Goal: Entertainment & Leisure: Browse casually

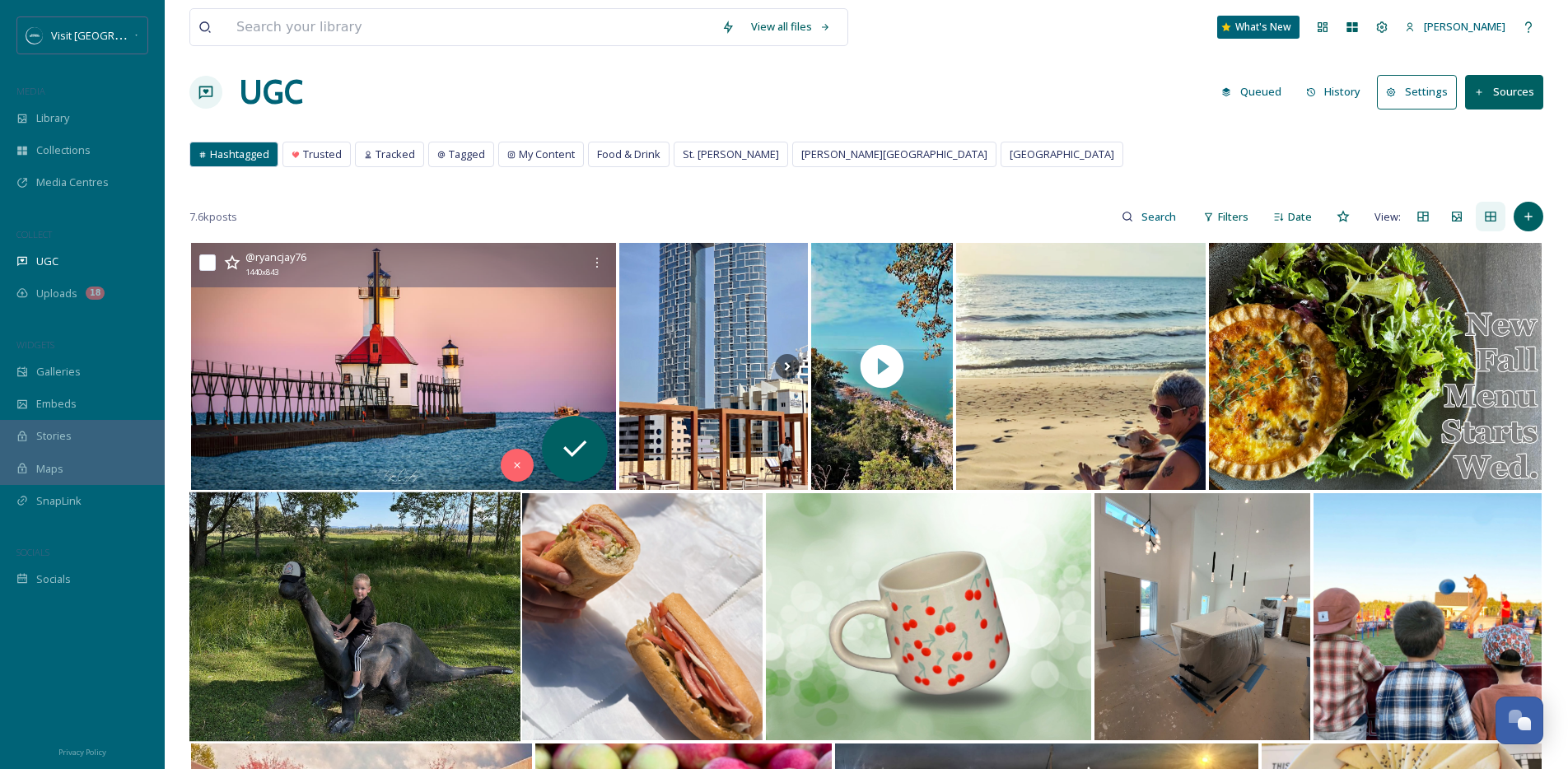
scroll to position [30, 0]
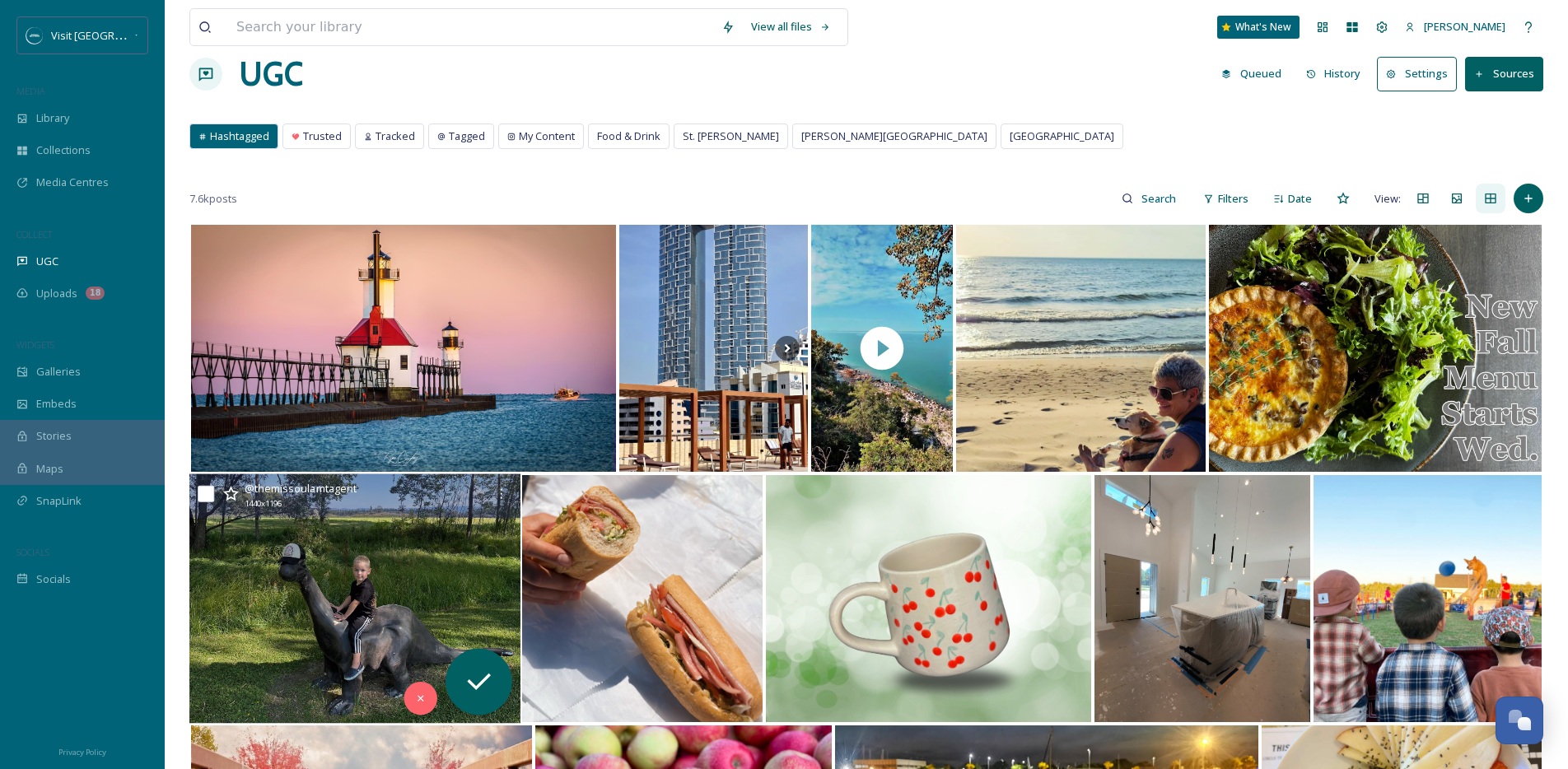
click at [340, 609] on img at bounding box center [354, 599] width 331 height 250
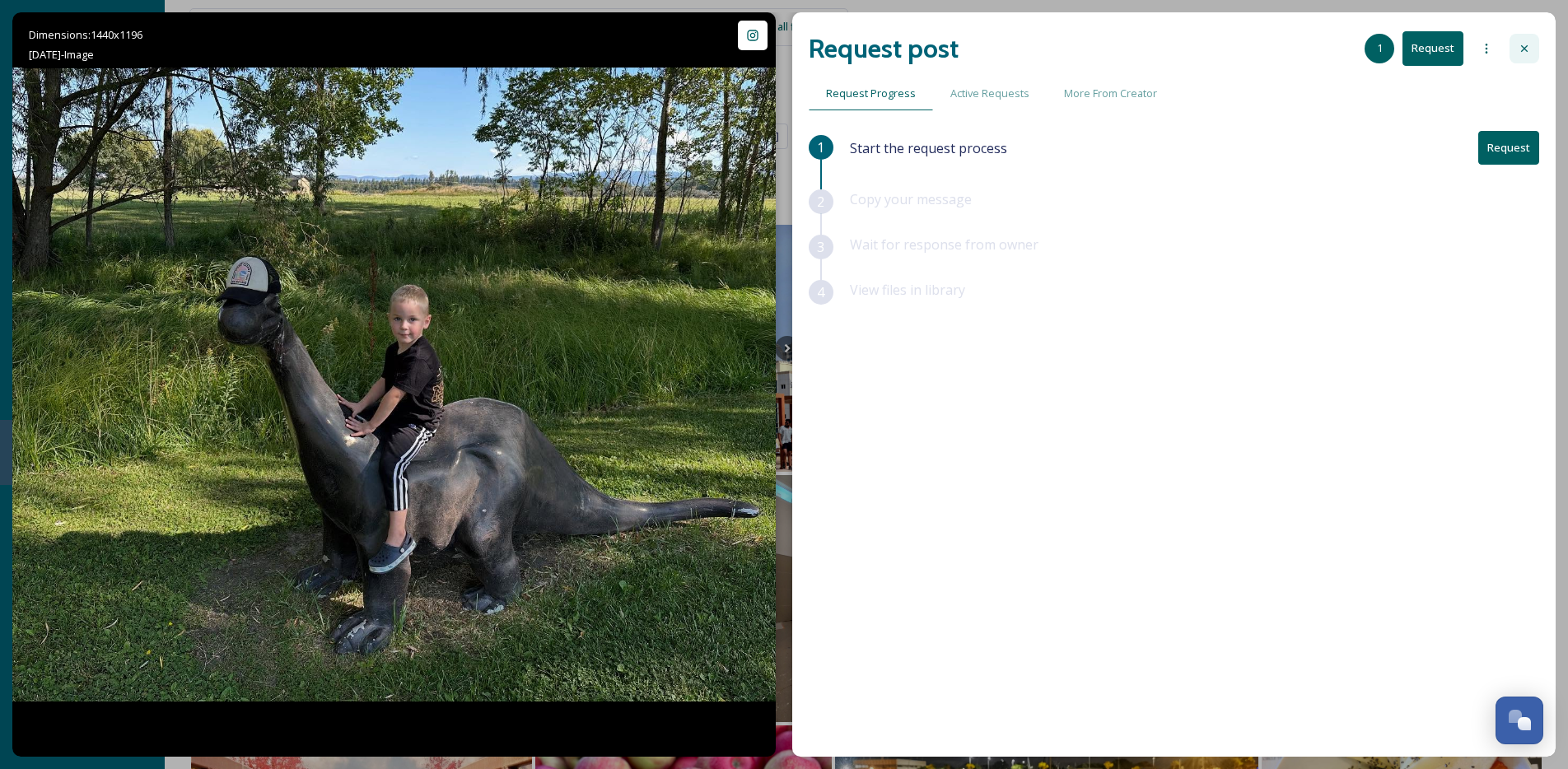
click at [1525, 43] on icon at bounding box center [1524, 48] width 13 height 13
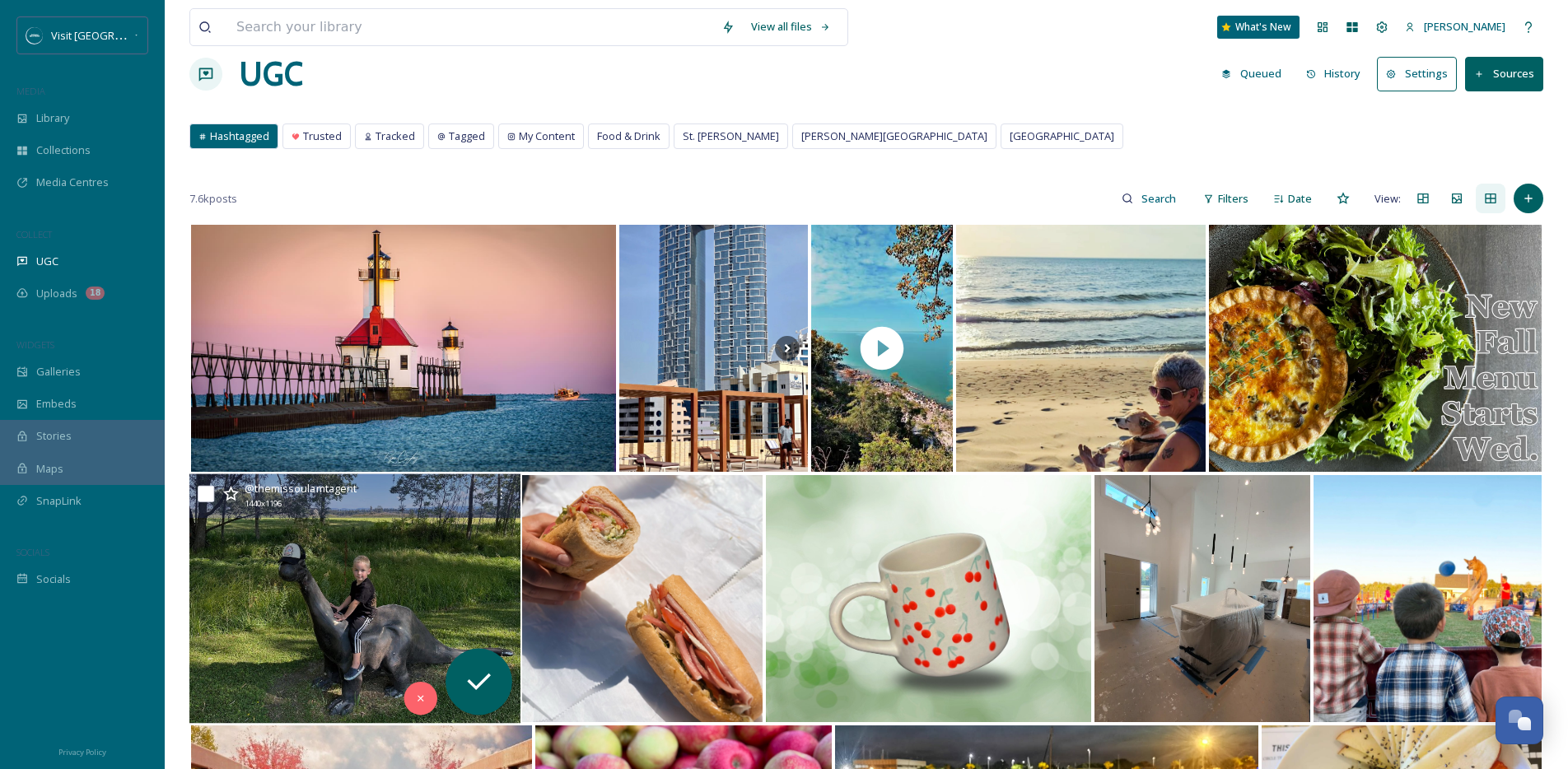
click at [322, 555] on img at bounding box center [354, 599] width 331 height 250
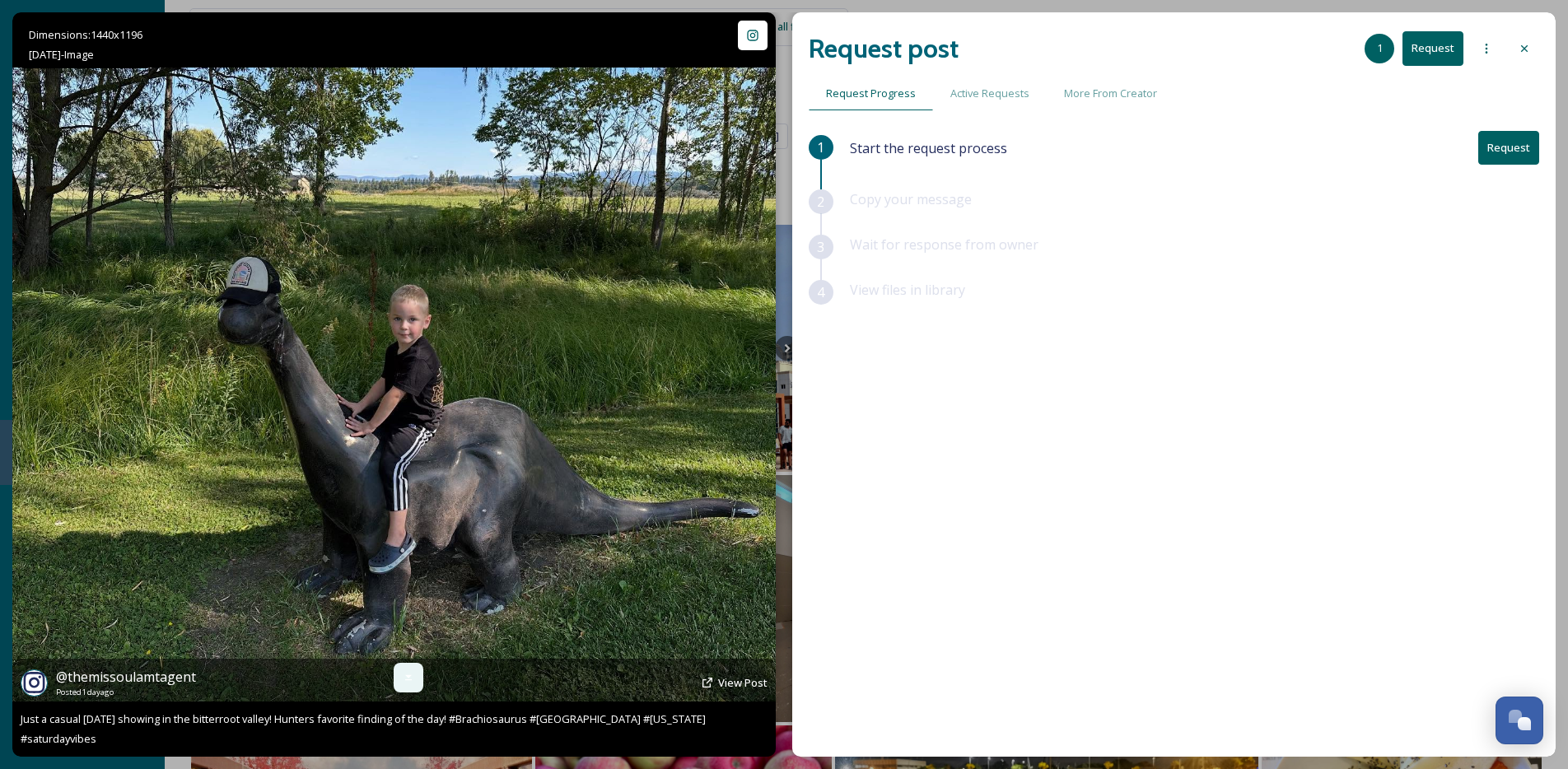
click at [405, 684] on icon at bounding box center [408, 677] width 13 height 13
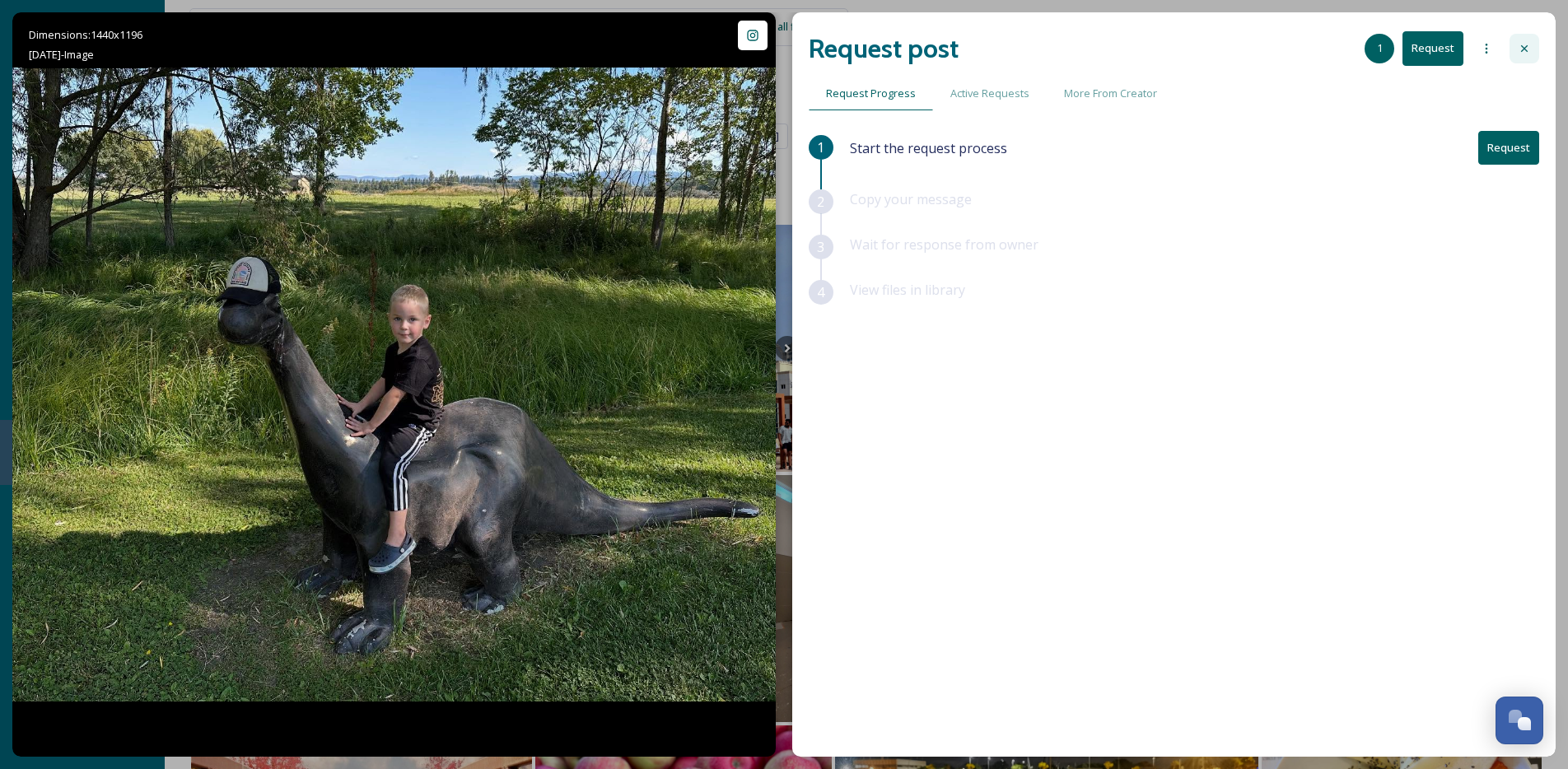
click at [1535, 44] on div at bounding box center [1524, 48] width 30 height 30
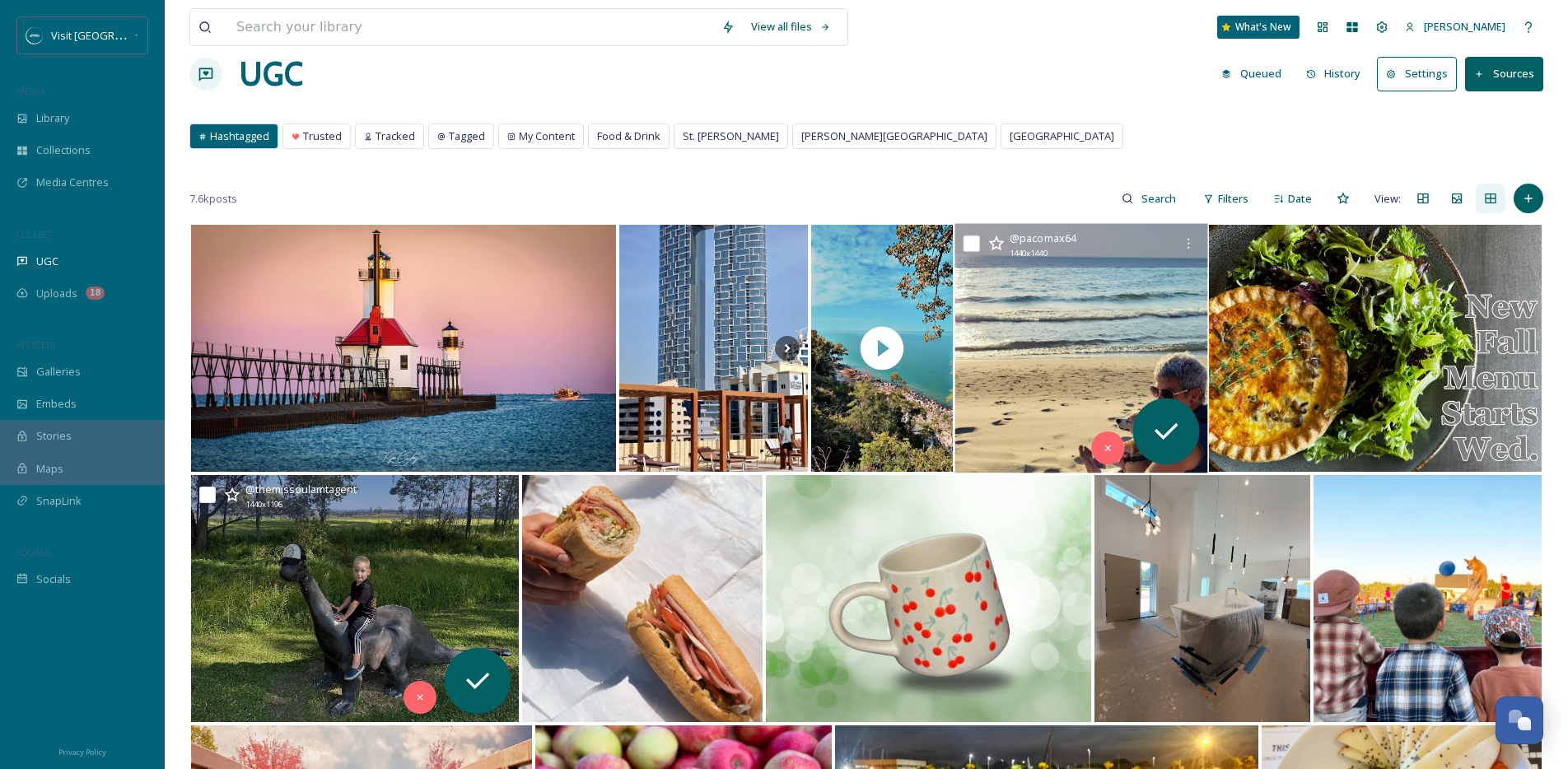
click at [1092, 350] on img at bounding box center [1080, 349] width 252 height 250
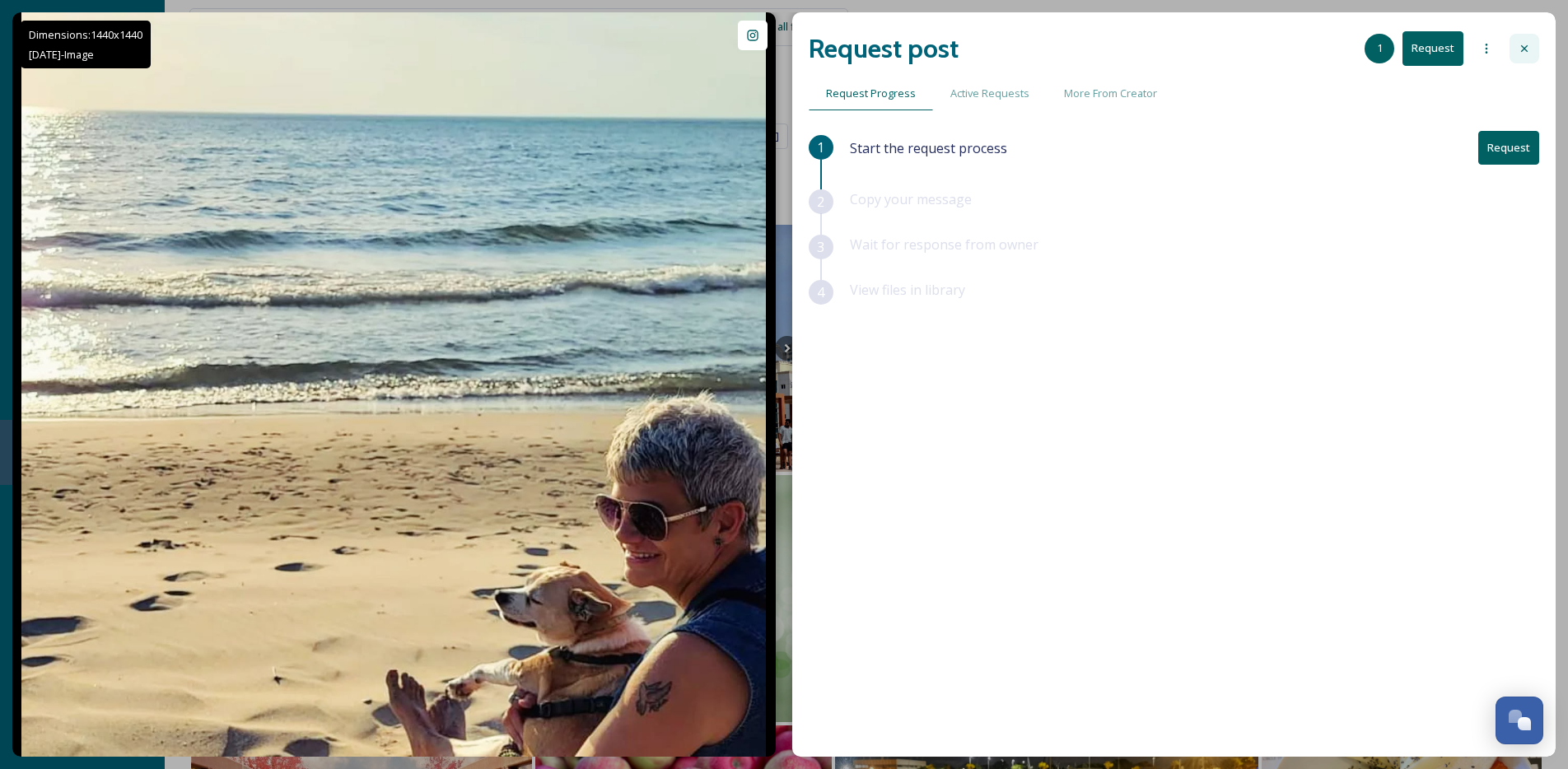
click at [1532, 45] on div at bounding box center [1524, 48] width 30 height 30
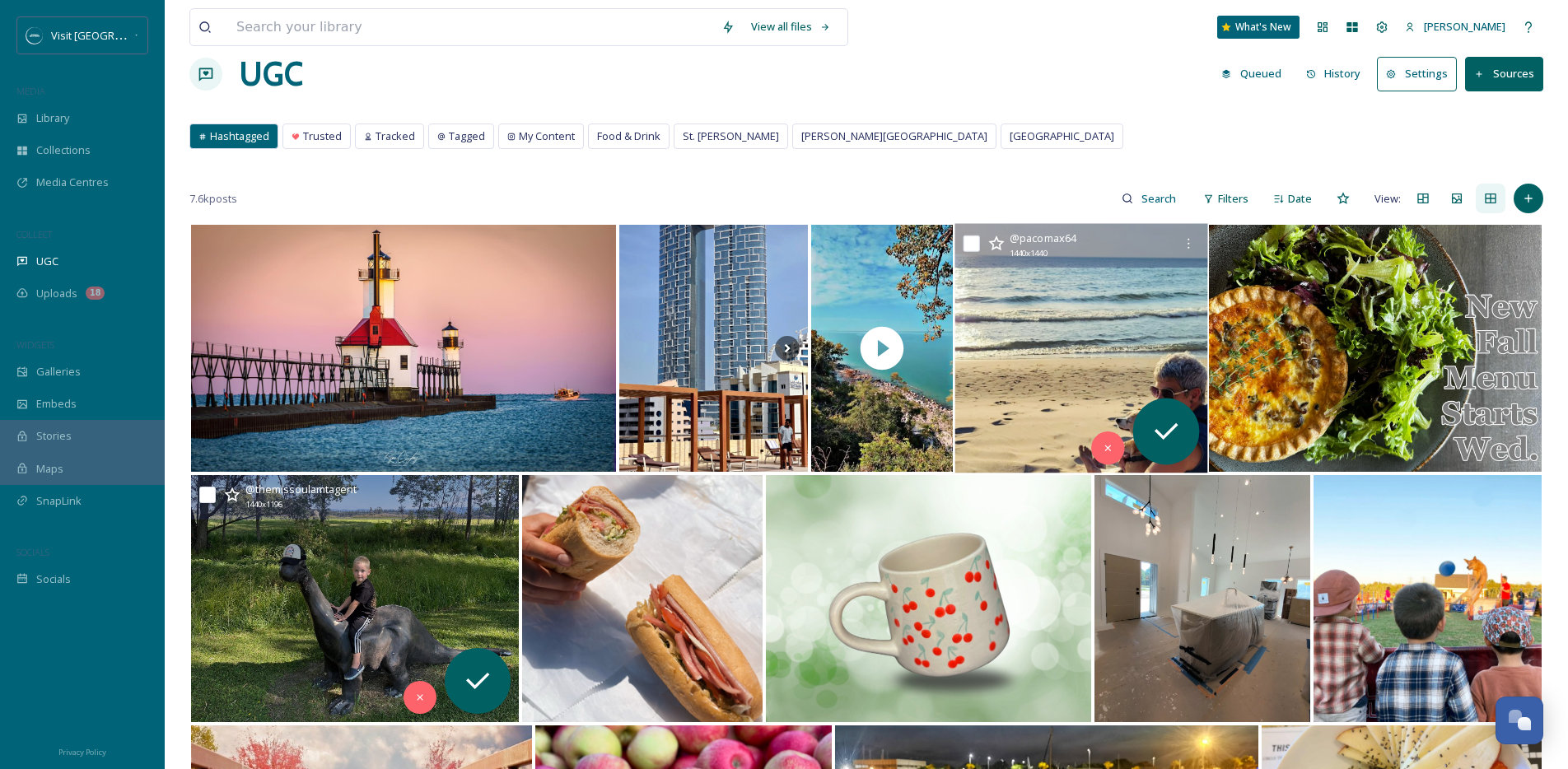
scroll to position [452, 0]
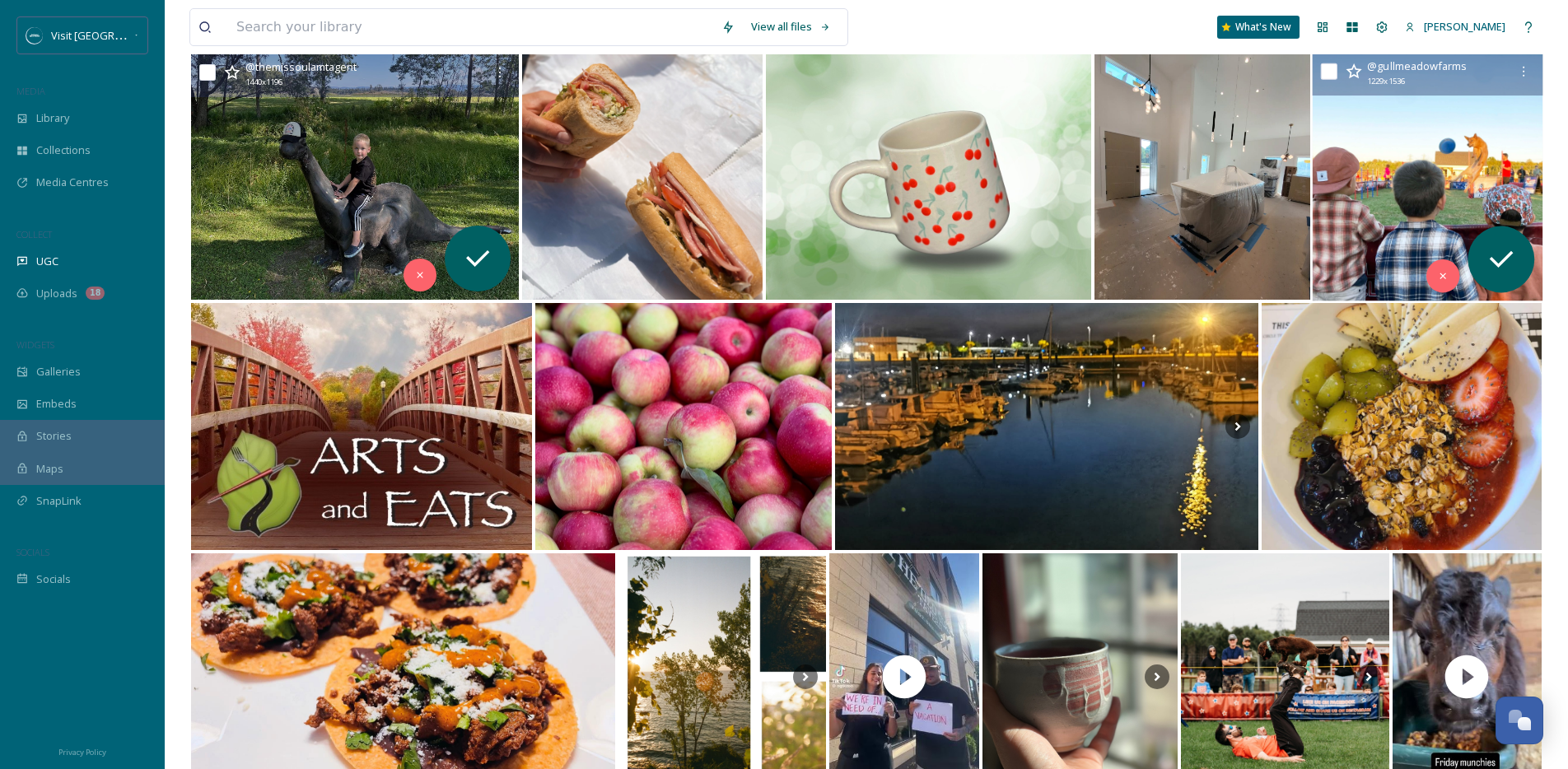
click at [1417, 149] on img at bounding box center [1427, 177] width 230 height 250
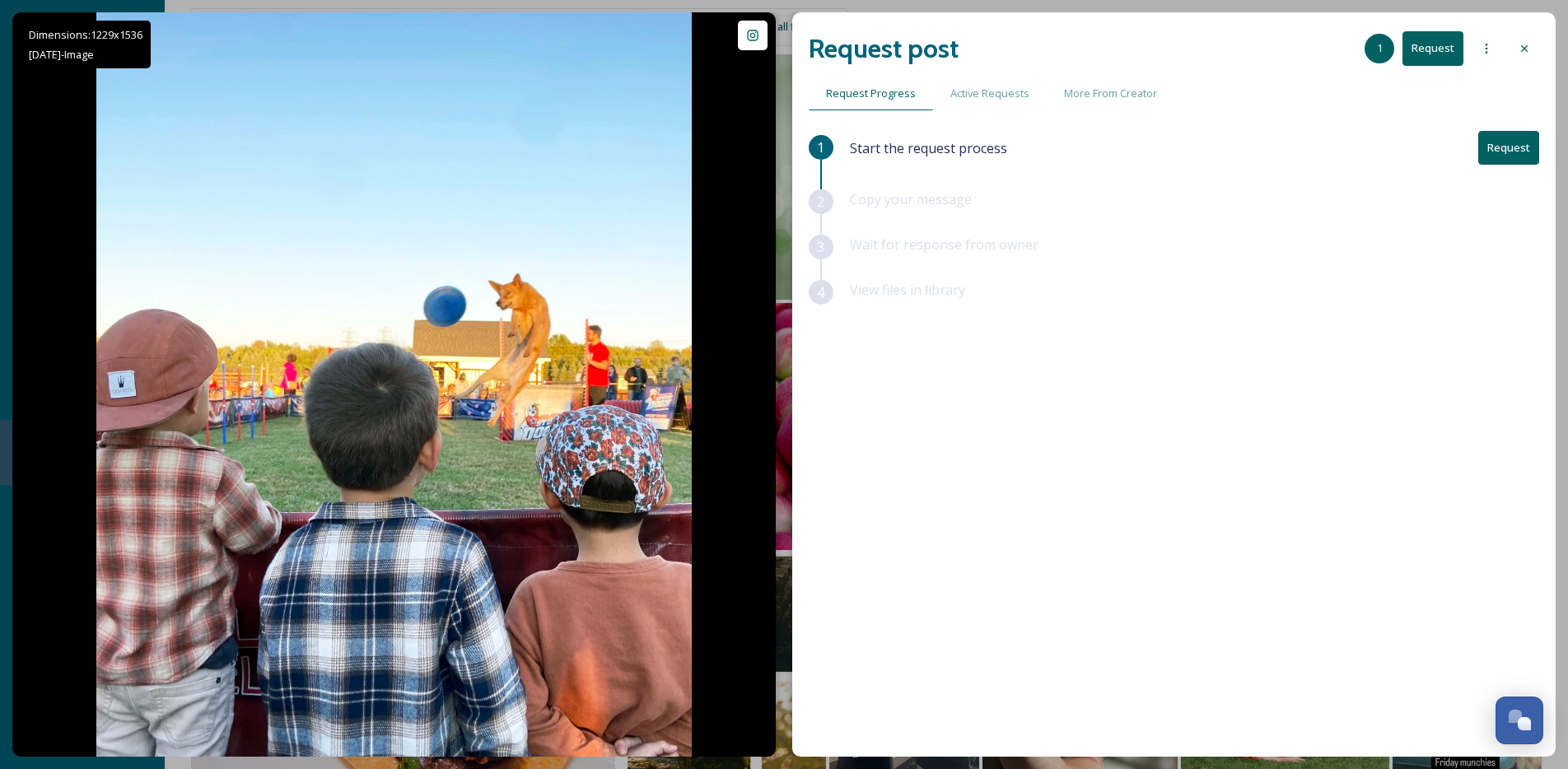
click at [1517, 31] on div "Request post 1 Request" at bounding box center [1174, 49] width 731 height 39
click at [1521, 38] on div at bounding box center [1524, 48] width 30 height 30
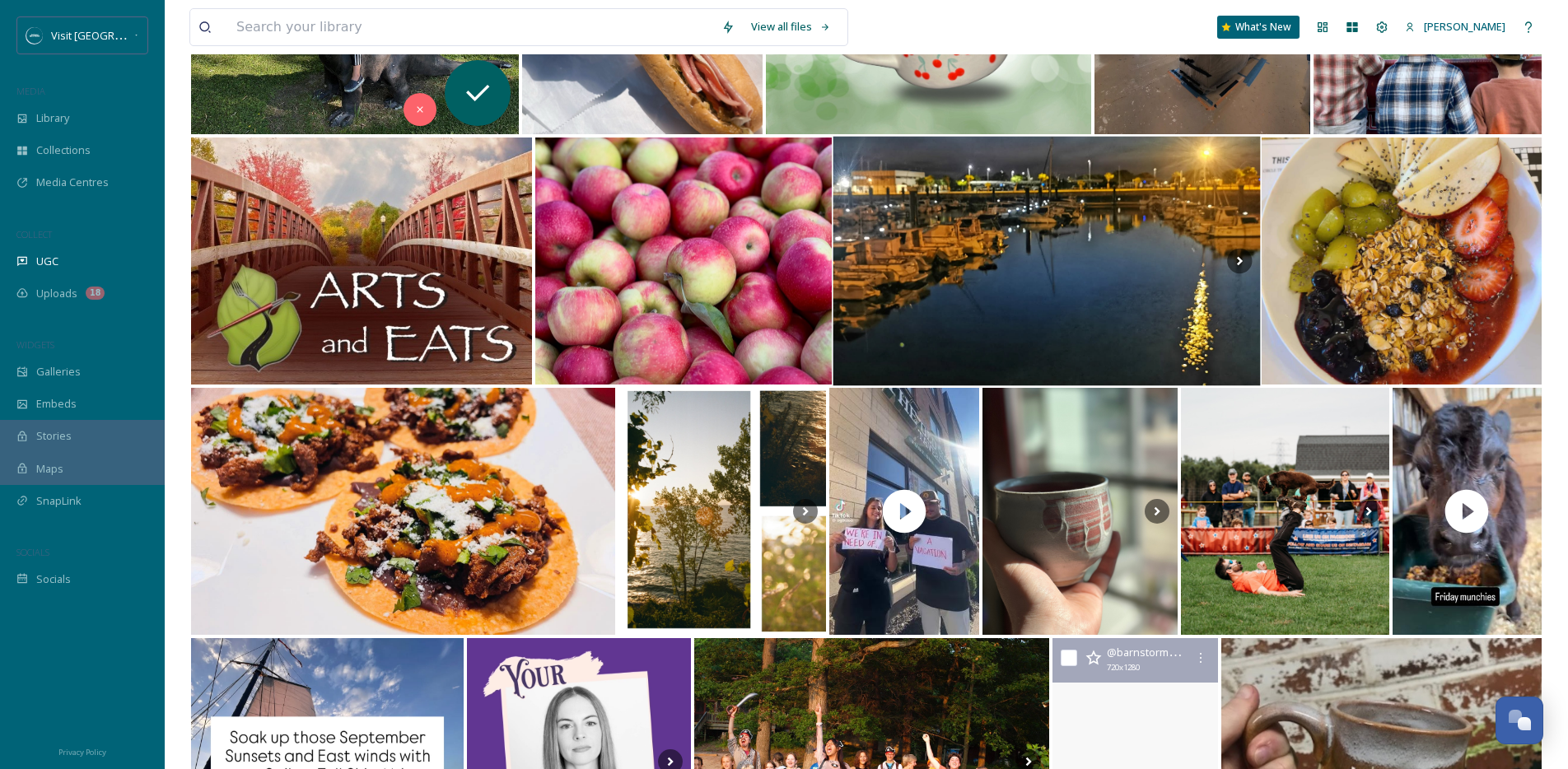
scroll to position [847, 0]
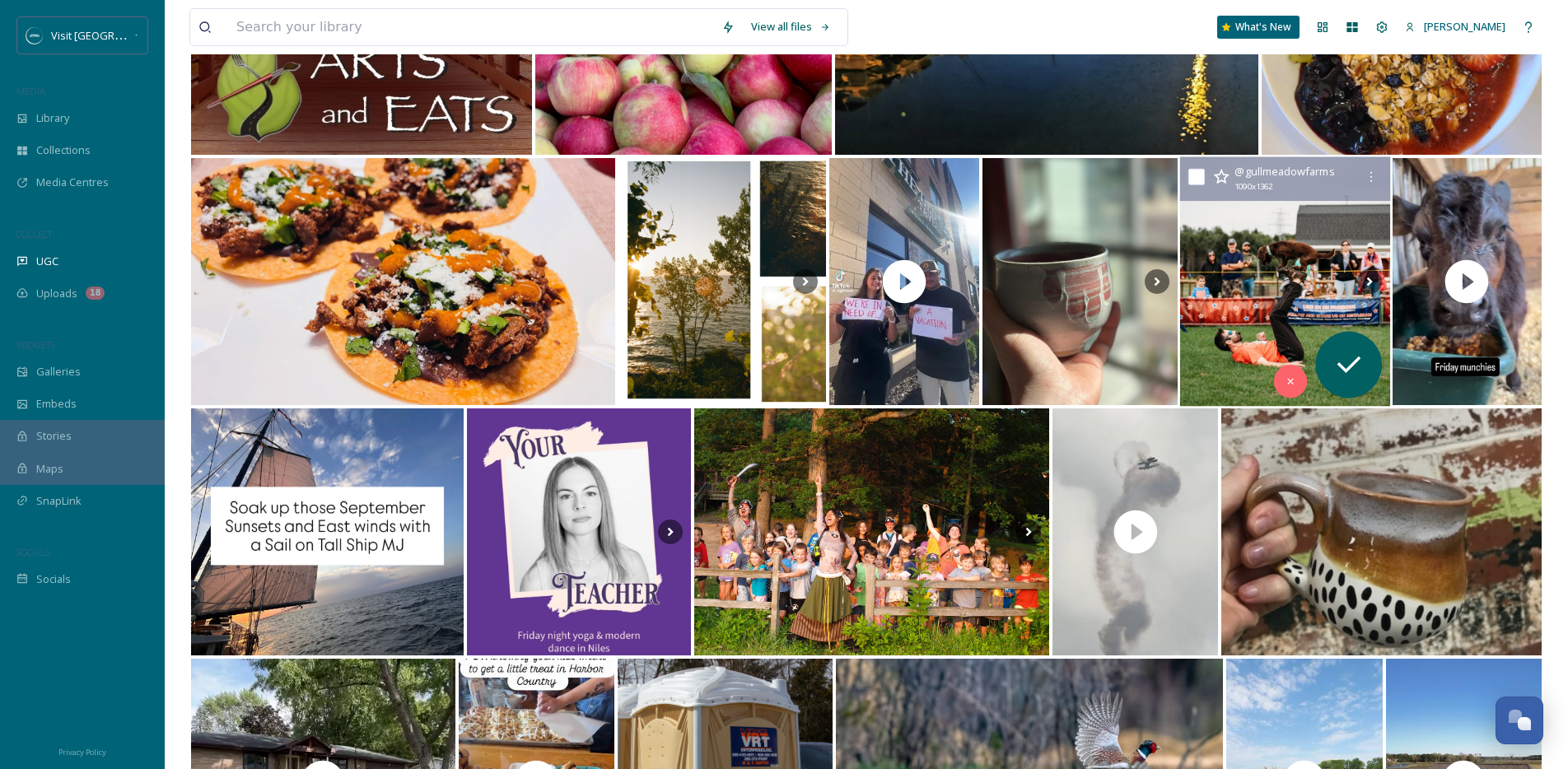
click at [1246, 208] on img at bounding box center [1284, 282] width 210 height 250
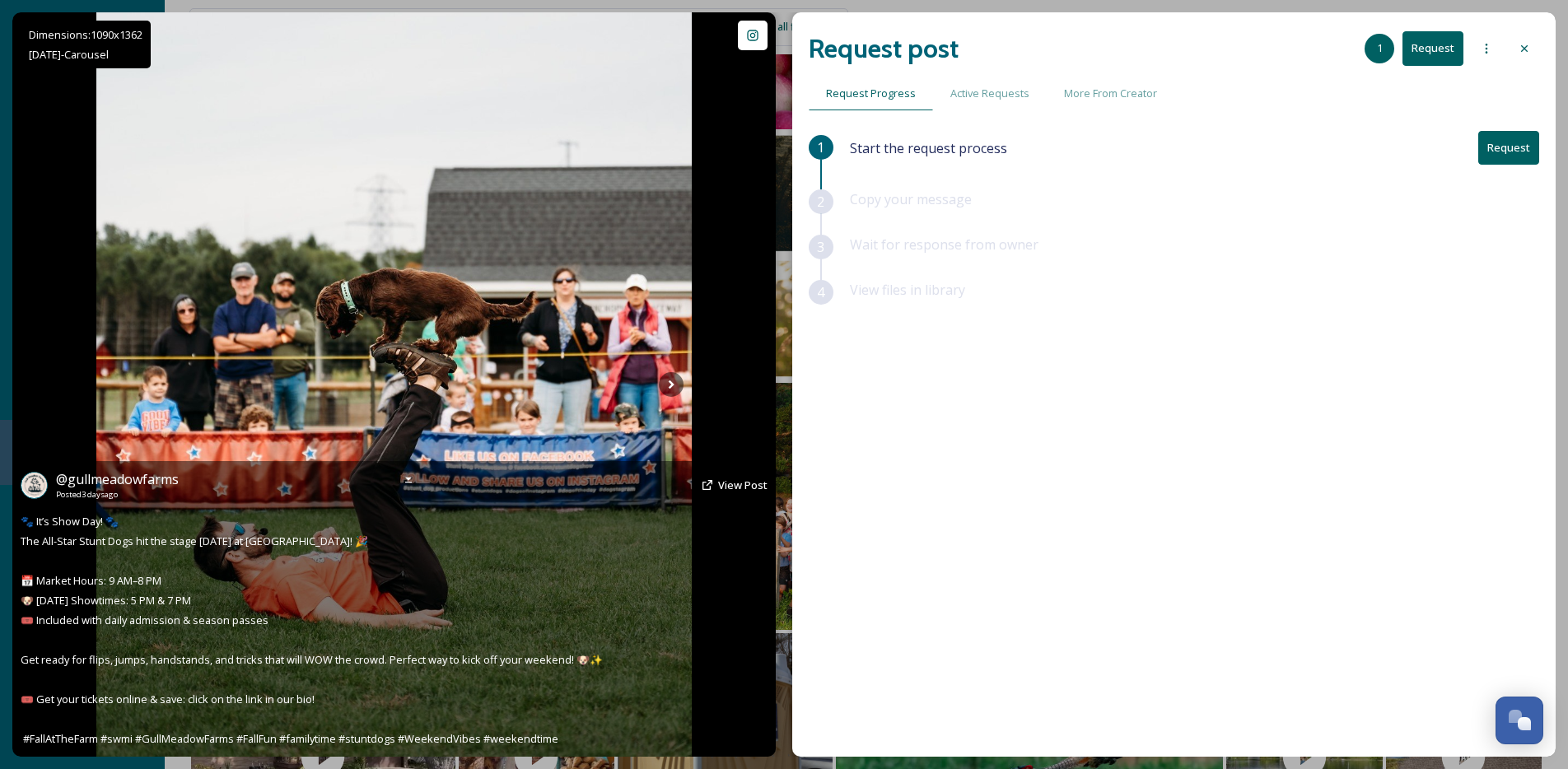
scroll to position [874, 0]
click at [674, 384] on icon at bounding box center [671, 384] width 25 height 25
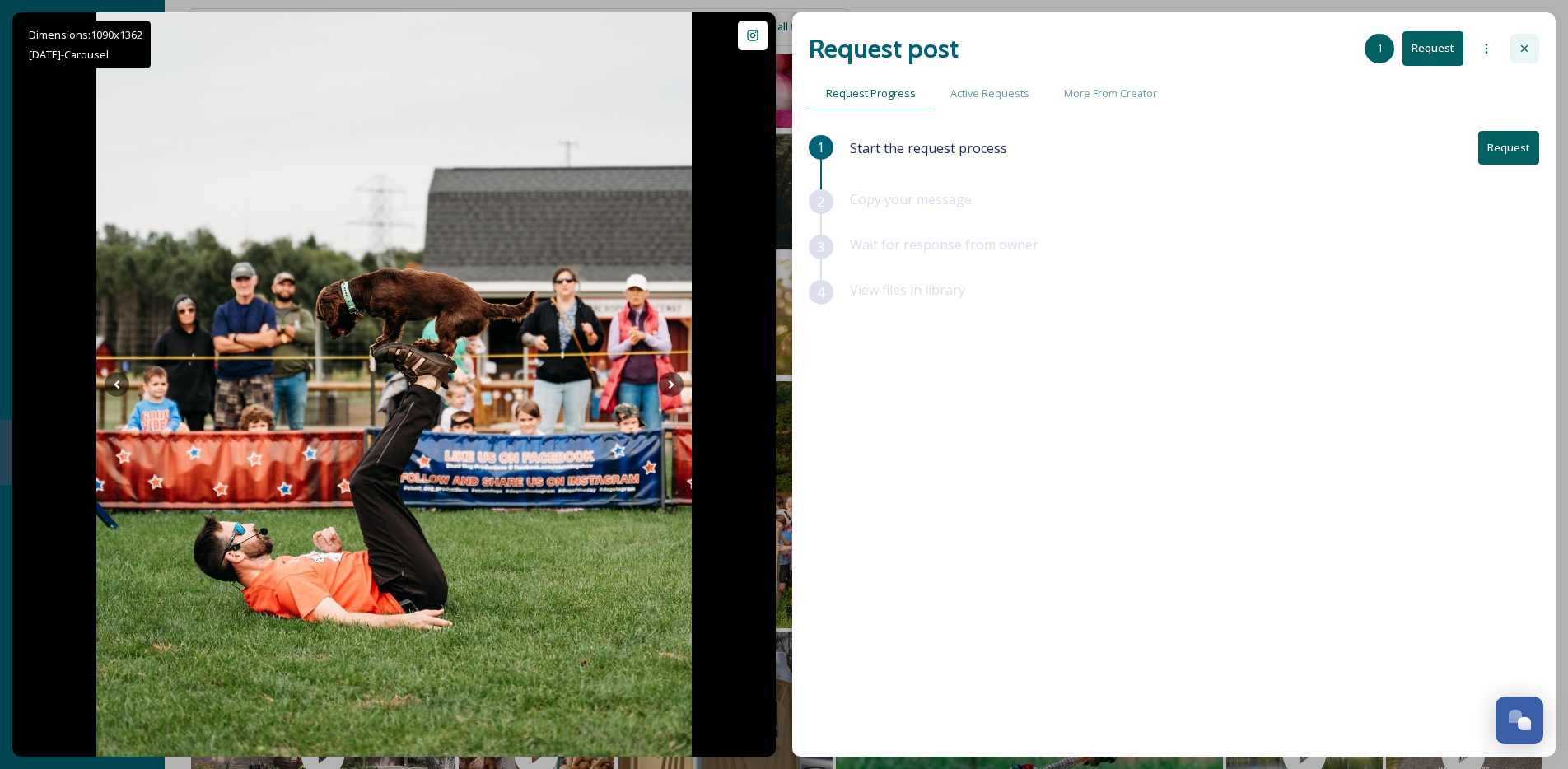
click at [1522, 50] on icon at bounding box center [1524, 49] width 7 height 7
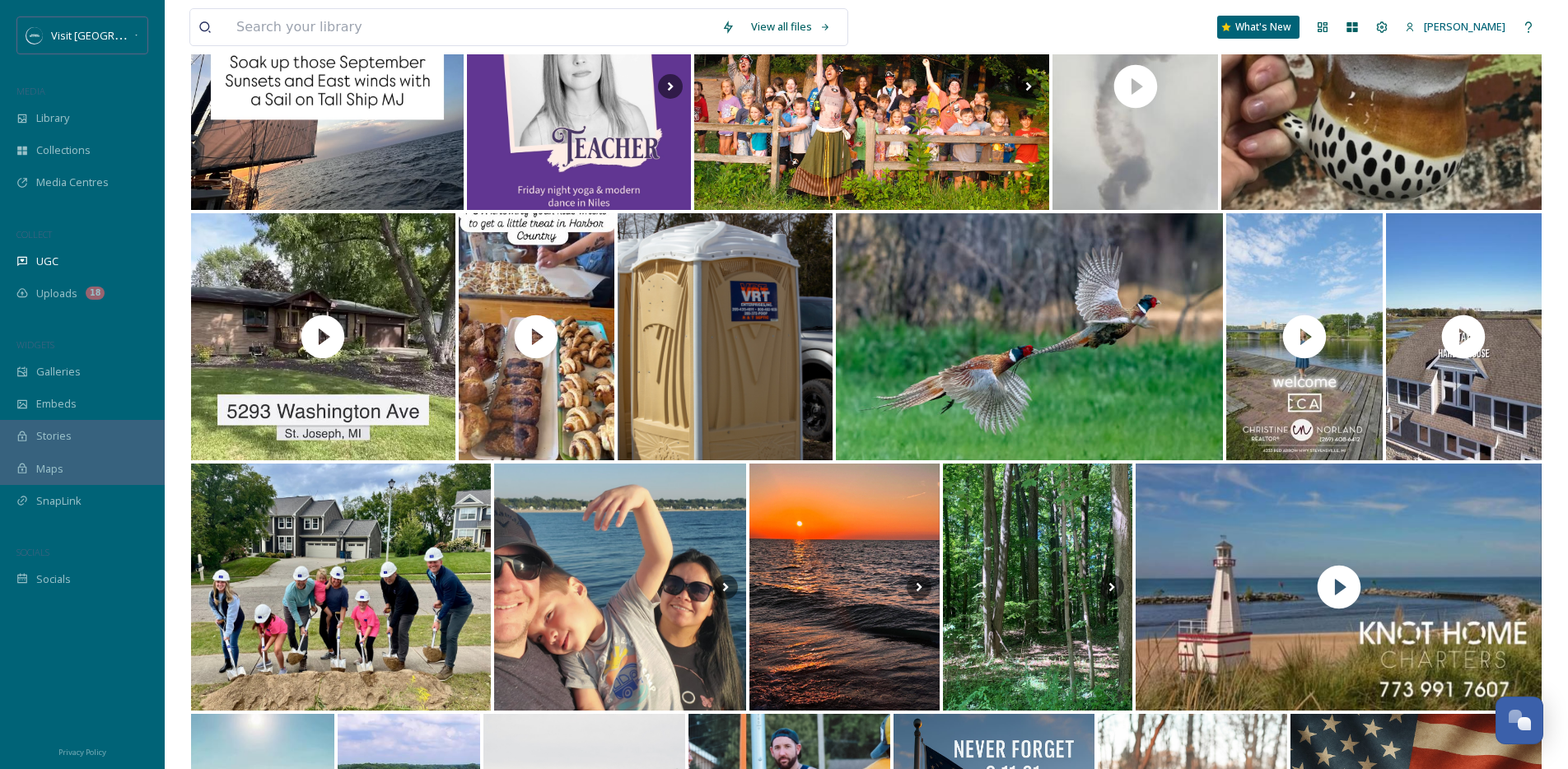
scroll to position [1328, 0]
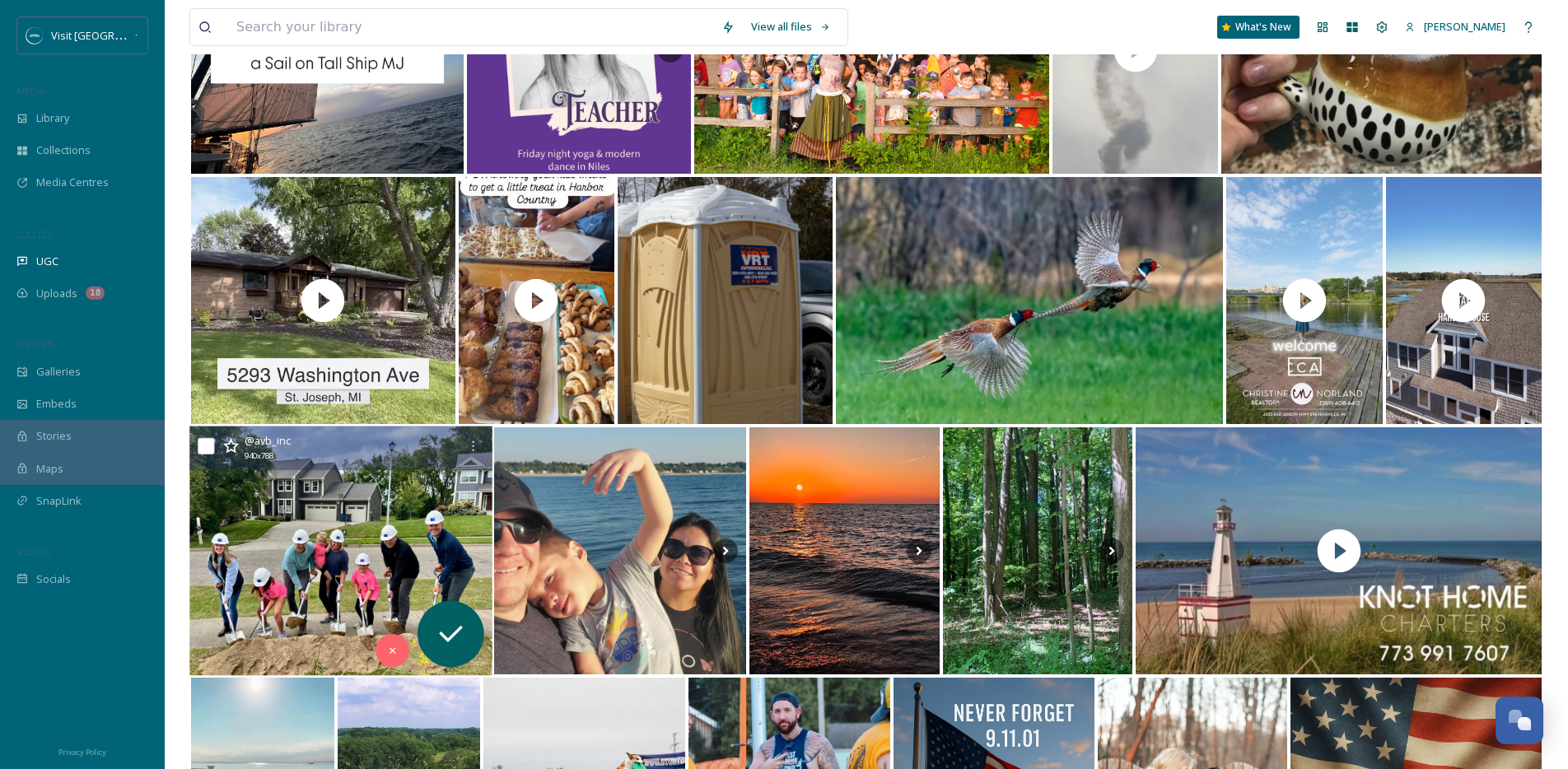
click at [338, 492] on img at bounding box center [340, 552] width 302 height 250
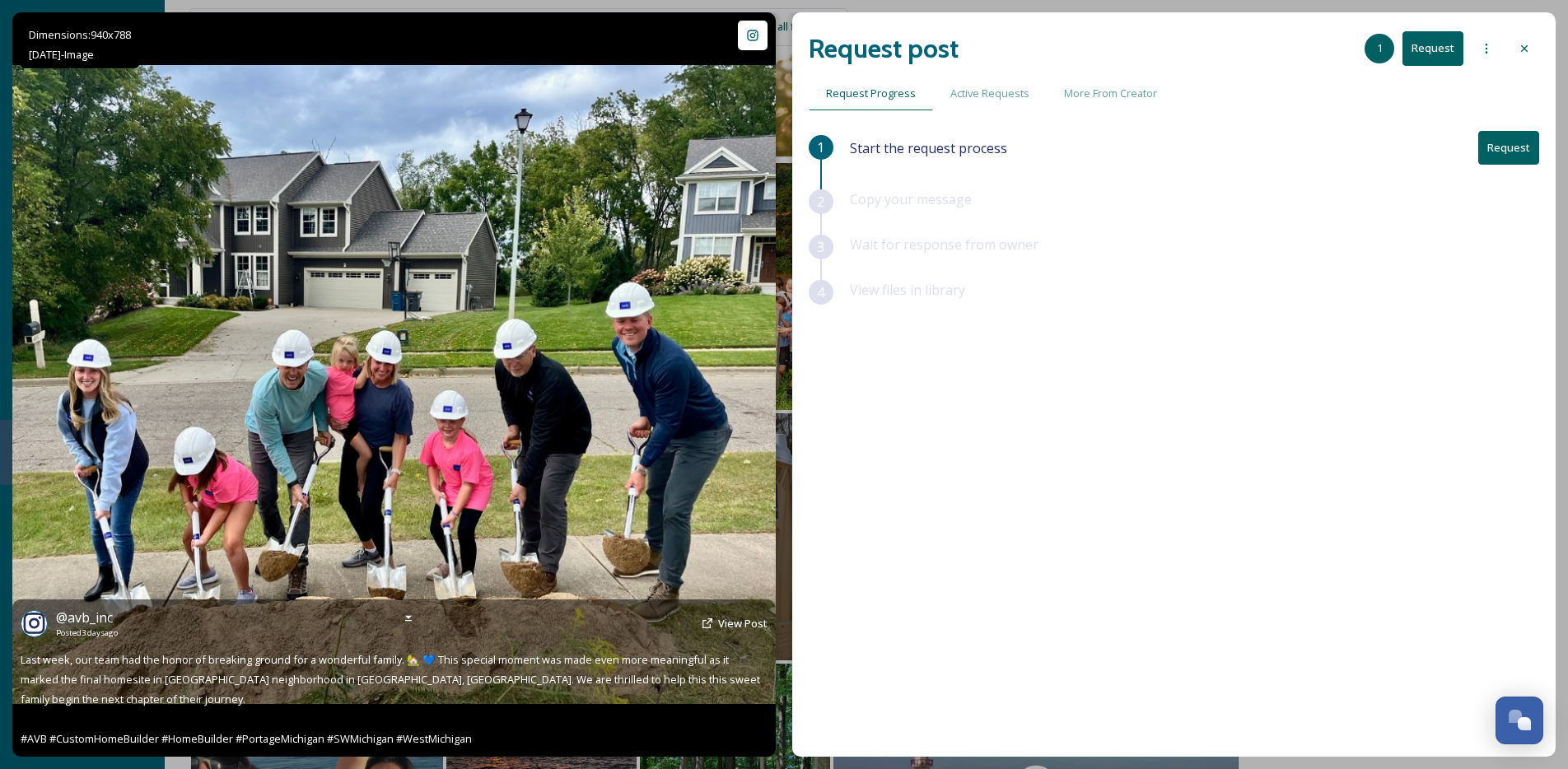
scroll to position [700, 0]
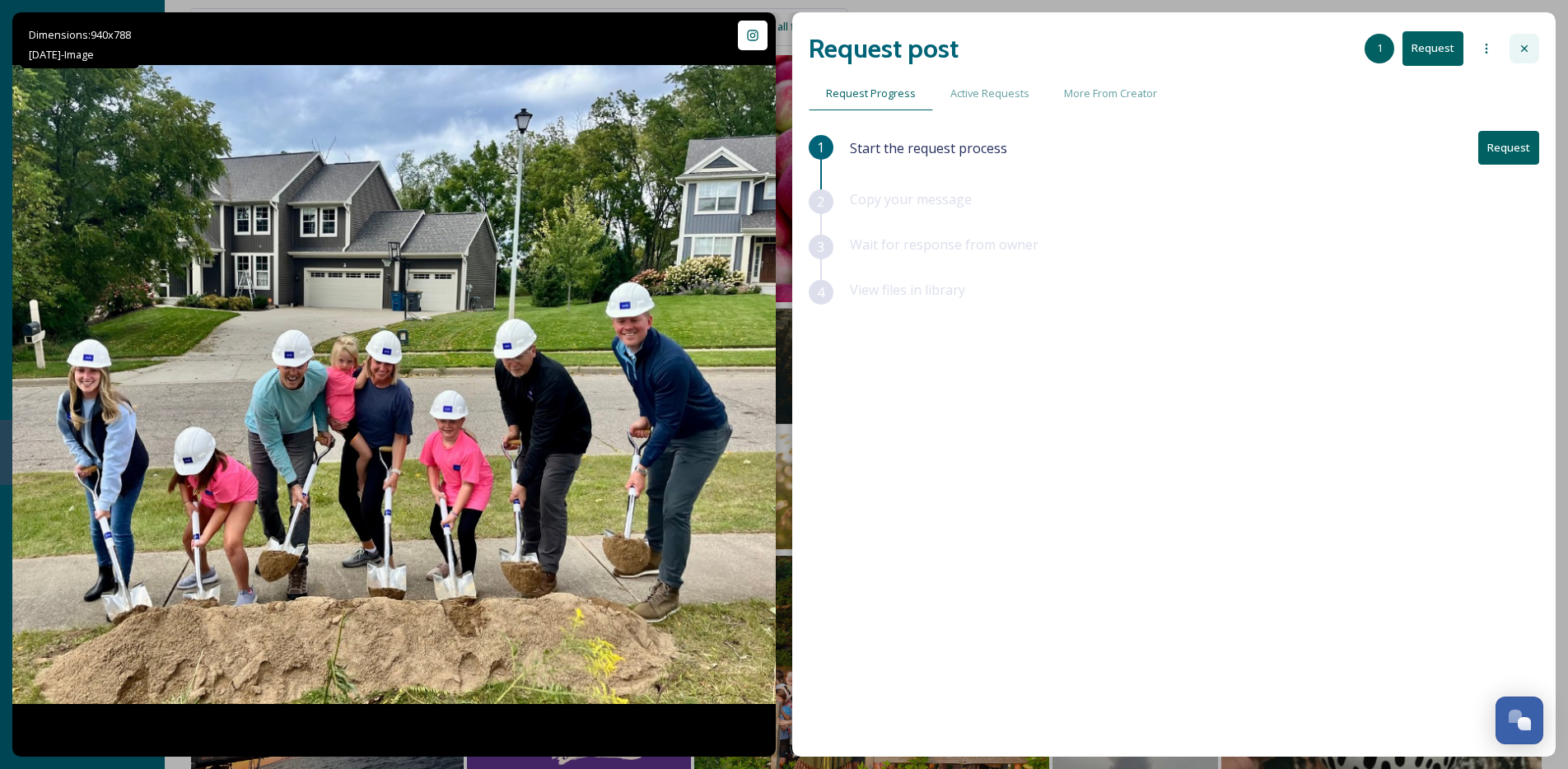
click at [1524, 46] on icon at bounding box center [1524, 48] width 13 height 13
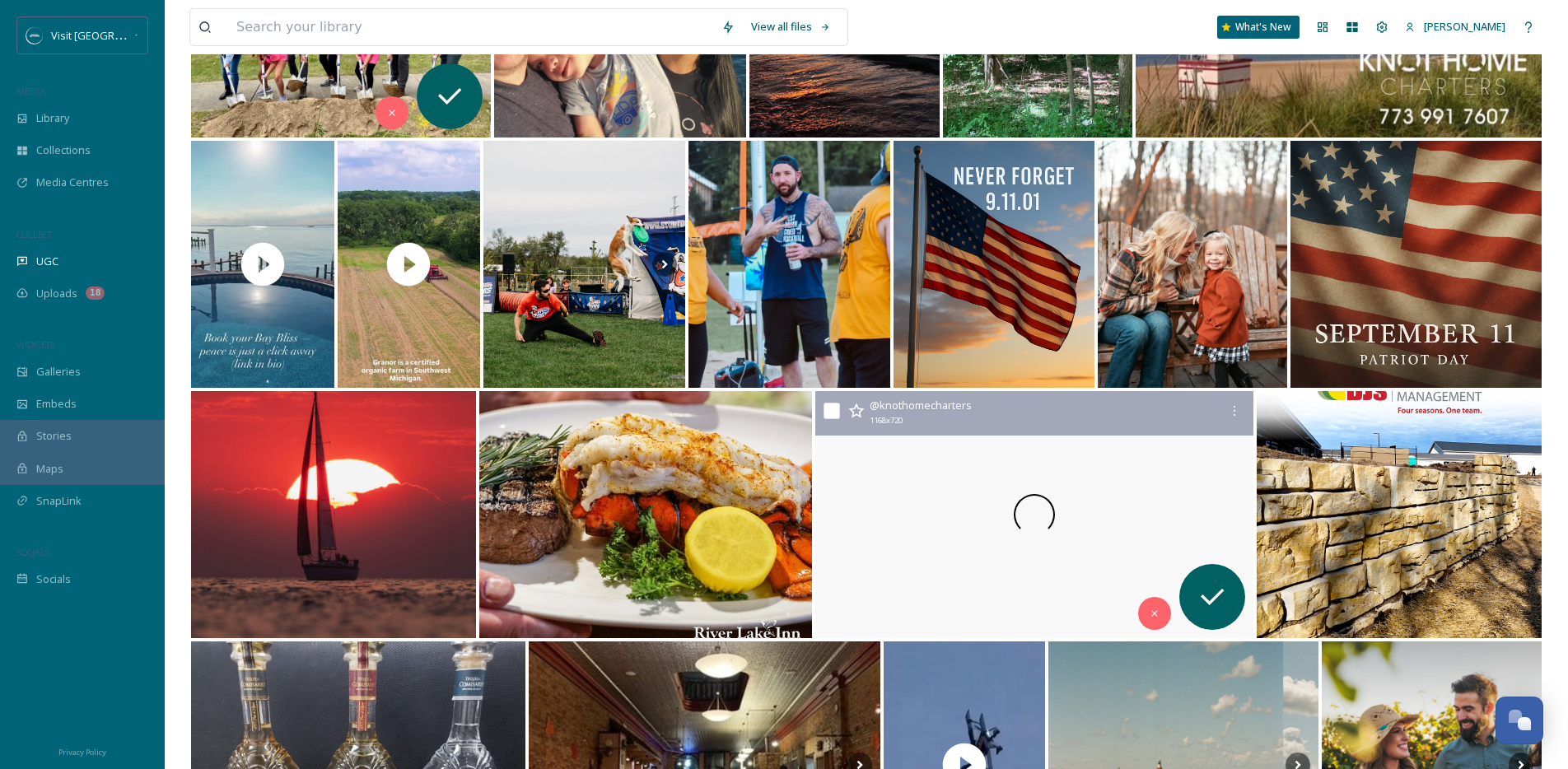
scroll to position [2630, 0]
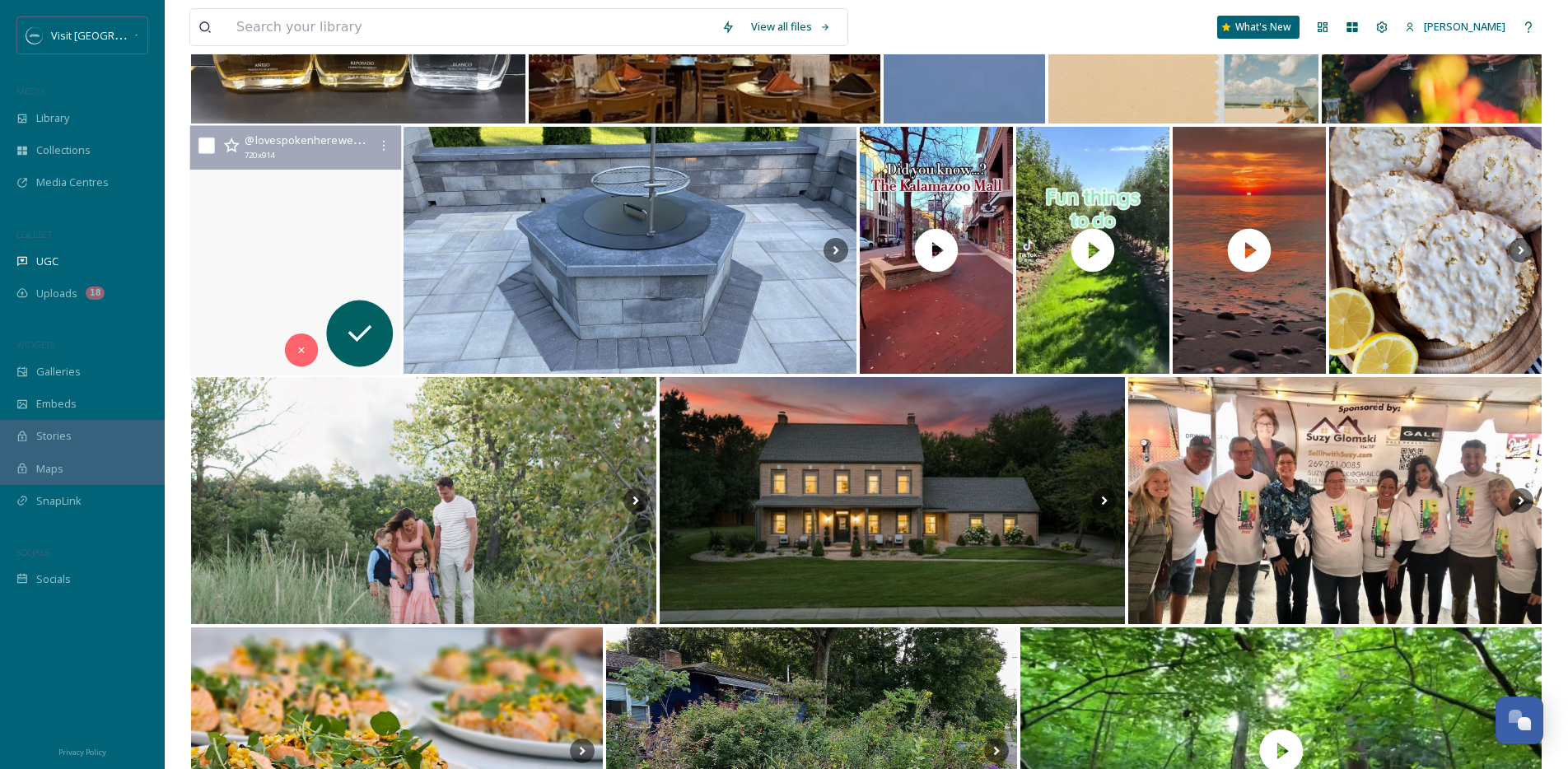
click at [258, 274] on video "✨ Why do couples choose Shadowland Pavilion in Michigan ???💍\a\aHere’s what mak…" at bounding box center [295, 251] width 210 height 250
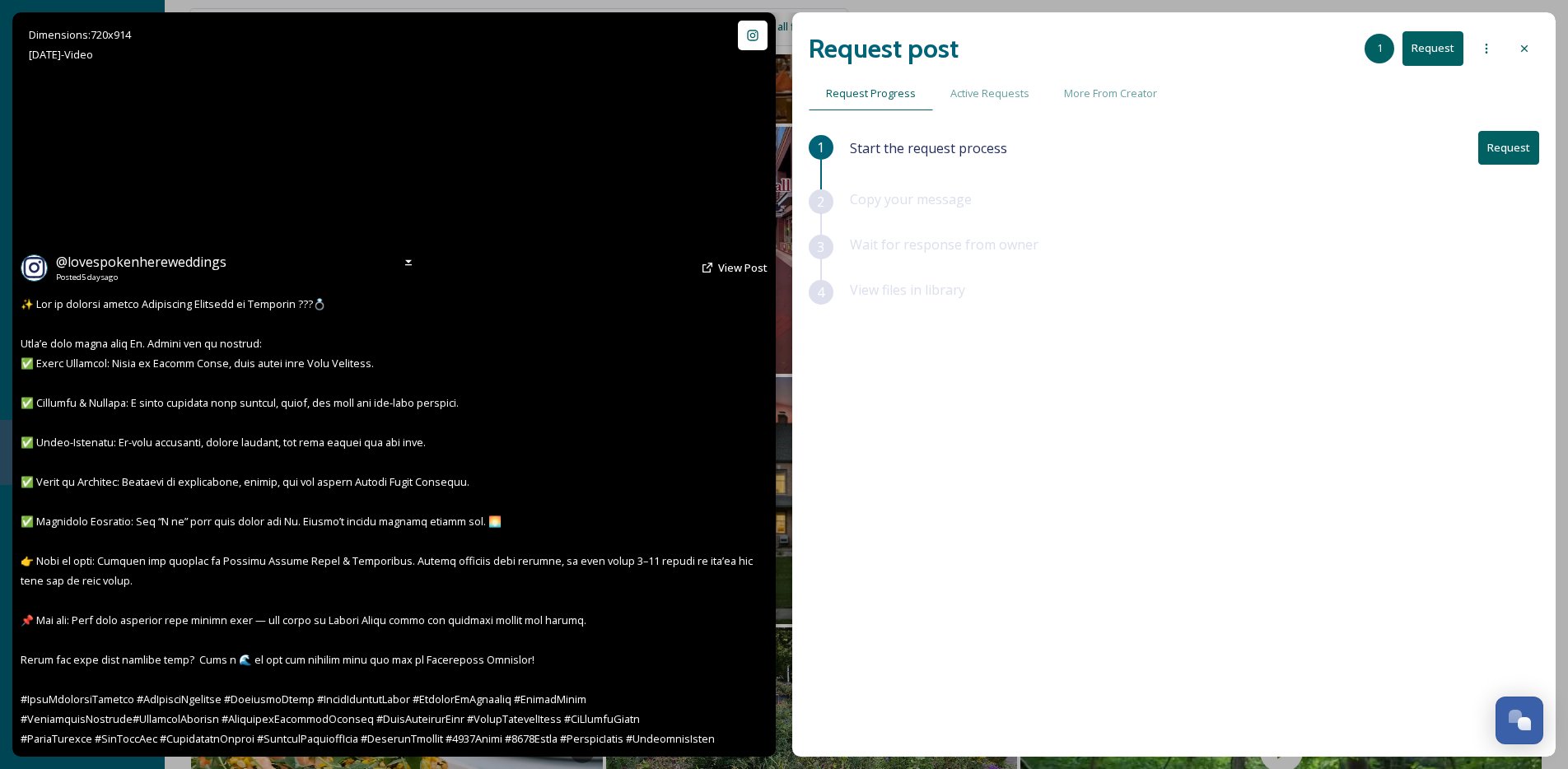
click at [567, 113] on video "✨ Why do couples choose Shadowland Pavilion in Michigan ???💍\a\aHere’s what mak…" at bounding box center [393, 384] width 586 height 744
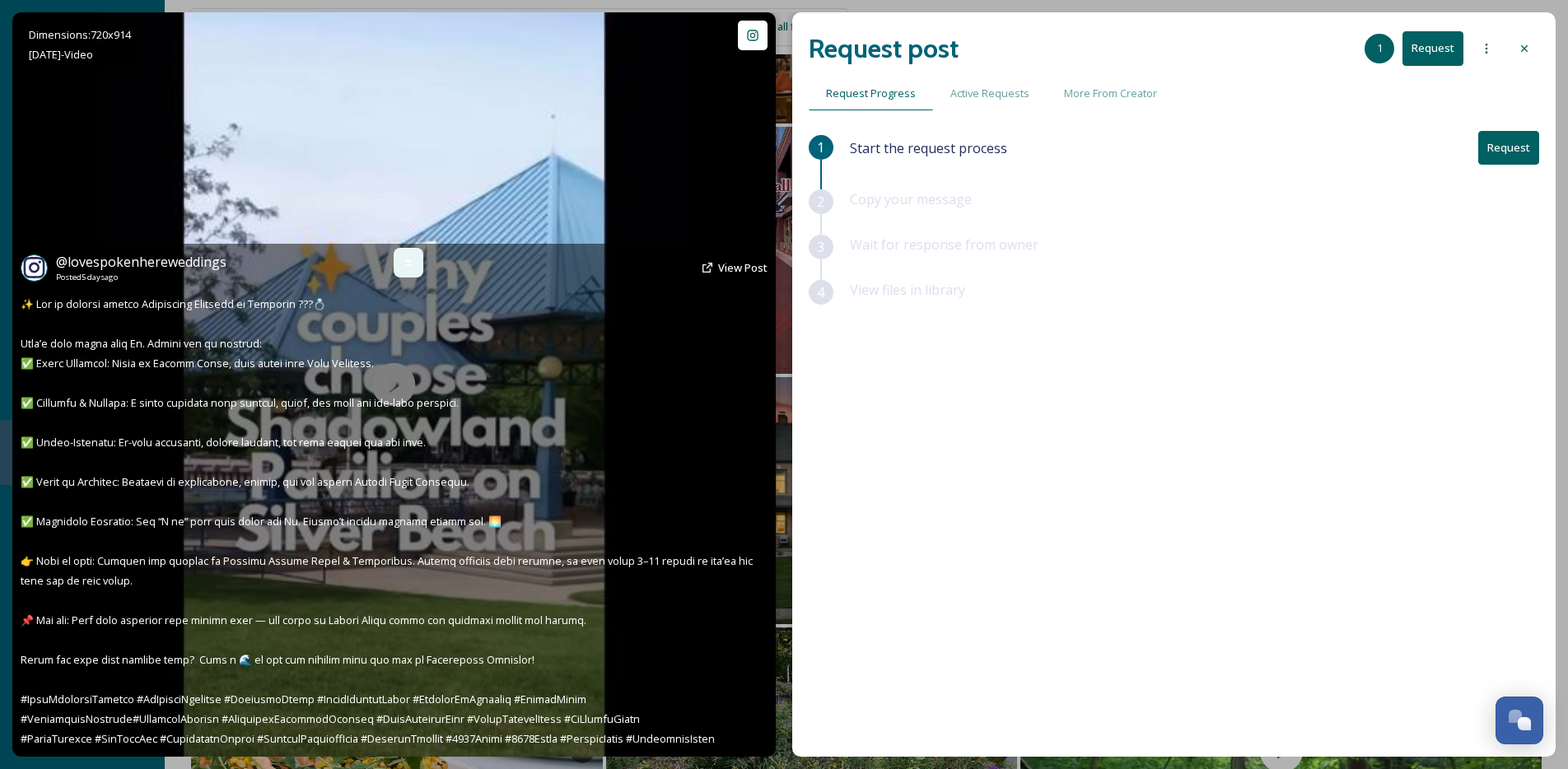
click at [402, 267] on icon at bounding box center [408, 262] width 13 height 13
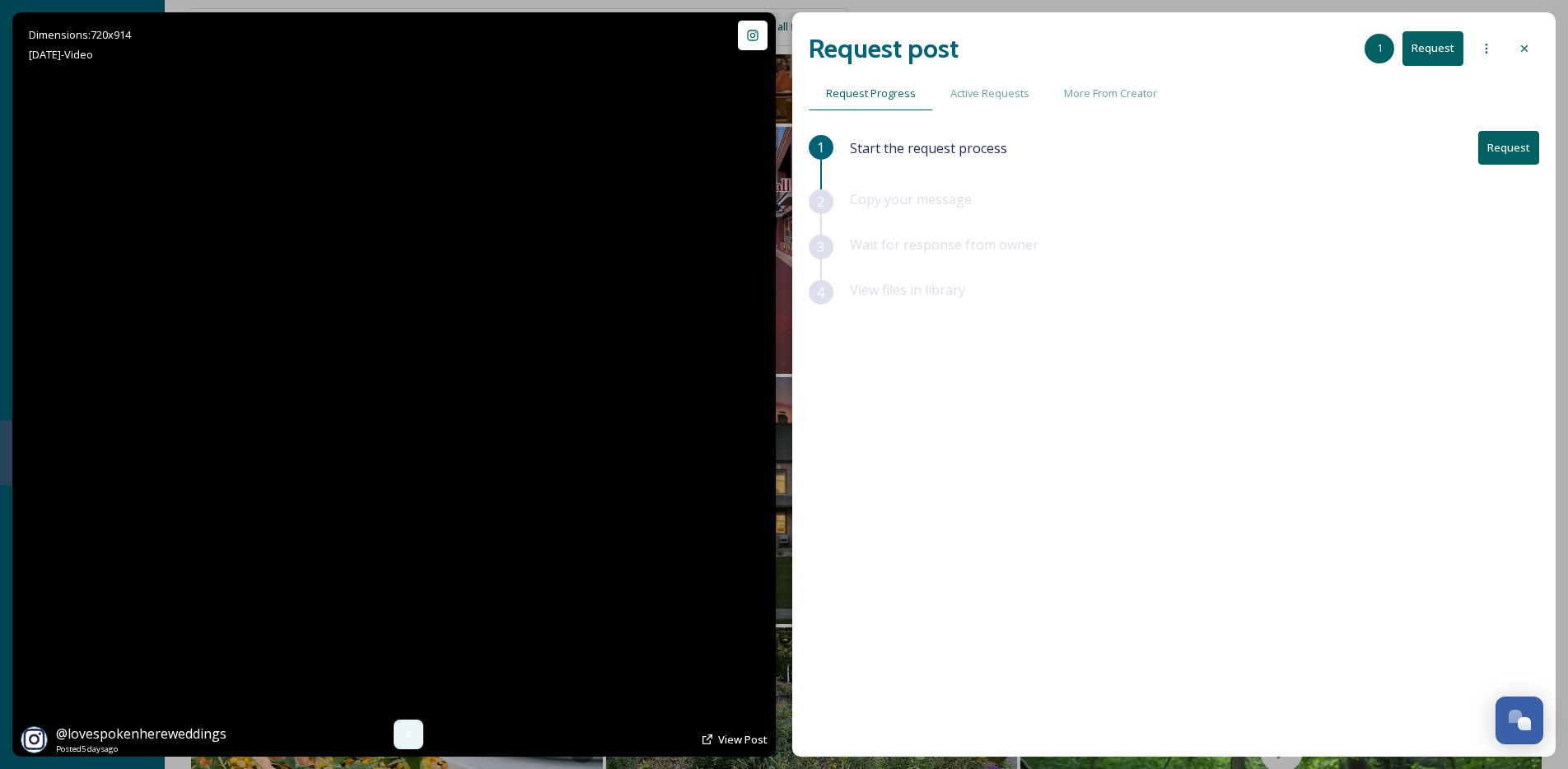
click at [358, 512] on video "✨ Why do couples choose Shadowland Pavilion in Michigan ???💍\a\aHere’s what mak…" at bounding box center [393, 384] width 586 height 744
click at [380, 385] on video "✨ Why do couples choose Shadowland Pavilion in Michigan ???💍\a\aHere’s what mak…" at bounding box center [393, 384] width 586 height 744
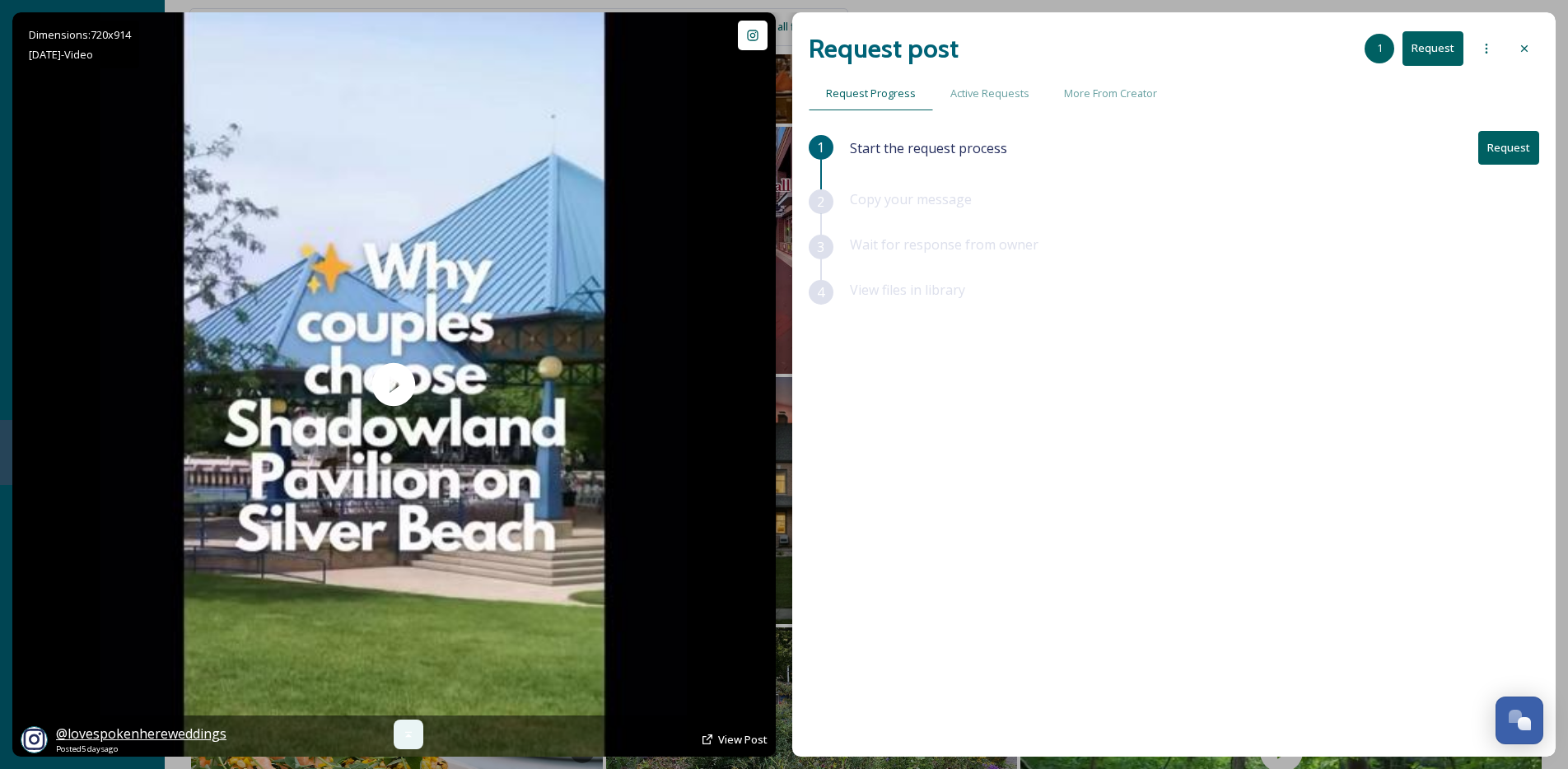
click at [164, 734] on span "@ lovespokenhereweddings" at bounding box center [140, 733] width 170 height 18
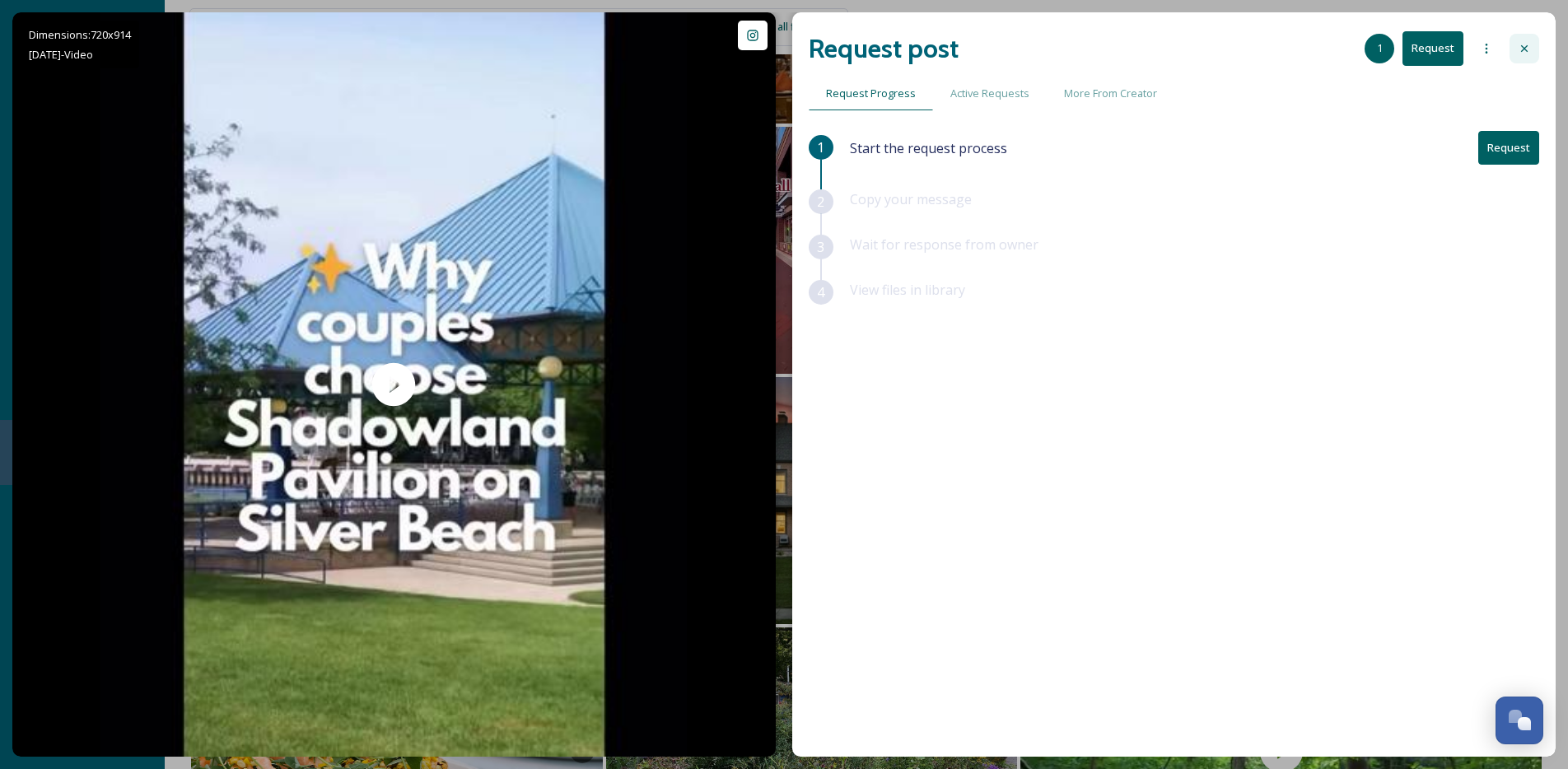
click at [1524, 55] on icon at bounding box center [1524, 48] width 13 height 13
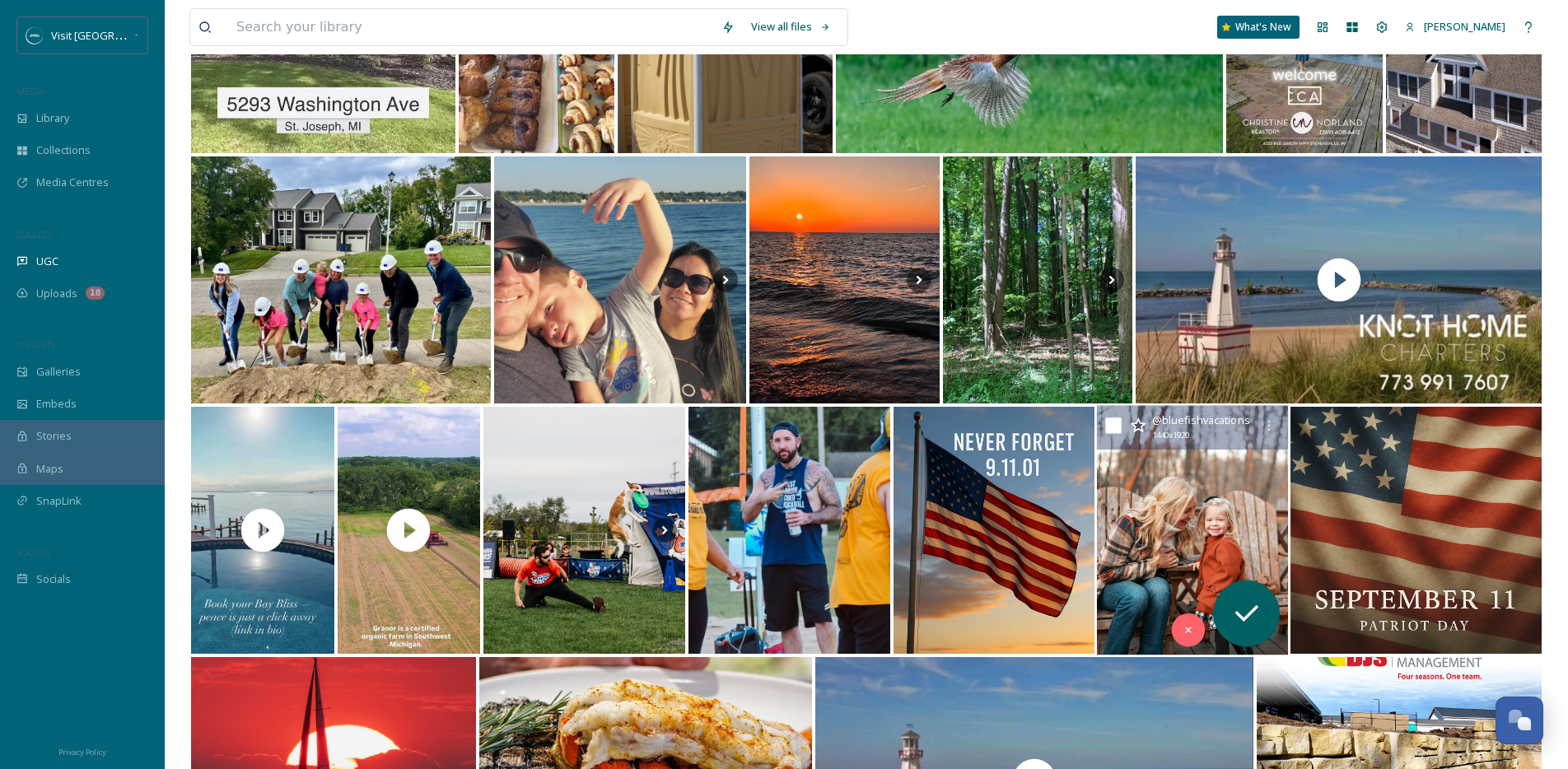
scroll to position [1602, 0]
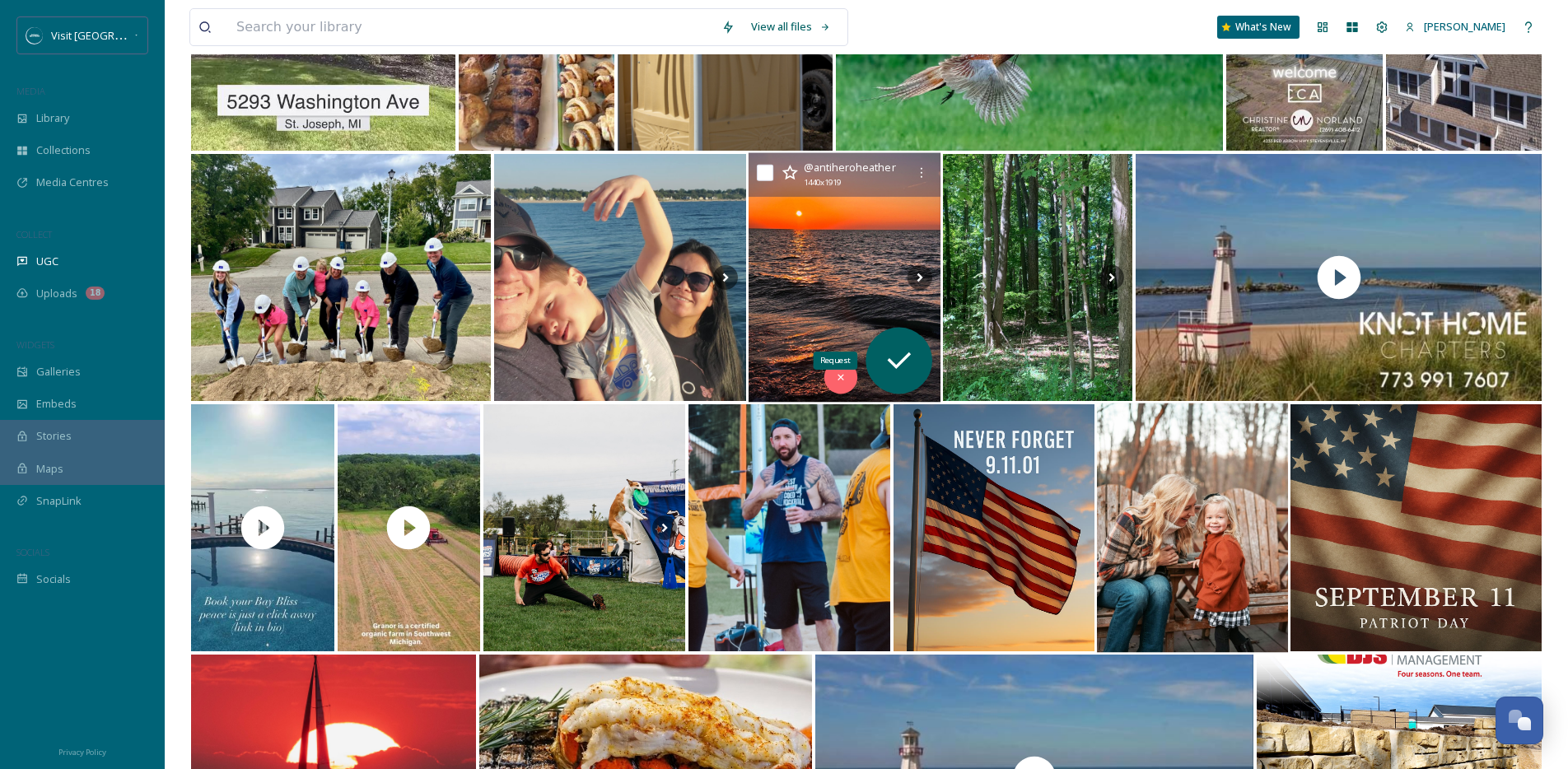
click at [882, 325] on img at bounding box center [843, 278] width 192 height 250
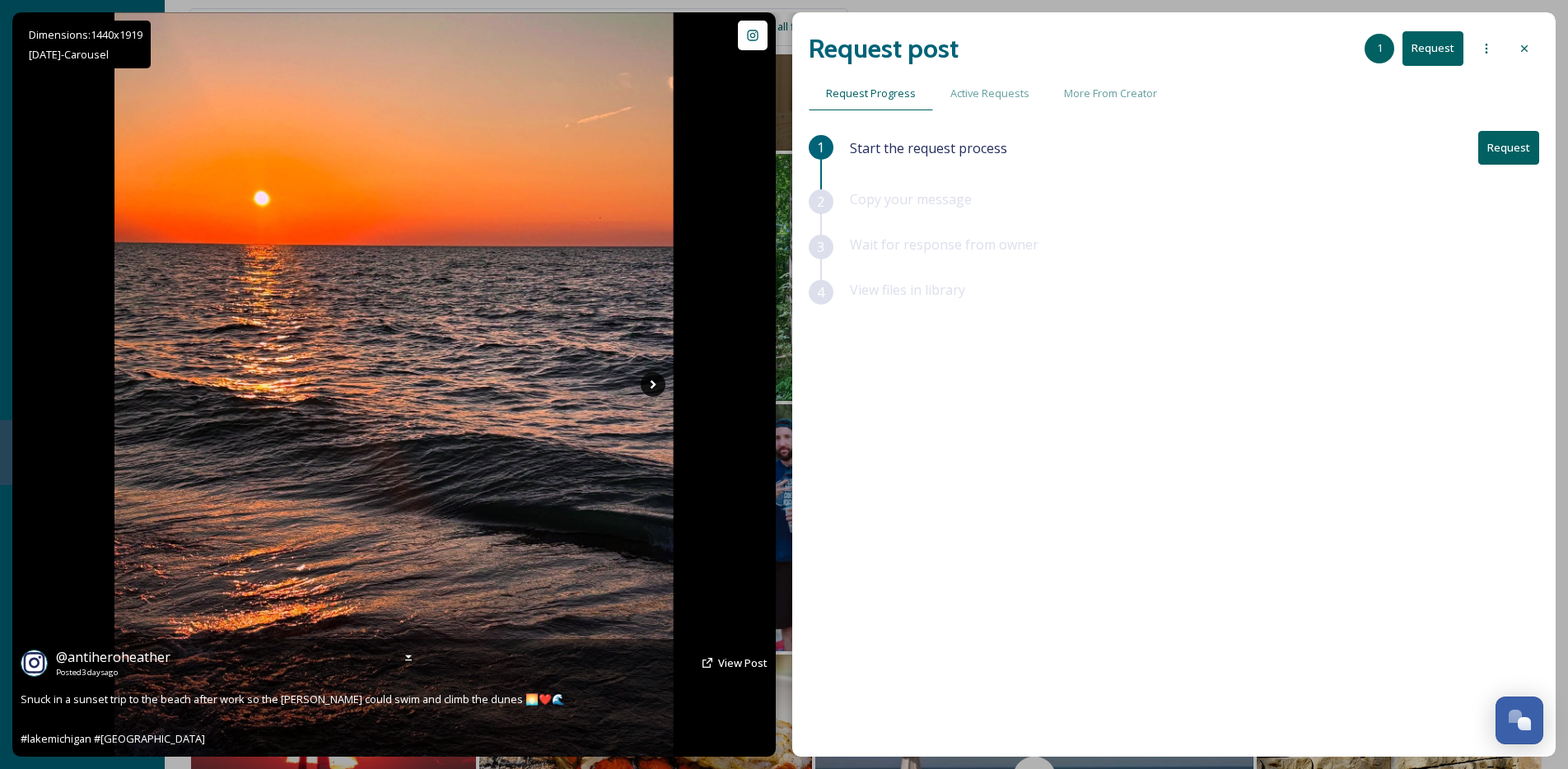
click at [659, 381] on icon at bounding box center [653, 384] width 25 height 25
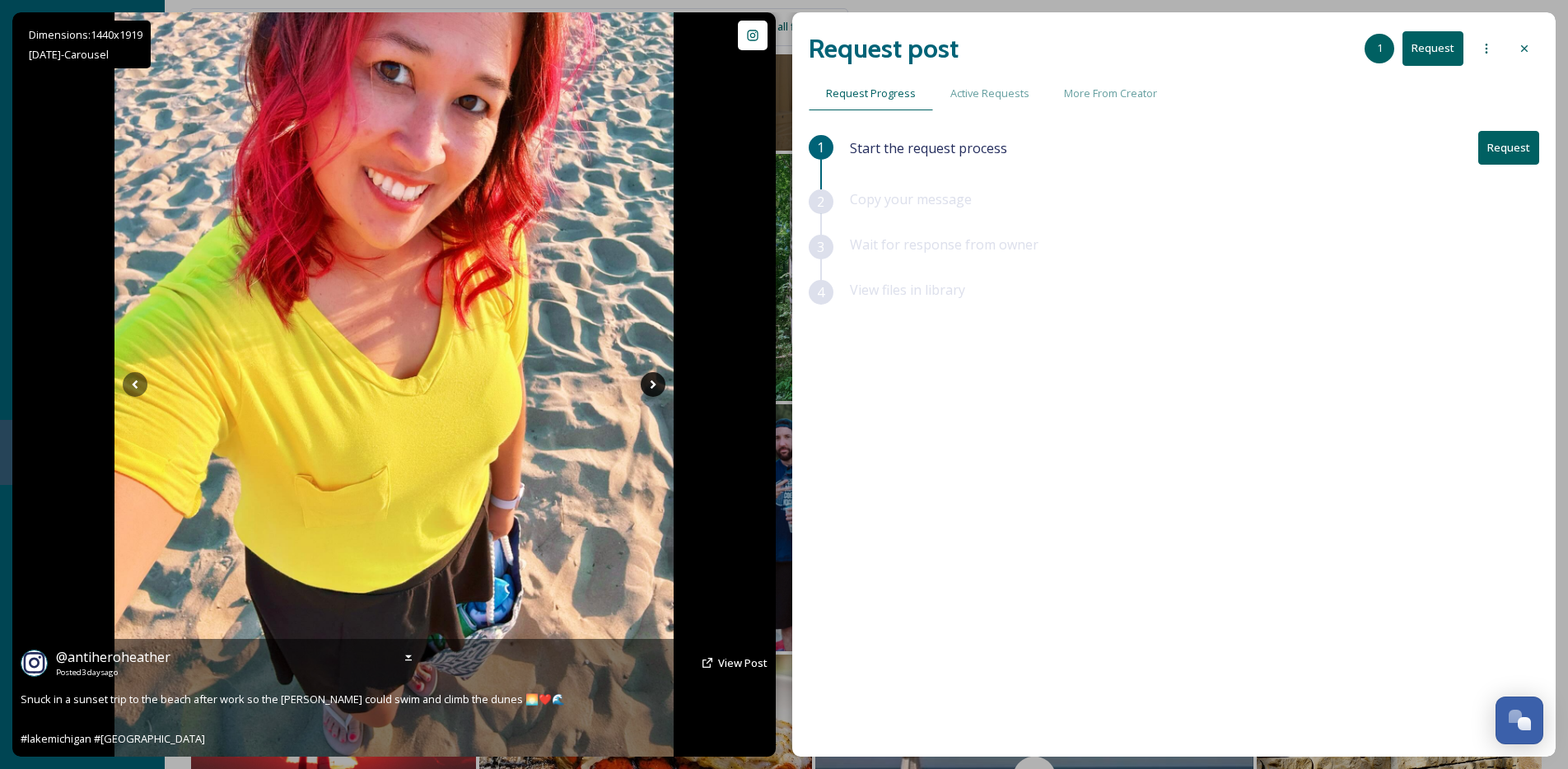
click at [659, 381] on icon at bounding box center [653, 384] width 25 height 25
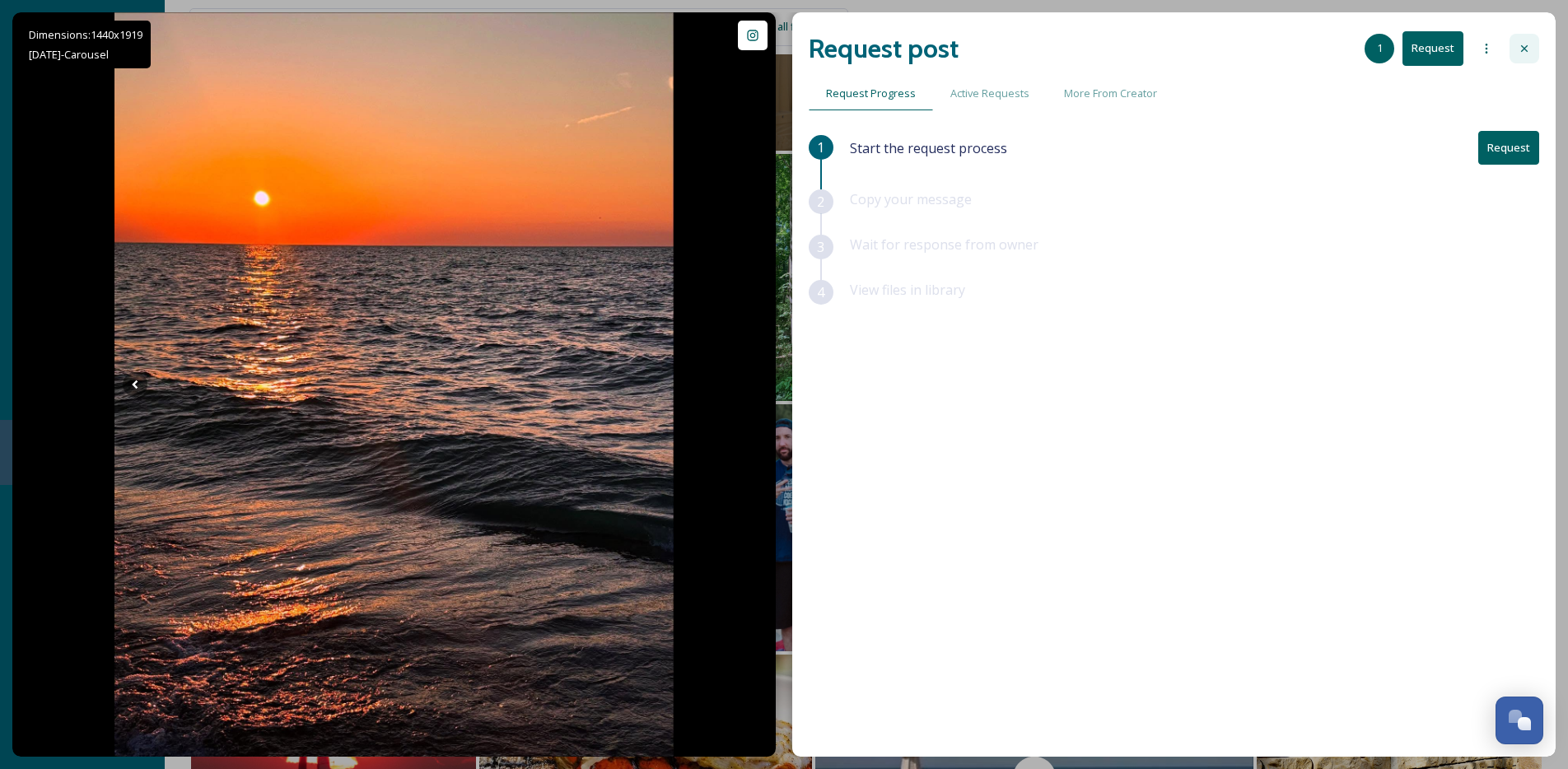
click at [1520, 50] on icon at bounding box center [1524, 48] width 13 height 13
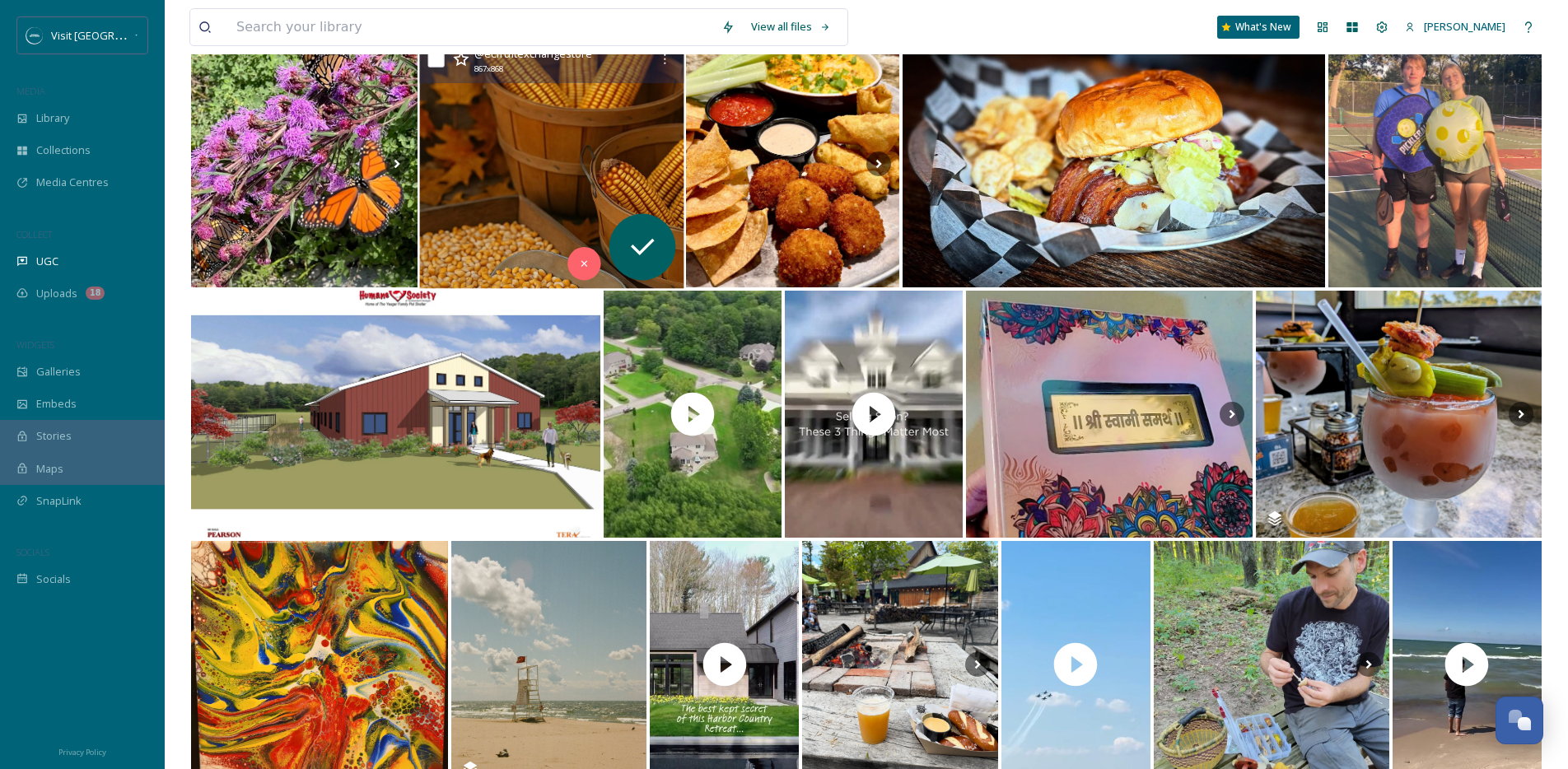
scroll to position [3819, 0]
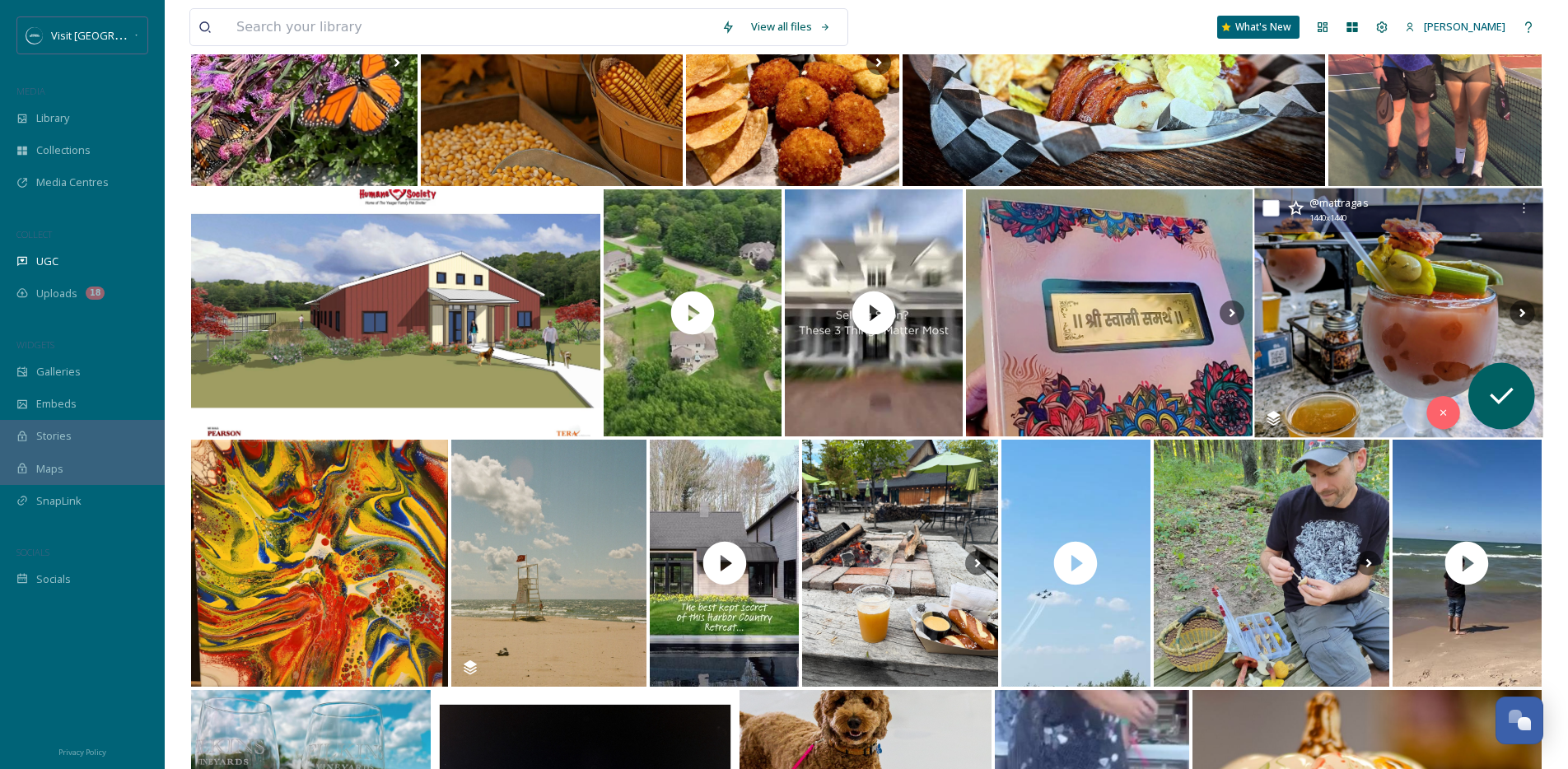
click at [1339, 321] on img at bounding box center [1399, 313] width 289 height 250
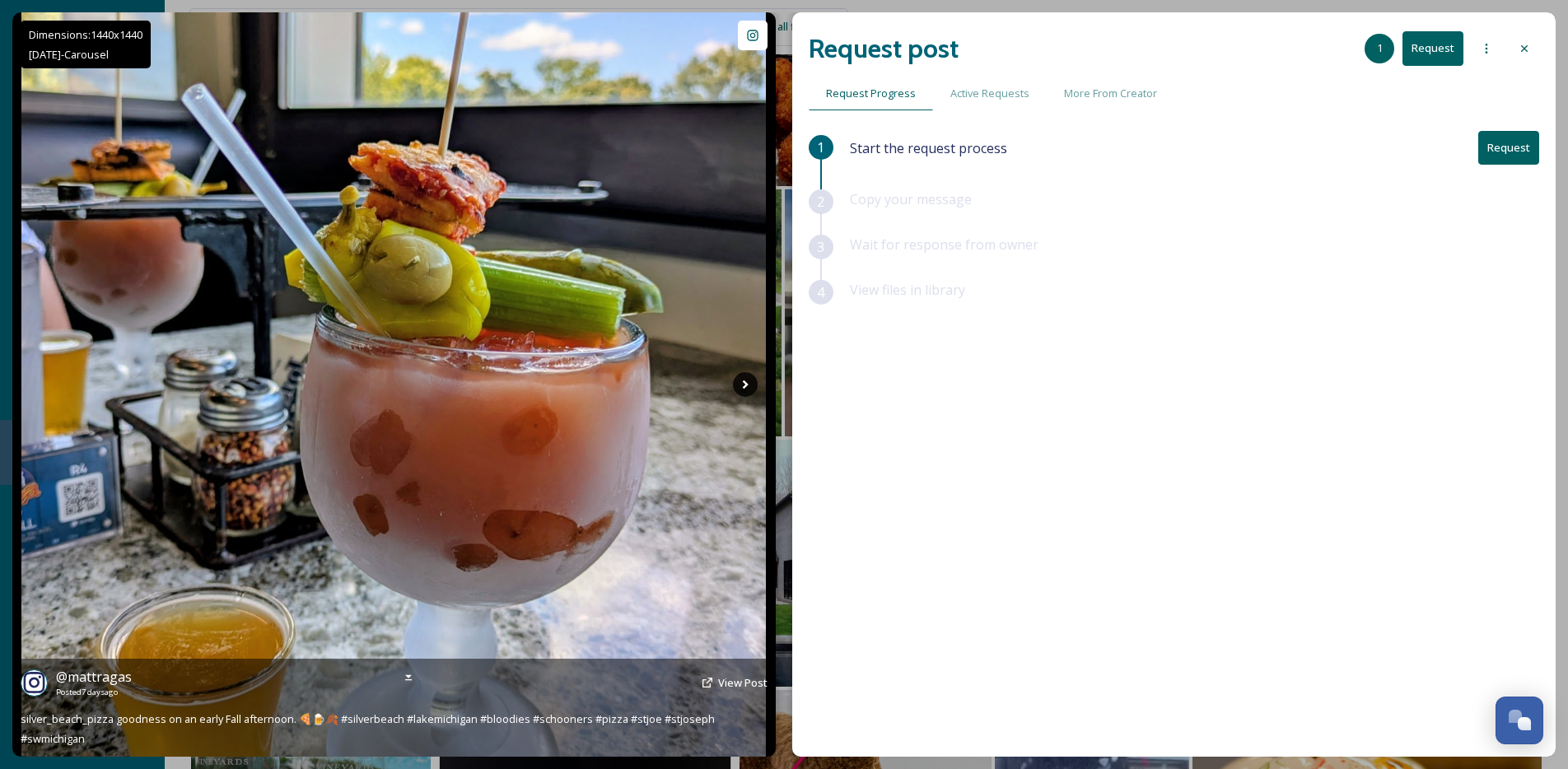
click at [745, 388] on icon at bounding box center [745, 384] width 25 height 25
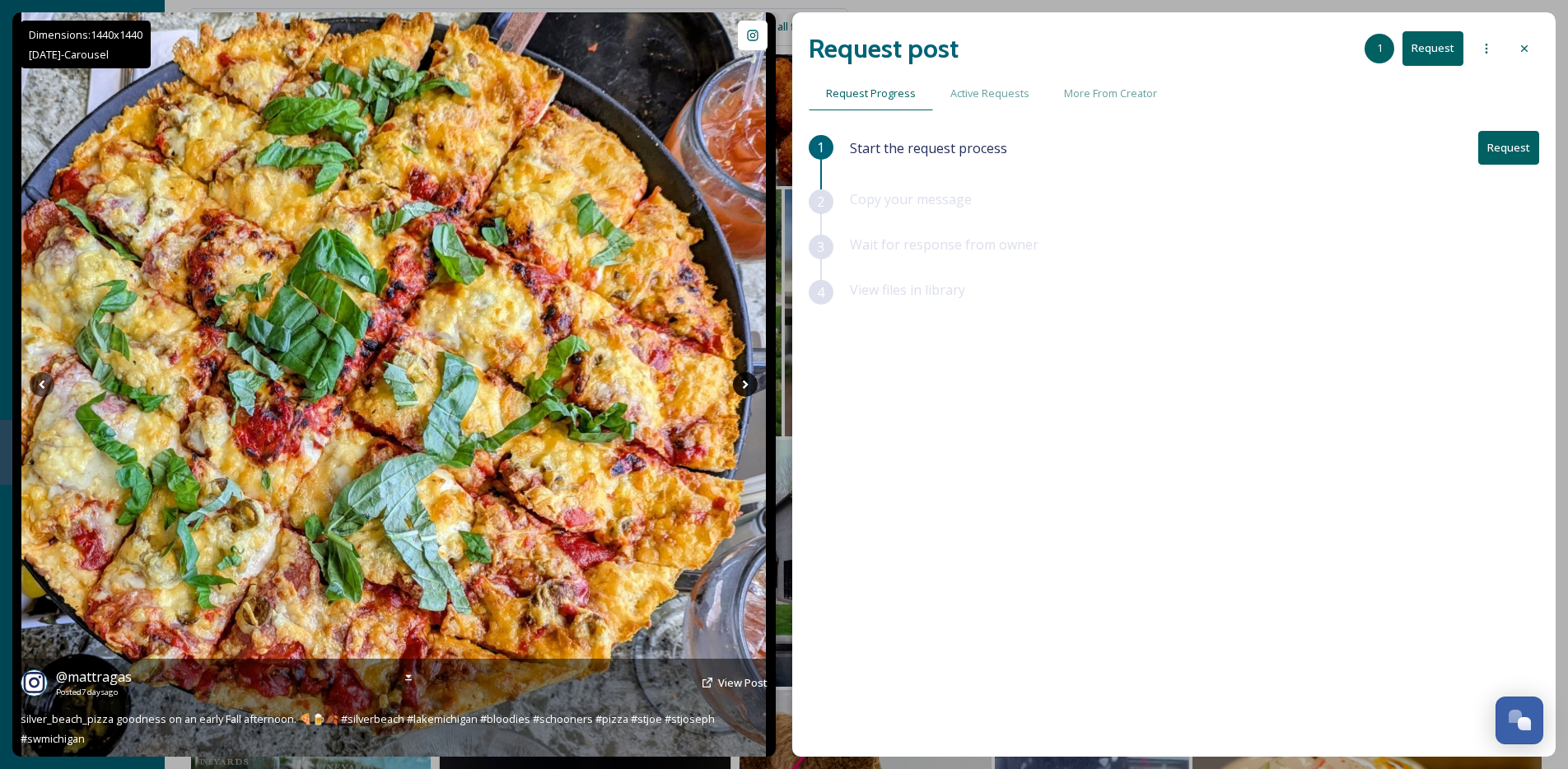
click at [745, 388] on icon at bounding box center [745, 384] width 25 height 25
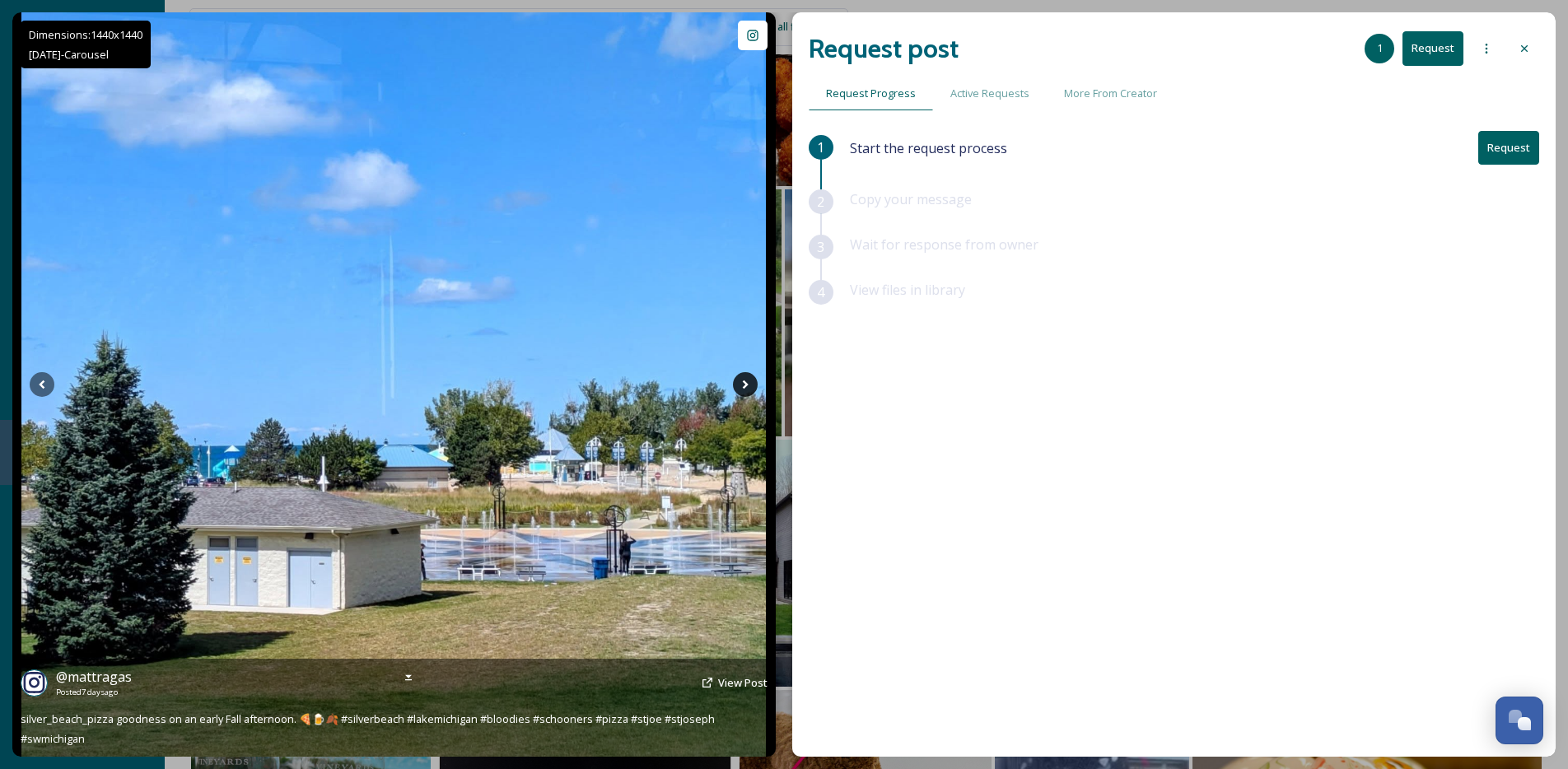
click at [745, 388] on icon at bounding box center [745, 384] width 25 height 25
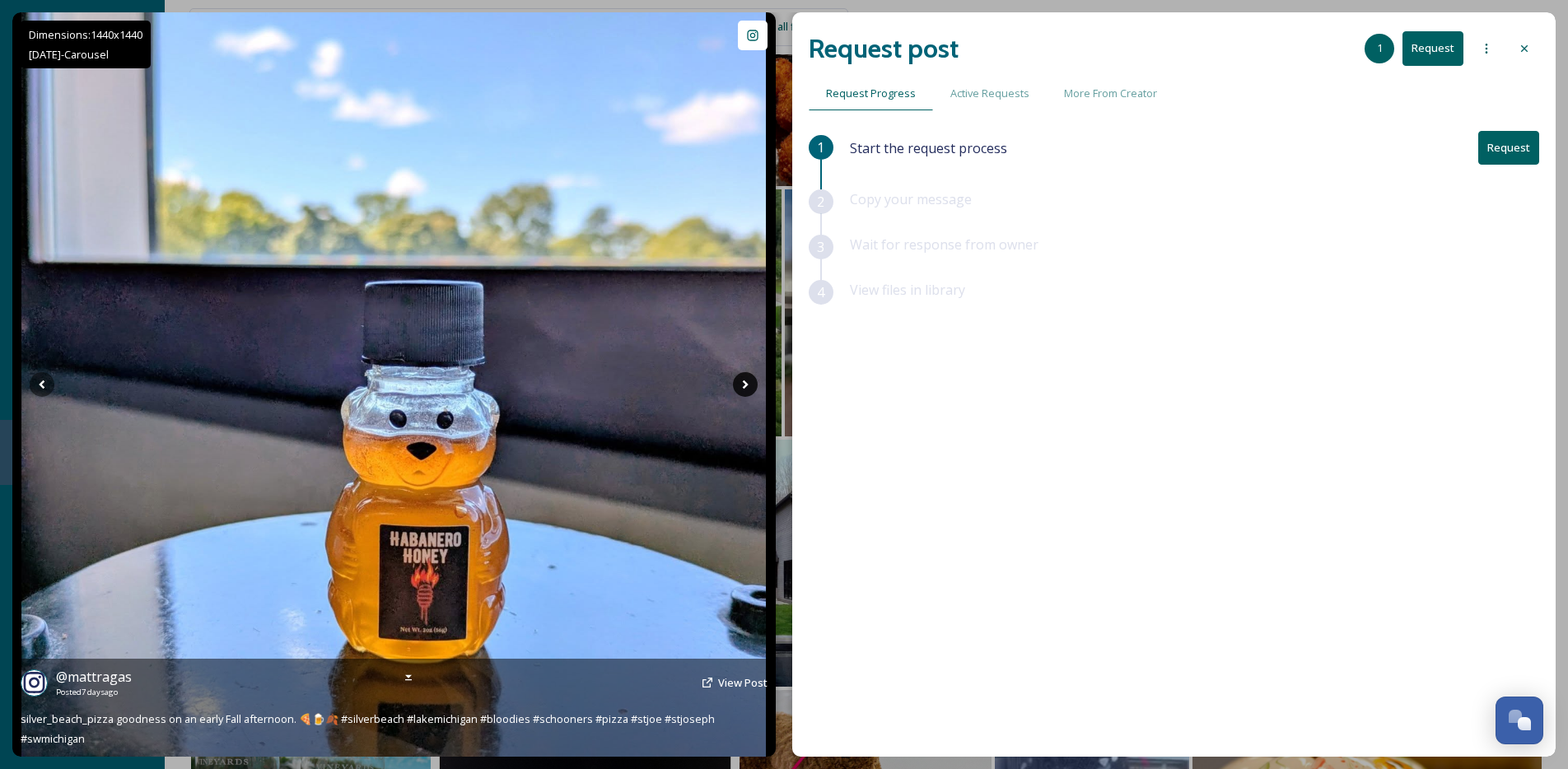
click at [745, 388] on icon at bounding box center [745, 384] width 25 height 25
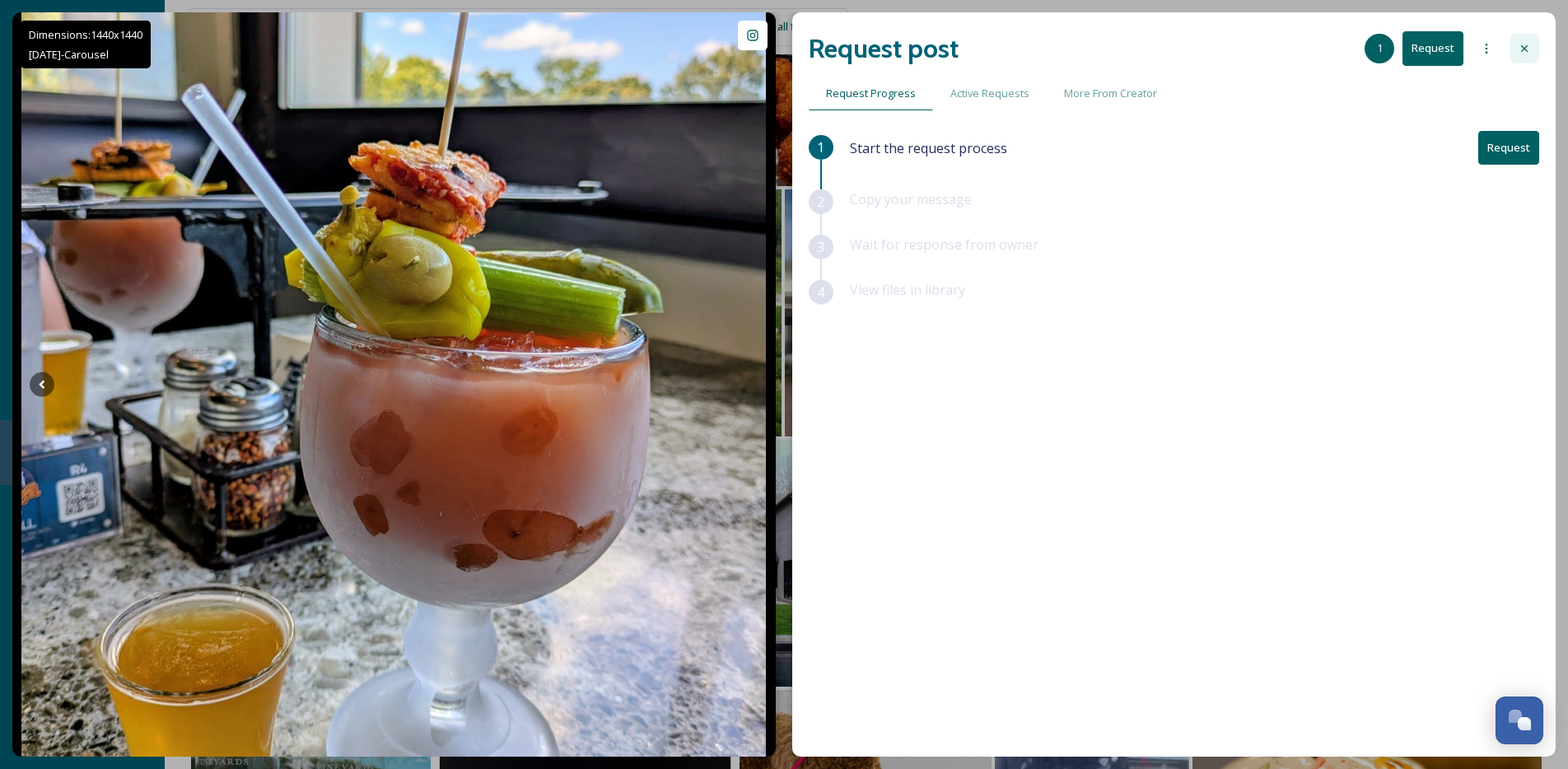
click at [1535, 53] on div at bounding box center [1524, 48] width 30 height 30
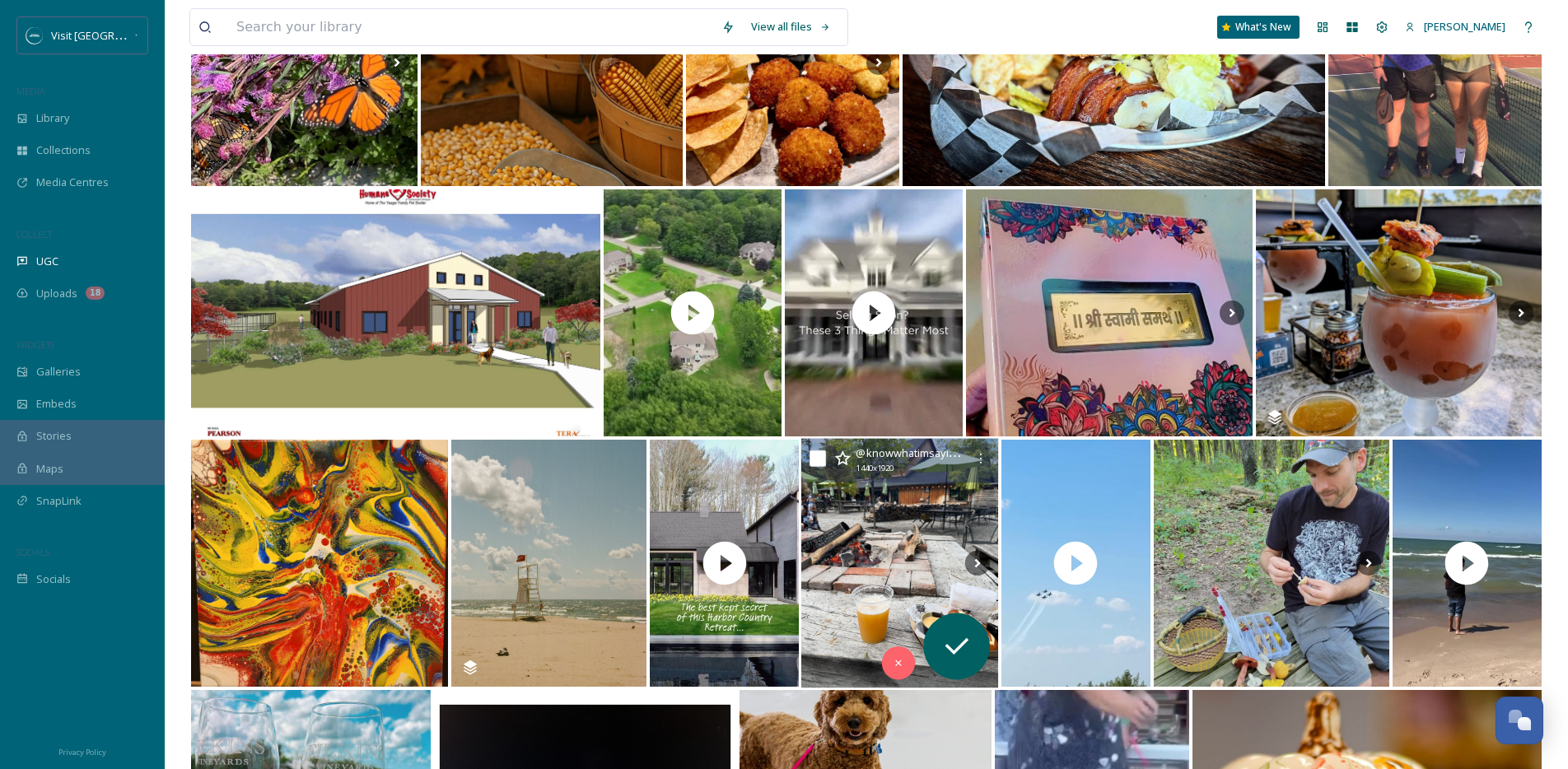
click at [885, 564] on img at bounding box center [899, 564] width 198 height 250
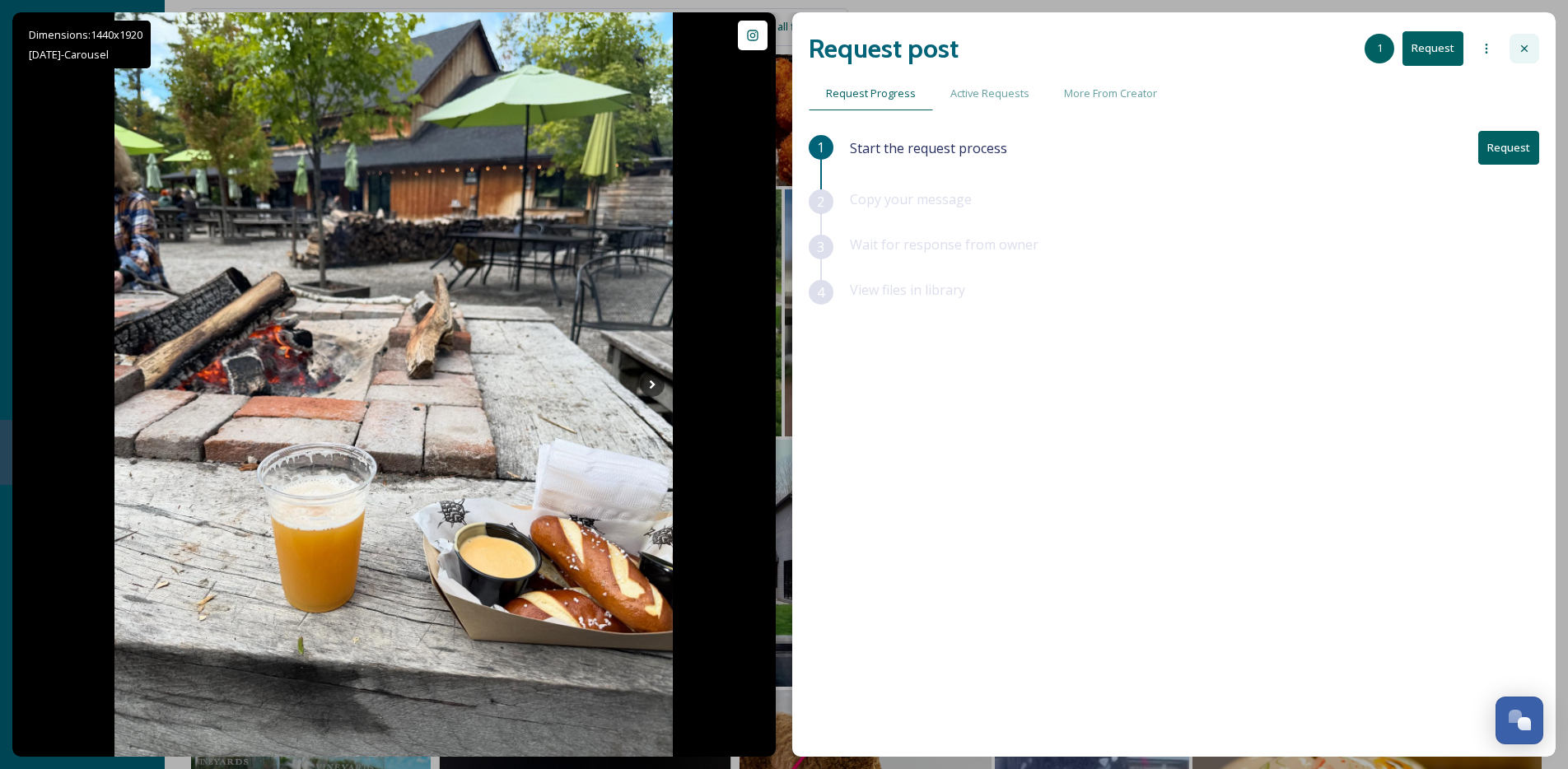
click at [1537, 44] on div at bounding box center [1524, 48] width 30 height 30
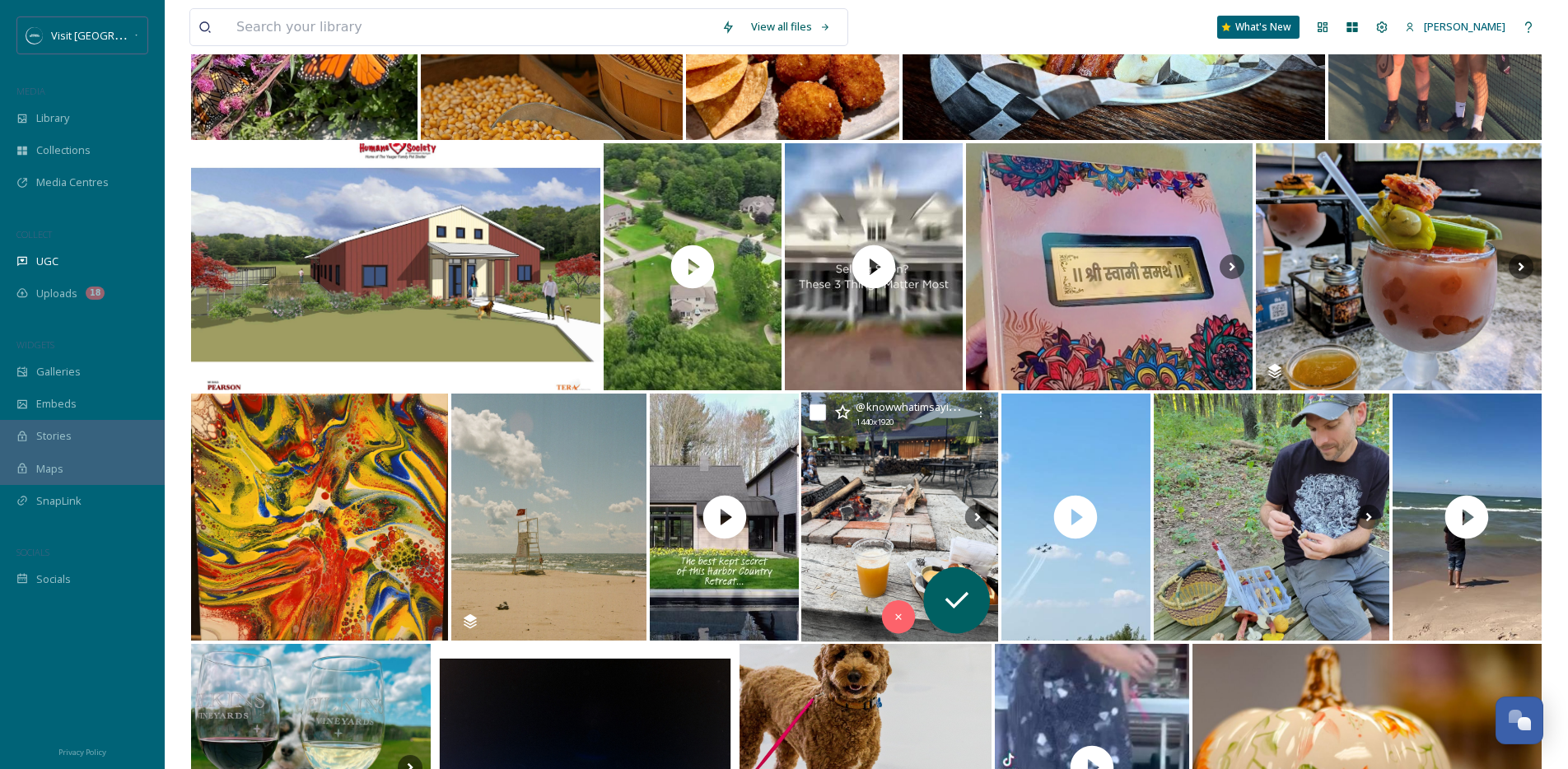
scroll to position [3963, 0]
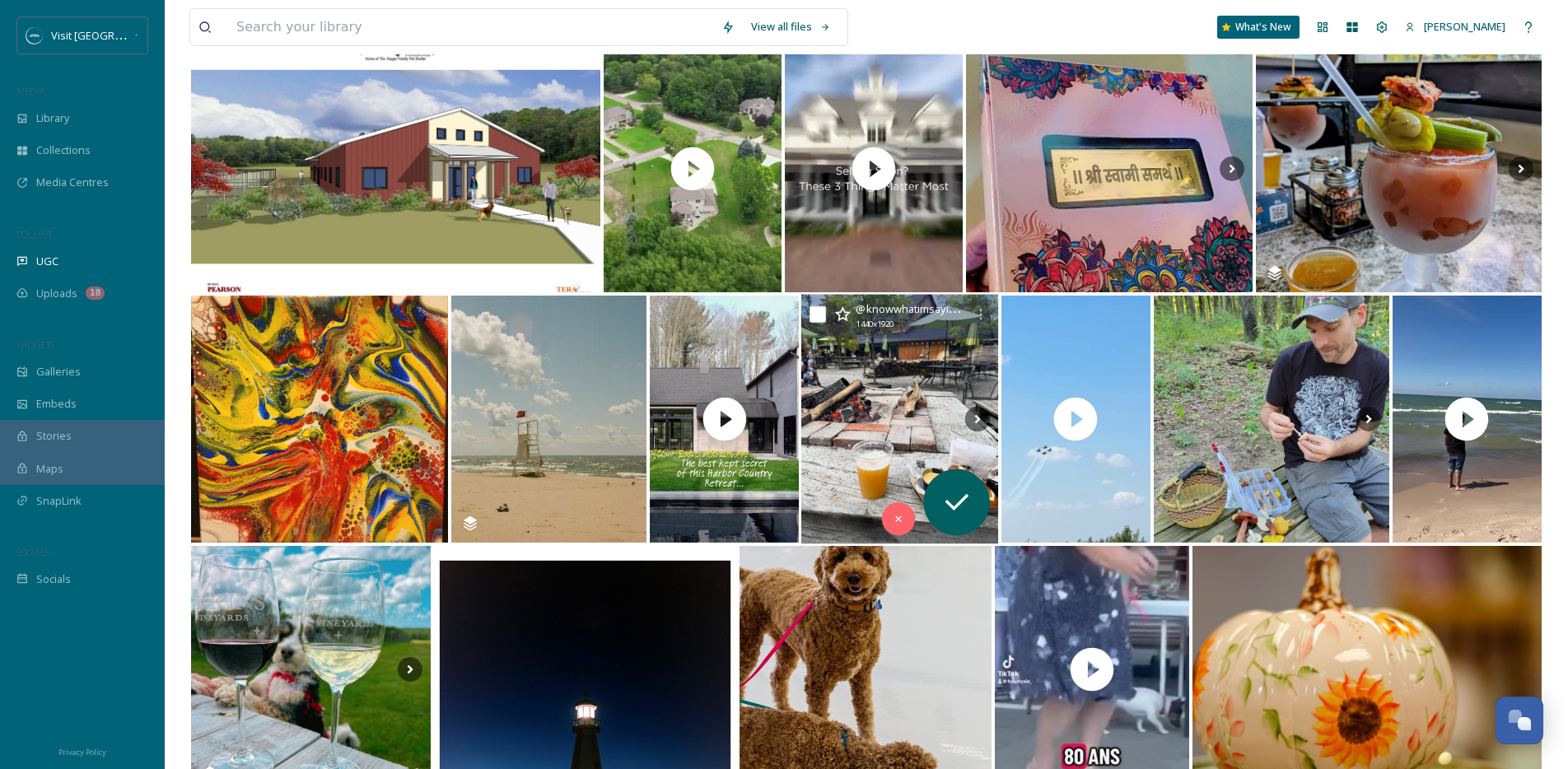
click at [890, 457] on img at bounding box center [899, 420] width 198 height 250
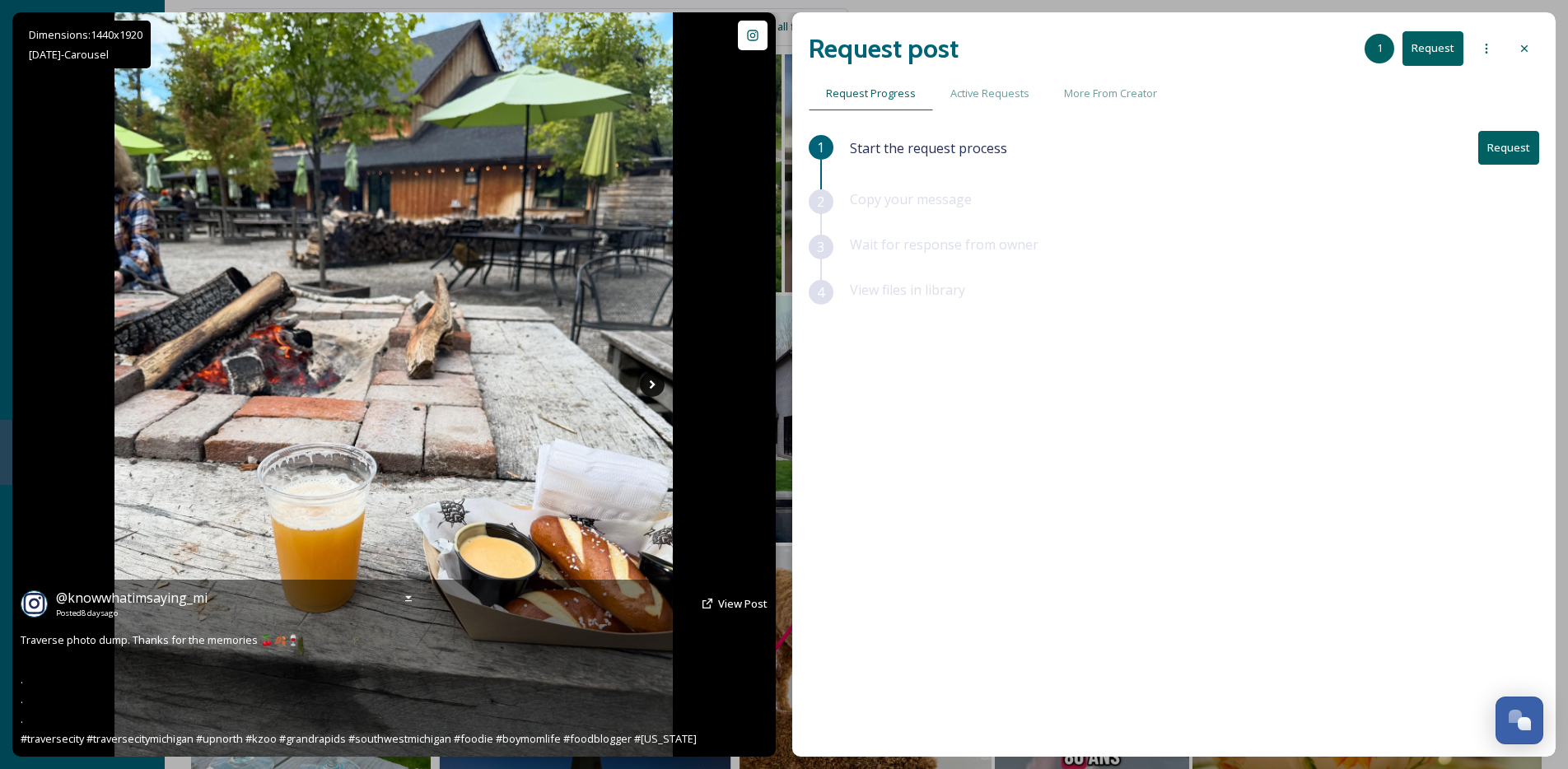
click at [647, 383] on icon at bounding box center [652, 384] width 25 height 25
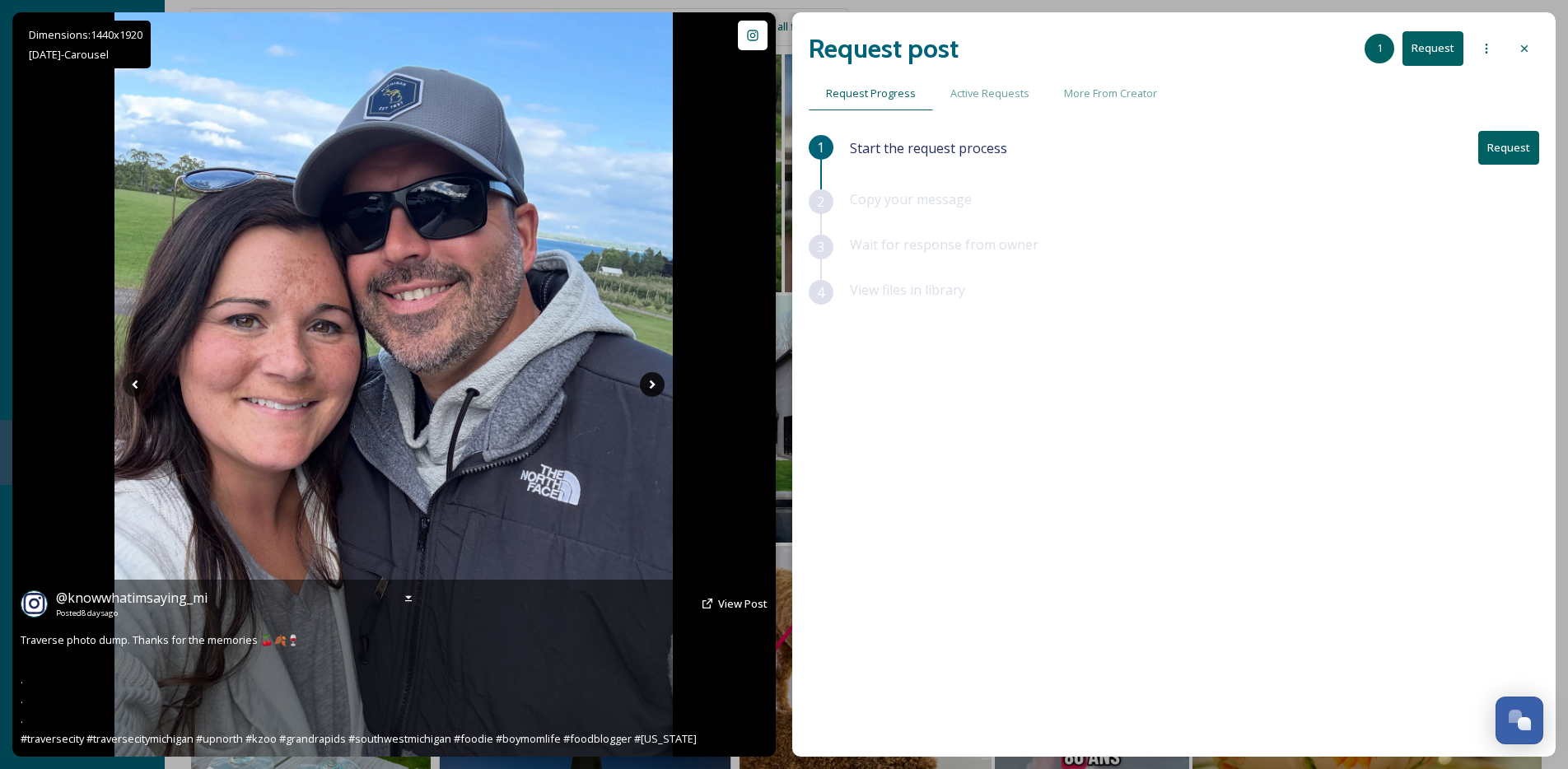
click at [647, 383] on icon at bounding box center [652, 384] width 25 height 25
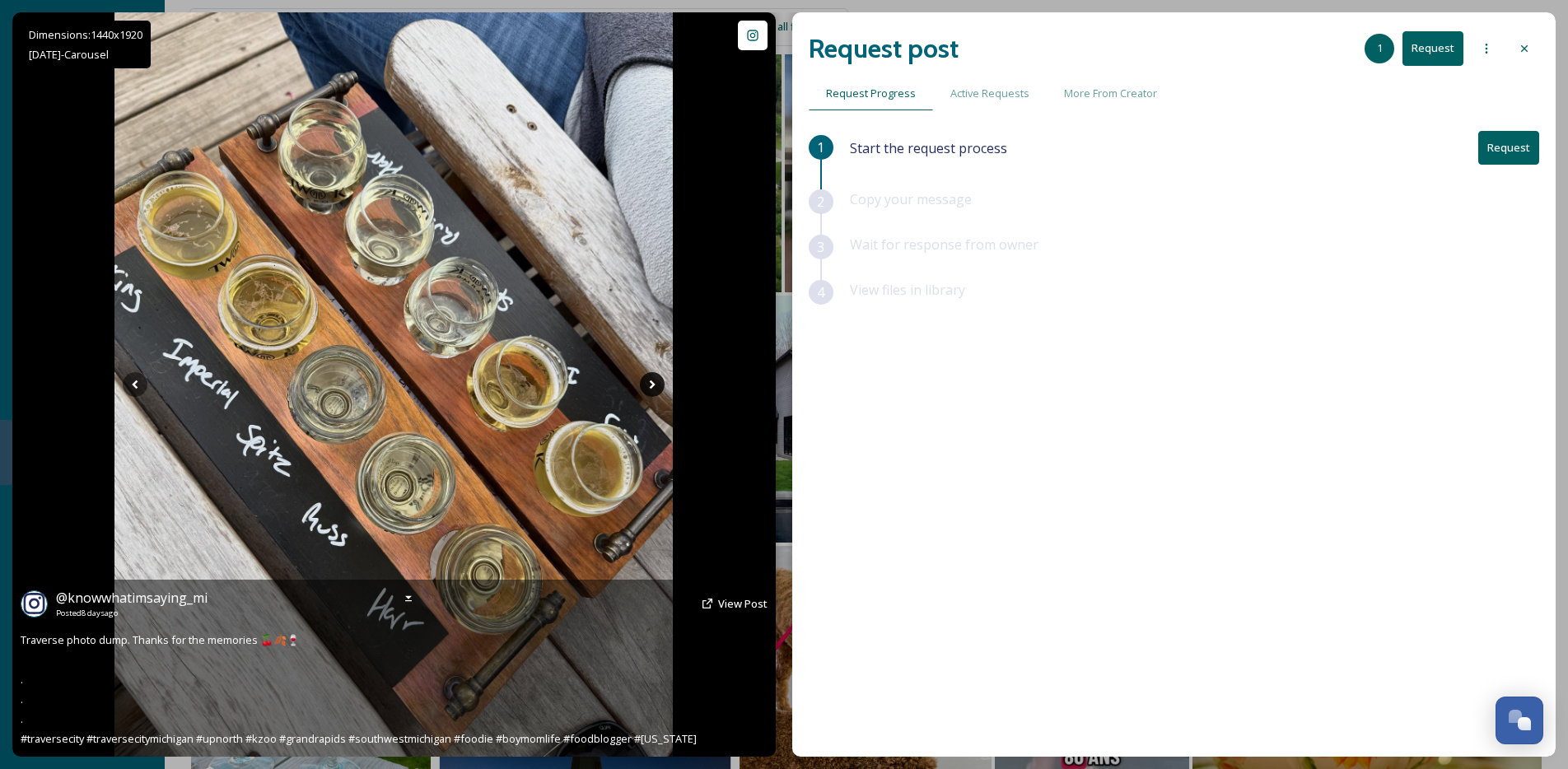
click at [647, 383] on icon at bounding box center [652, 384] width 25 height 25
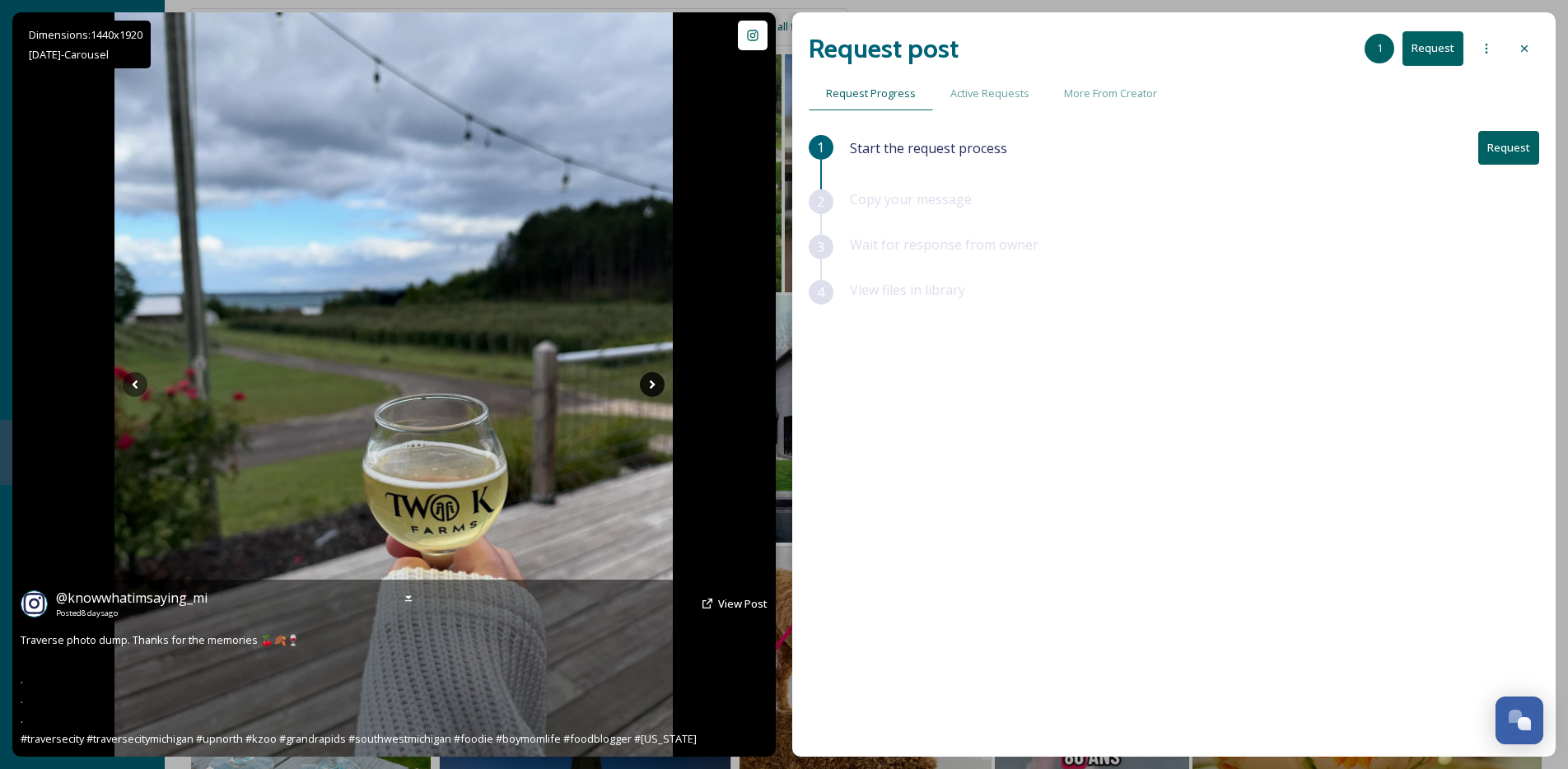
click at [647, 383] on icon at bounding box center [652, 384] width 25 height 25
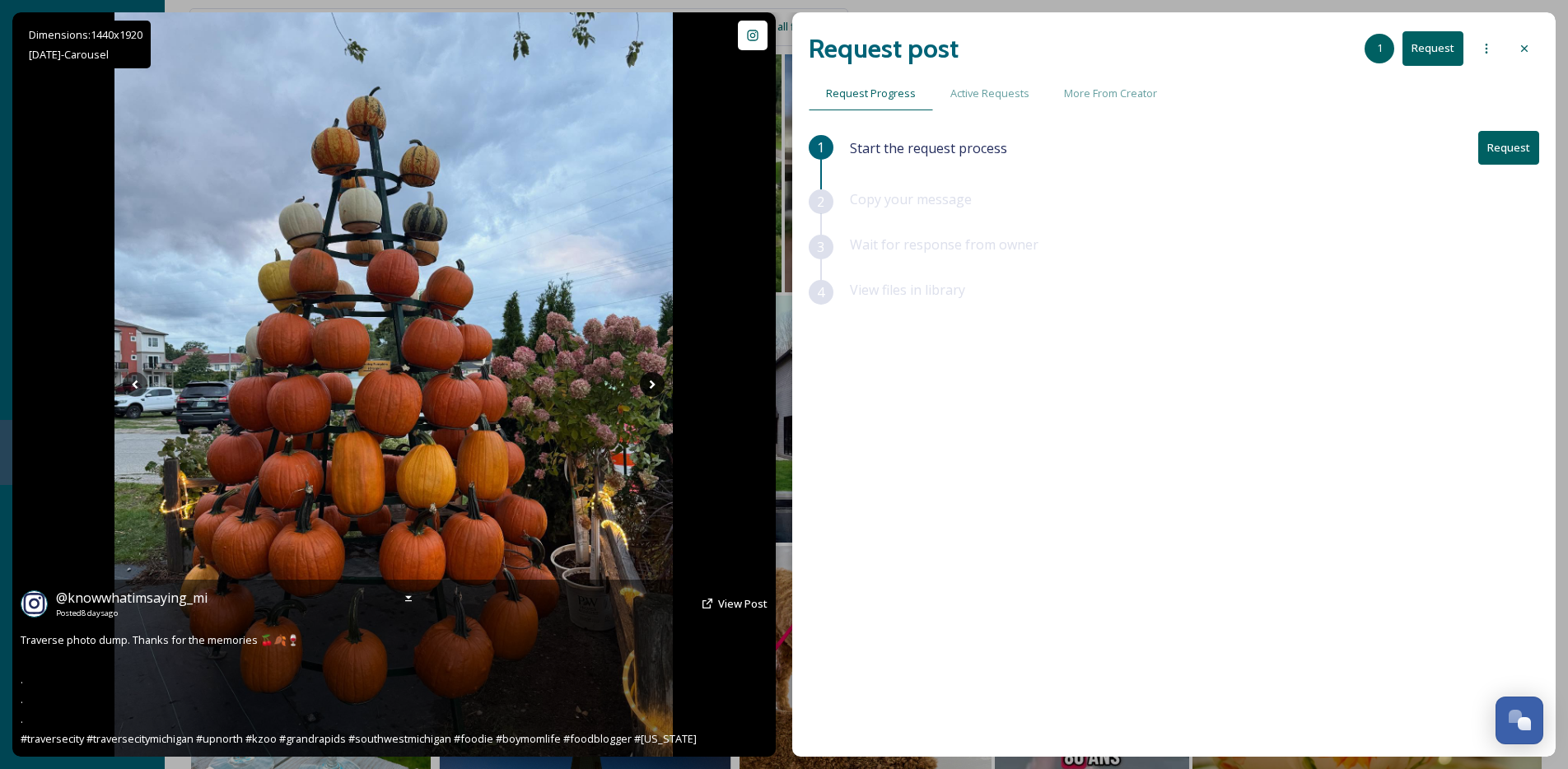
click at [647, 383] on icon at bounding box center [652, 384] width 25 height 25
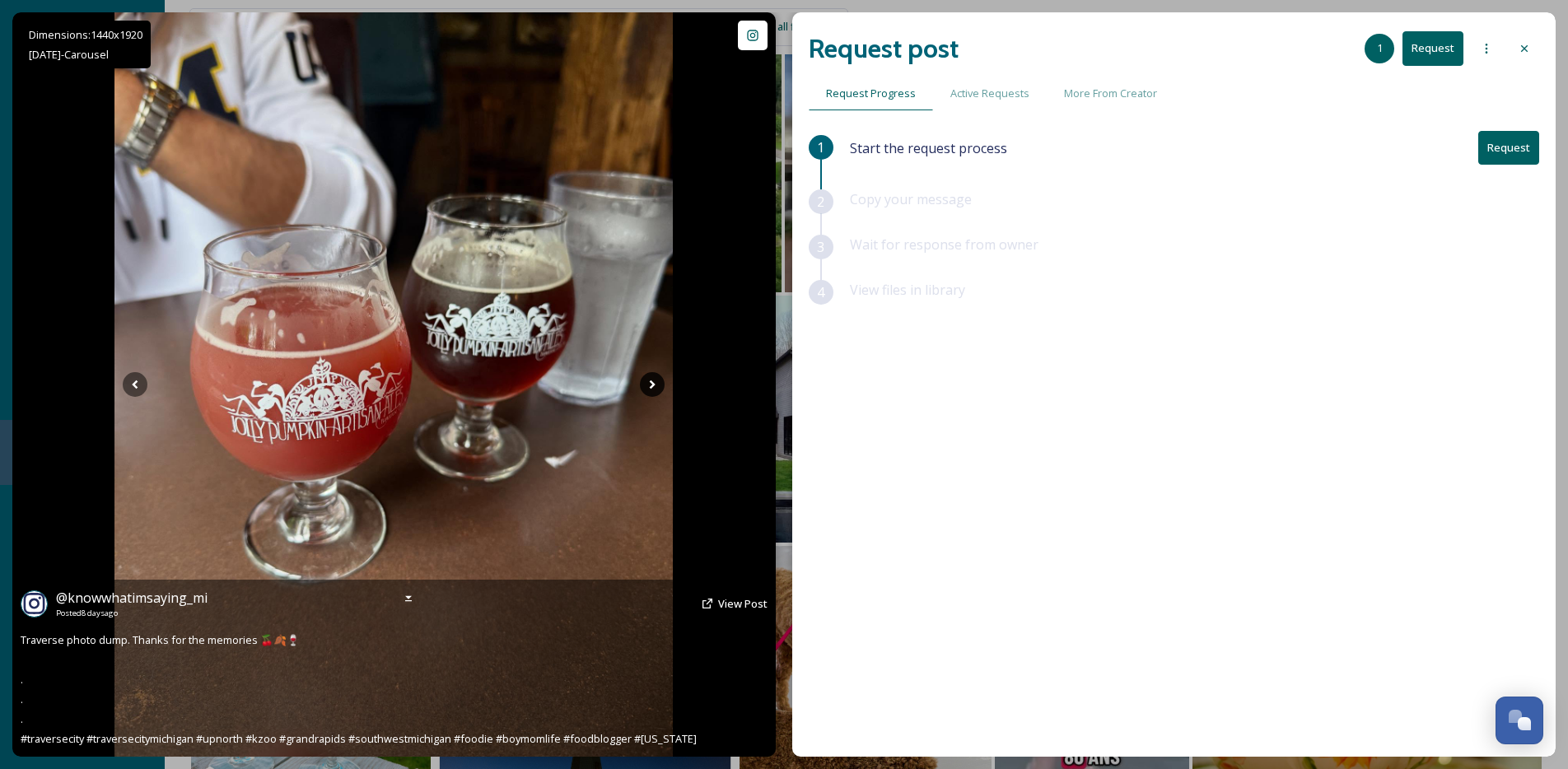
click at [647, 383] on icon at bounding box center [652, 384] width 25 height 25
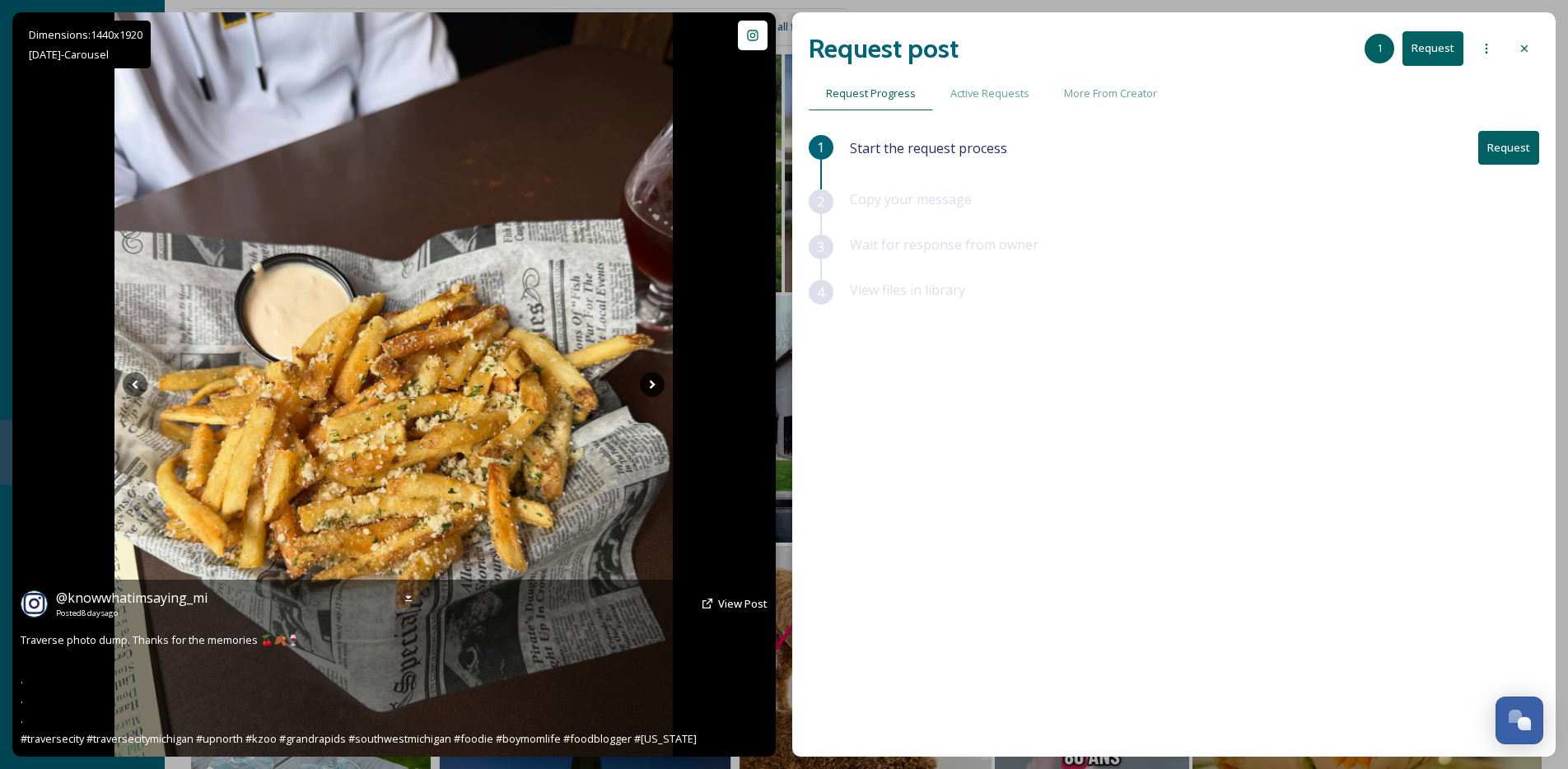
click at [647, 383] on icon at bounding box center [652, 384] width 25 height 25
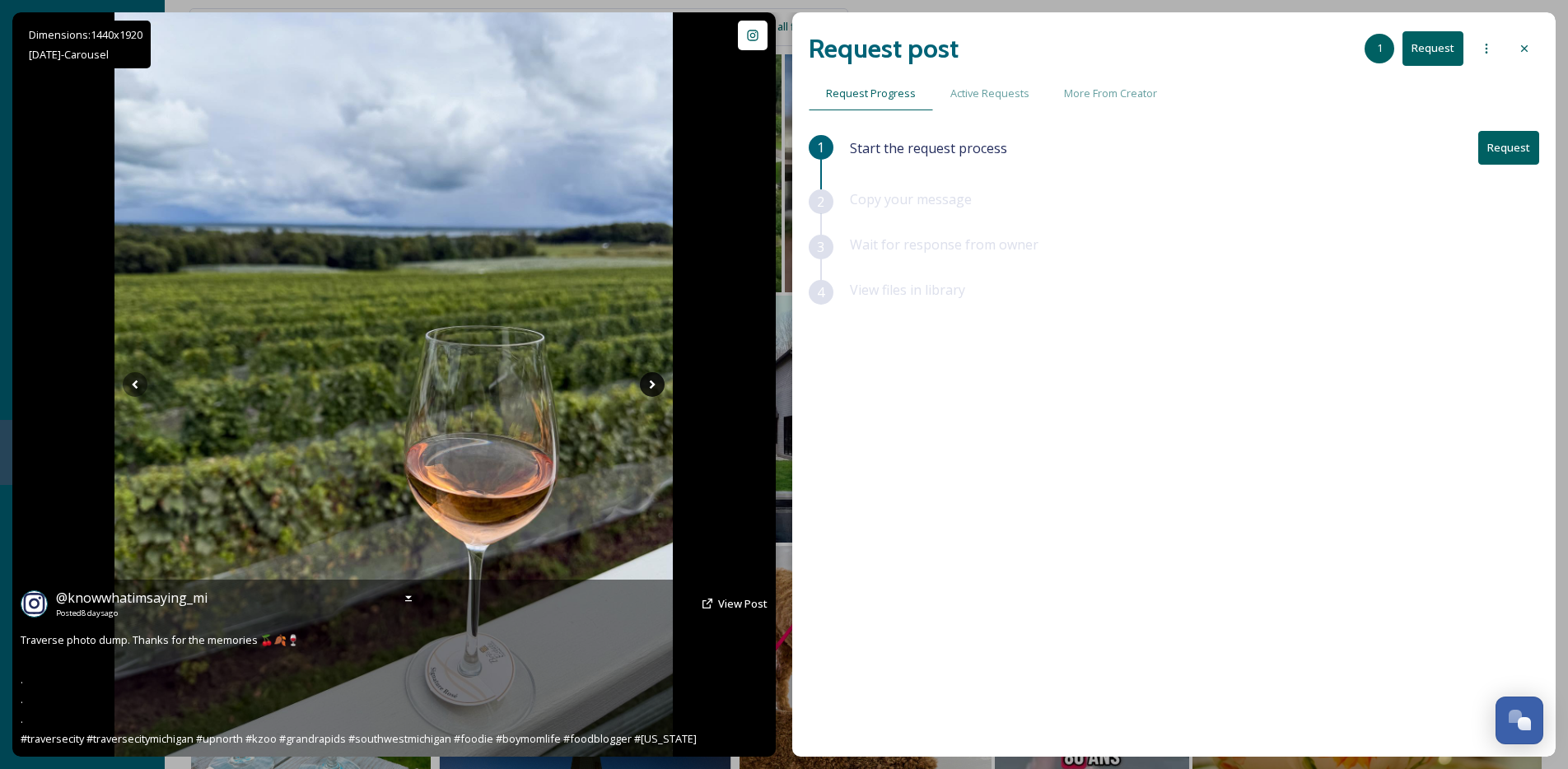
click at [647, 383] on icon at bounding box center [652, 384] width 25 height 25
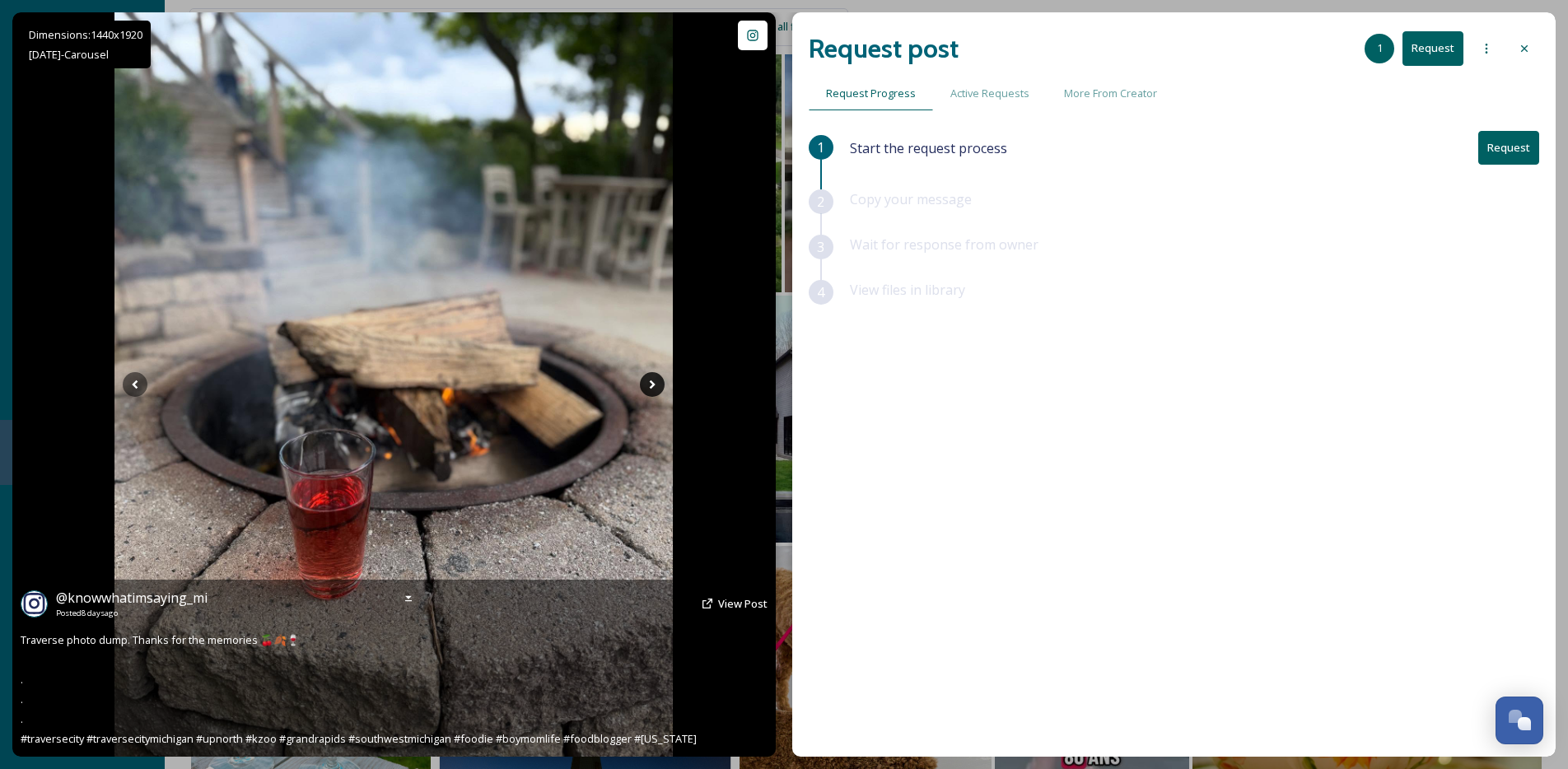
click at [647, 383] on icon at bounding box center [652, 384] width 25 height 25
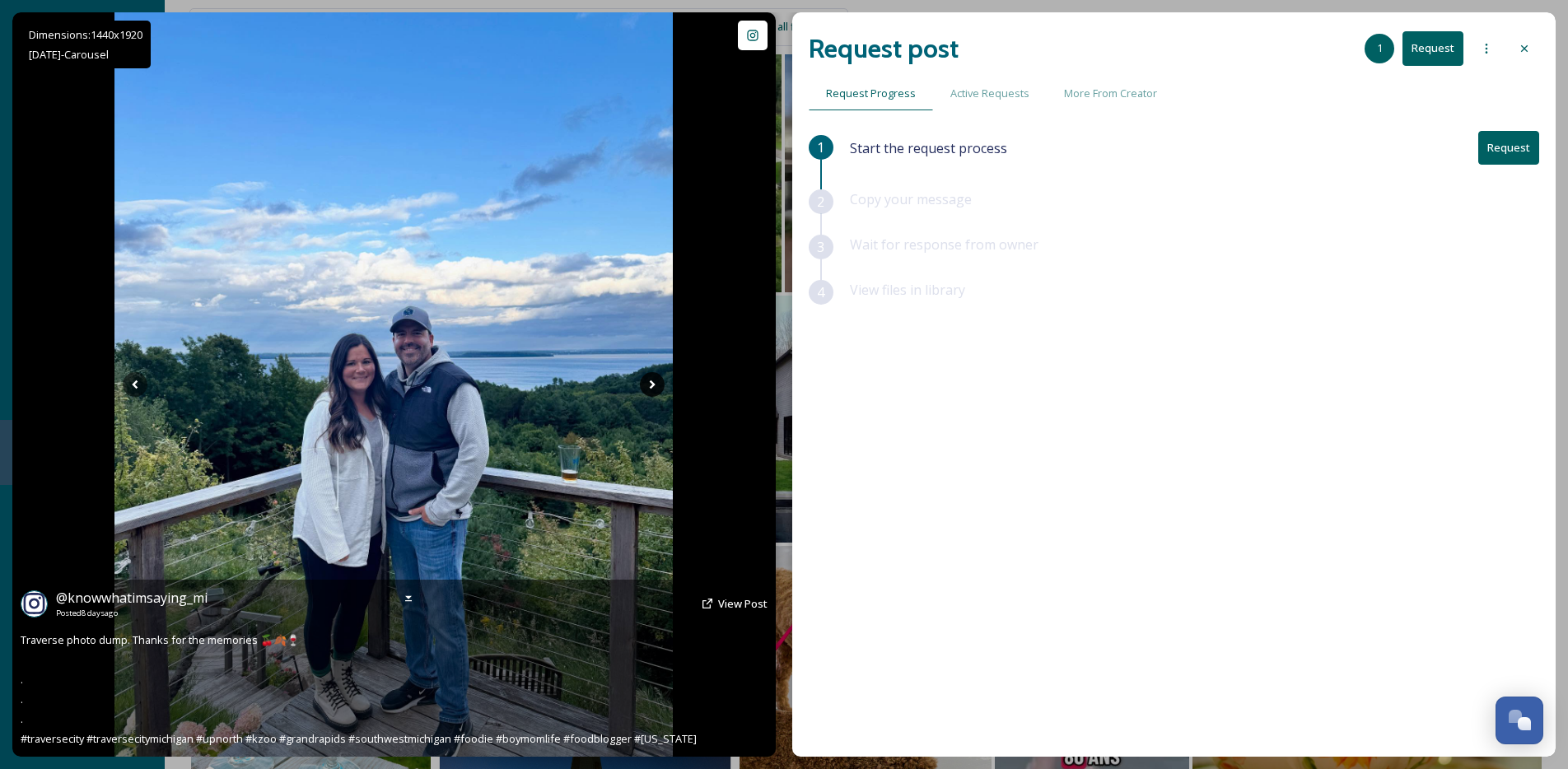
click at [647, 383] on icon at bounding box center [652, 384] width 25 height 25
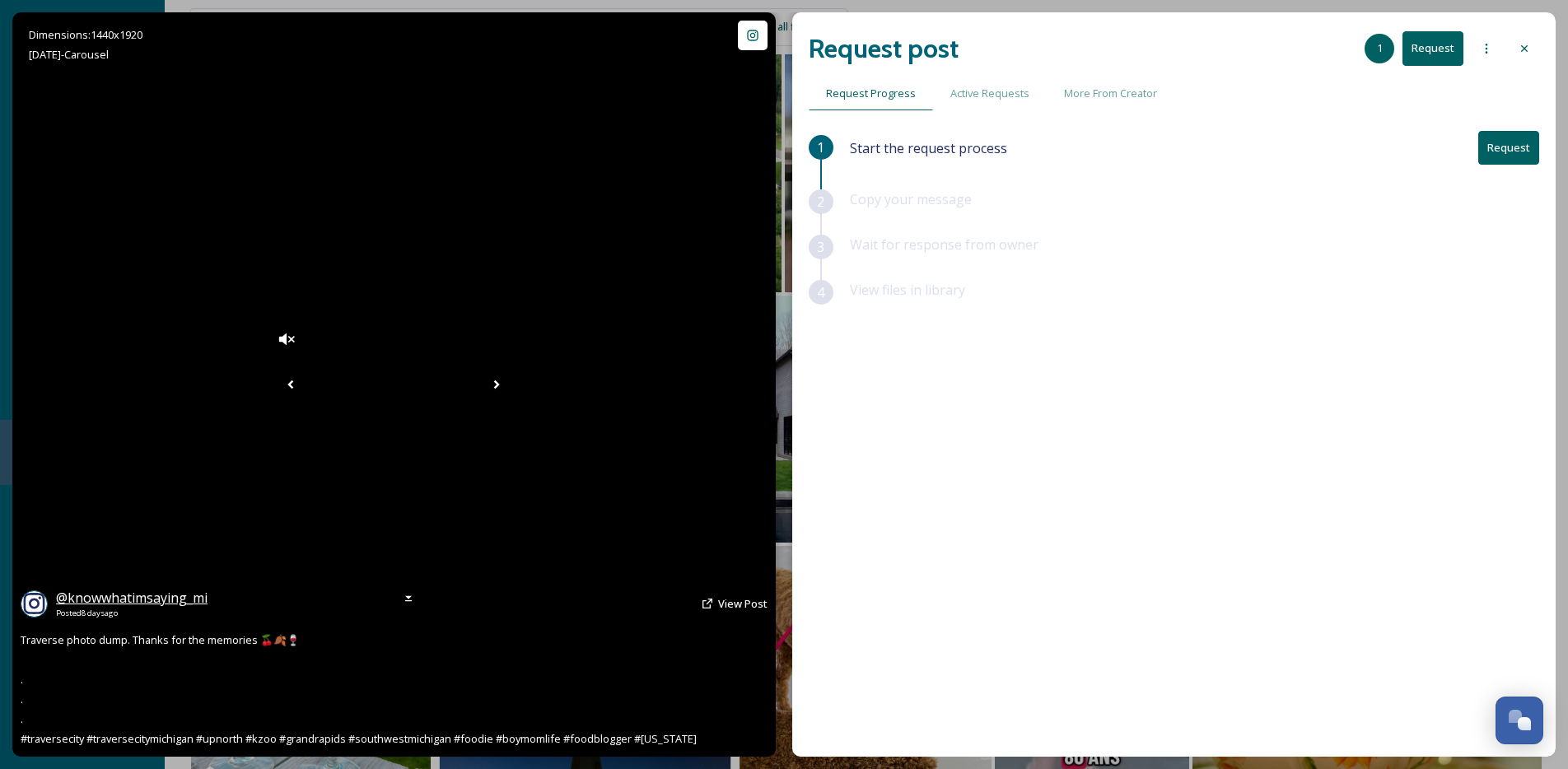
click at [159, 596] on span "@ knowwhatimsaying_mi" at bounding box center [131, 597] width 151 height 18
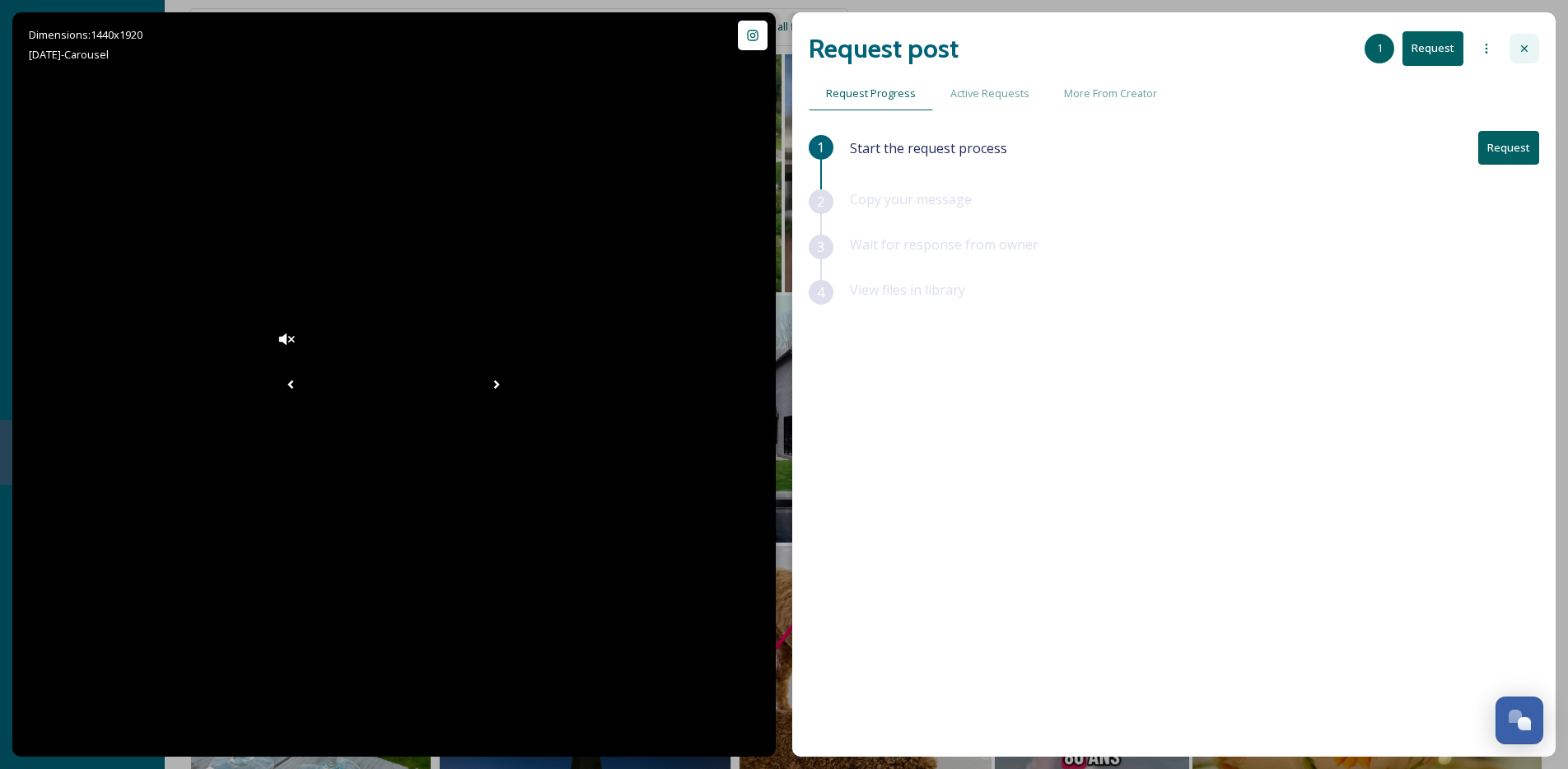
click at [1532, 55] on div at bounding box center [1524, 48] width 30 height 30
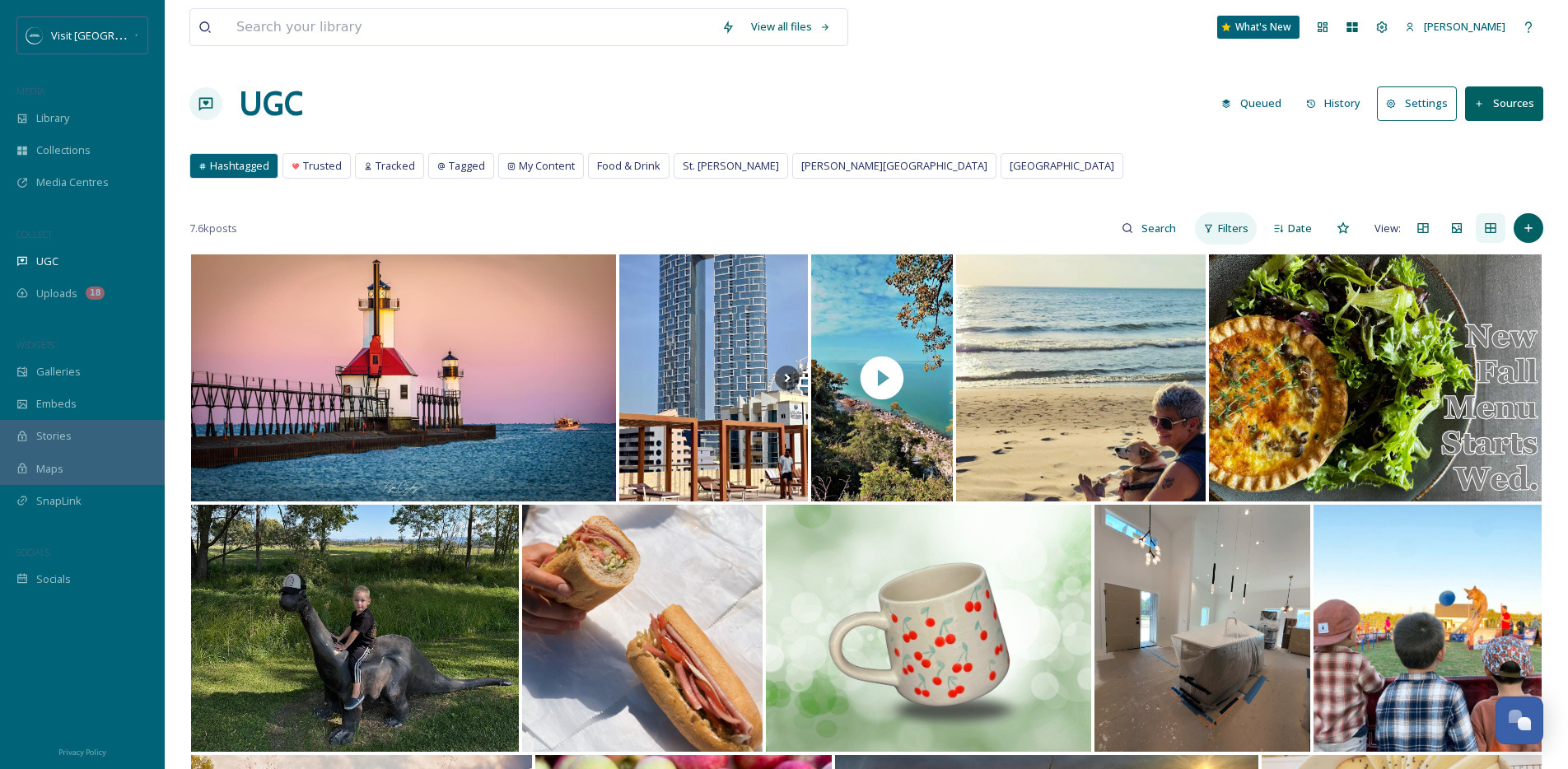
click at [1220, 234] on span "Filters" at bounding box center [1233, 228] width 31 height 15
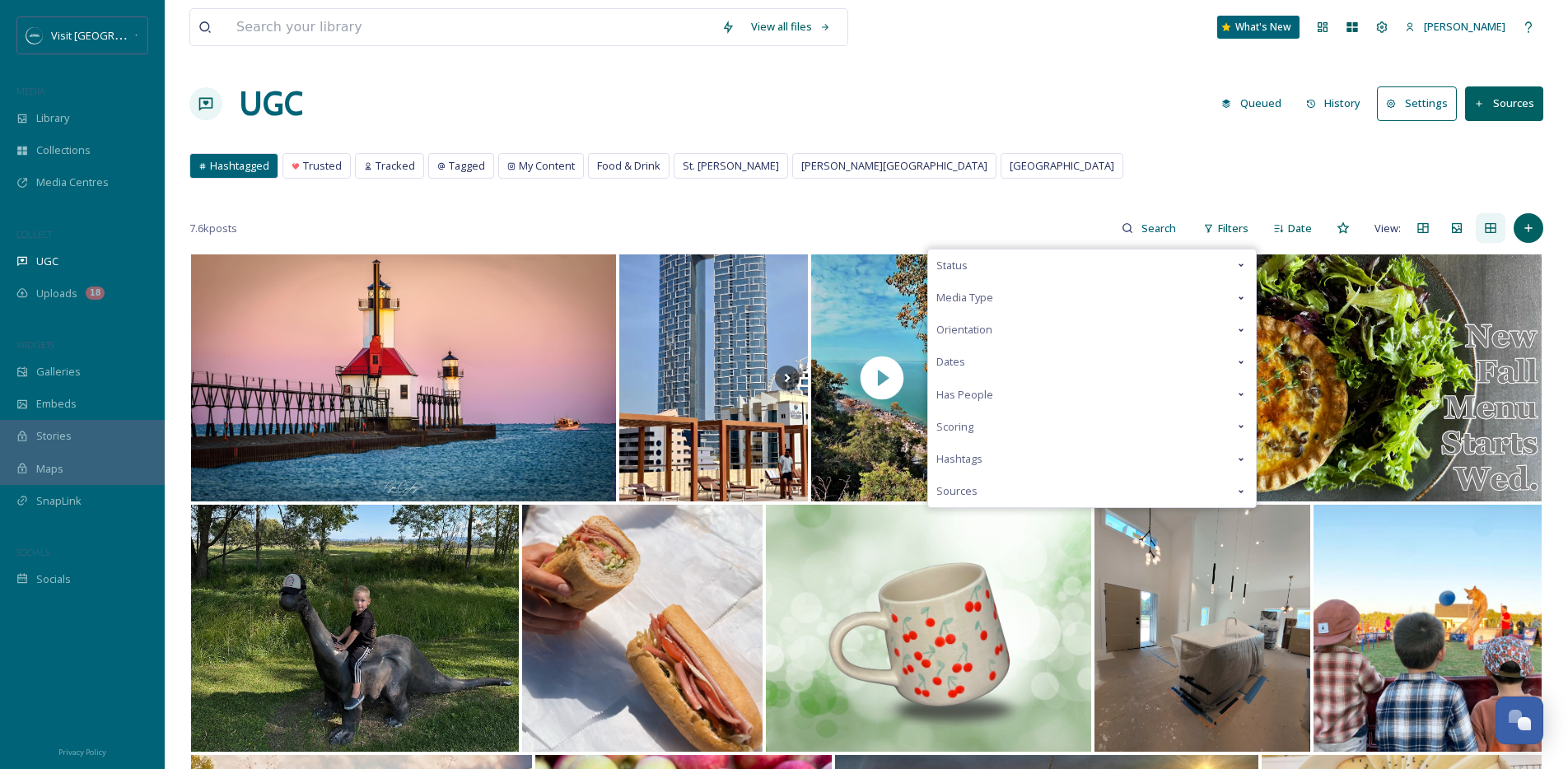
click at [966, 420] on span "Scoring" at bounding box center [954, 427] width 37 height 15
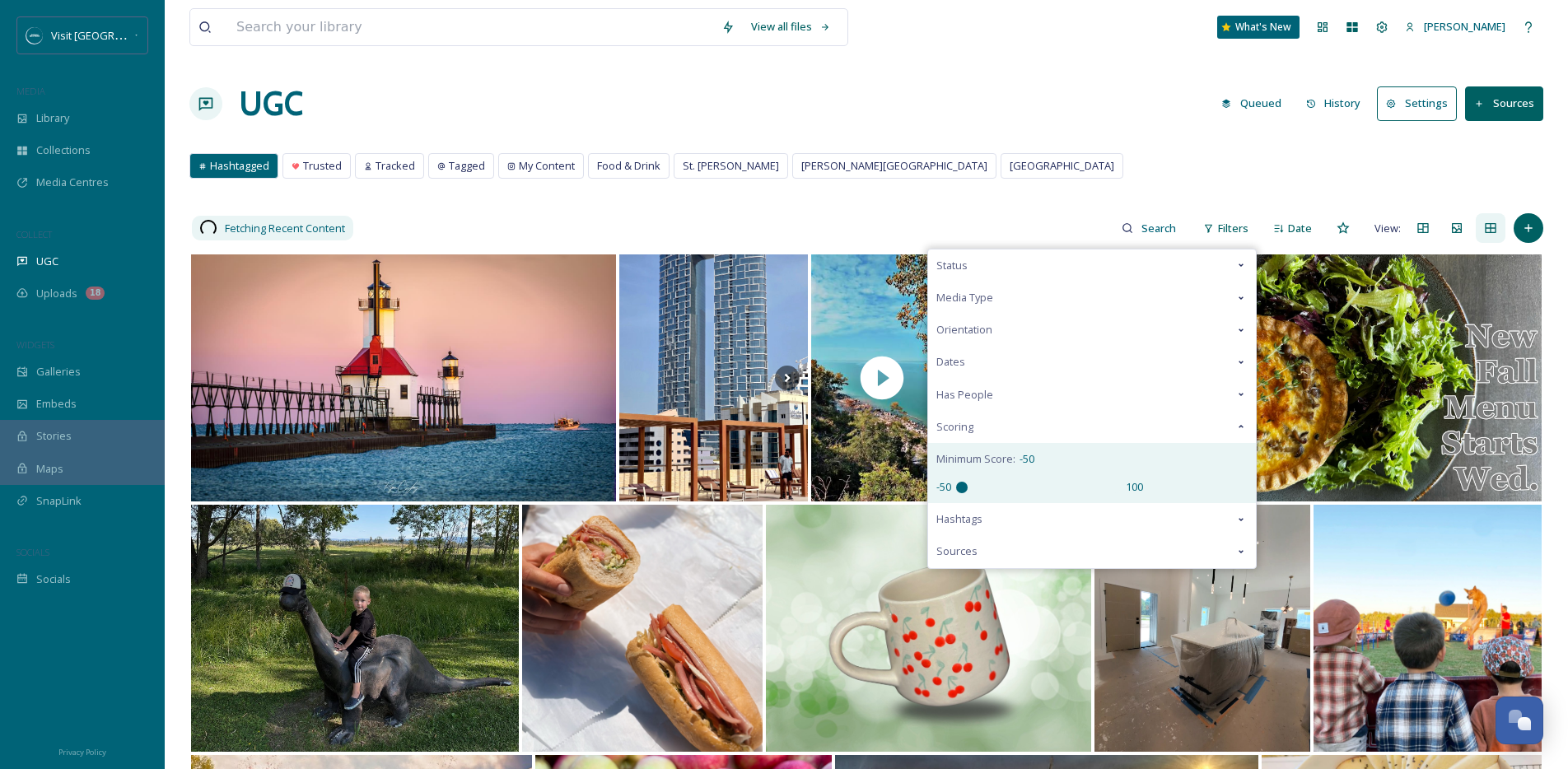
drag, startPoint x: 1003, startPoint y: 488, endPoint x: 930, endPoint y: 494, distance: 73.2
type input "-50"
click at [956, 494] on input "range" at bounding box center [1038, 487] width 164 height 11
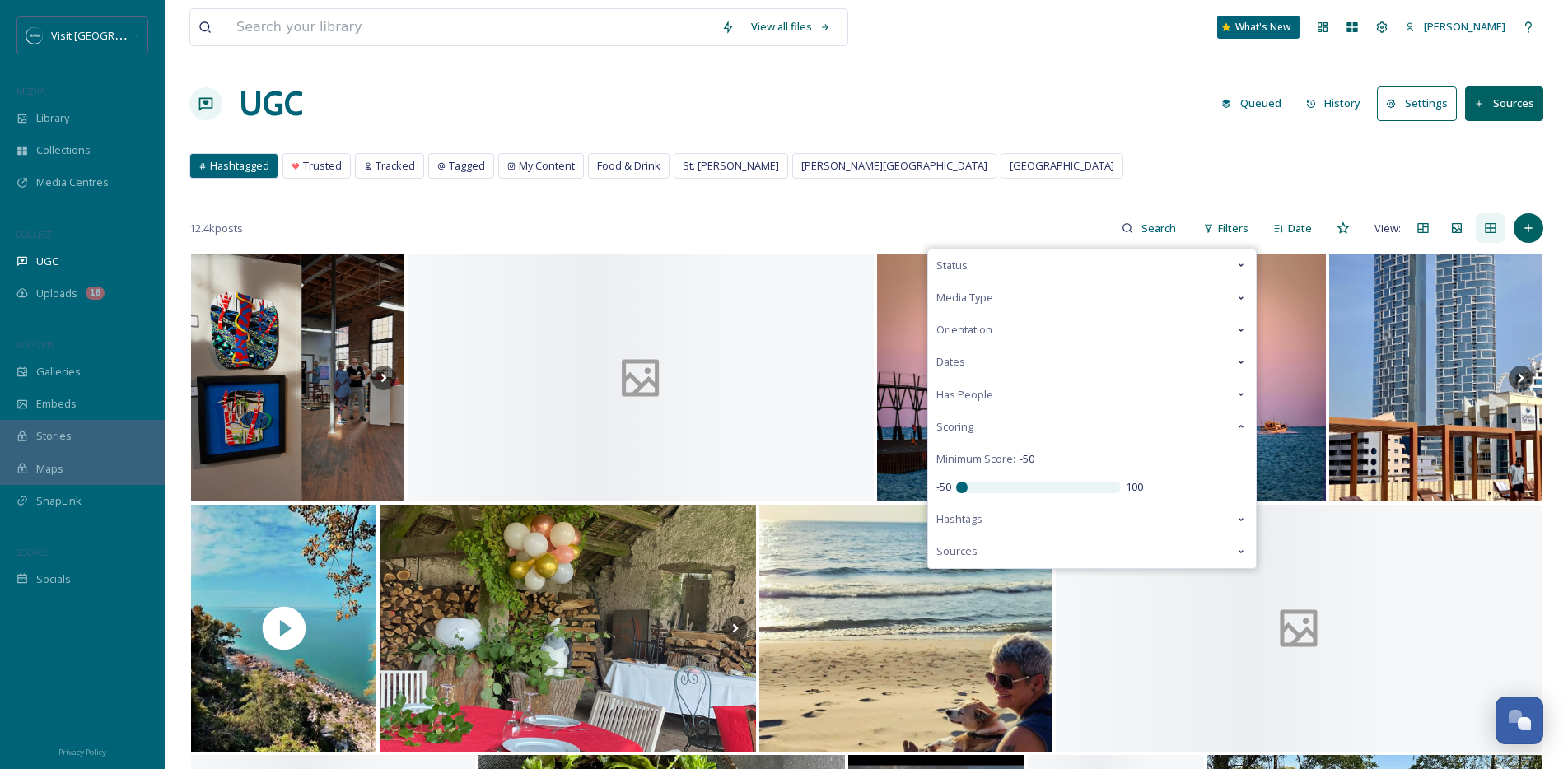
click at [1019, 164] on div "Hashtagged Trusted Tracked Tagged My Content Food & Drink St. Joseph Benton Har…" at bounding box center [866, 169] width 1353 height 33
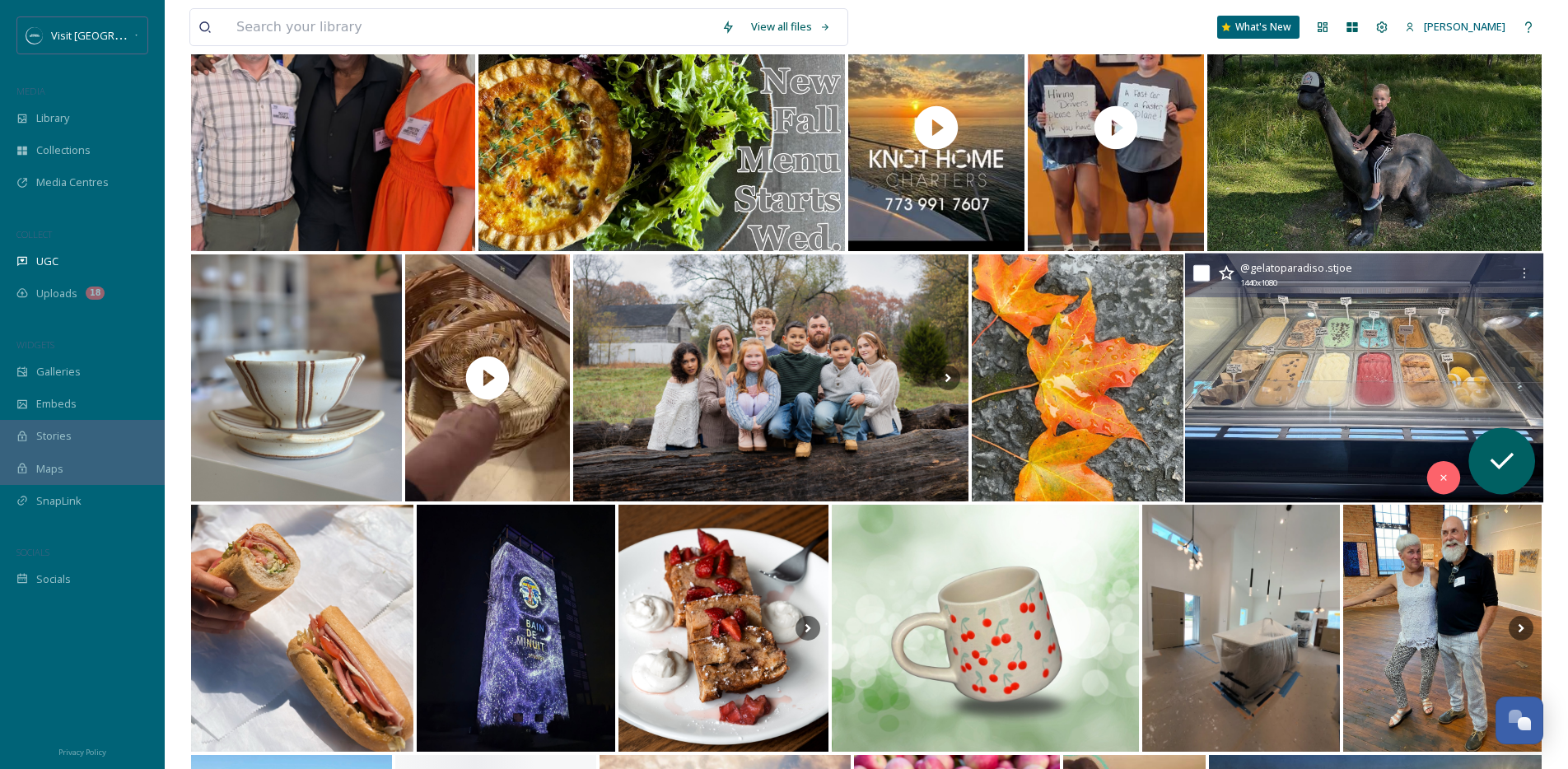
scroll to position [754, 0]
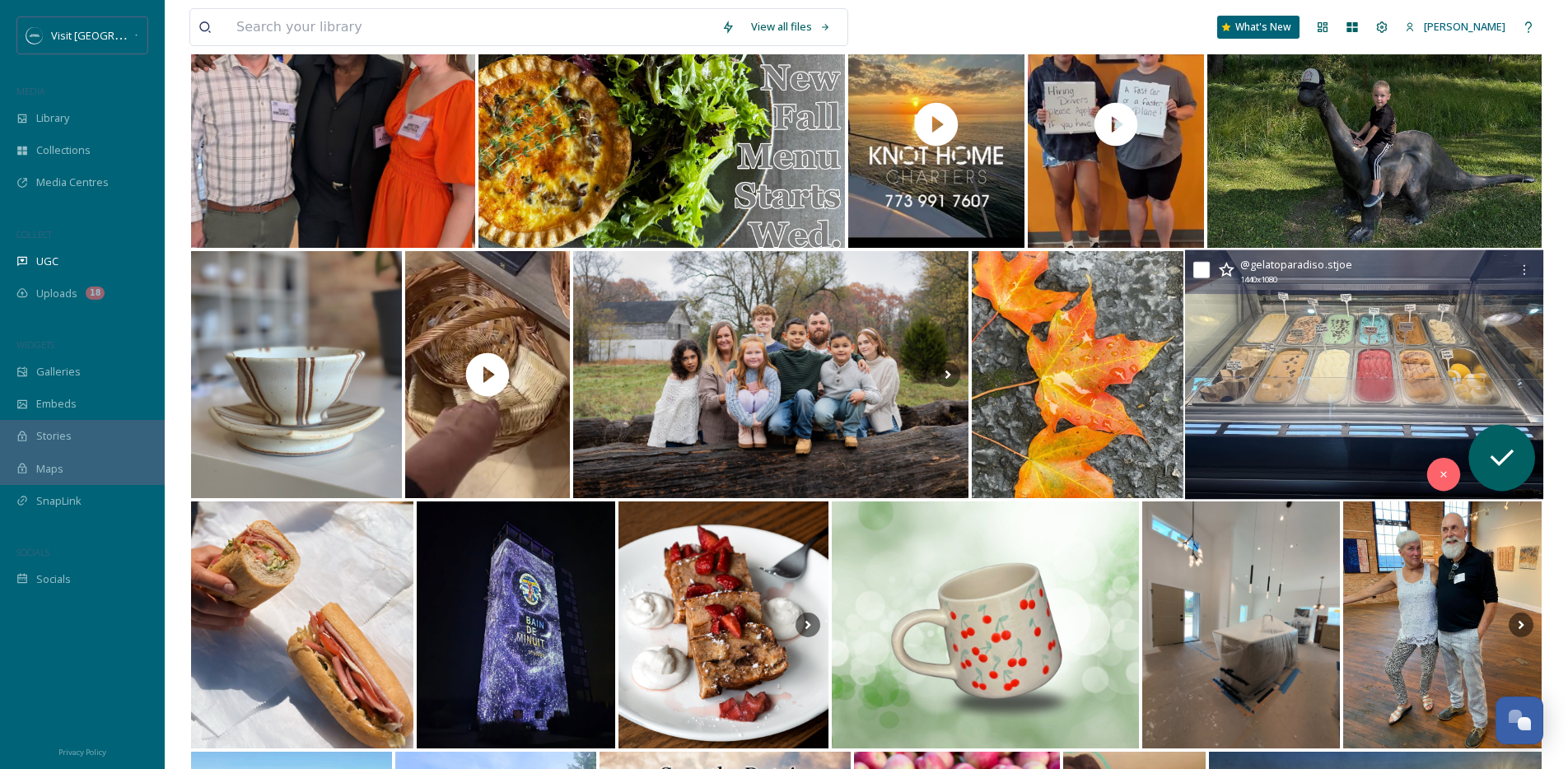
click at [1293, 338] on img at bounding box center [1364, 376] width 358 height 250
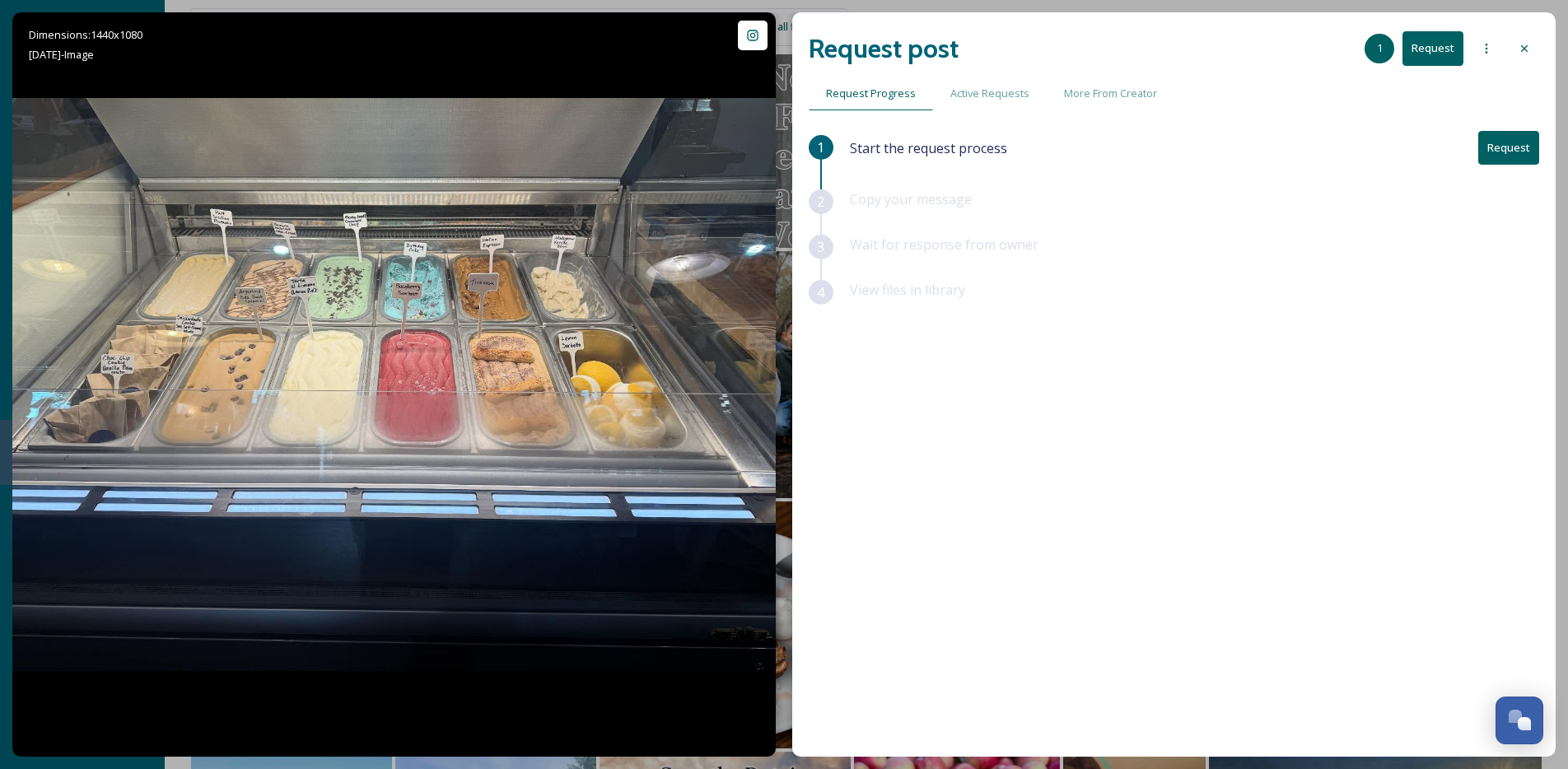
click at [1538, 58] on div "Request post 1 Request" at bounding box center [1174, 49] width 731 height 39
click at [1530, 50] on icon at bounding box center [1524, 48] width 13 height 13
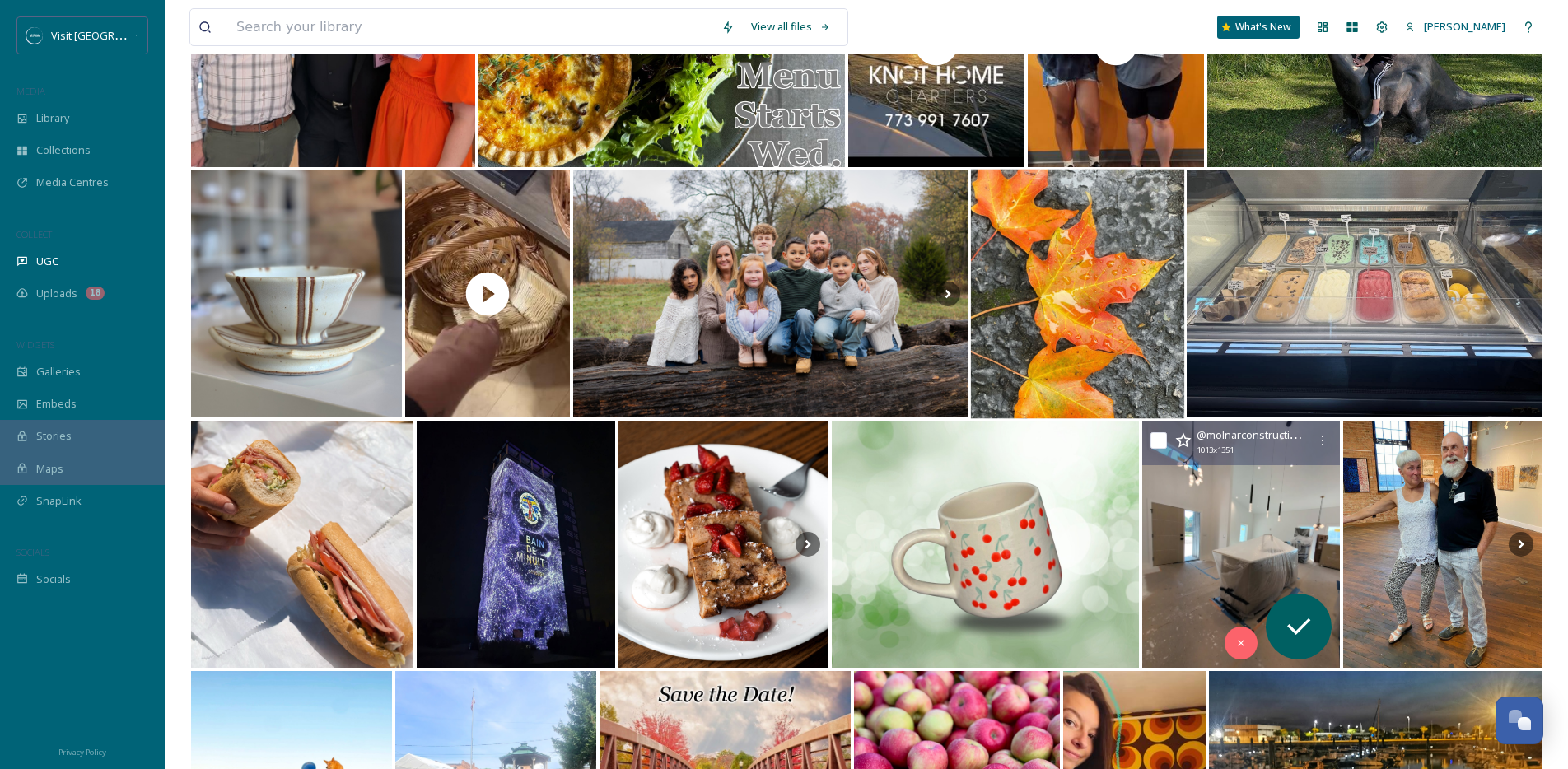
scroll to position [863, 0]
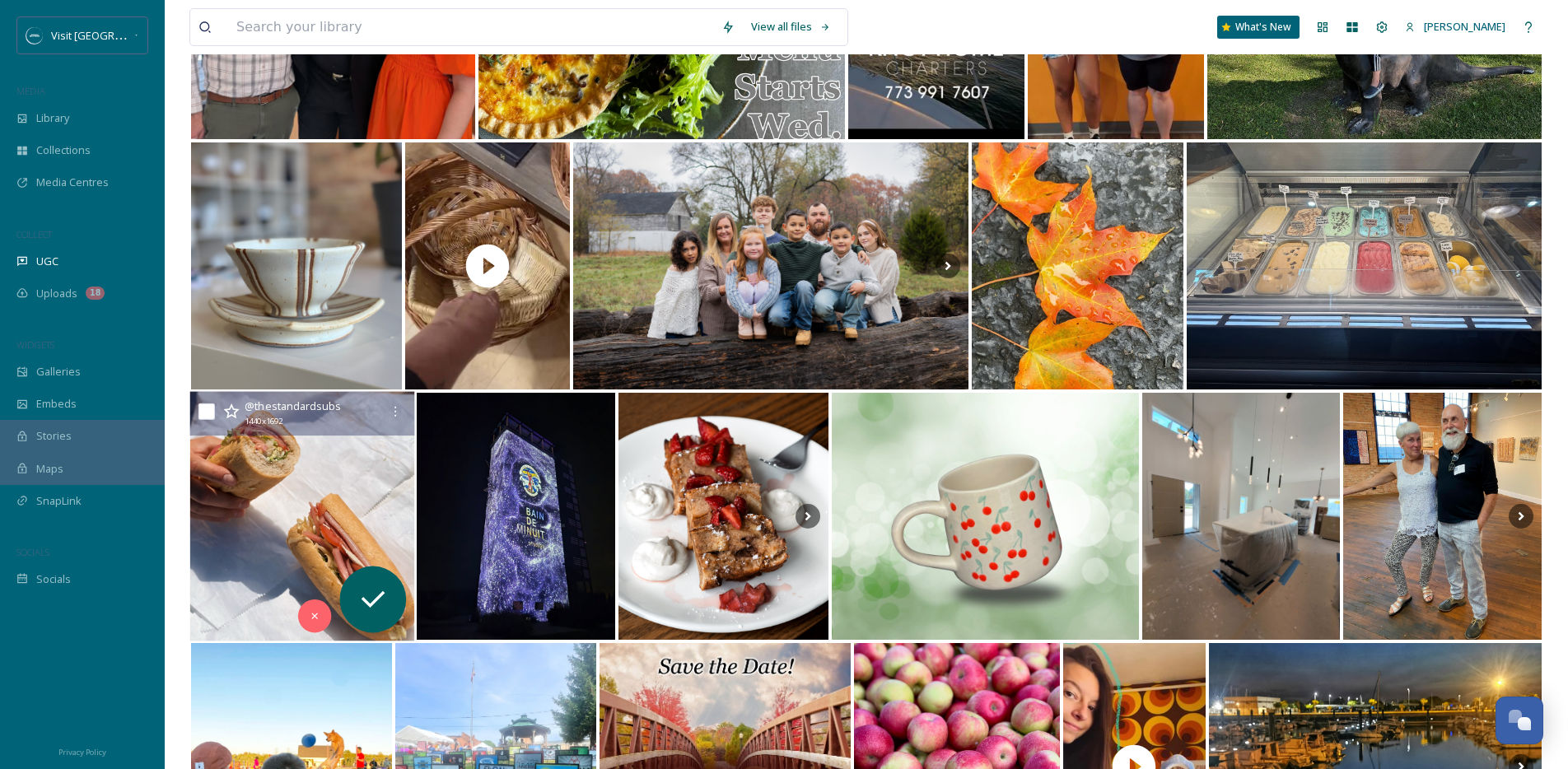
click at [274, 454] on img at bounding box center [302, 517] width 225 height 250
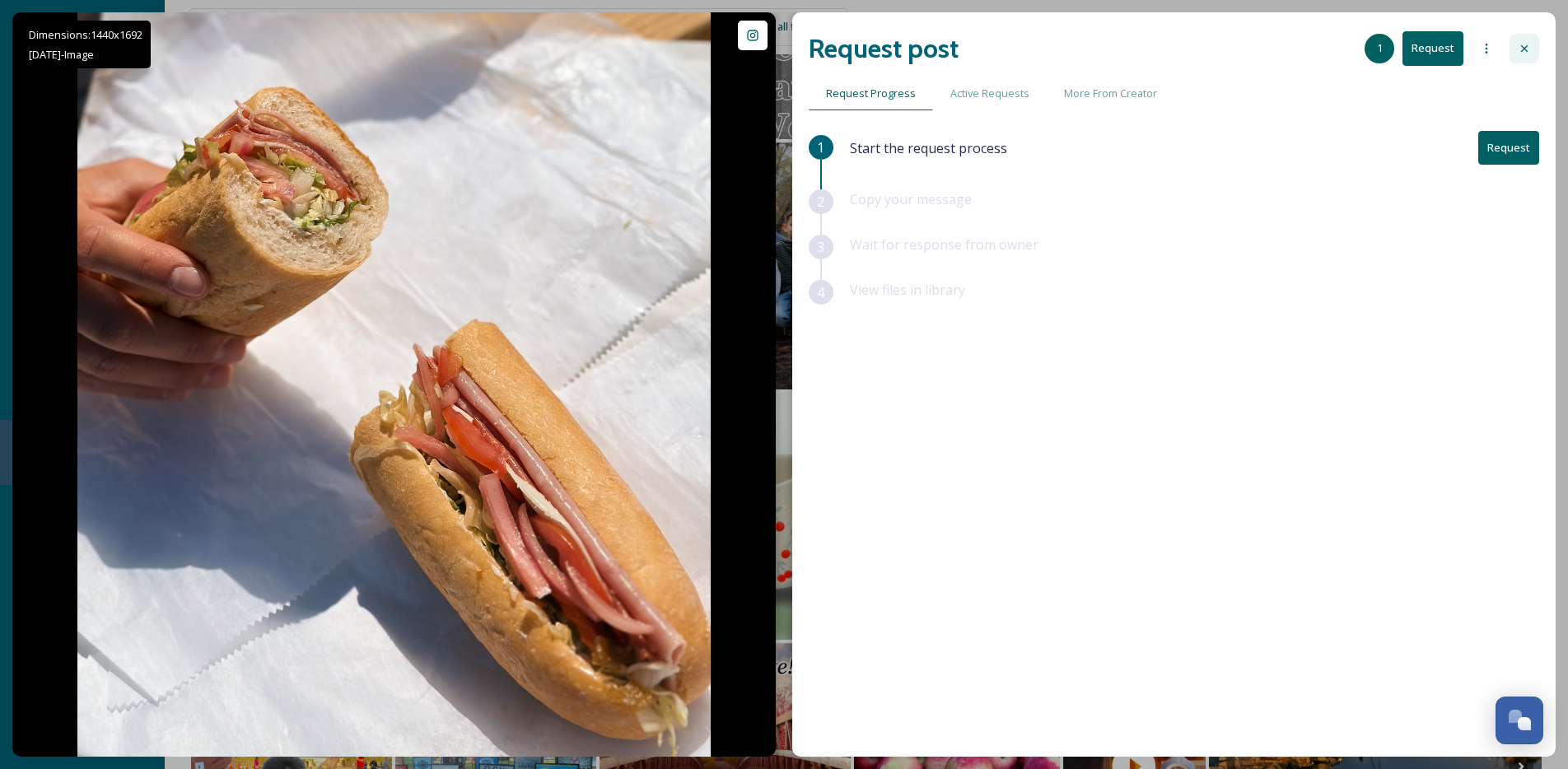
click at [1511, 47] on div at bounding box center [1524, 48] width 30 height 30
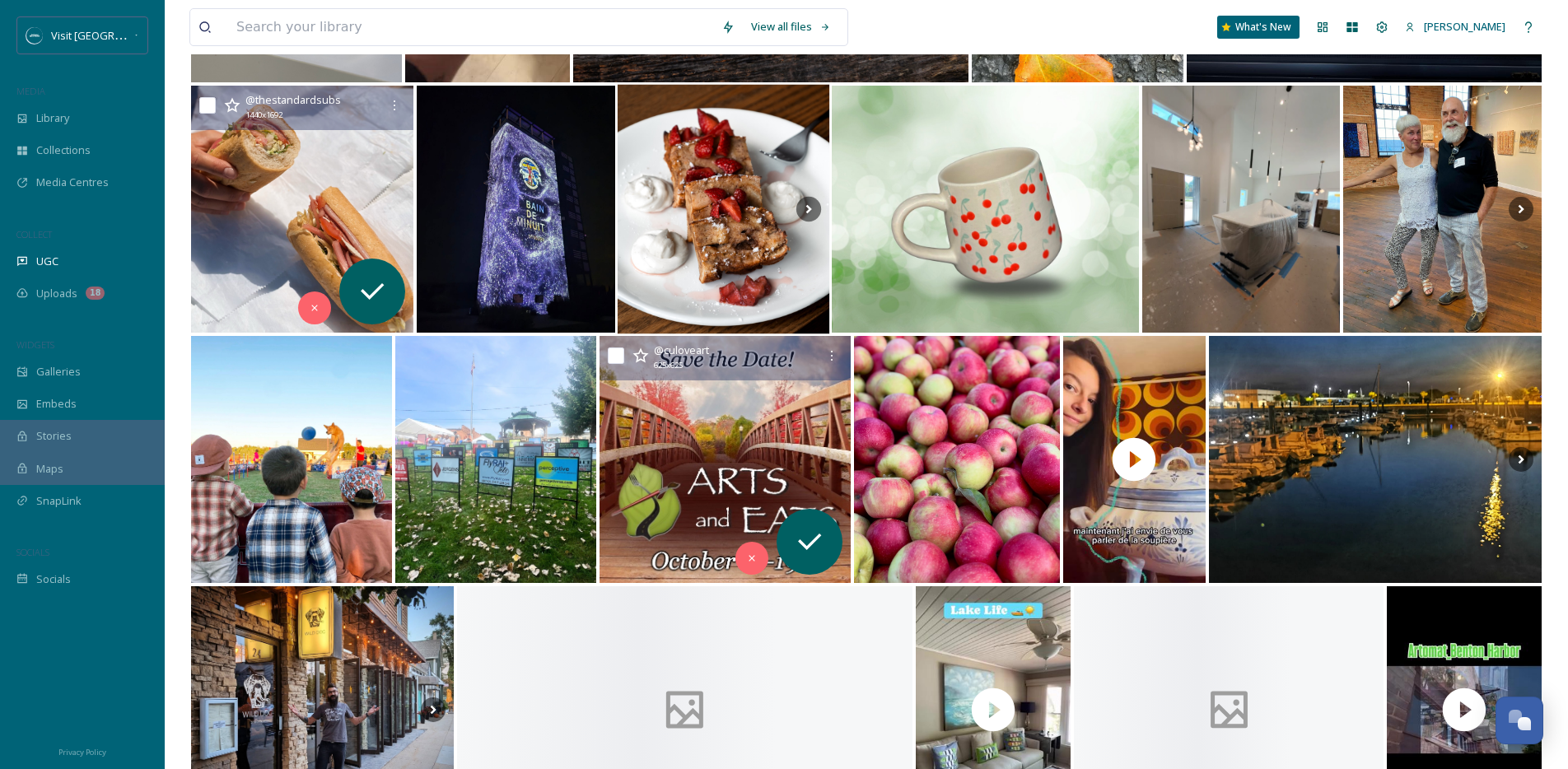
scroll to position [1183, 0]
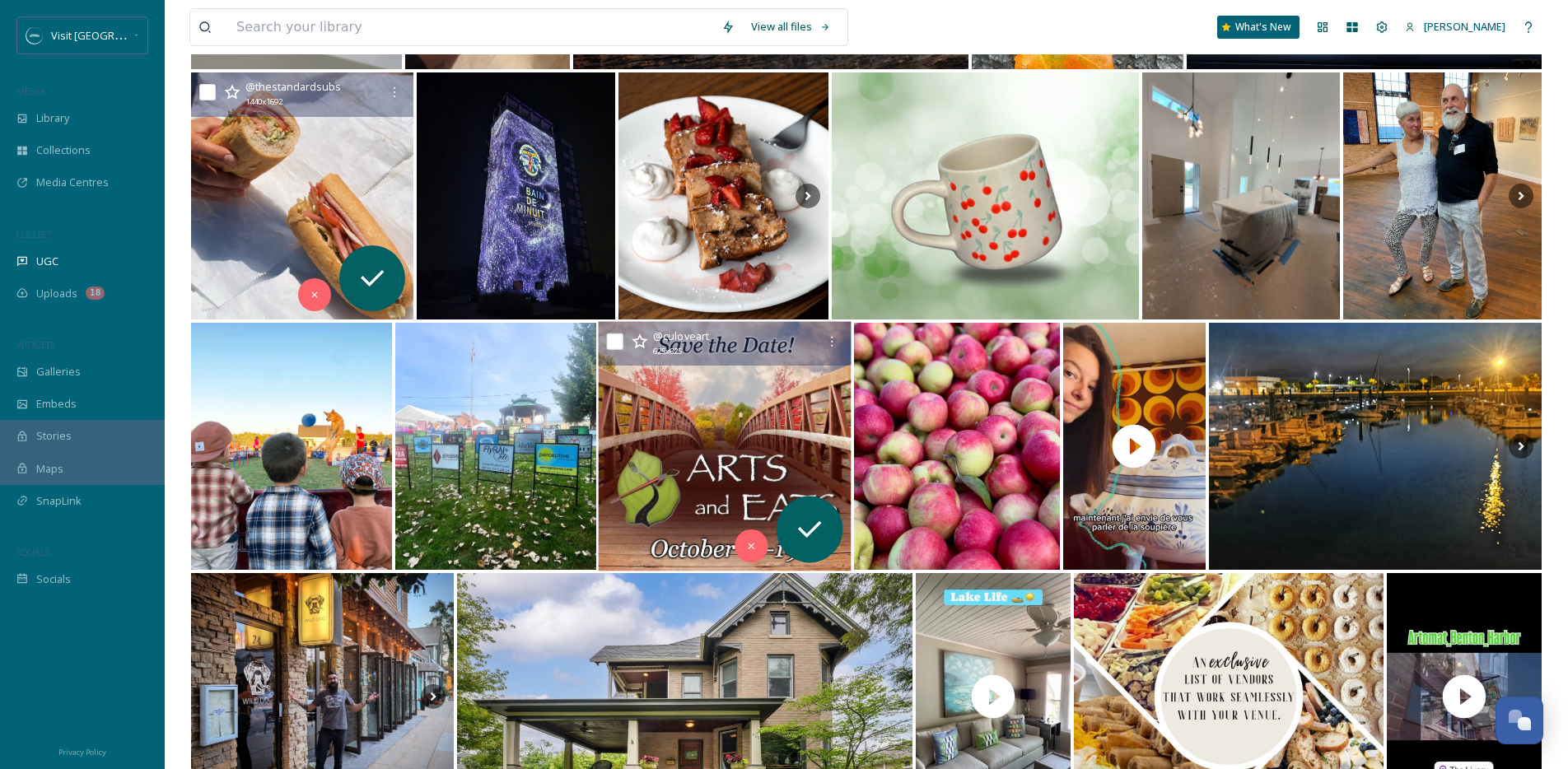
click at [775, 423] on img at bounding box center [725, 447] width 252 height 250
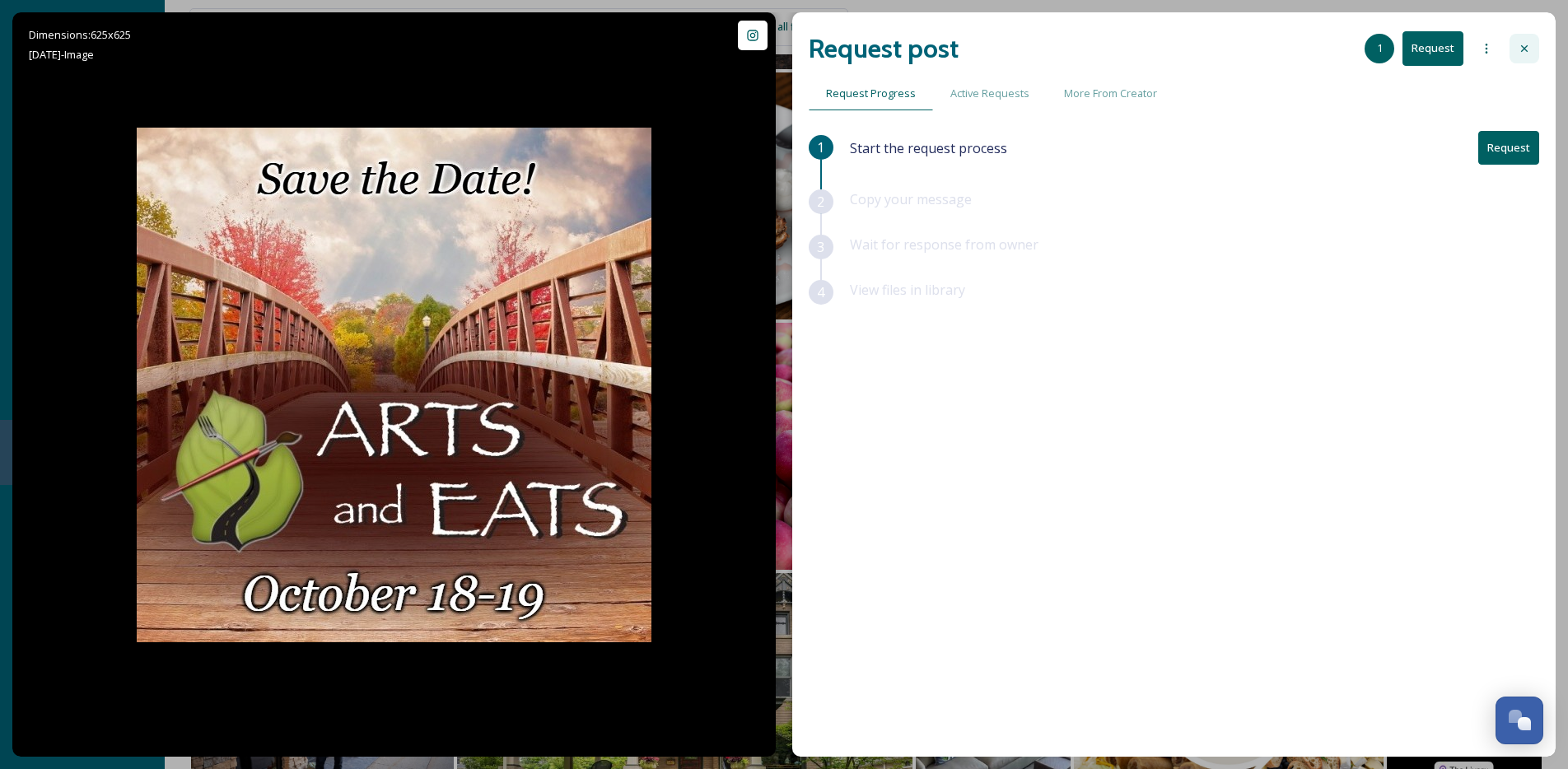
click at [1517, 38] on div at bounding box center [1524, 48] width 30 height 30
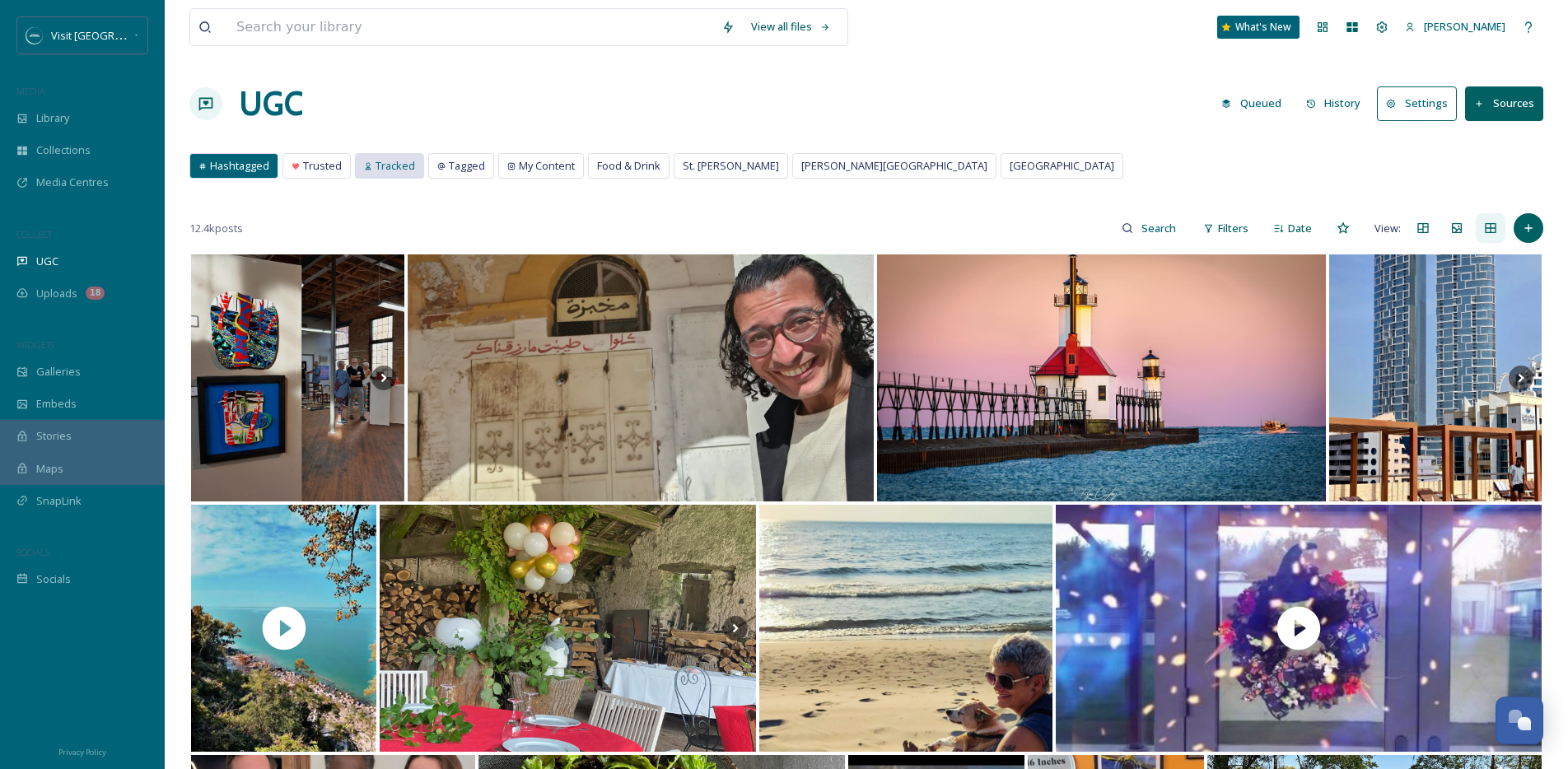
click at [381, 166] on span "Tracked" at bounding box center [395, 166] width 39 height 15
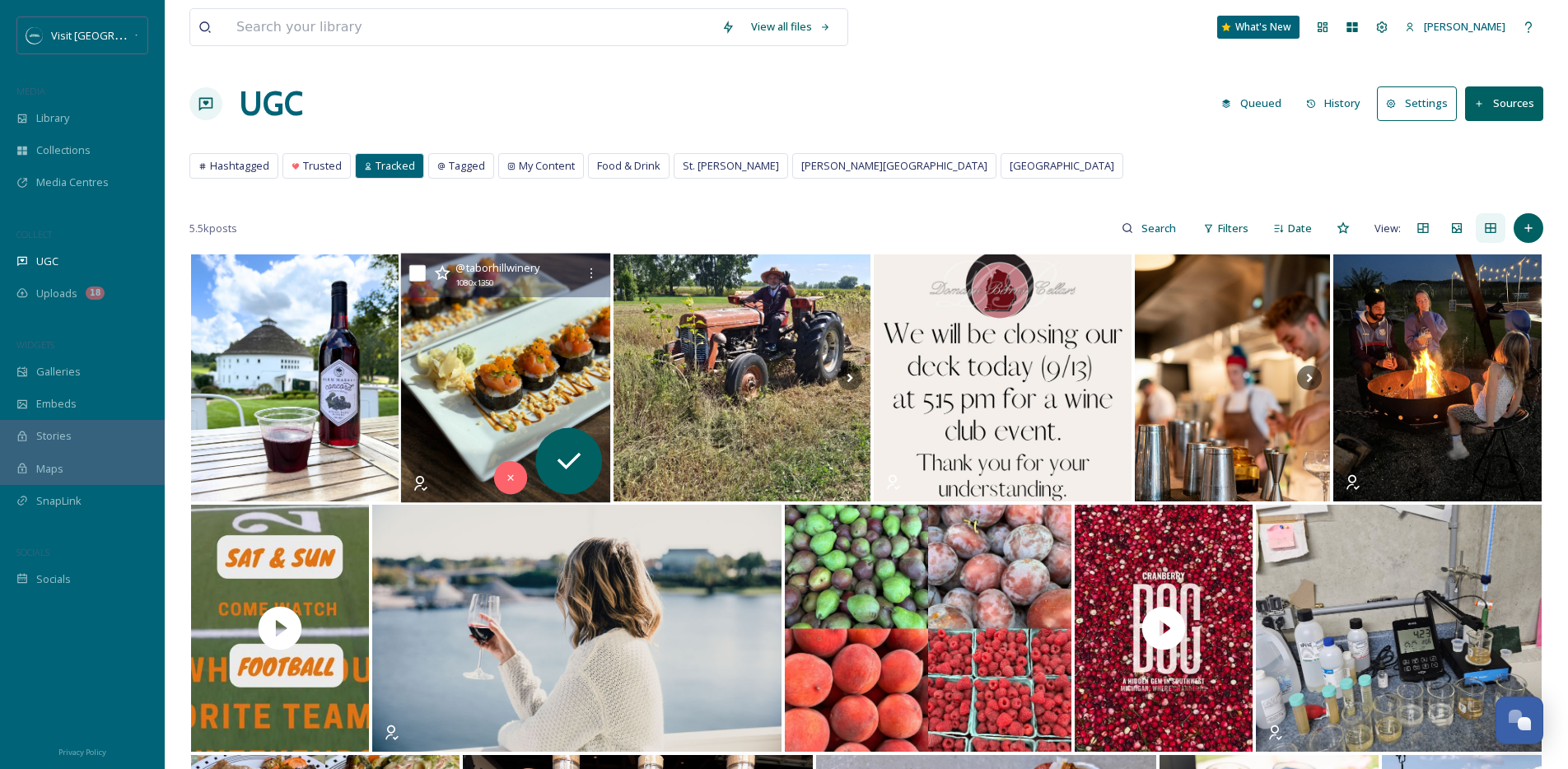
click at [556, 312] on img at bounding box center [506, 378] width 210 height 250
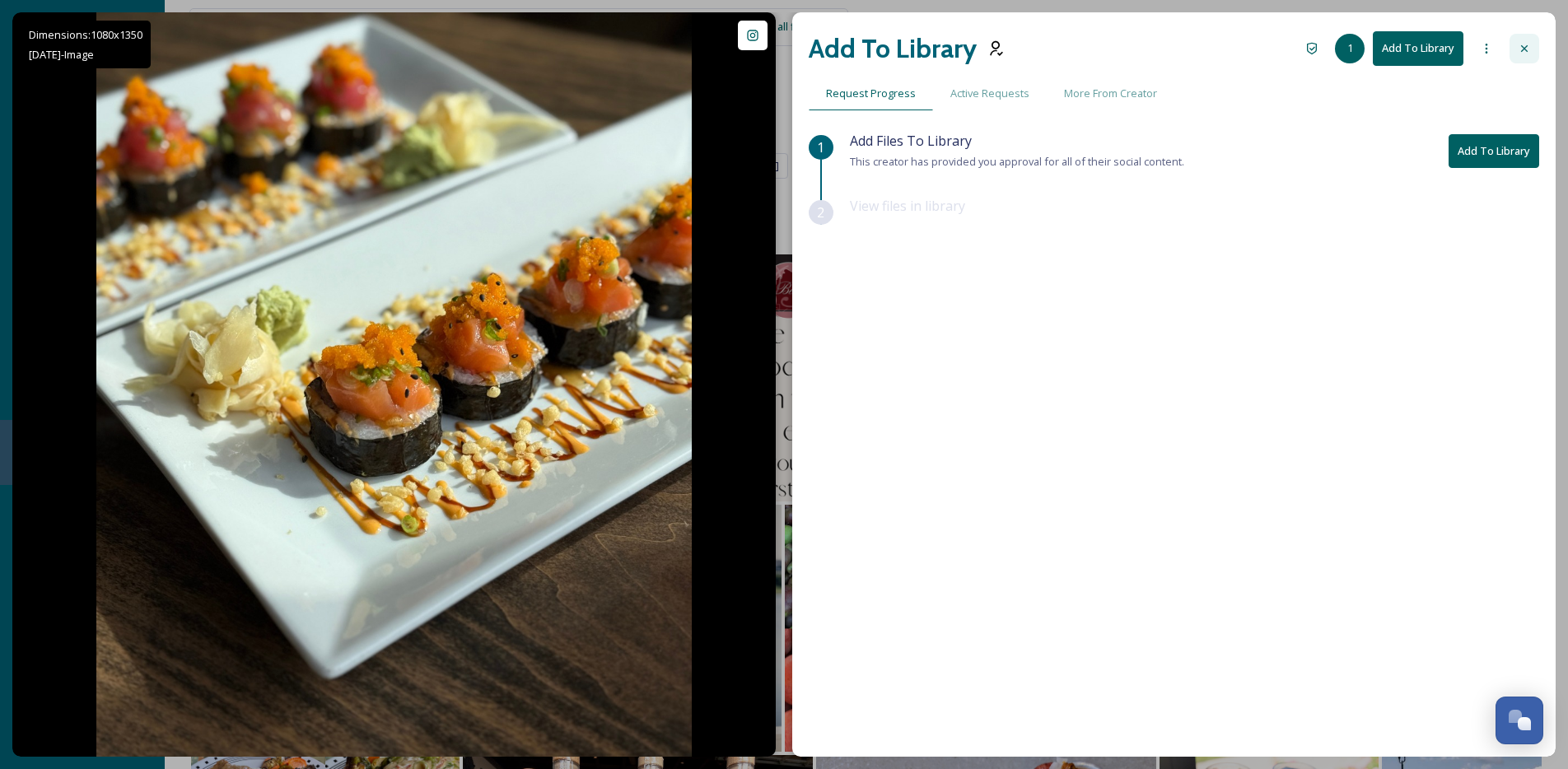
click at [1521, 50] on icon at bounding box center [1524, 48] width 13 height 13
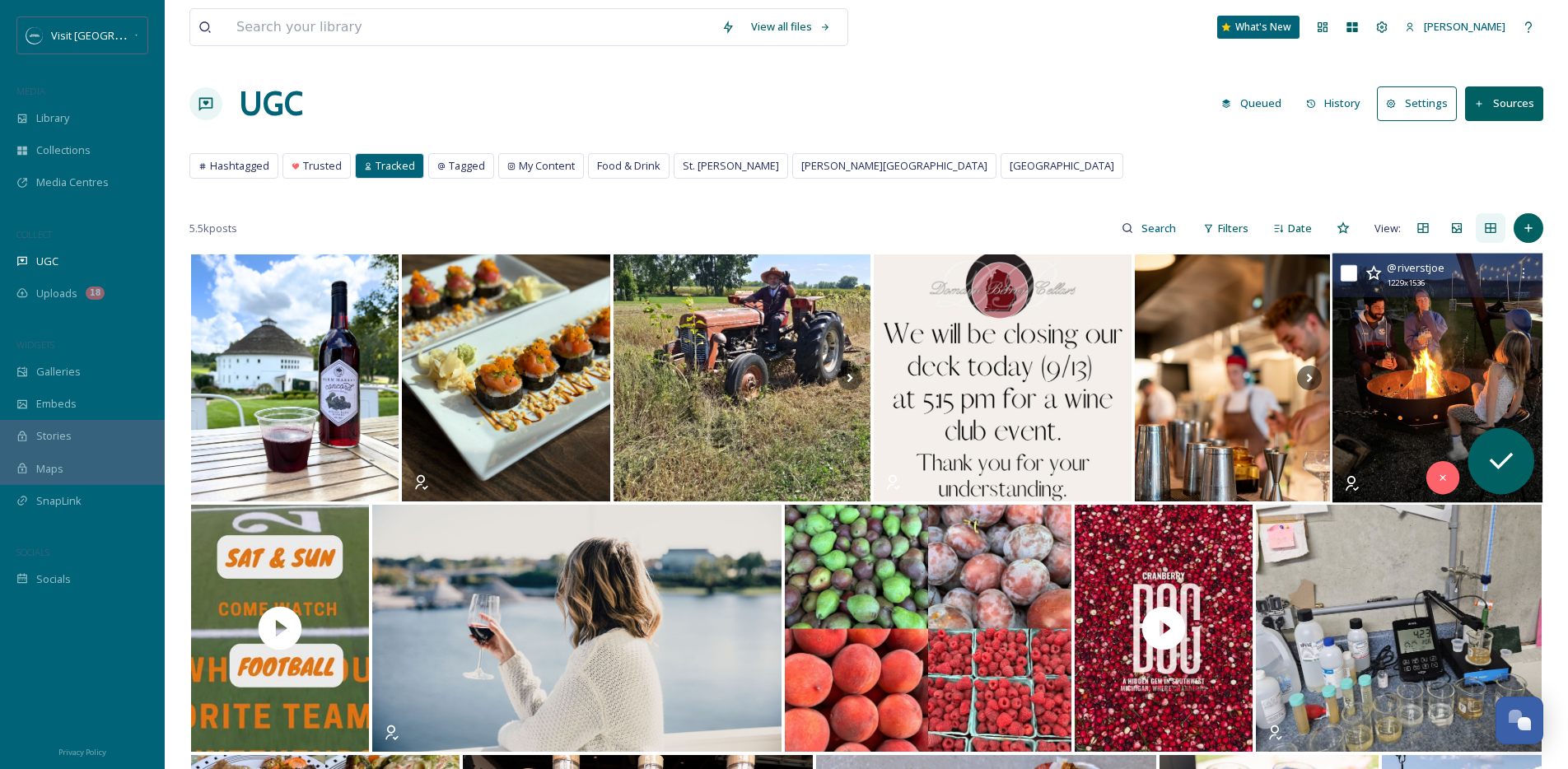
click at [1413, 377] on img at bounding box center [1436, 378] width 210 height 250
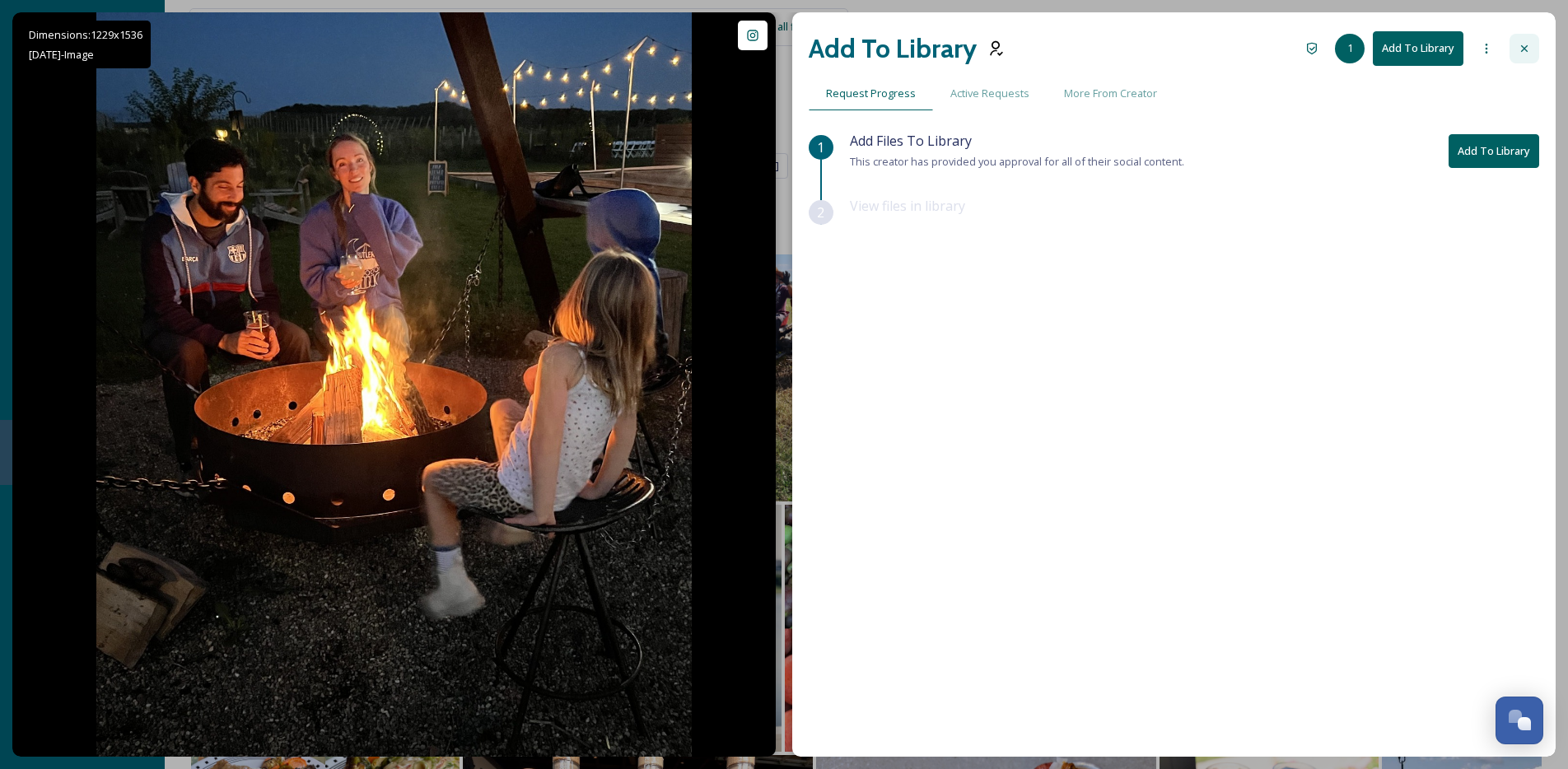
click at [1524, 49] on icon at bounding box center [1524, 49] width 7 height 7
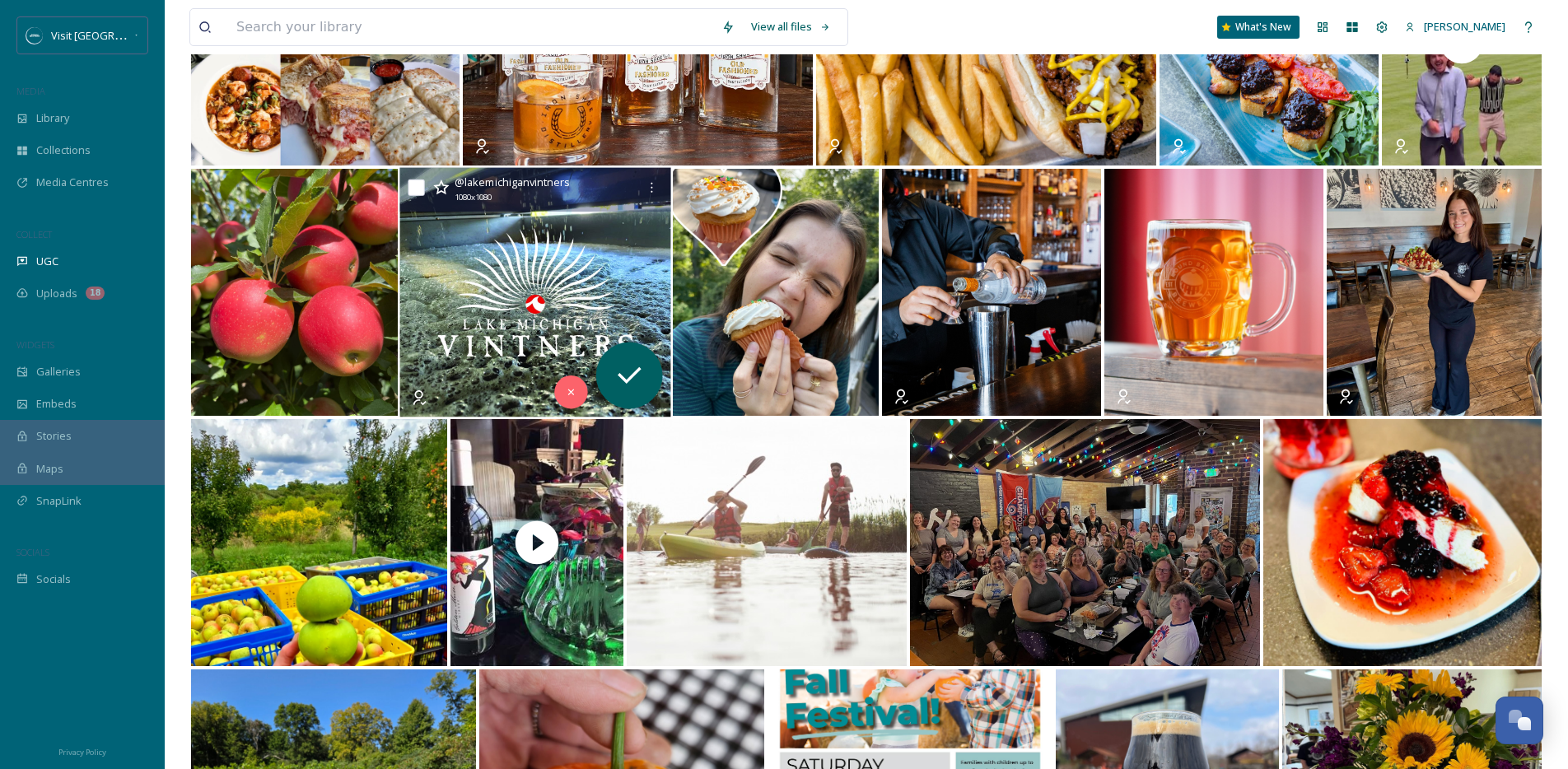
scroll to position [867, 0]
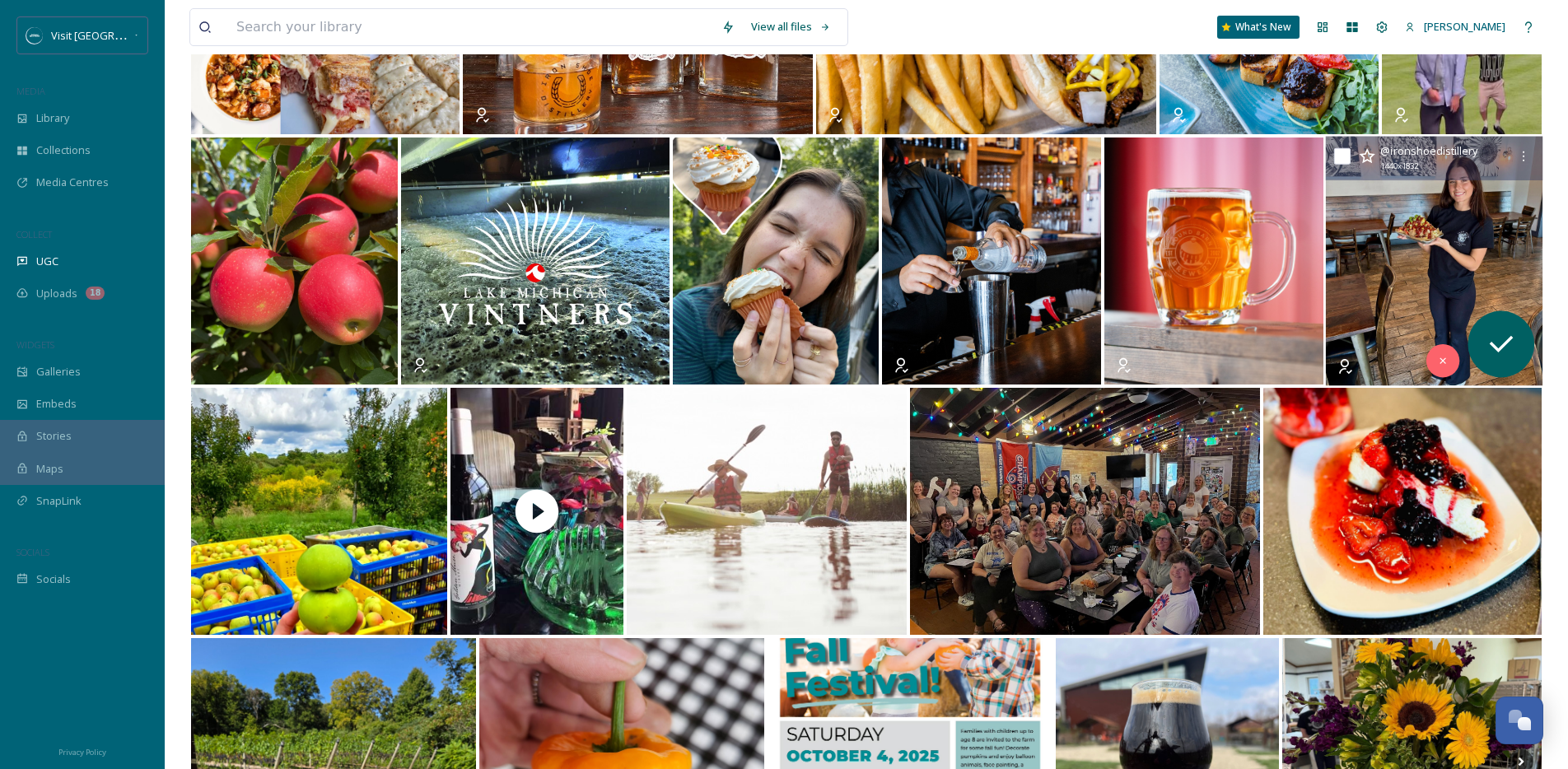
click at [1439, 197] on img at bounding box center [1434, 262] width 217 height 250
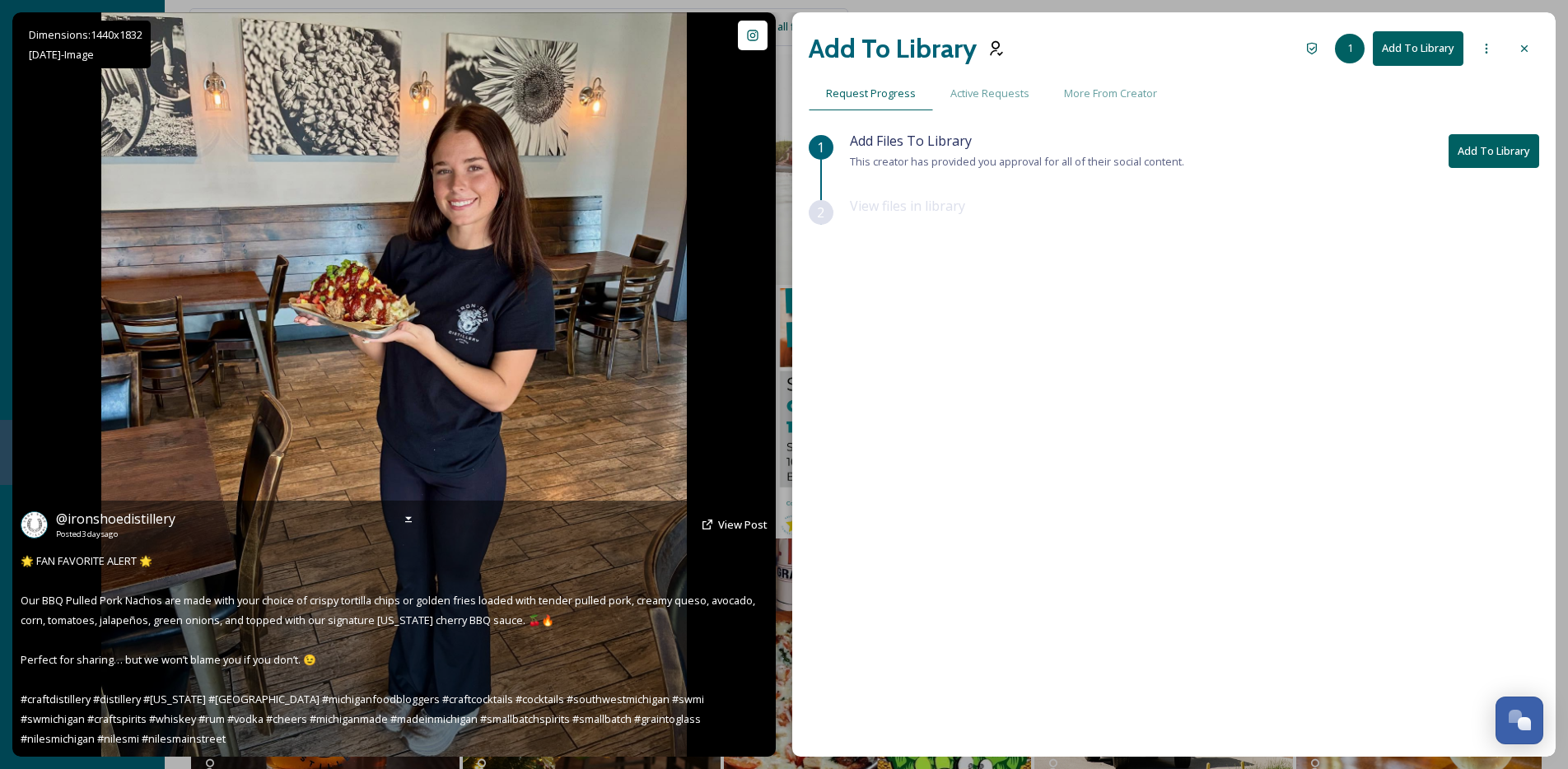
scroll to position [1273, 0]
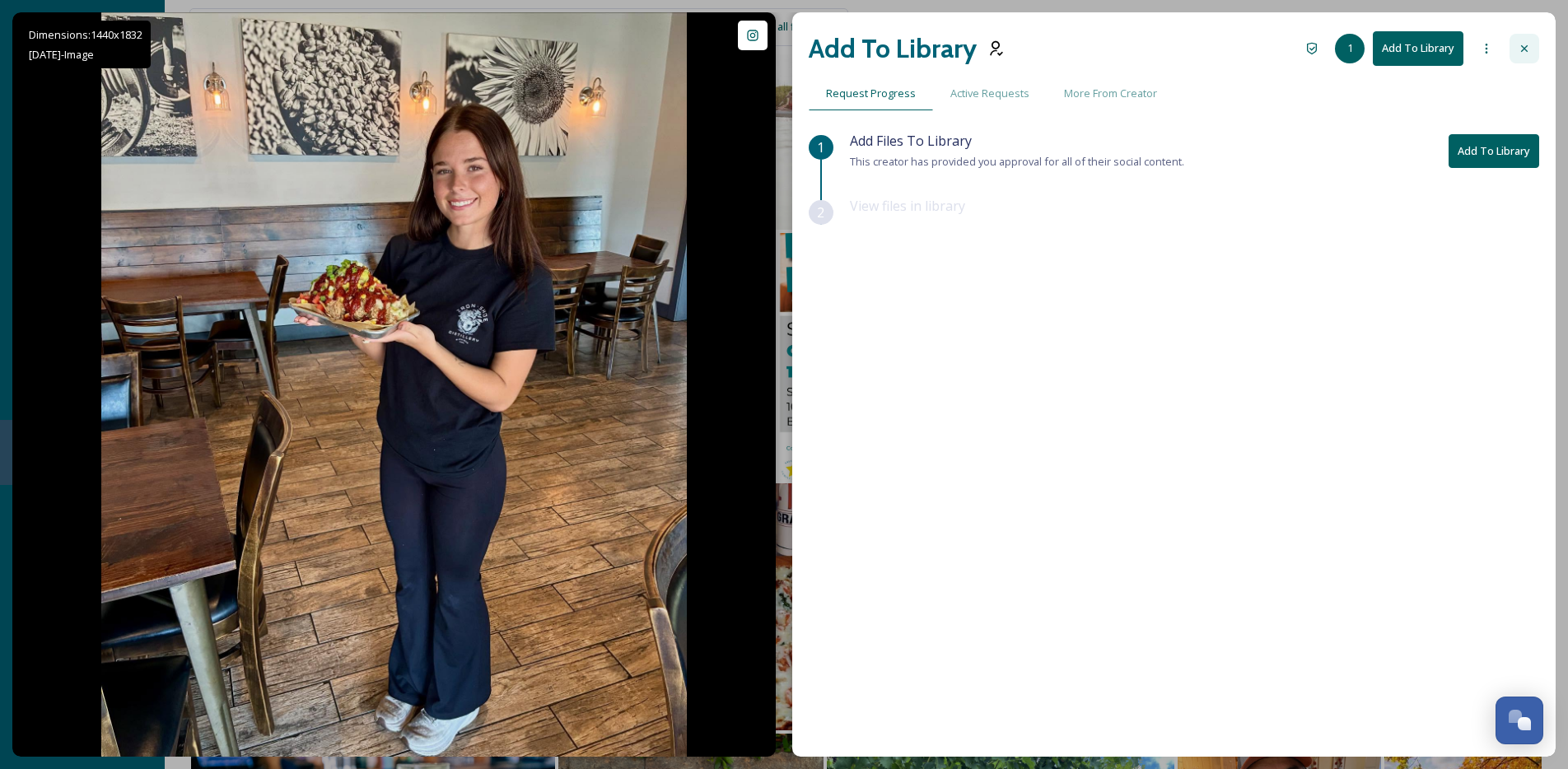
click at [1528, 48] on icon at bounding box center [1524, 48] width 13 height 13
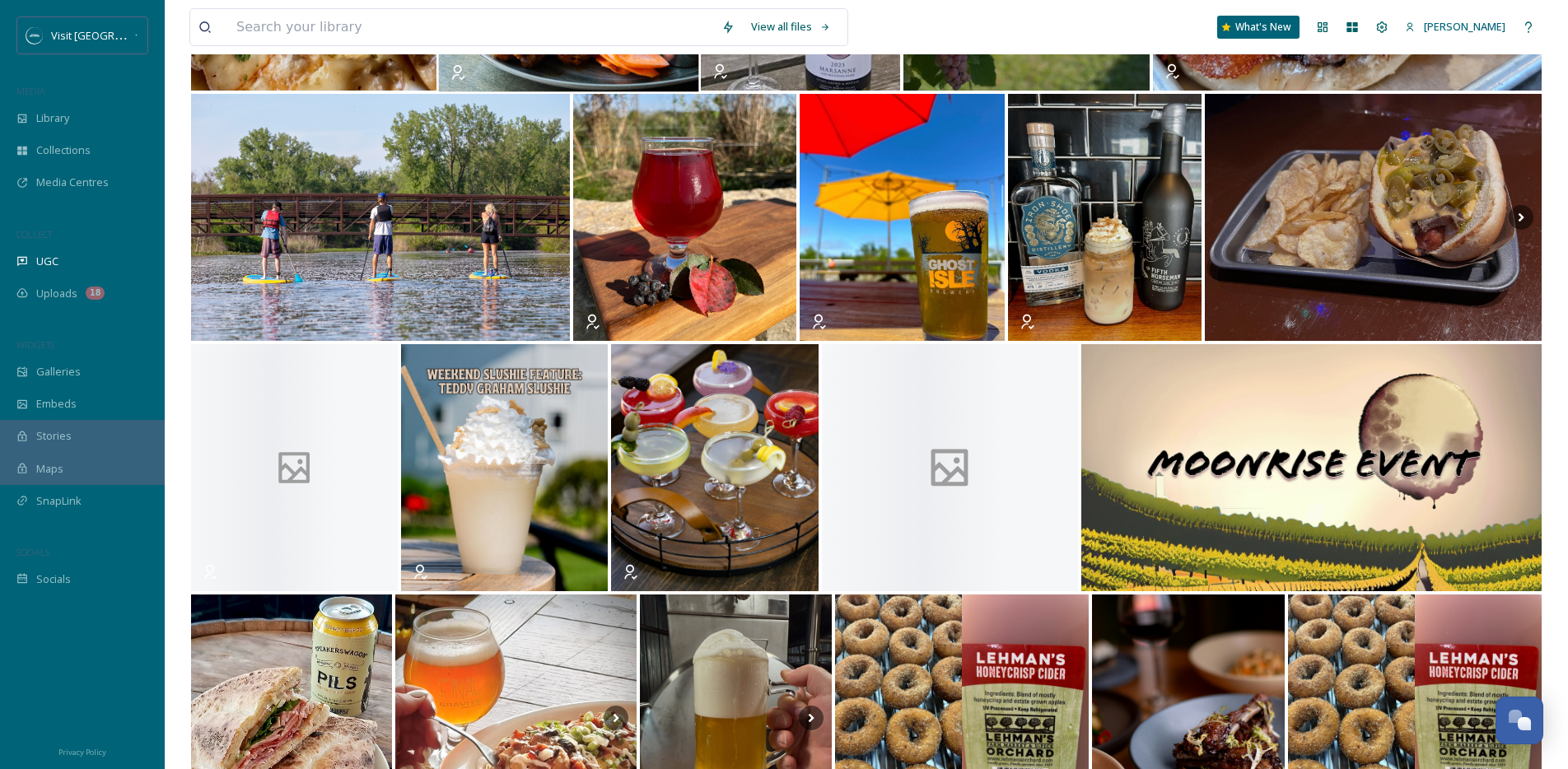
scroll to position [3730, 0]
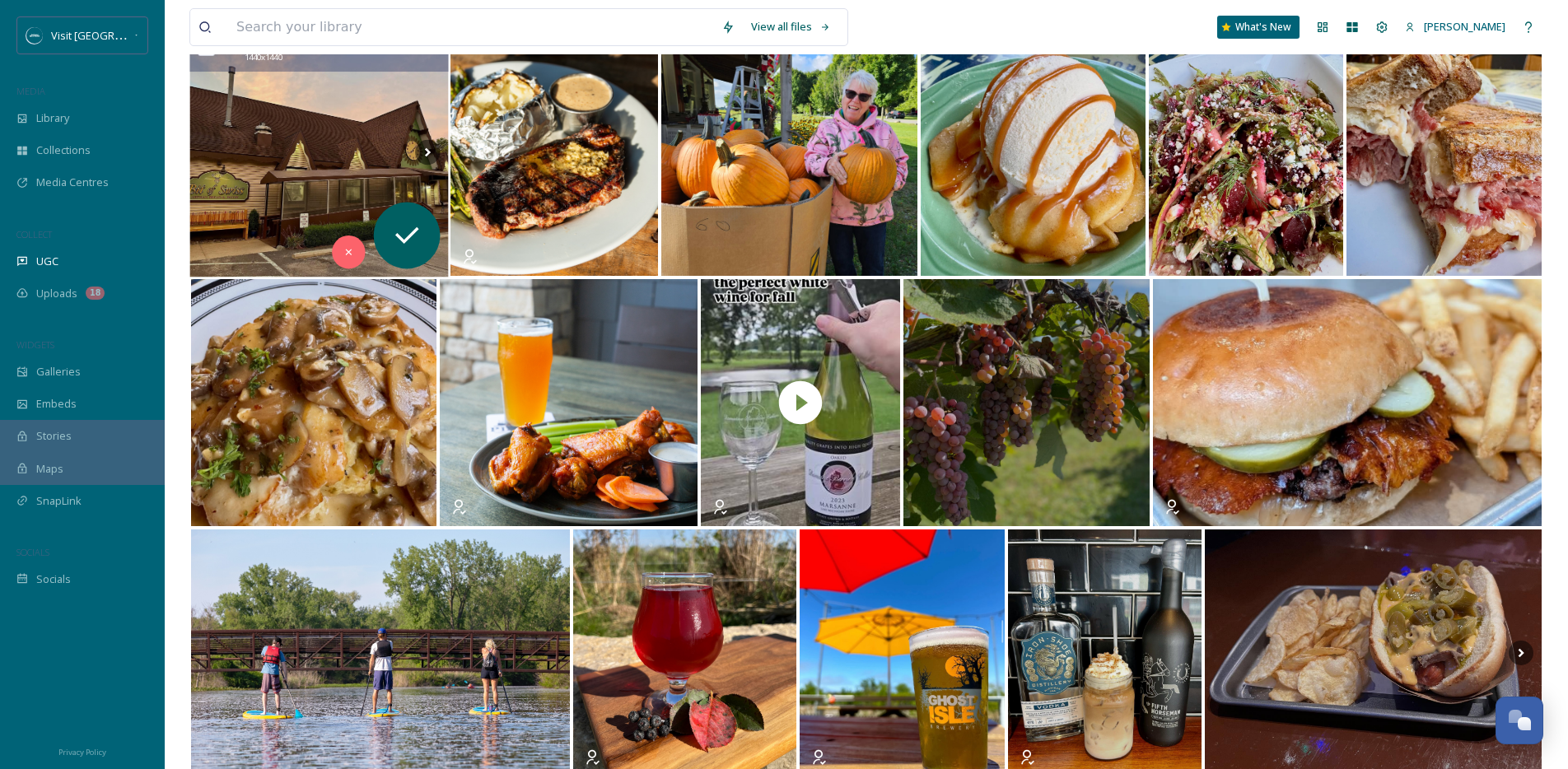
click at [347, 231] on img at bounding box center [318, 153] width 259 height 250
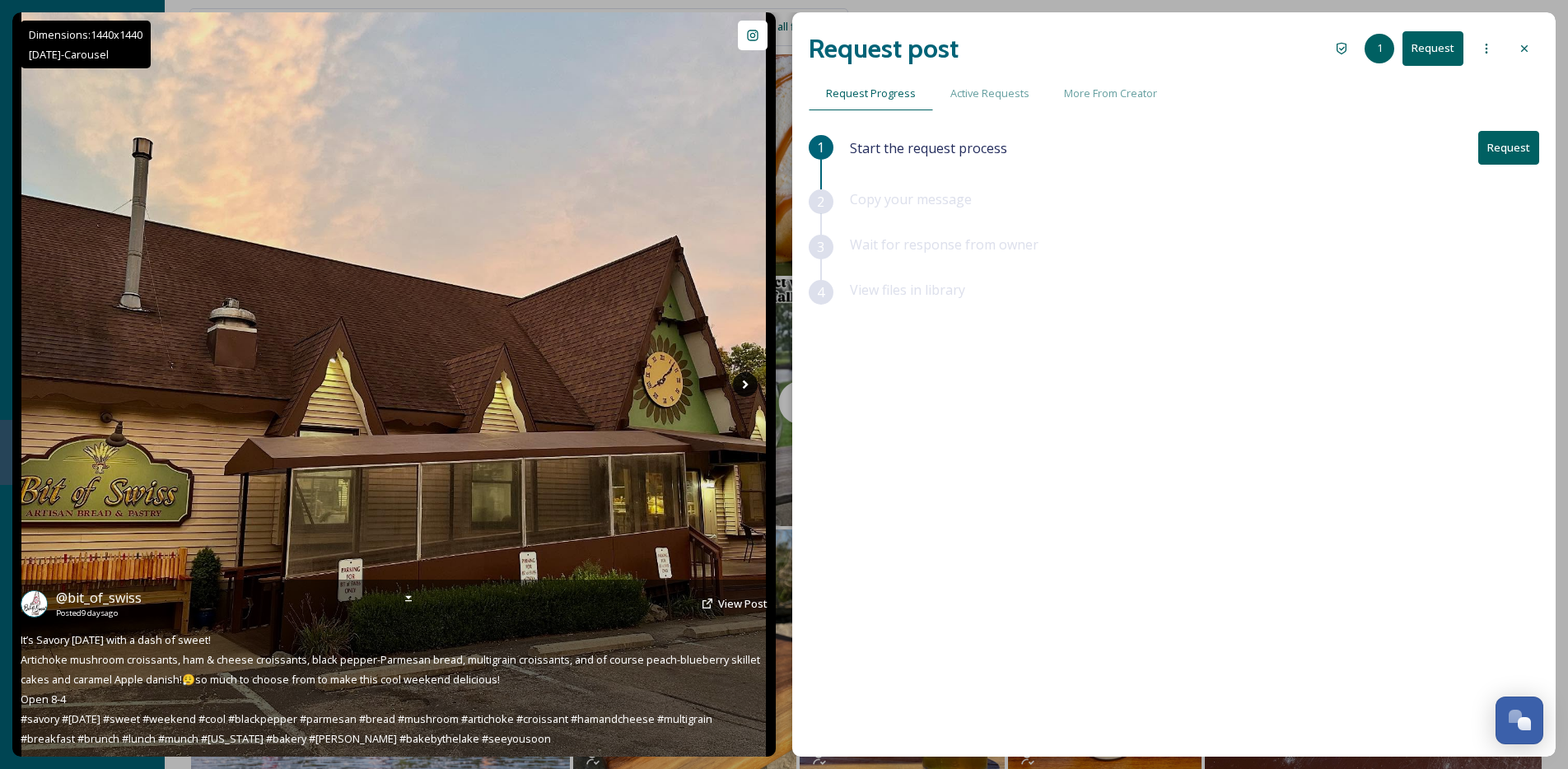
click at [748, 389] on icon at bounding box center [745, 384] width 25 height 25
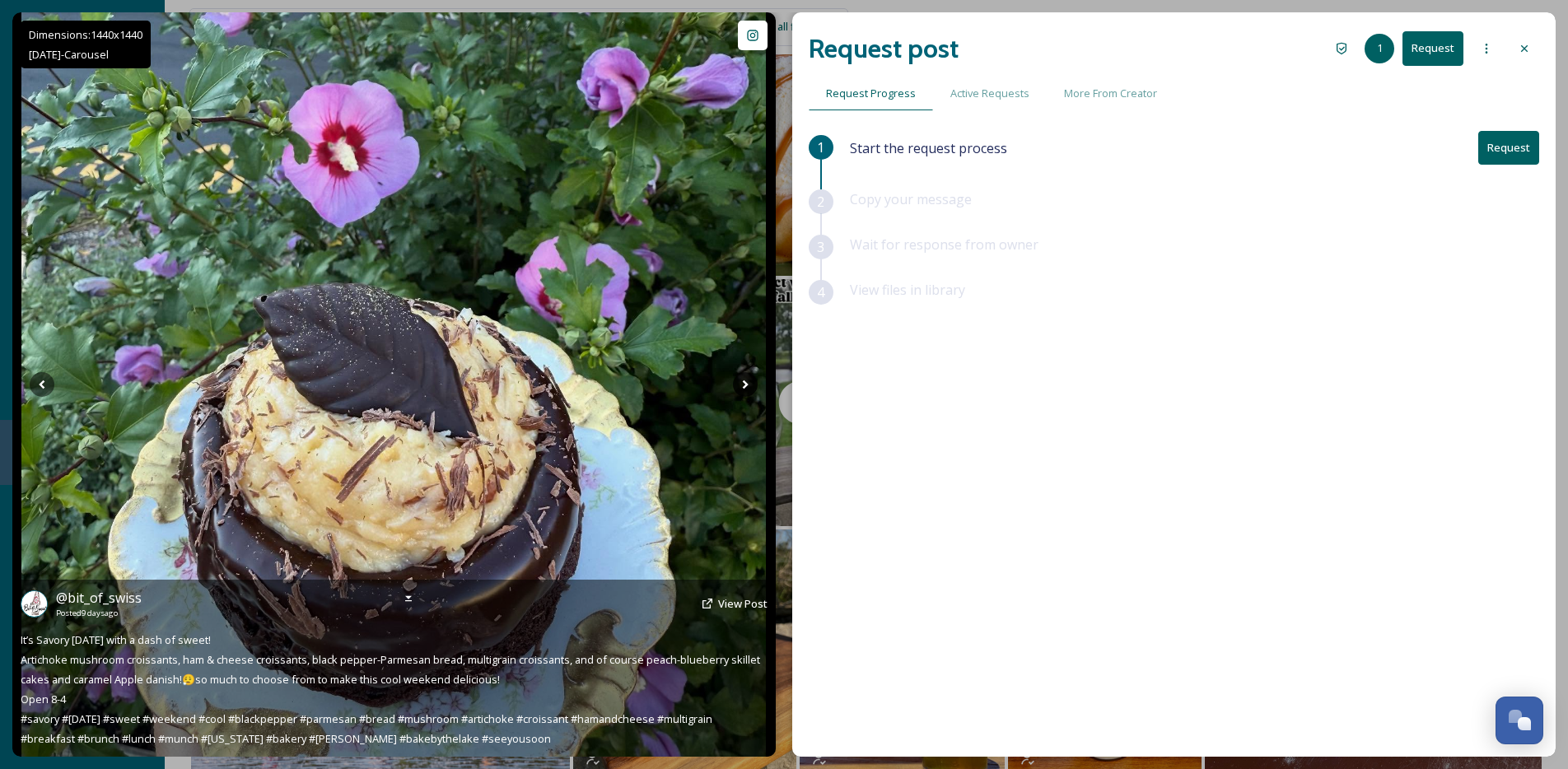
click at [737, 387] on icon at bounding box center [745, 384] width 25 height 25
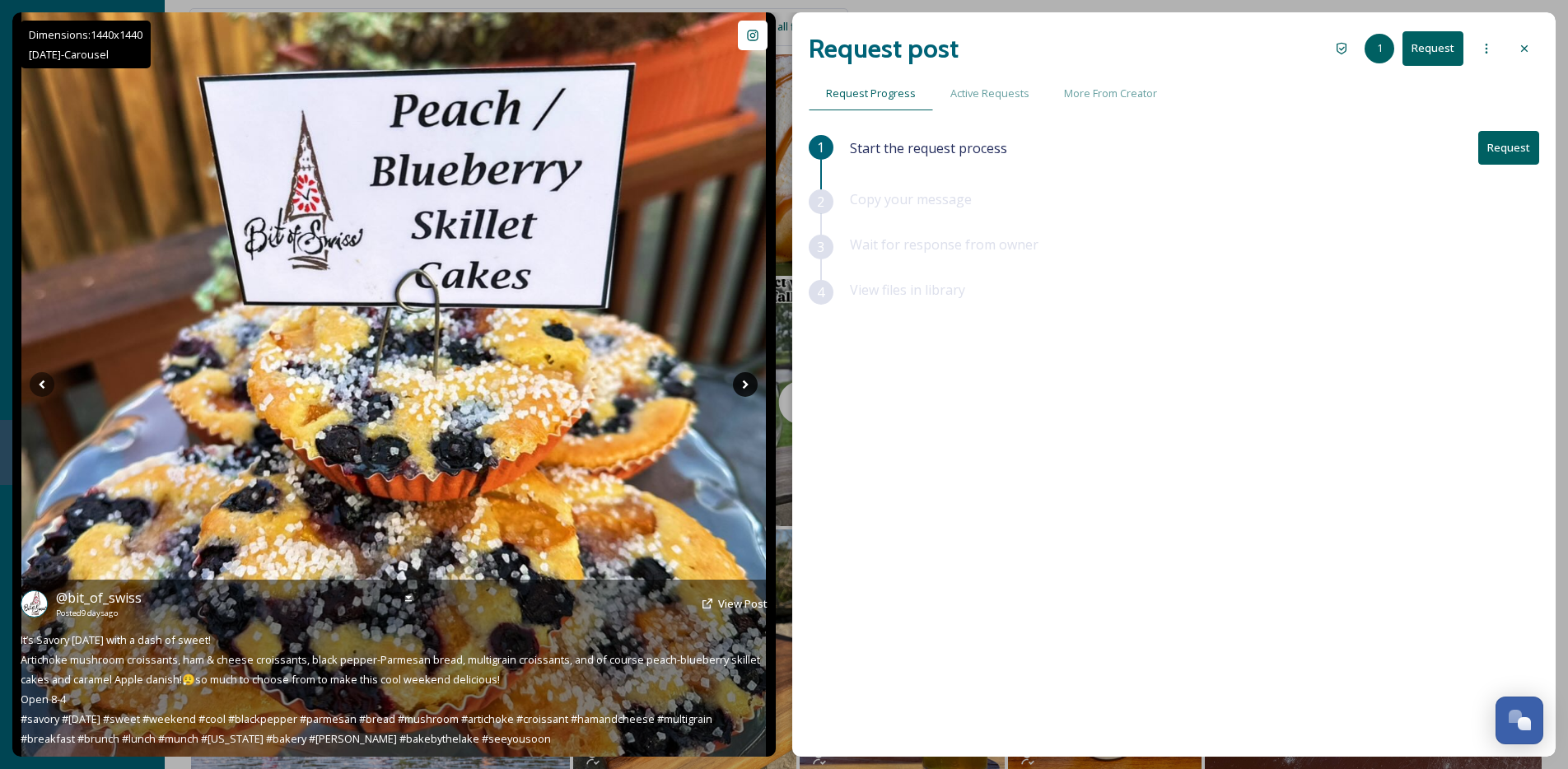
click at [741, 386] on icon at bounding box center [745, 384] width 25 height 25
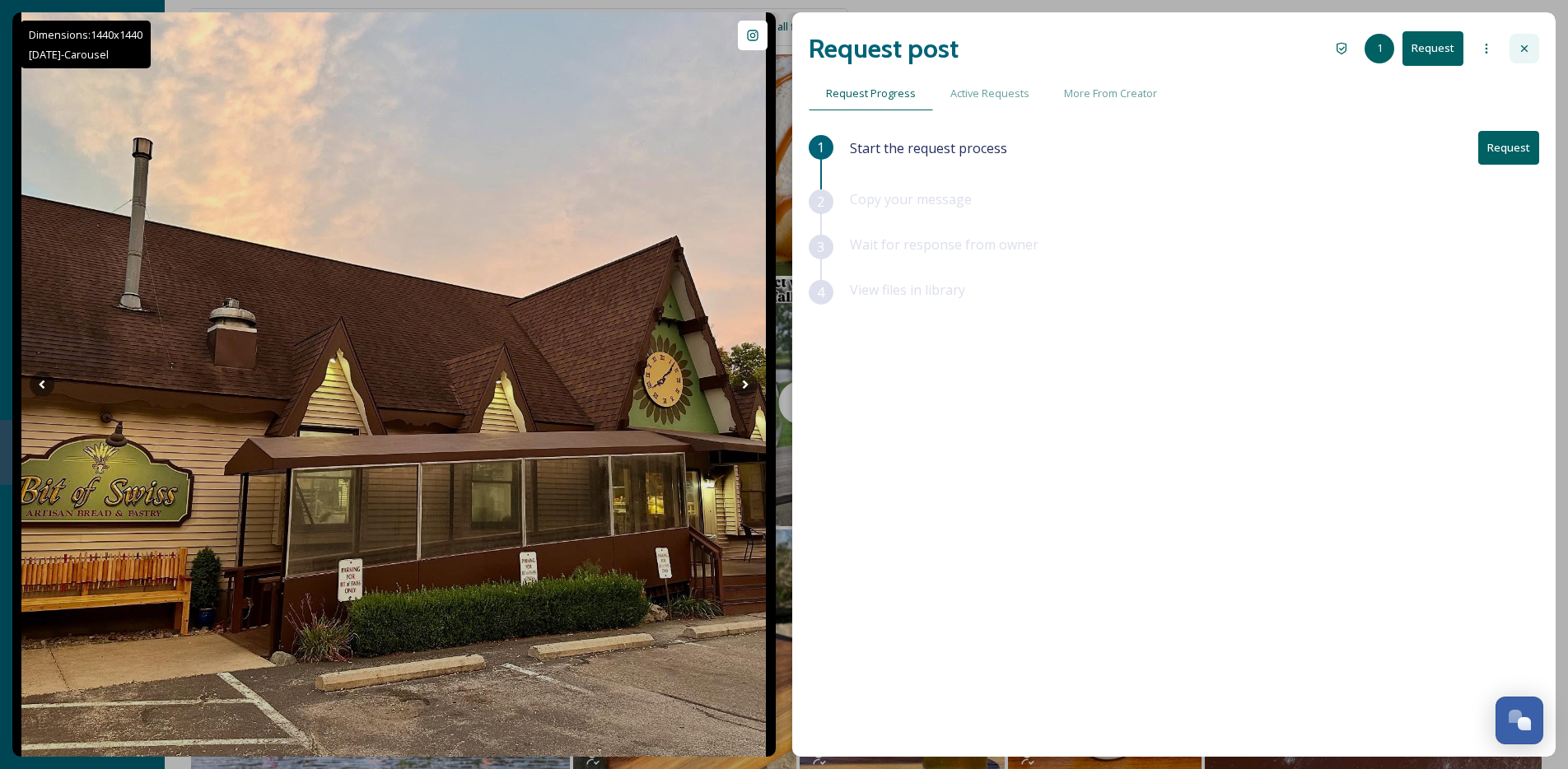
click at [1522, 40] on div at bounding box center [1524, 48] width 30 height 30
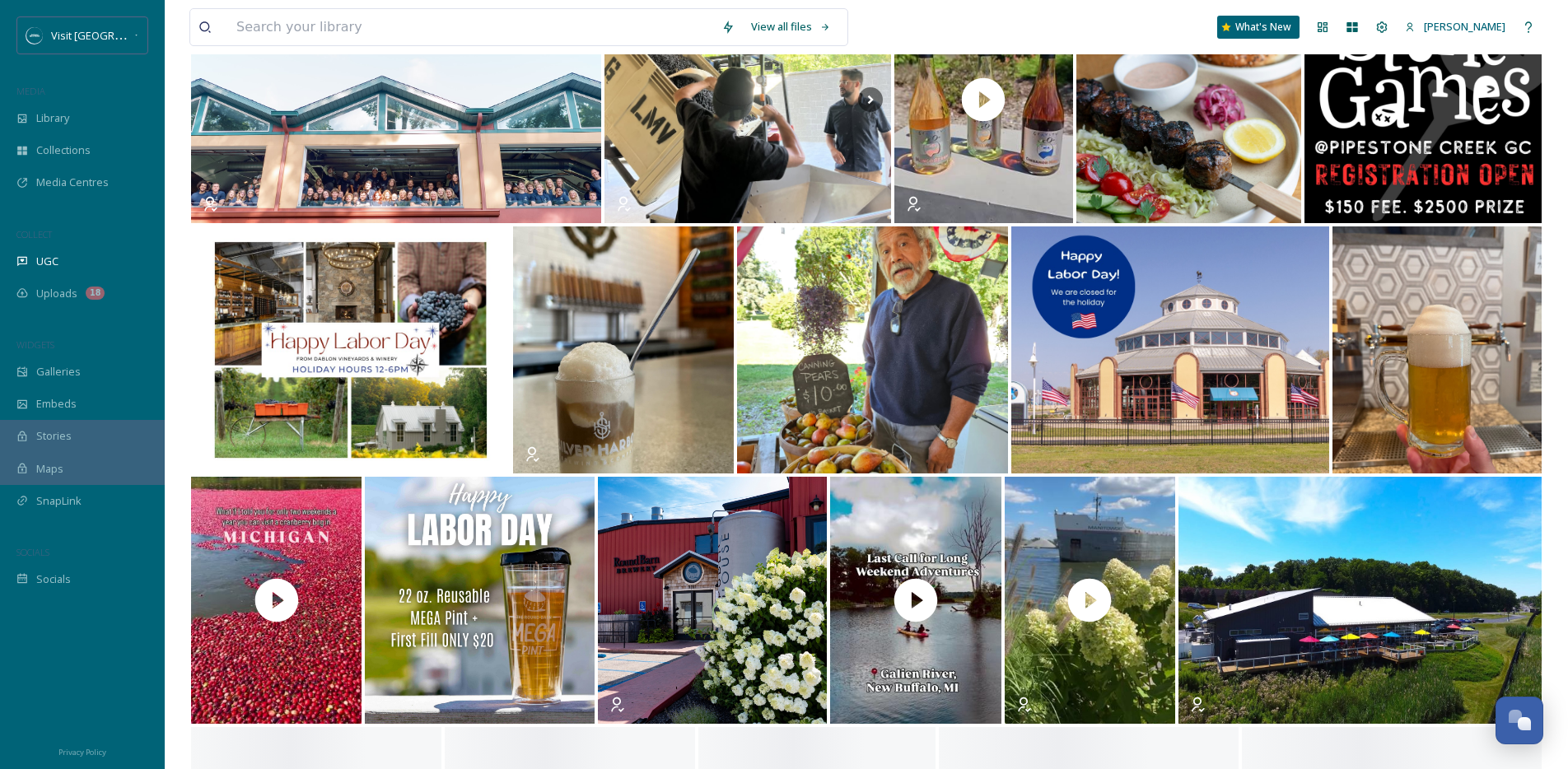
scroll to position [6041, 0]
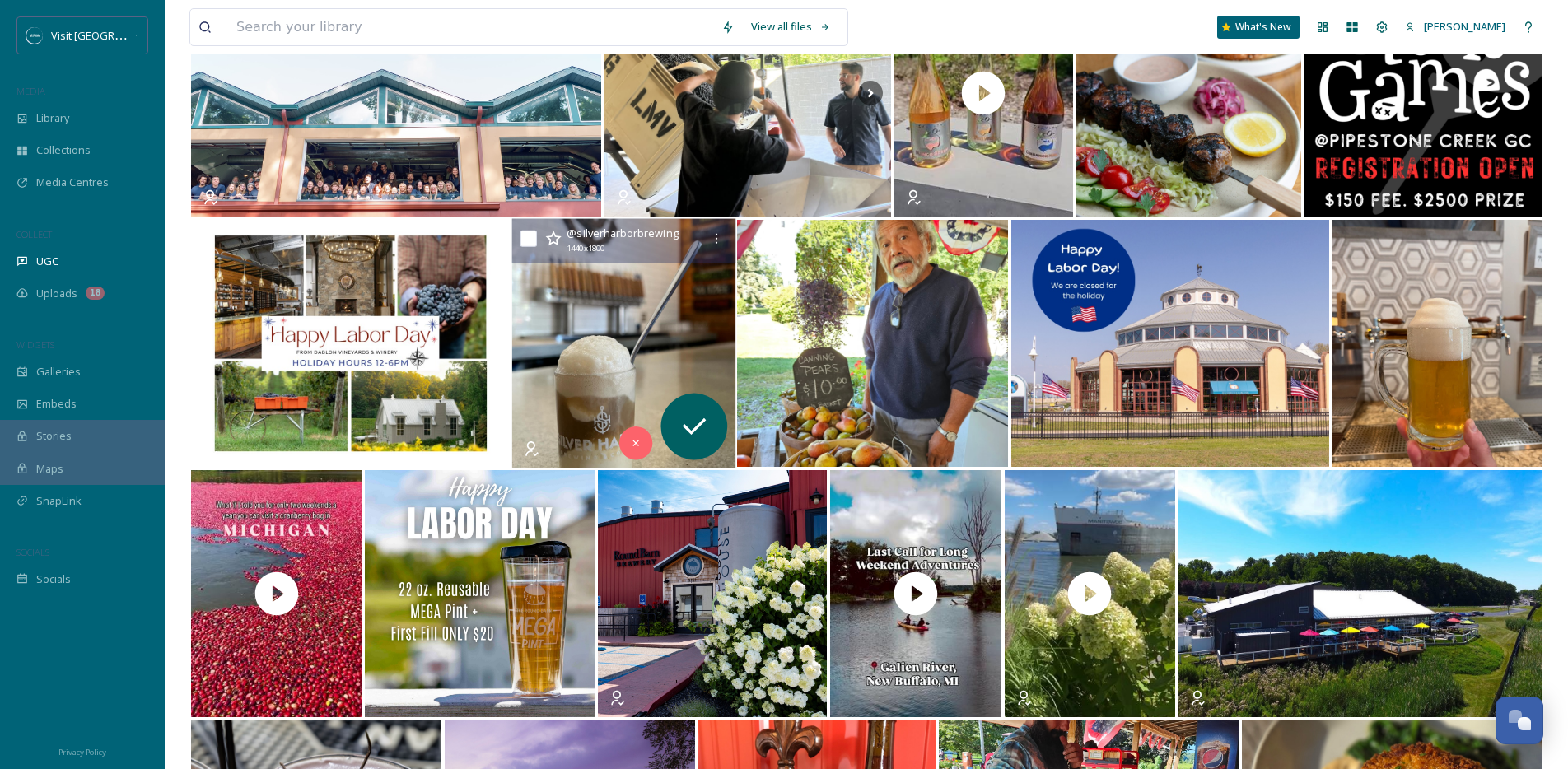
click at [625, 291] on img at bounding box center [623, 344] width 223 height 250
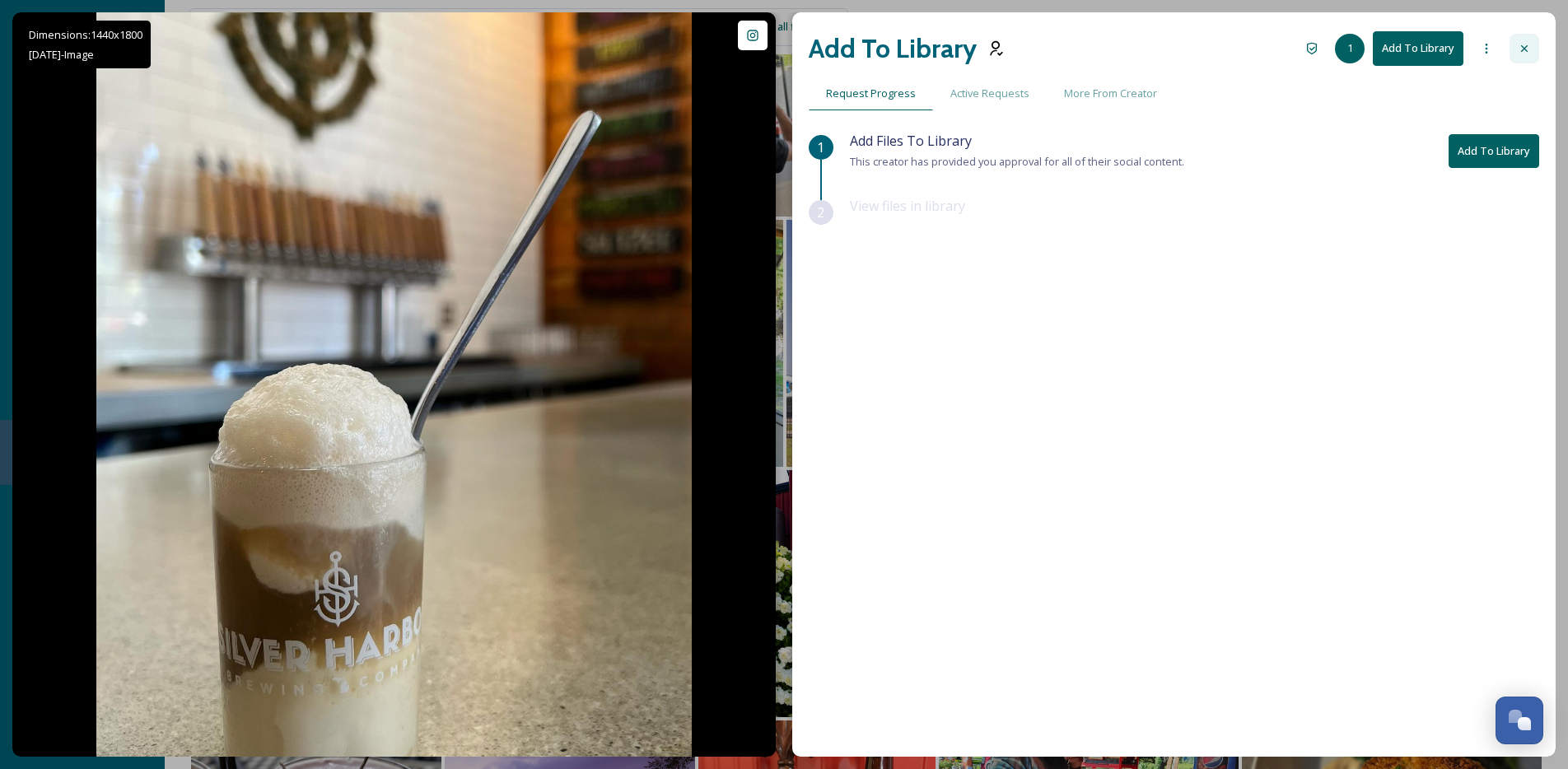
click at [1509, 38] on div at bounding box center [1524, 48] width 30 height 30
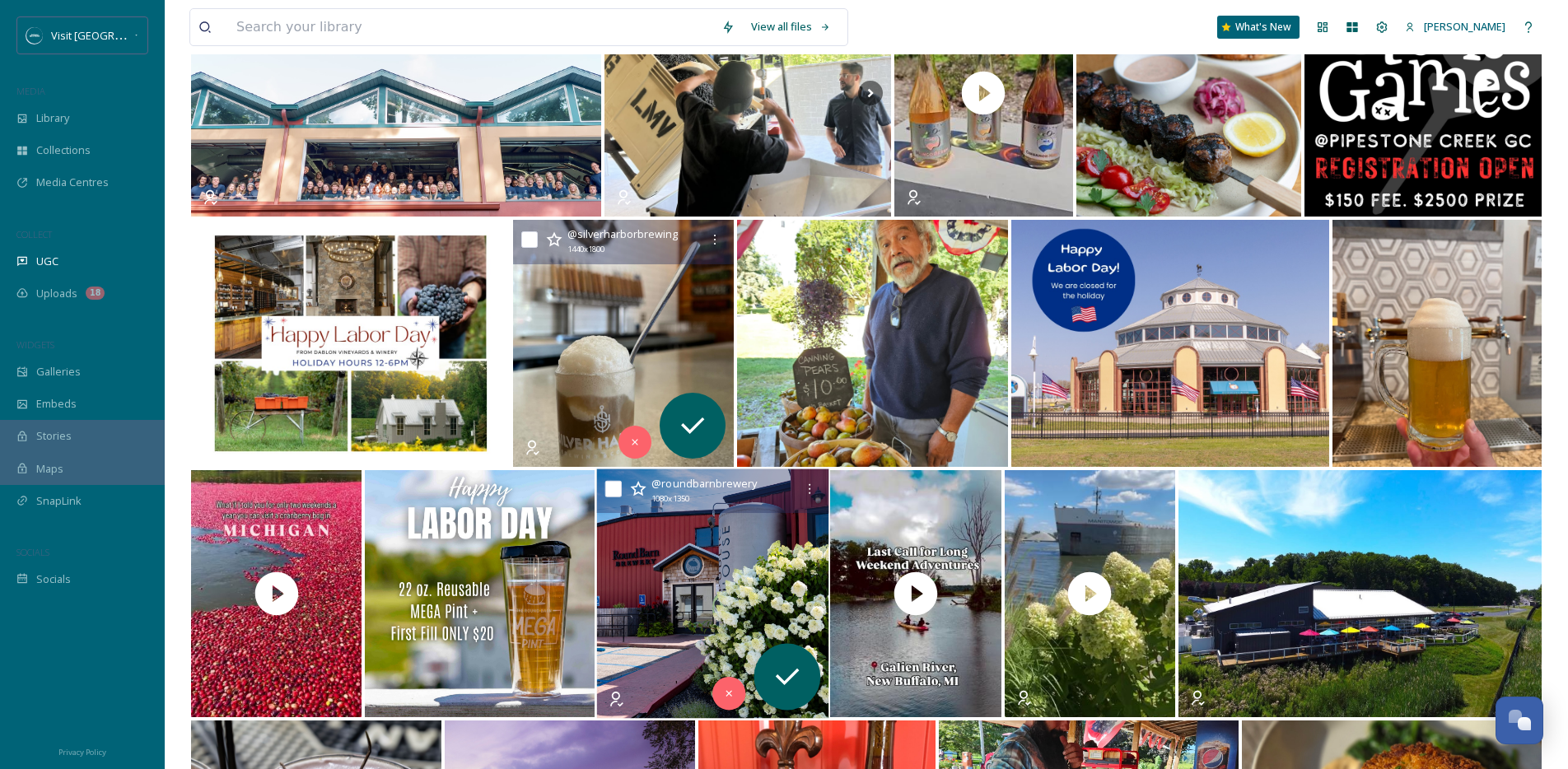
click at [700, 577] on img at bounding box center [712, 594] width 231 height 250
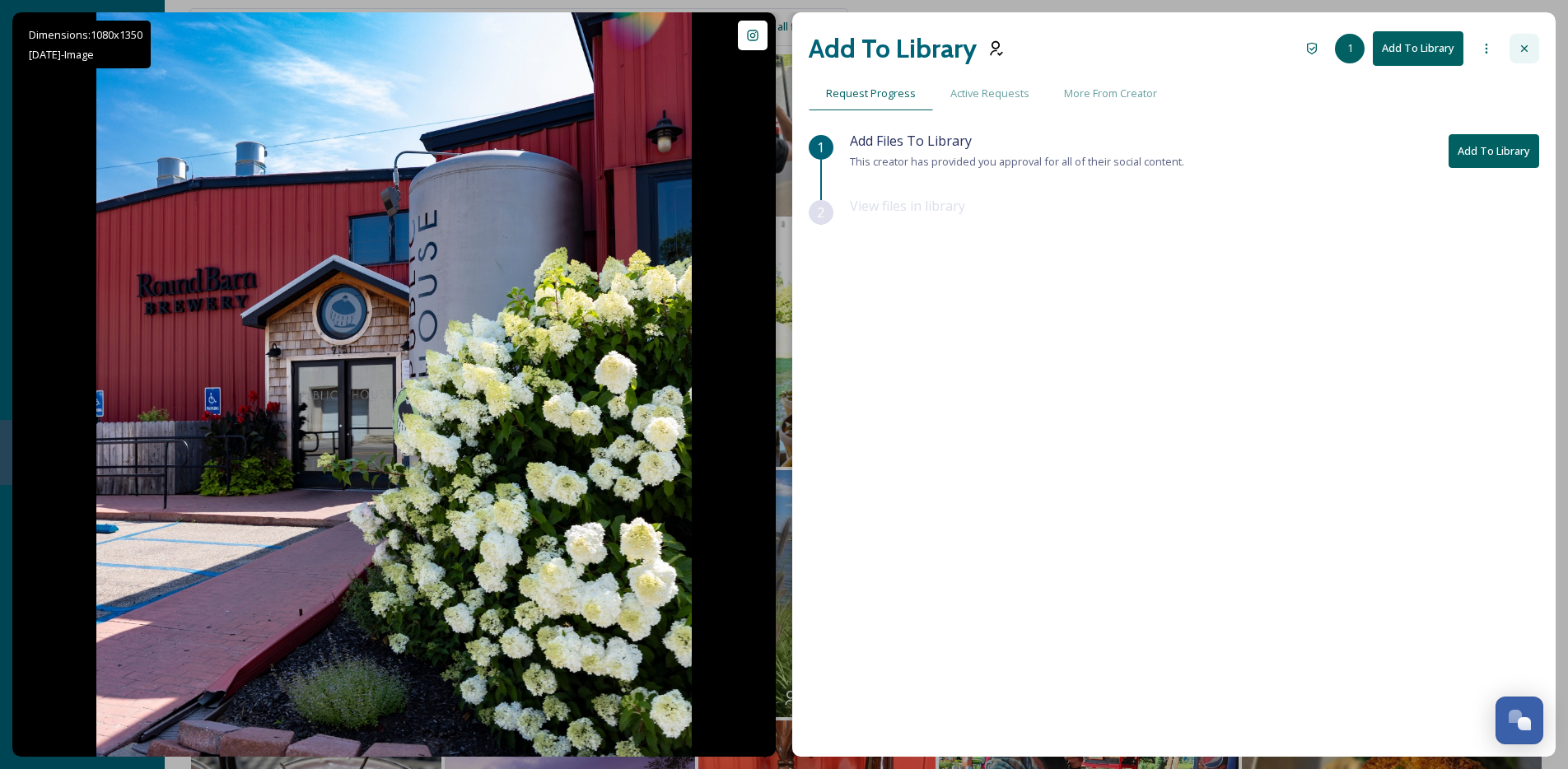
click at [1529, 50] on icon at bounding box center [1524, 48] width 13 height 13
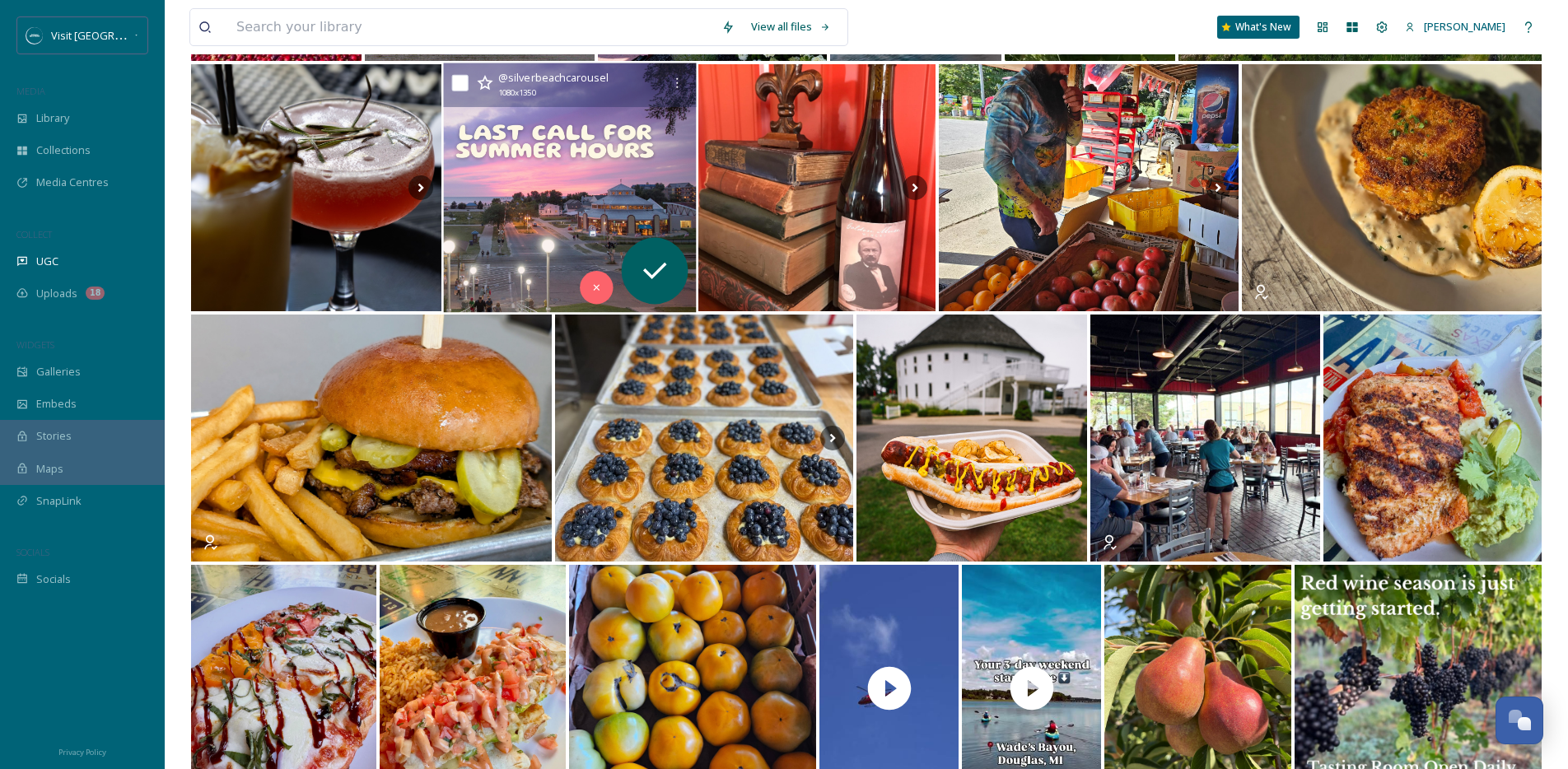
scroll to position [6879, 0]
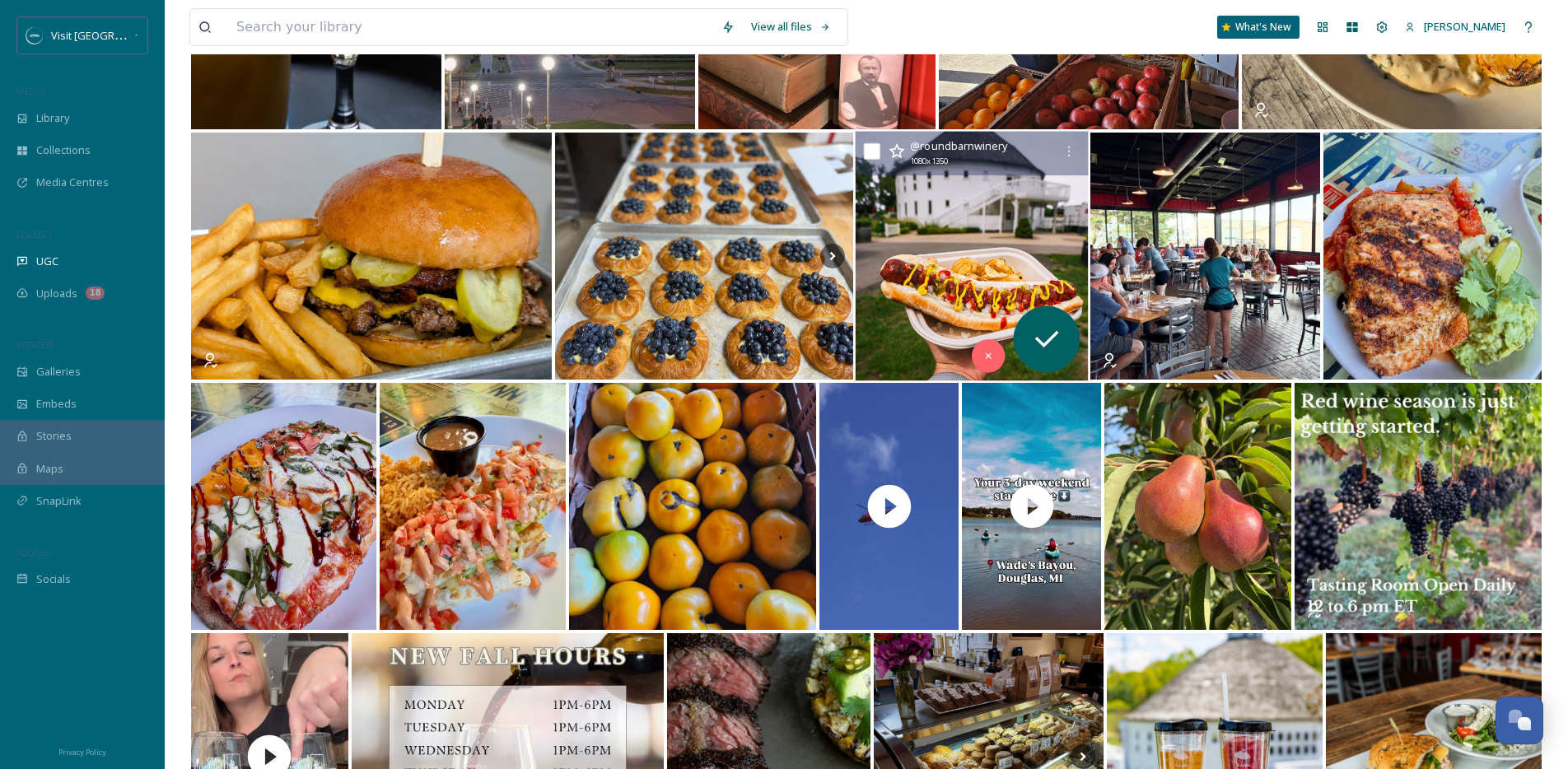
click at [914, 224] on img at bounding box center [971, 257] width 232 height 250
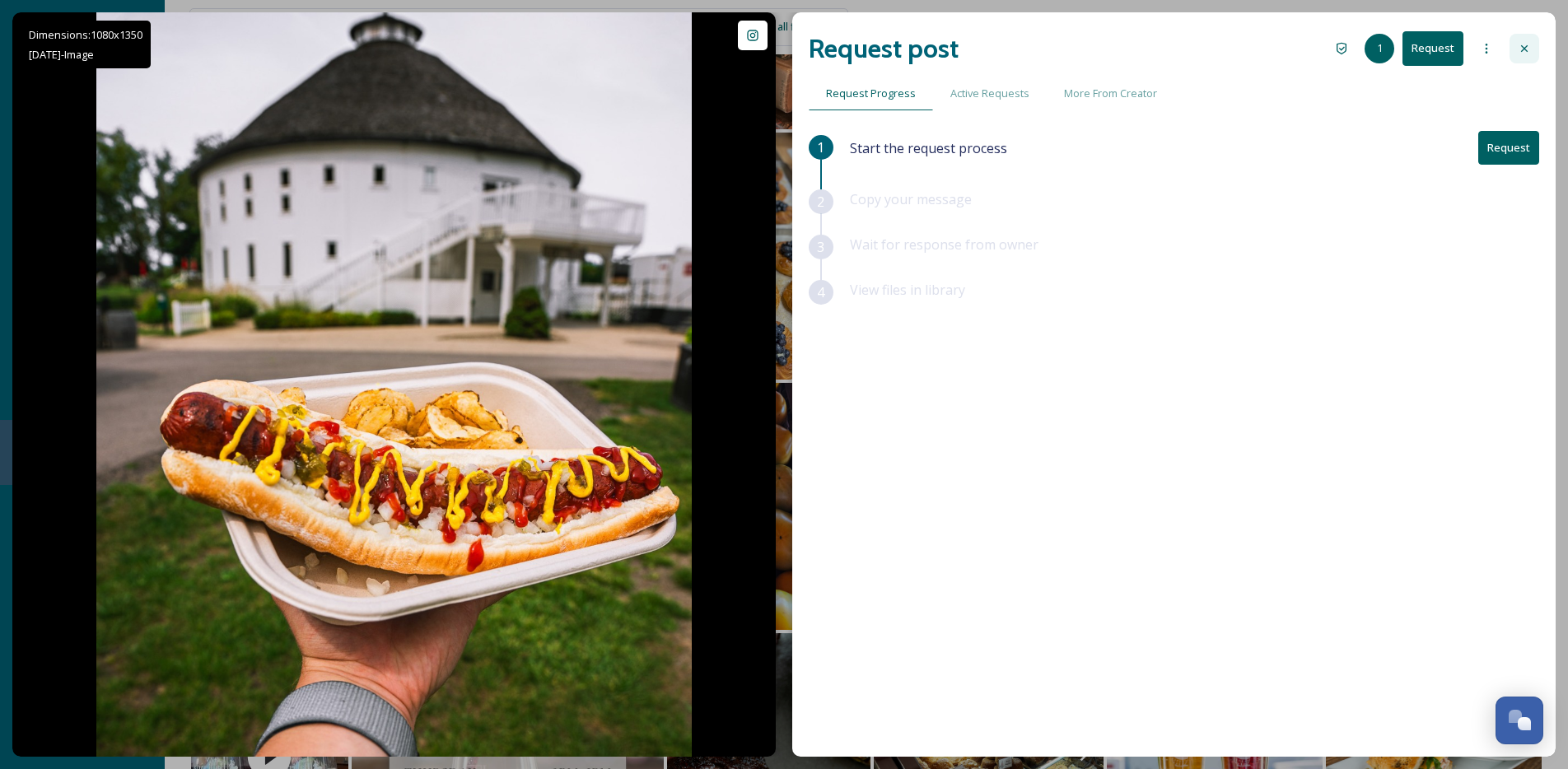
click at [1516, 40] on div at bounding box center [1524, 48] width 30 height 30
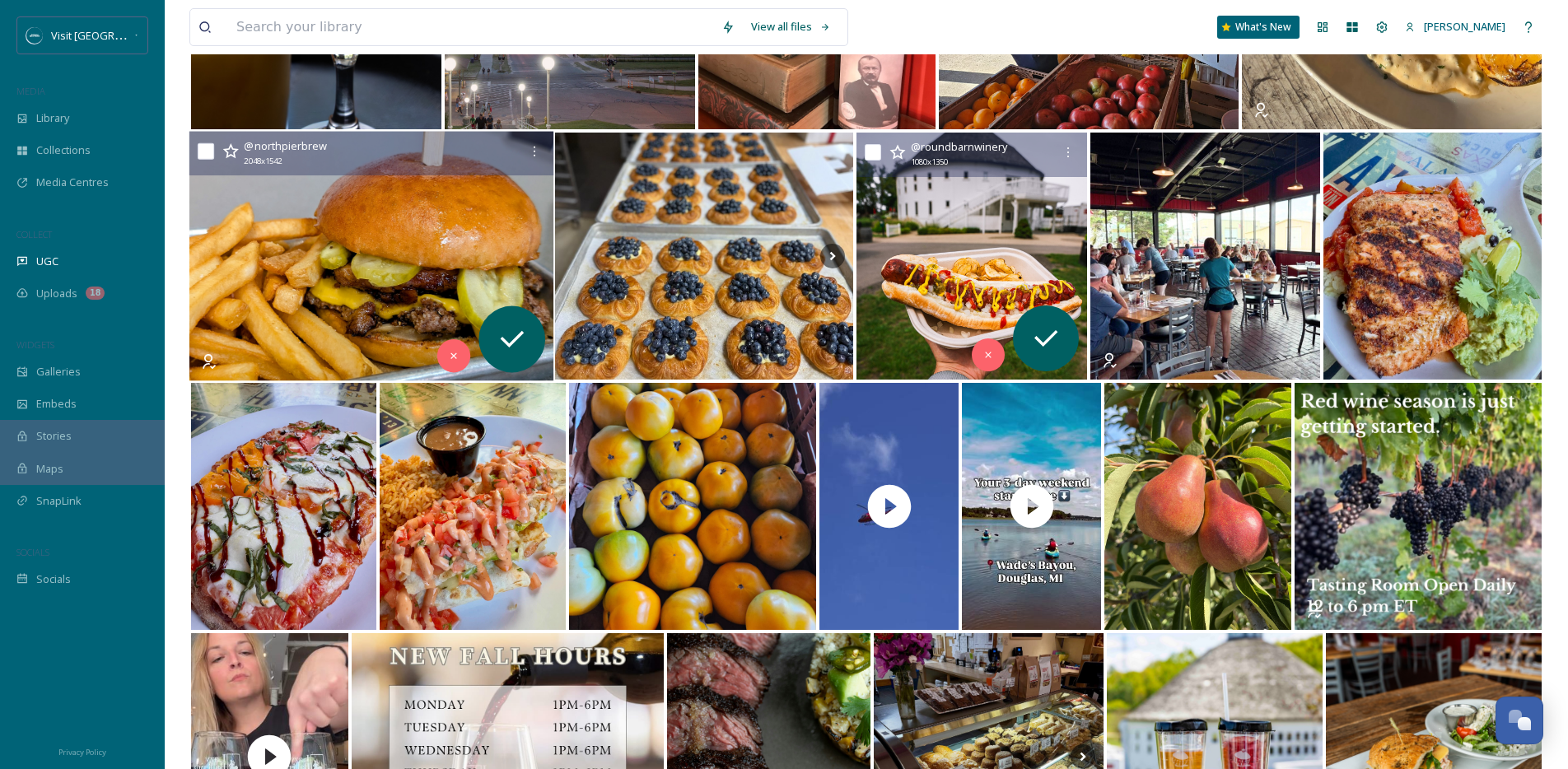
click at [367, 232] on img at bounding box center [370, 257] width 364 height 250
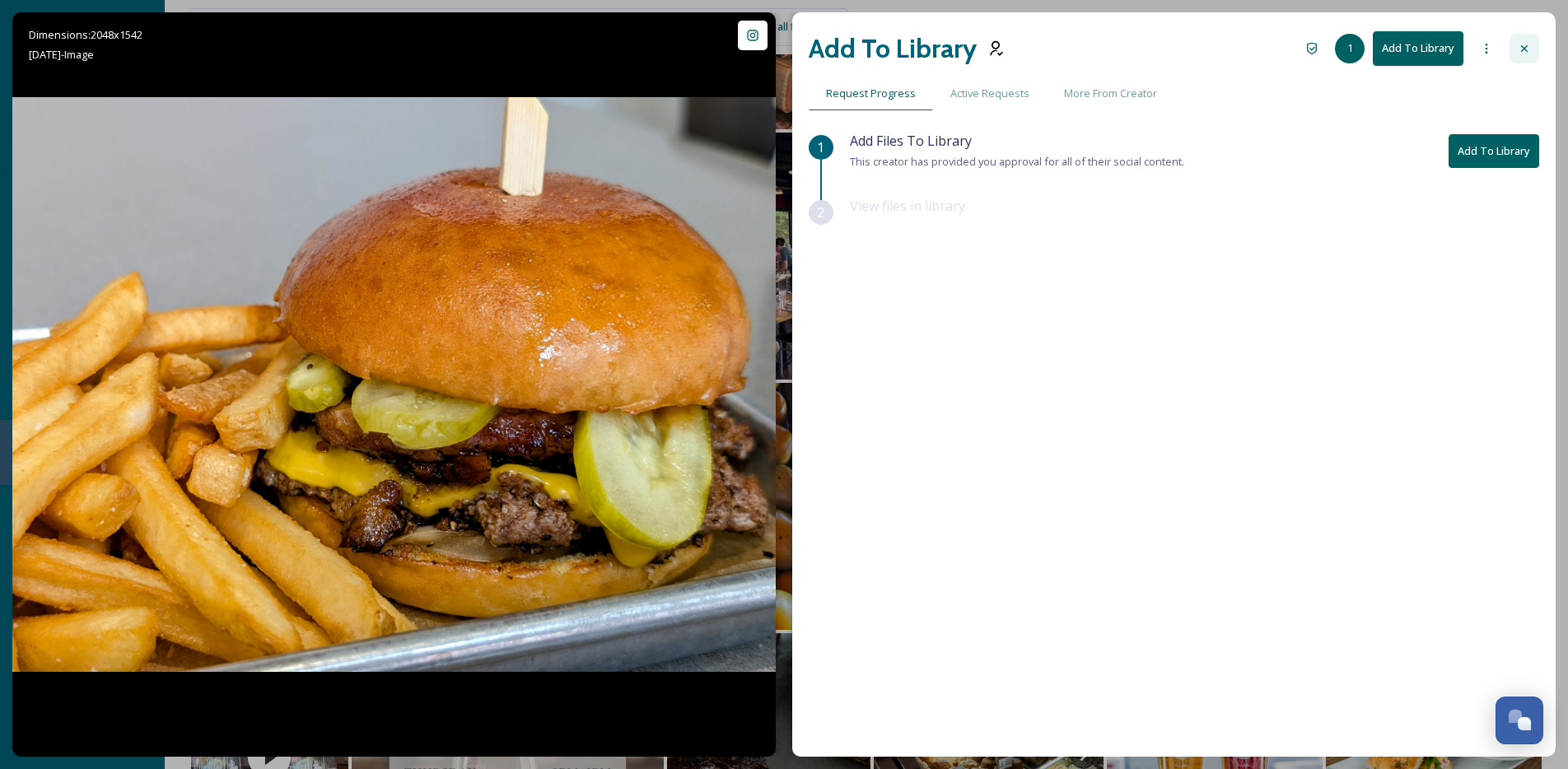
click at [1530, 49] on icon at bounding box center [1524, 48] width 13 height 13
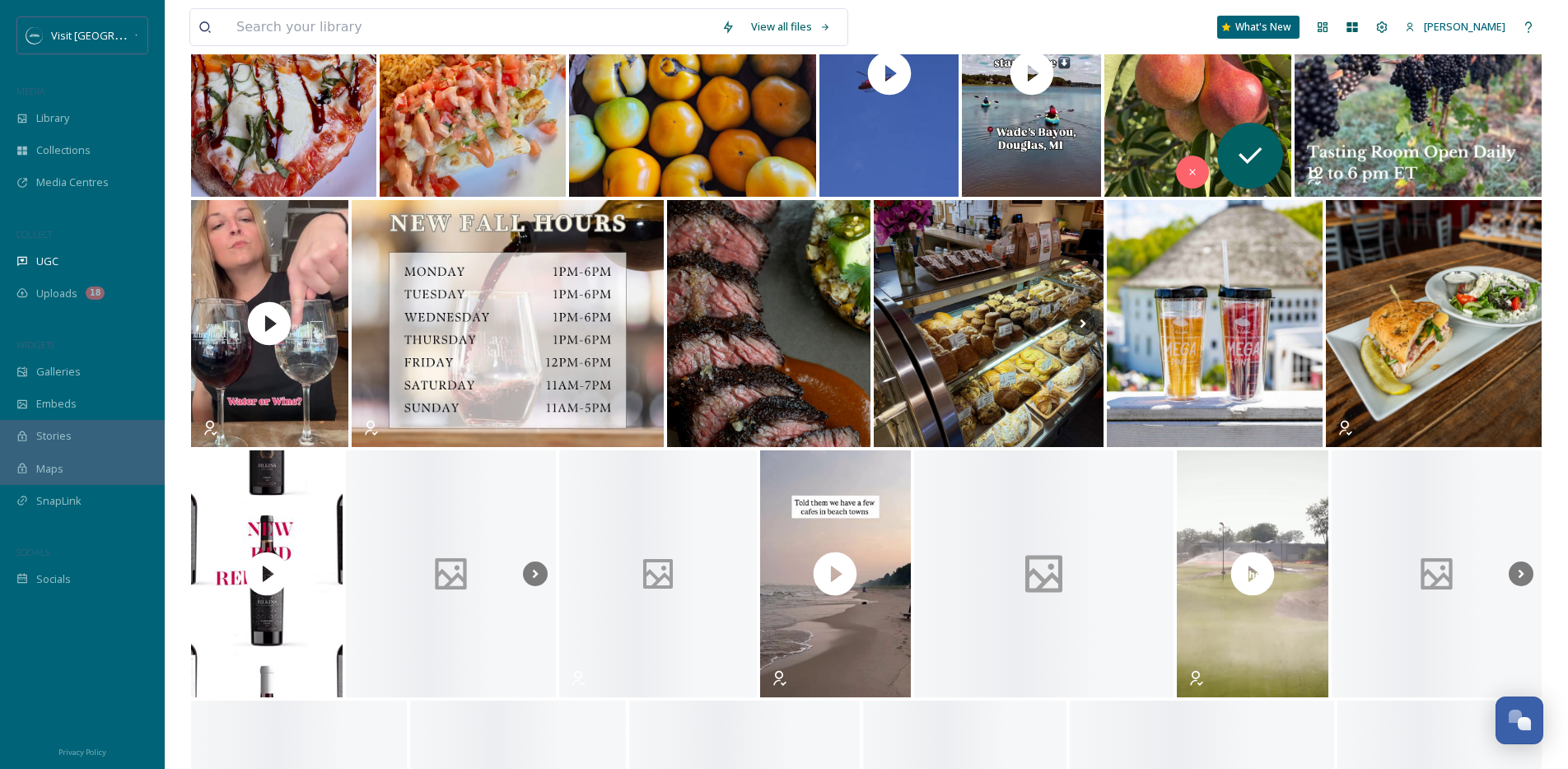
scroll to position [7336, 0]
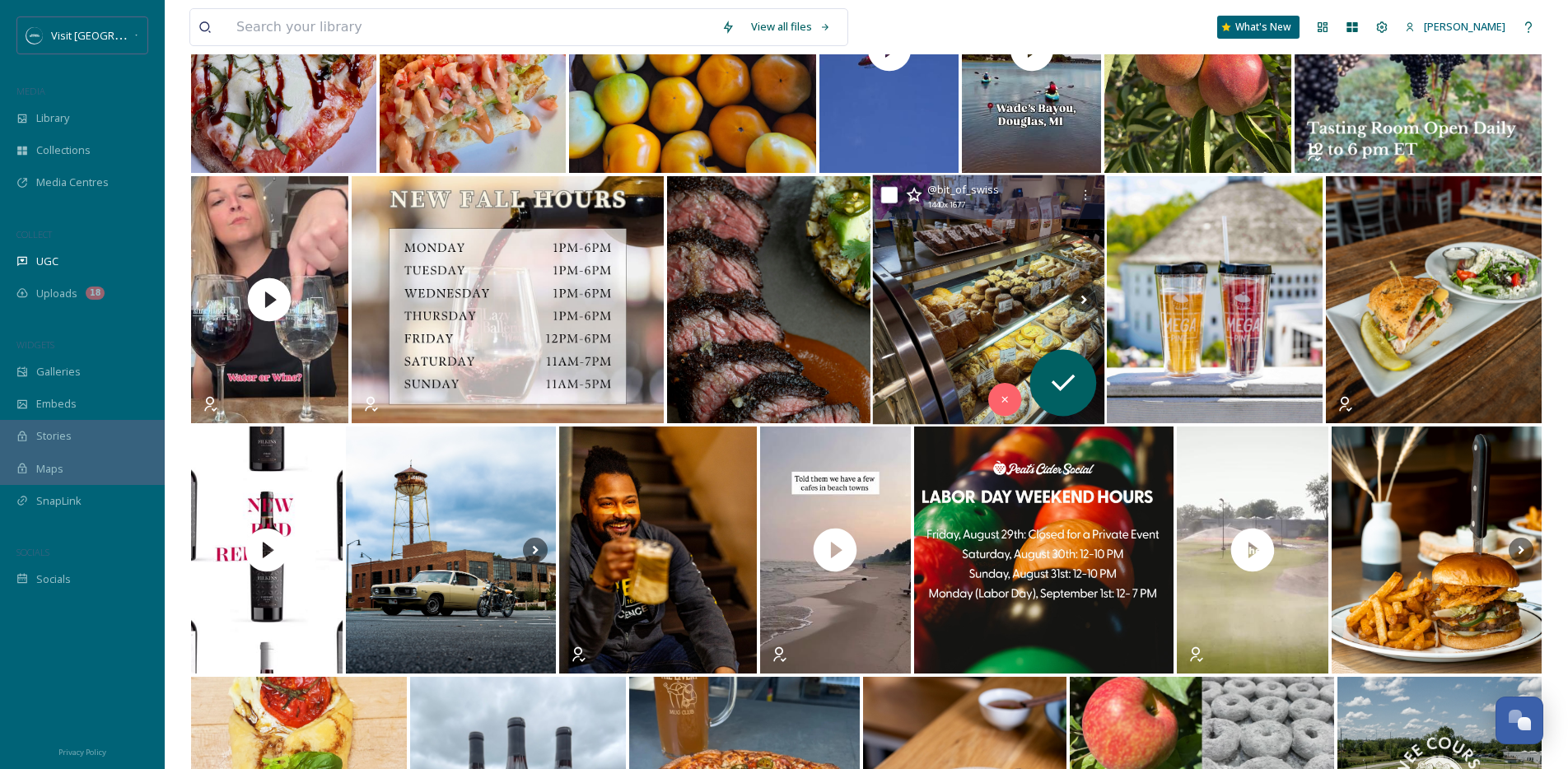
click at [990, 295] on img at bounding box center [988, 300] width 232 height 250
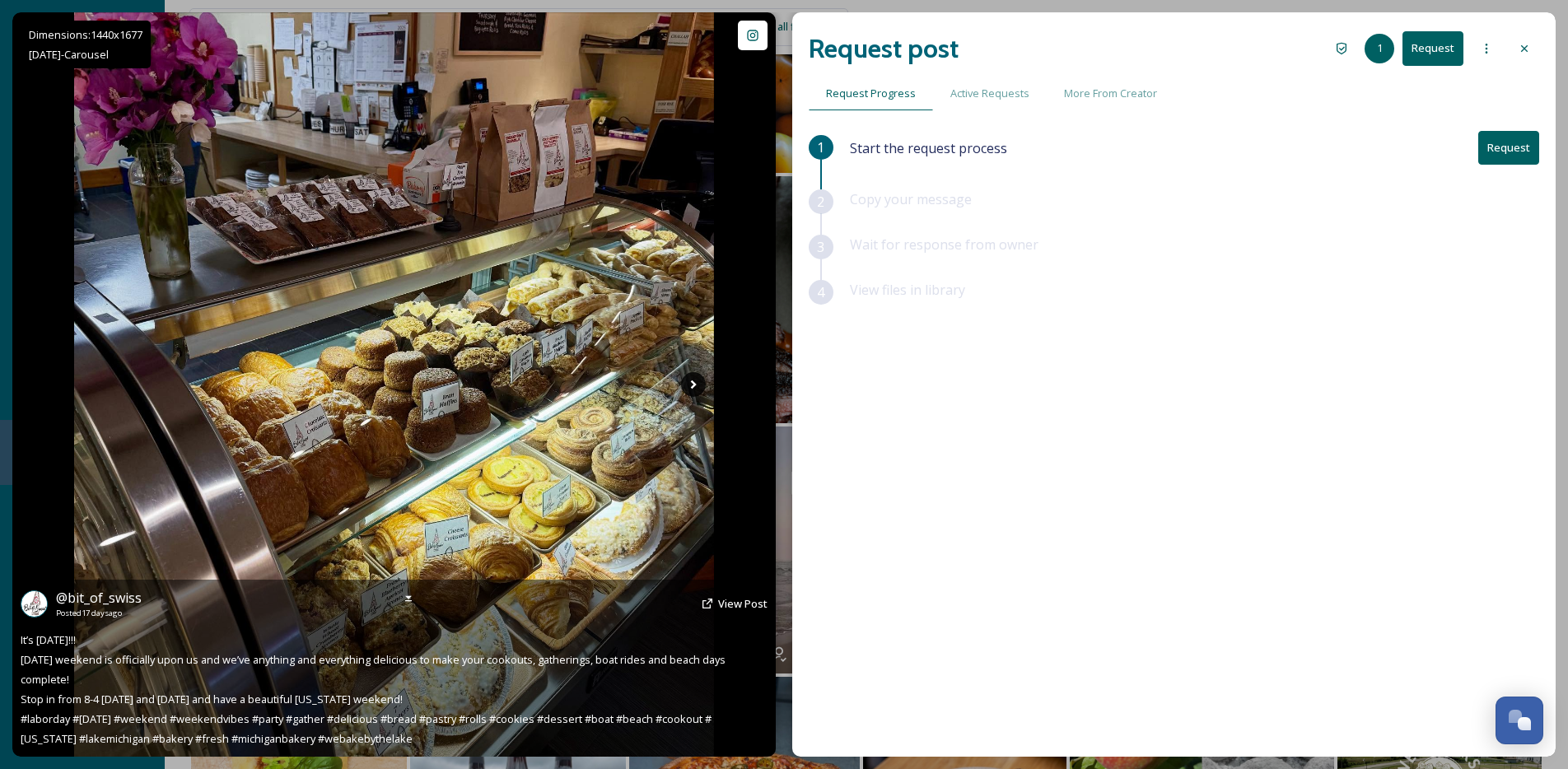
click at [692, 385] on icon at bounding box center [693, 385] width 6 height 9
click at [695, 387] on icon at bounding box center [693, 384] width 25 height 25
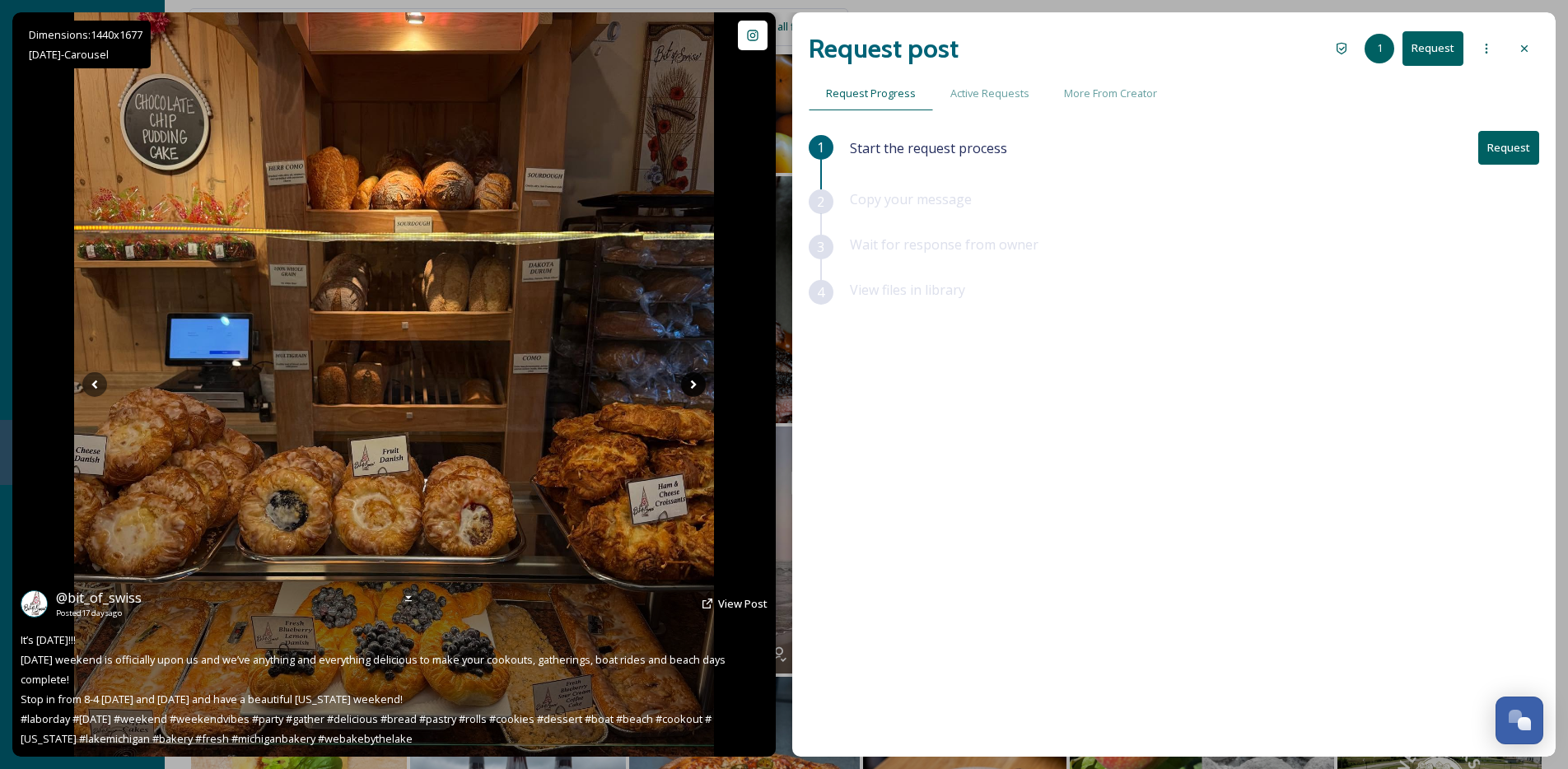
click at [695, 387] on icon at bounding box center [693, 384] width 25 height 25
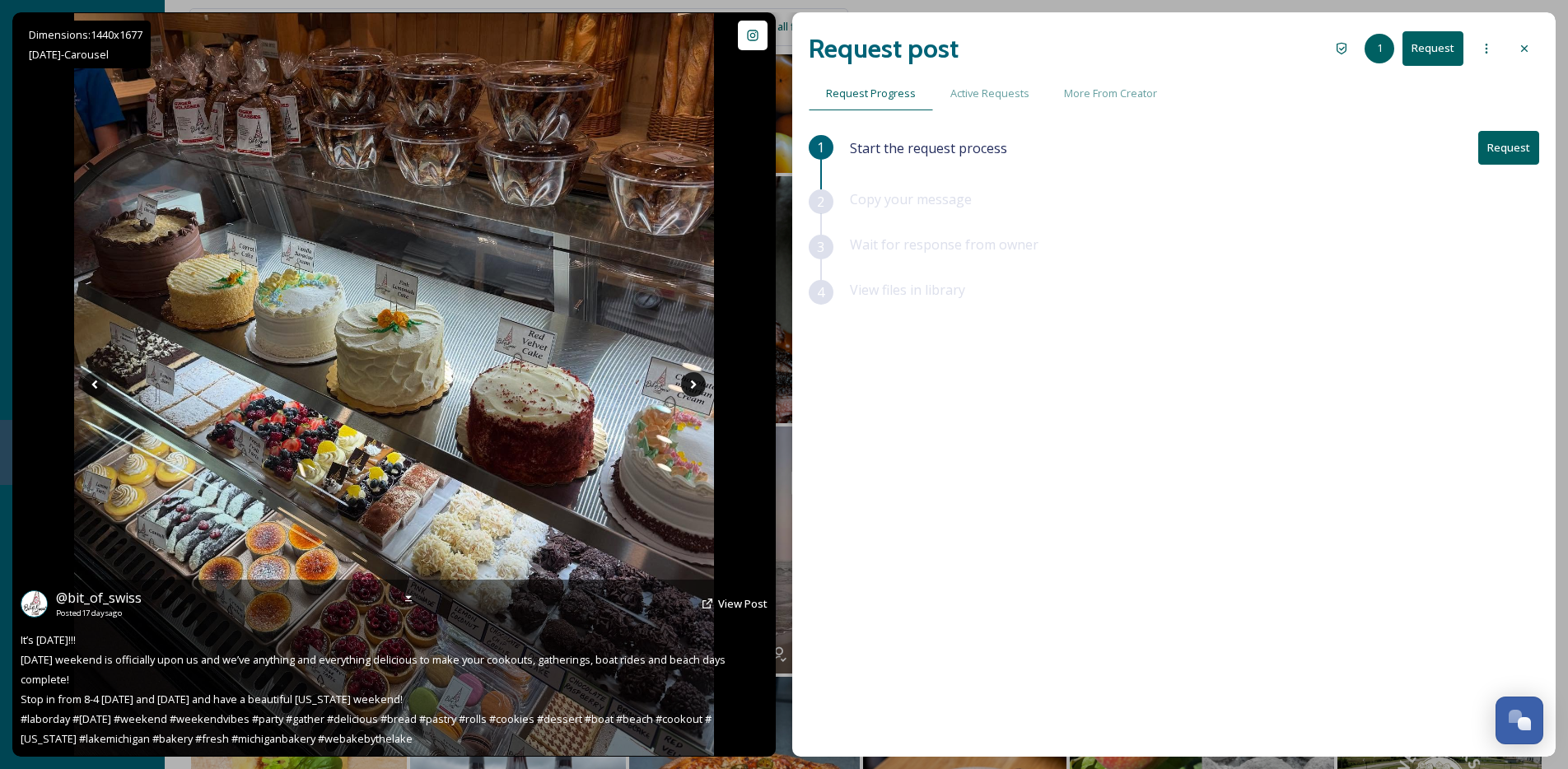
click at [695, 382] on icon at bounding box center [693, 384] width 25 height 25
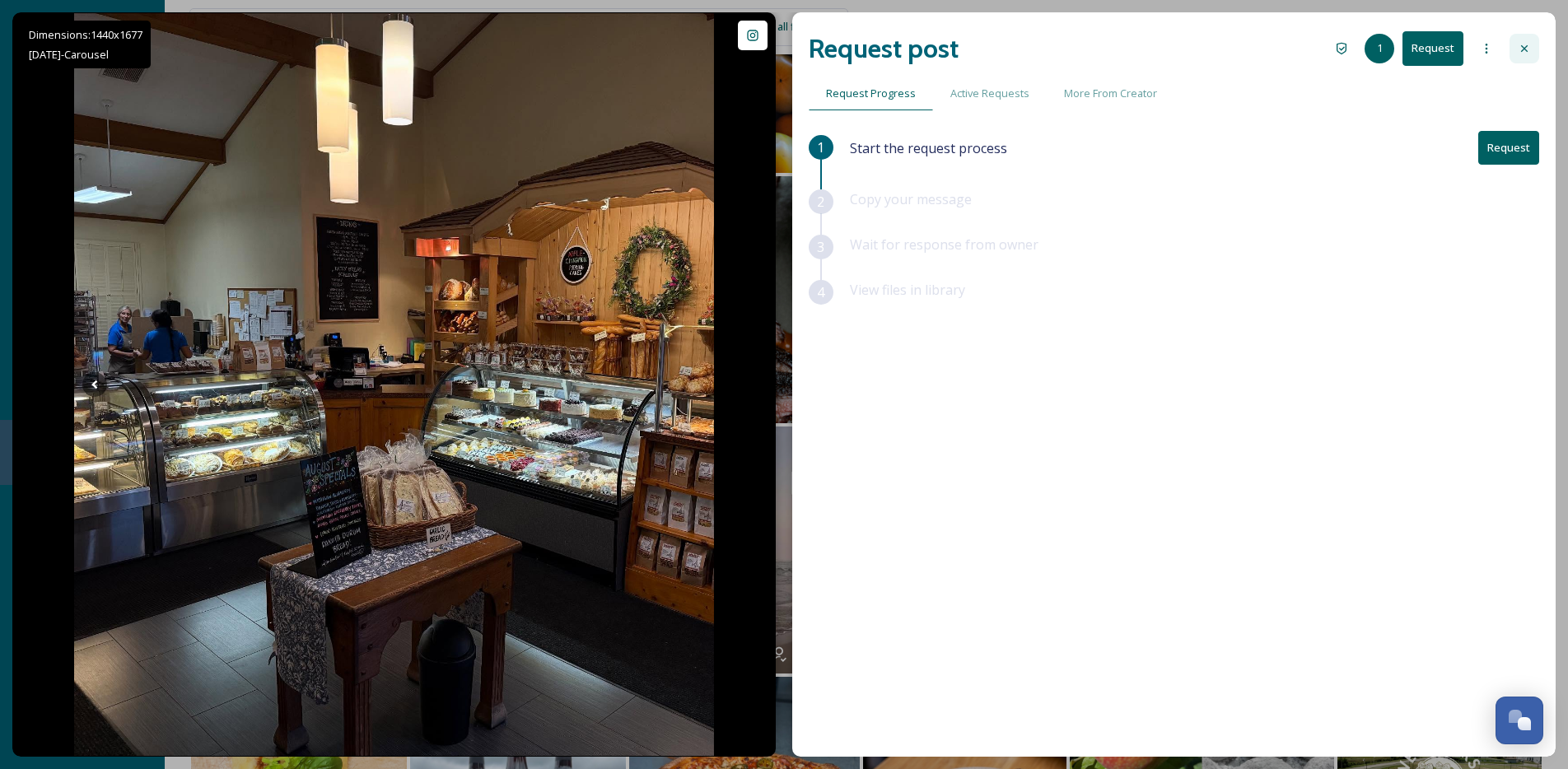
click at [1520, 48] on icon at bounding box center [1524, 48] width 13 height 13
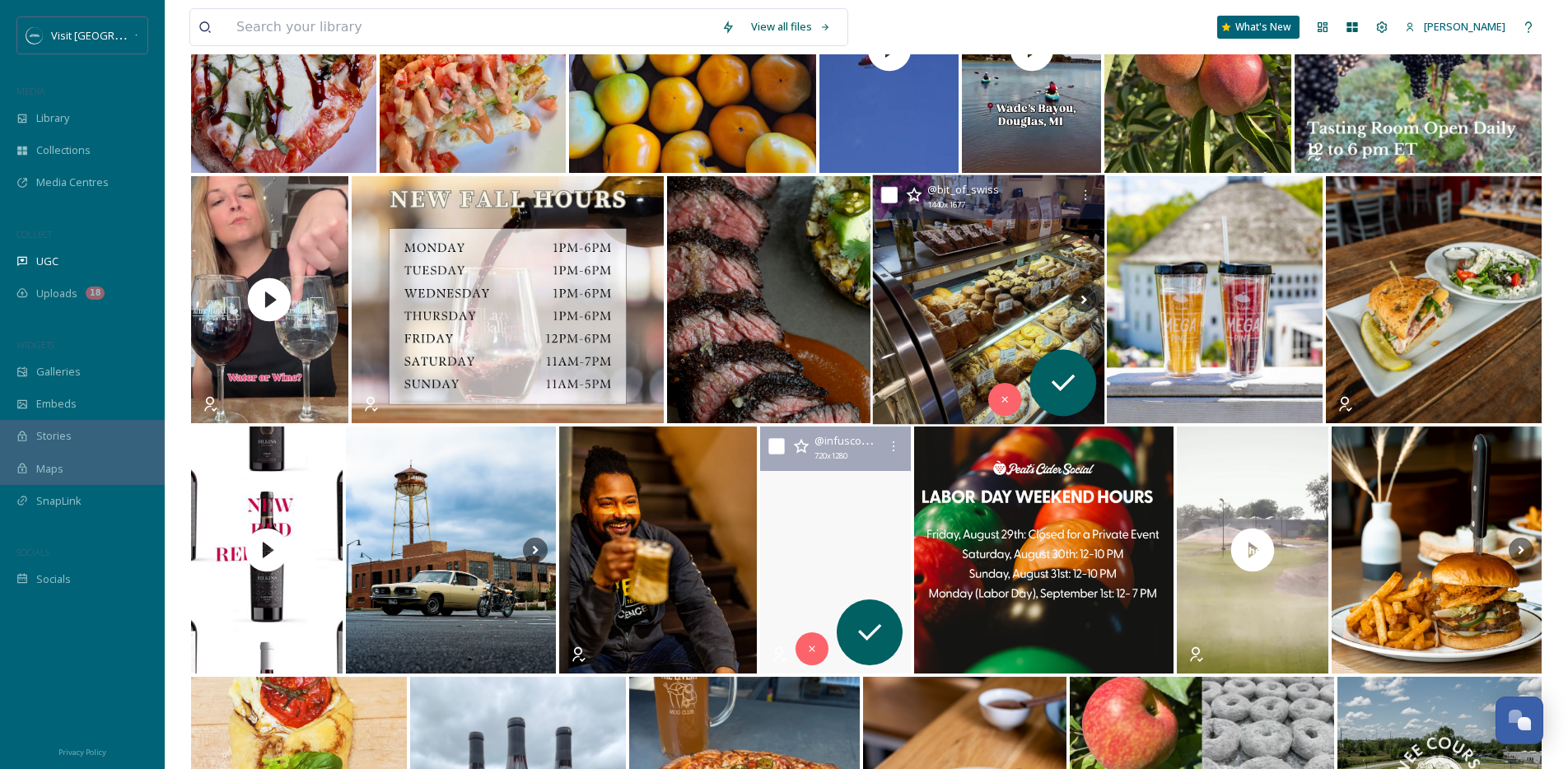
click at [886, 200] on input "checkbox" at bounding box center [889, 194] width 16 height 16
checkbox input "true"
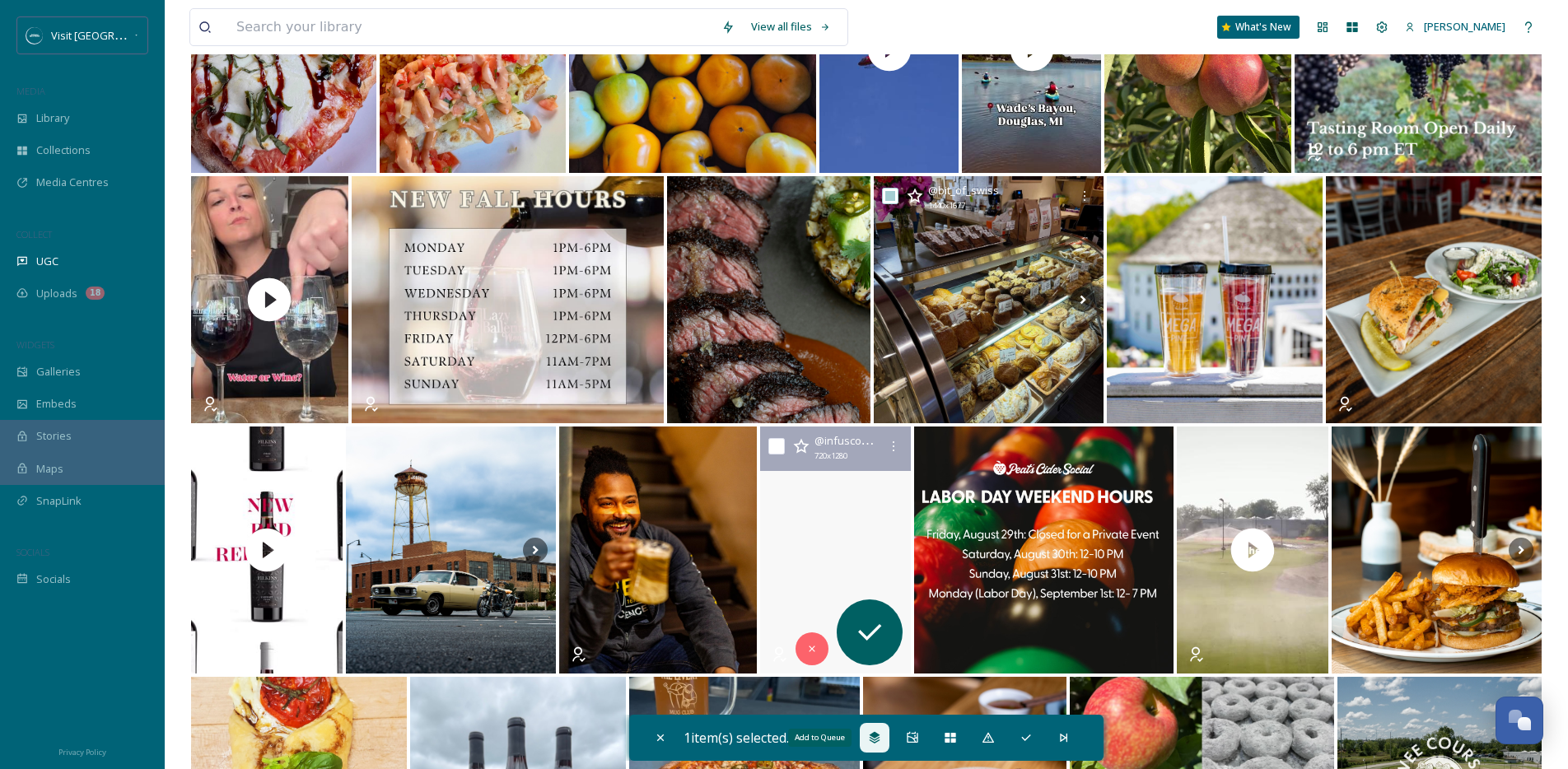
click at [876, 738] on icon at bounding box center [874, 737] width 11 height 11
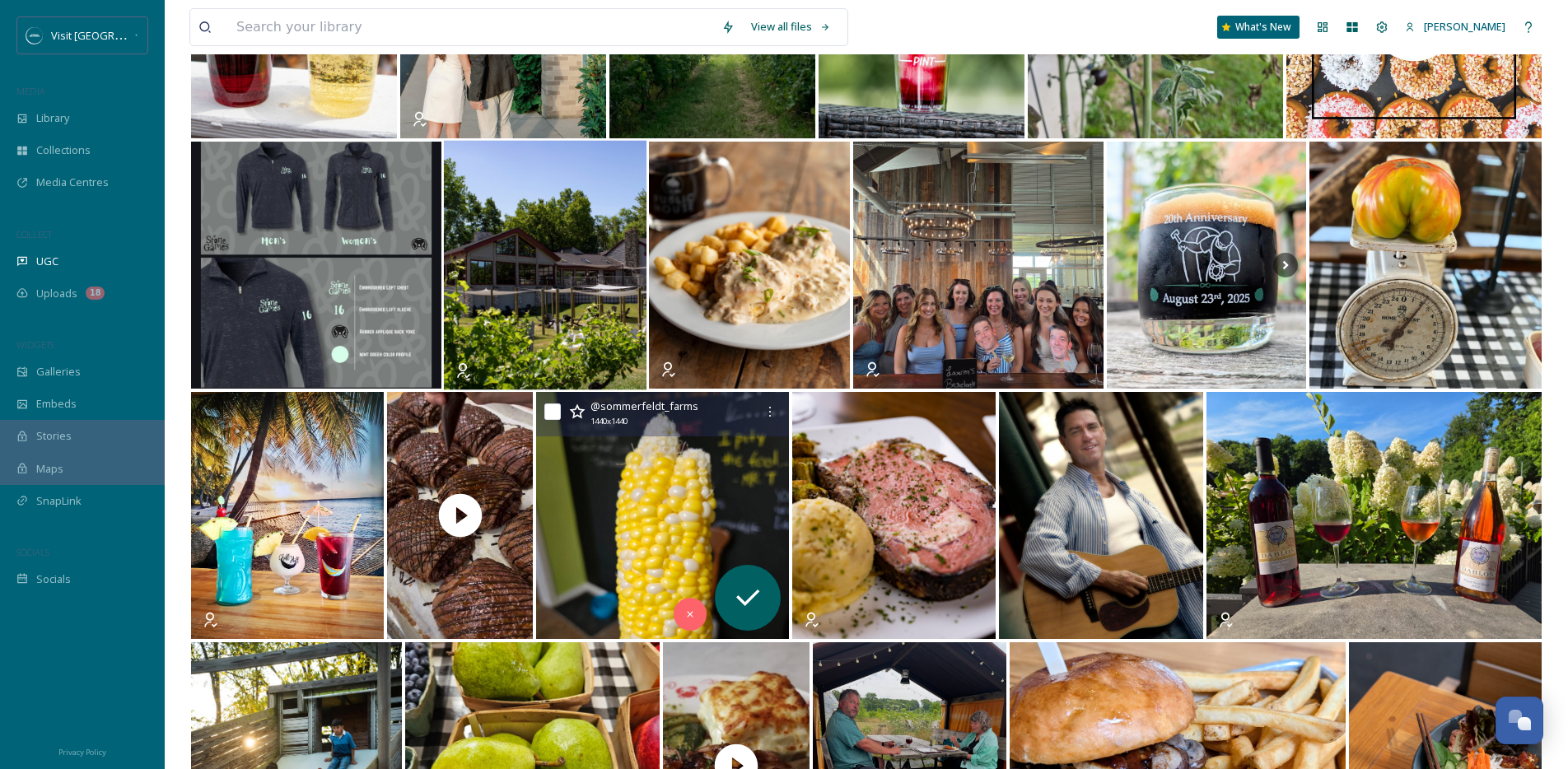
scroll to position [9812, 0]
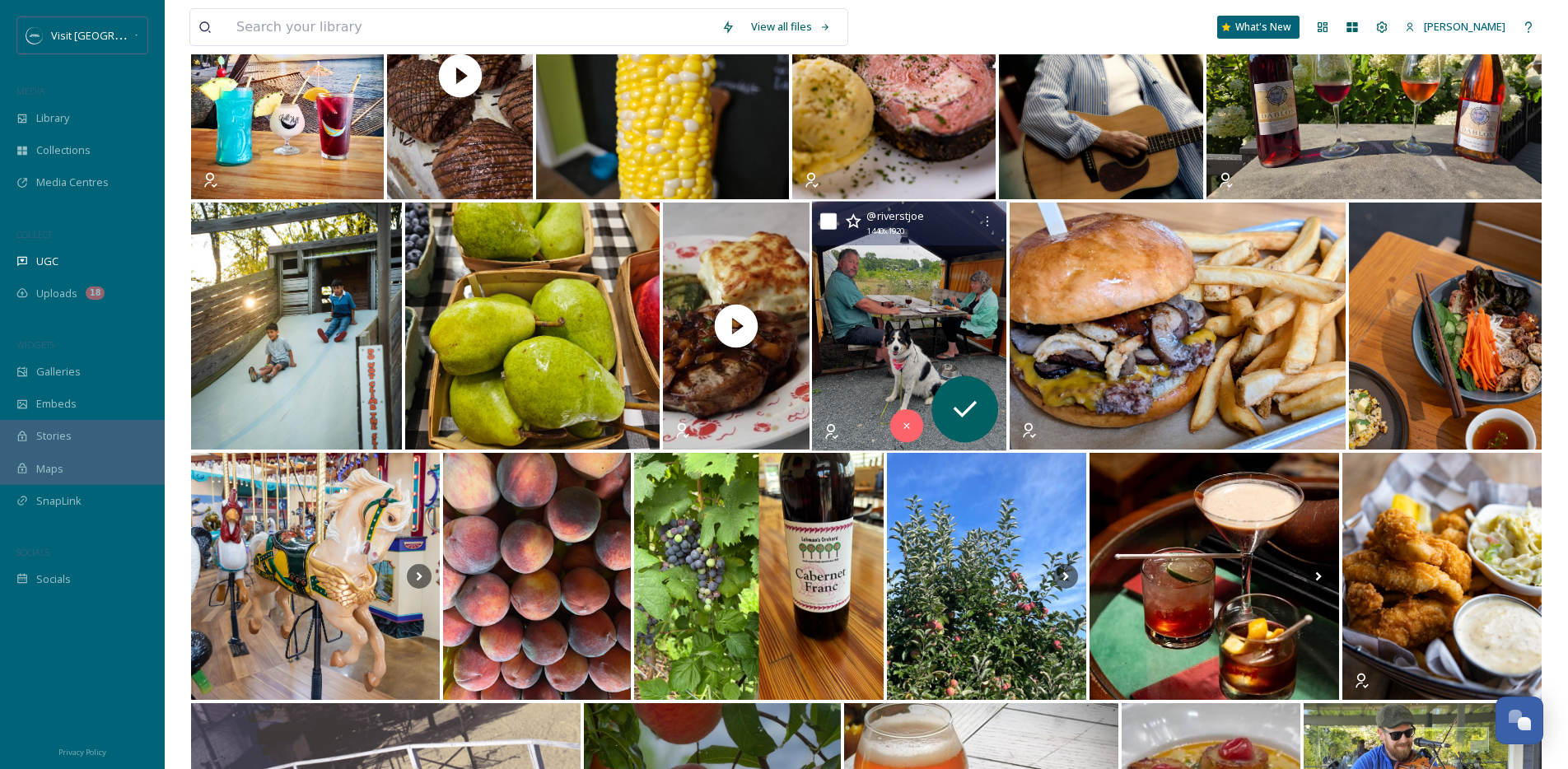
click at [938, 350] on img at bounding box center [909, 327] width 195 height 250
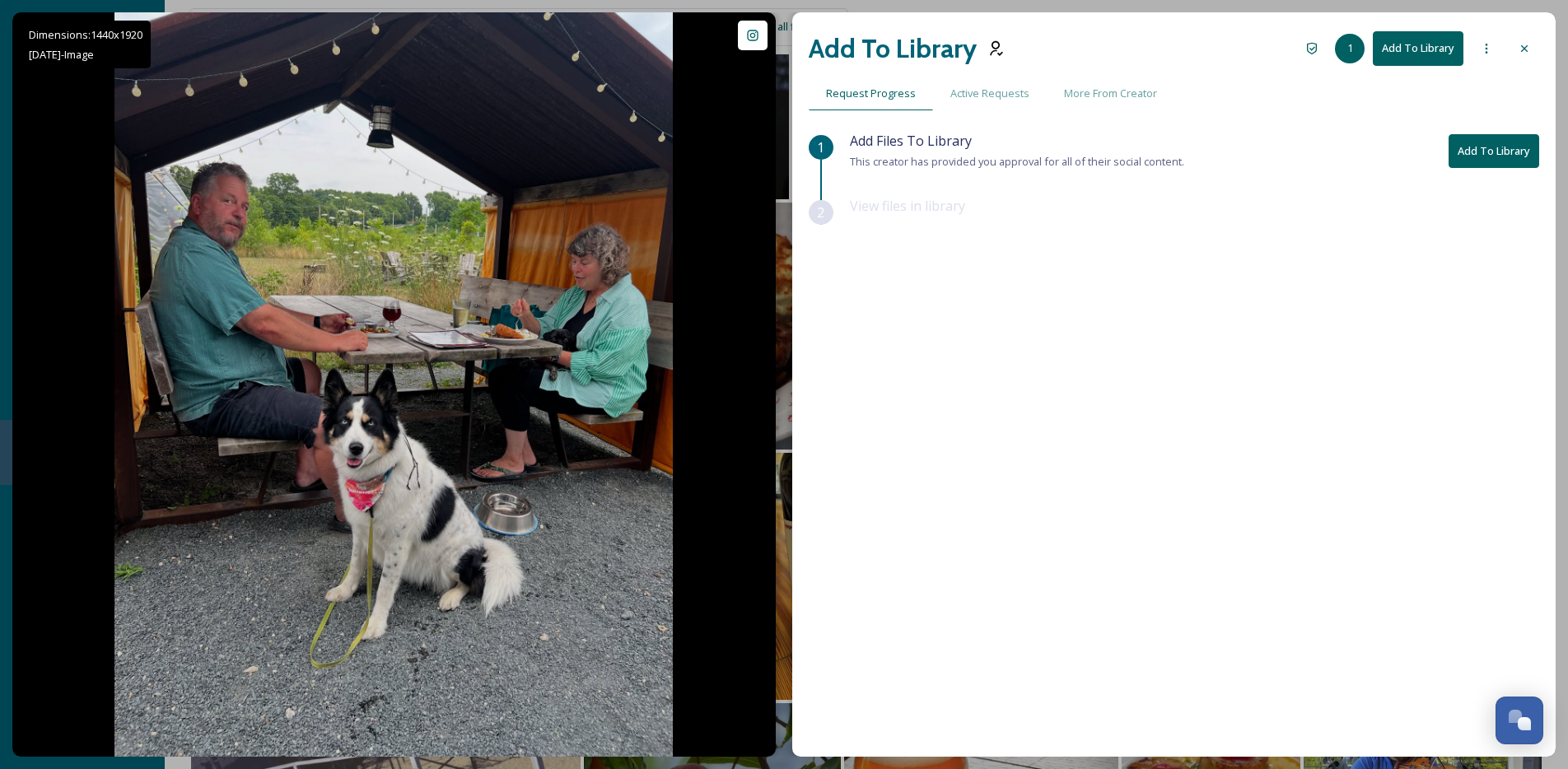
click at [1518, 51] on icon at bounding box center [1524, 48] width 13 height 13
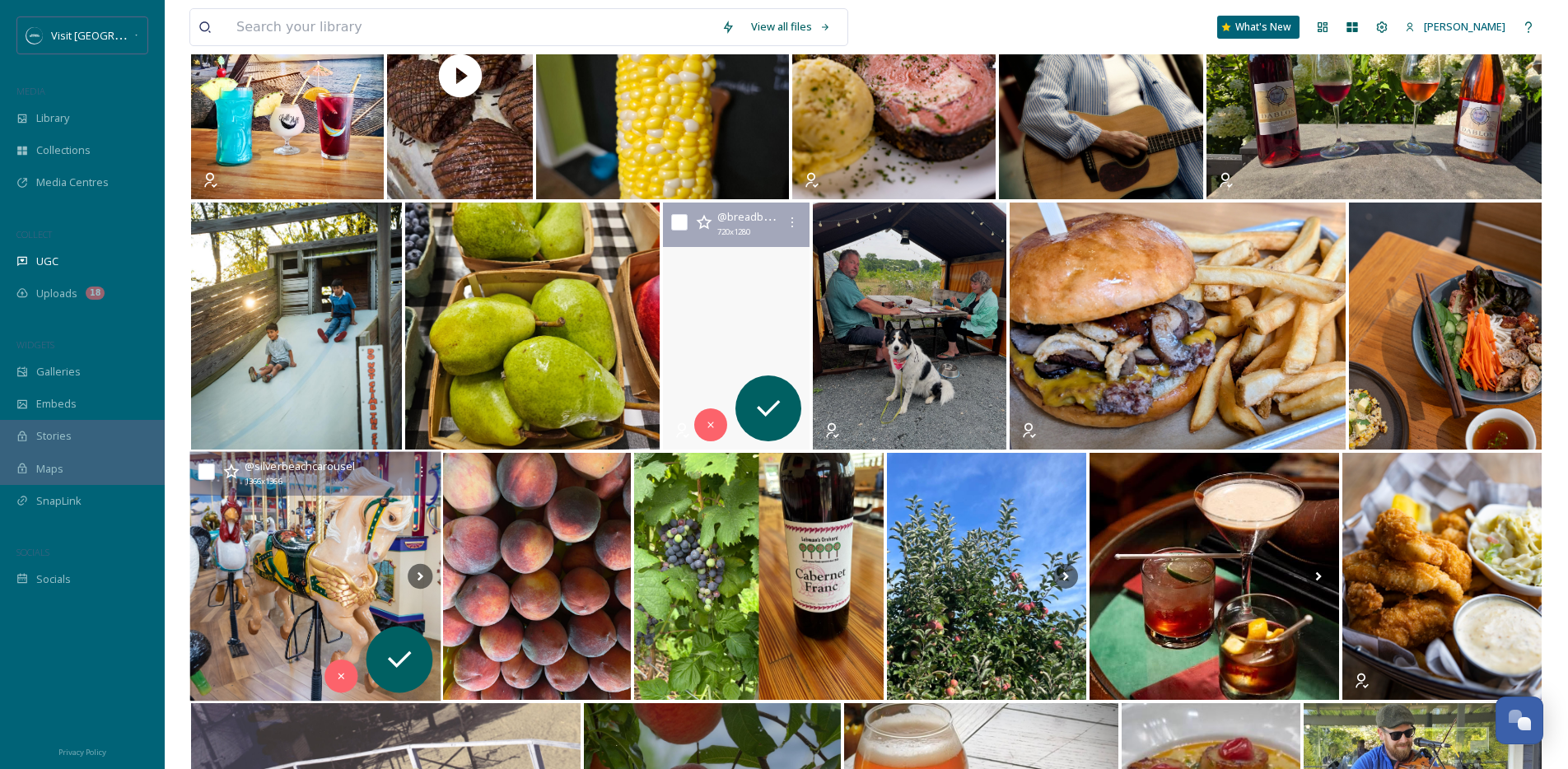
click at [292, 549] on img at bounding box center [315, 577] width 251 height 250
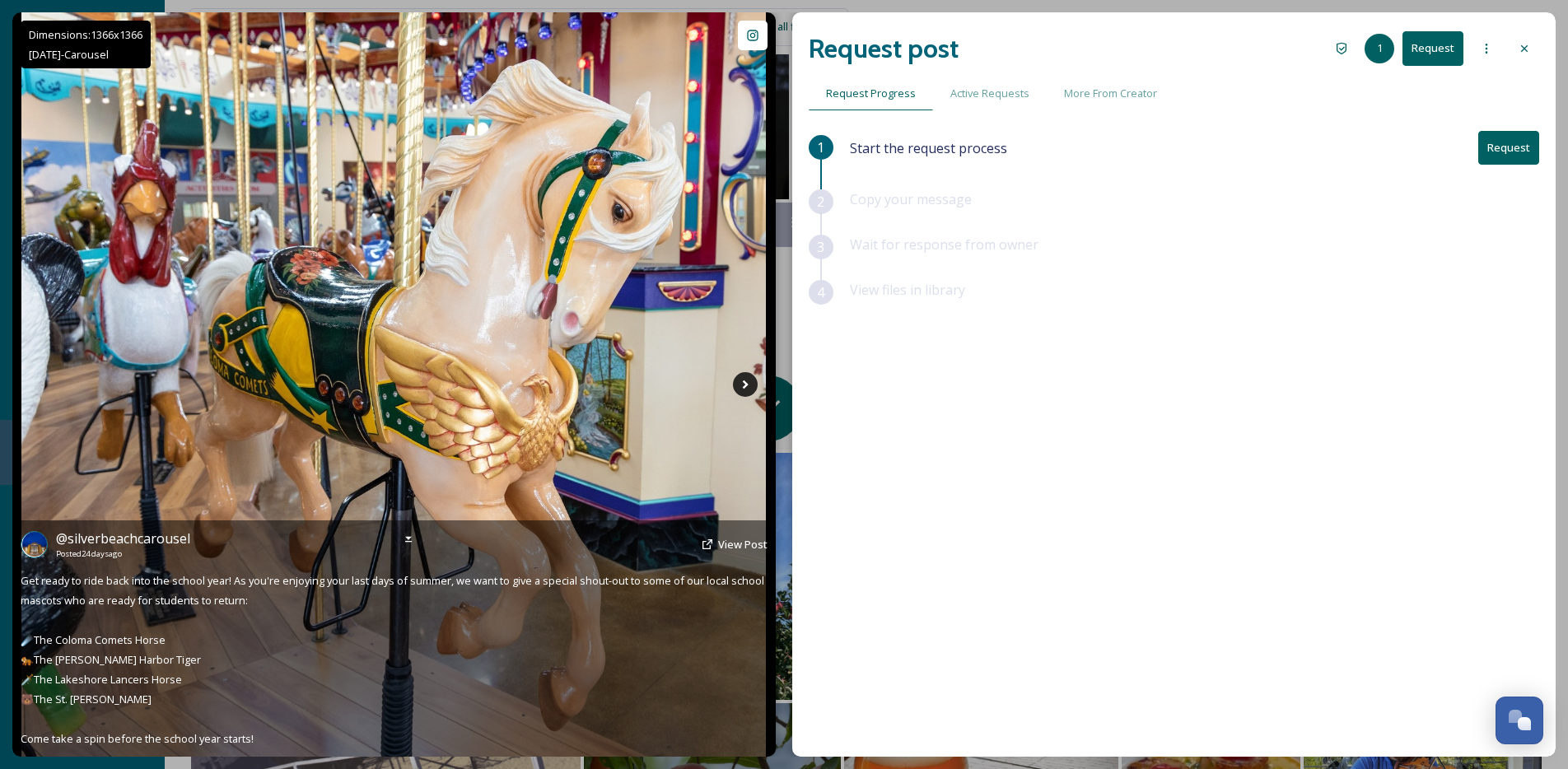
click at [743, 385] on icon at bounding box center [745, 384] width 25 height 25
click at [748, 393] on icon at bounding box center [745, 384] width 25 height 25
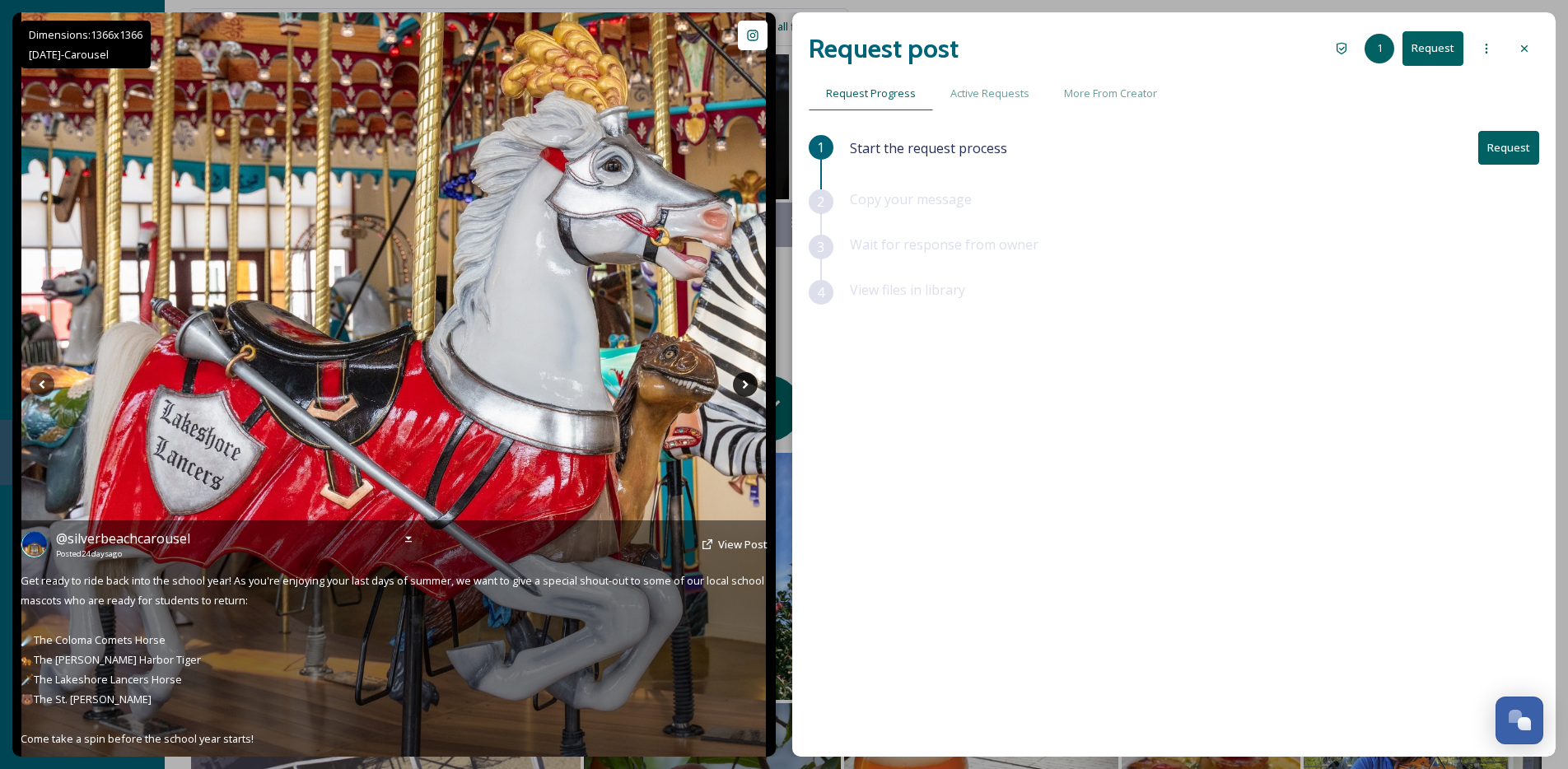
click at [748, 393] on icon at bounding box center [745, 384] width 25 height 25
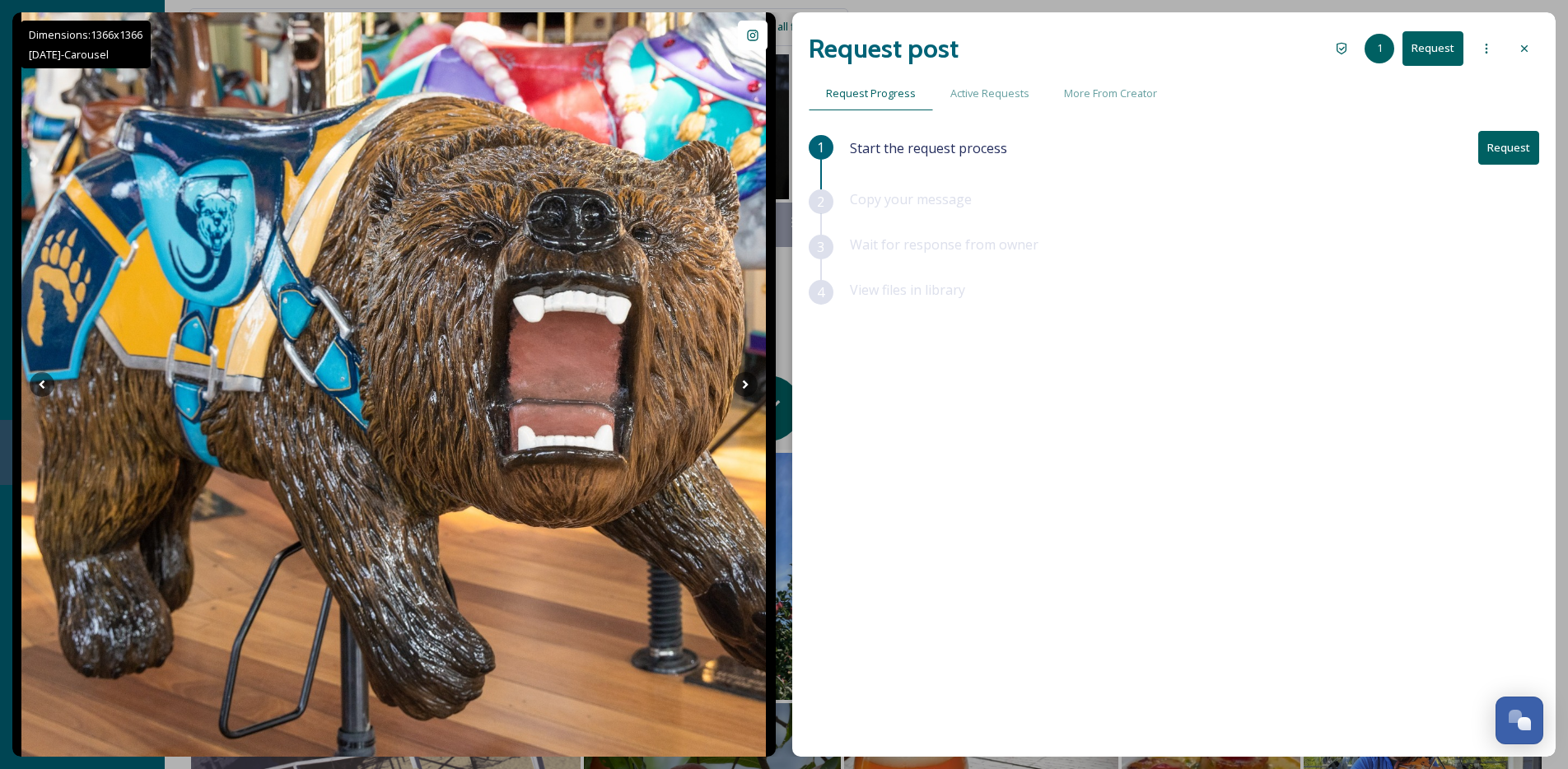
click at [1516, 41] on div at bounding box center [1524, 48] width 30 height 30
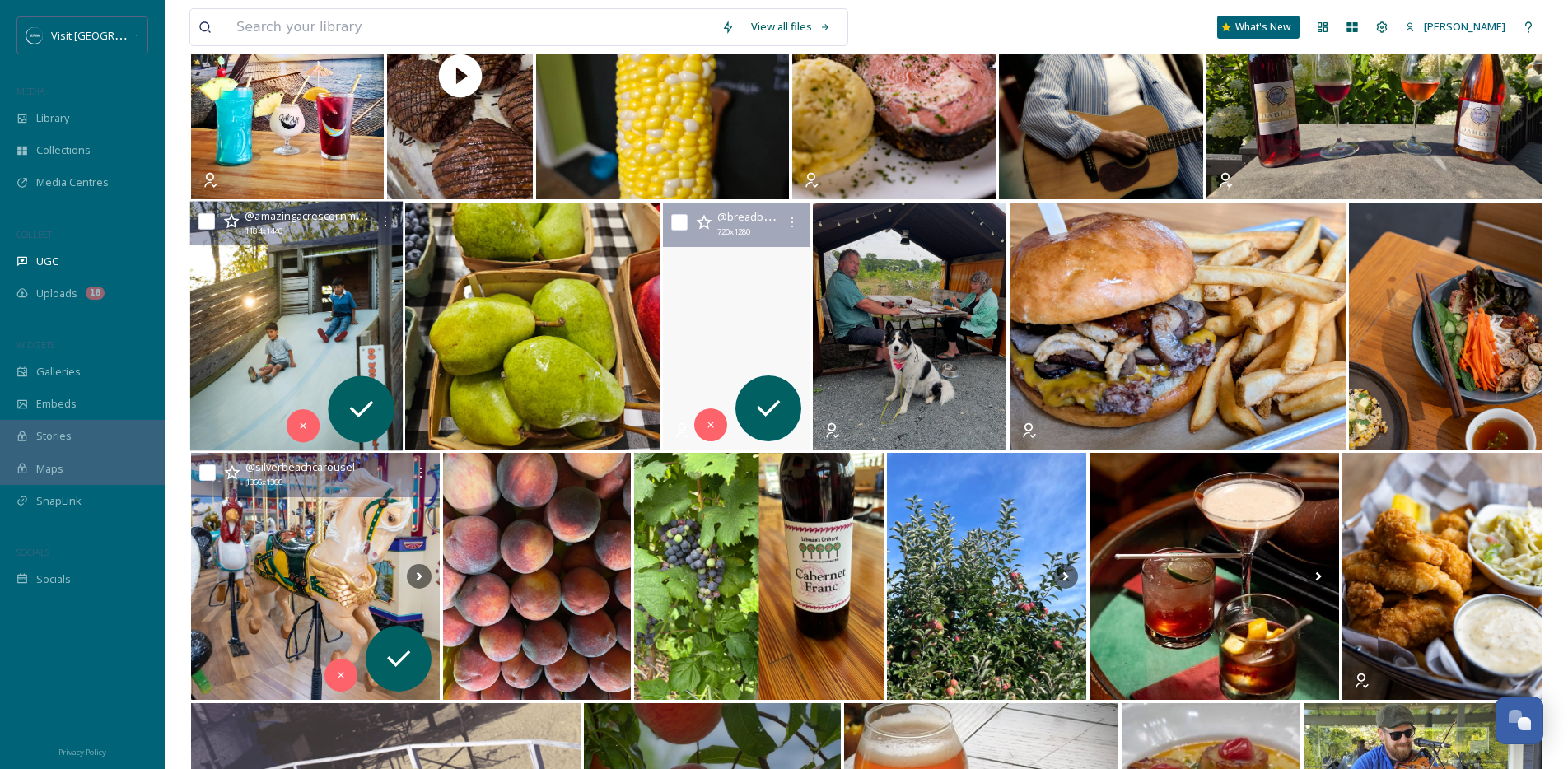
click at [353, 326] on img at bounding box center [296, 327] width 213 height 250
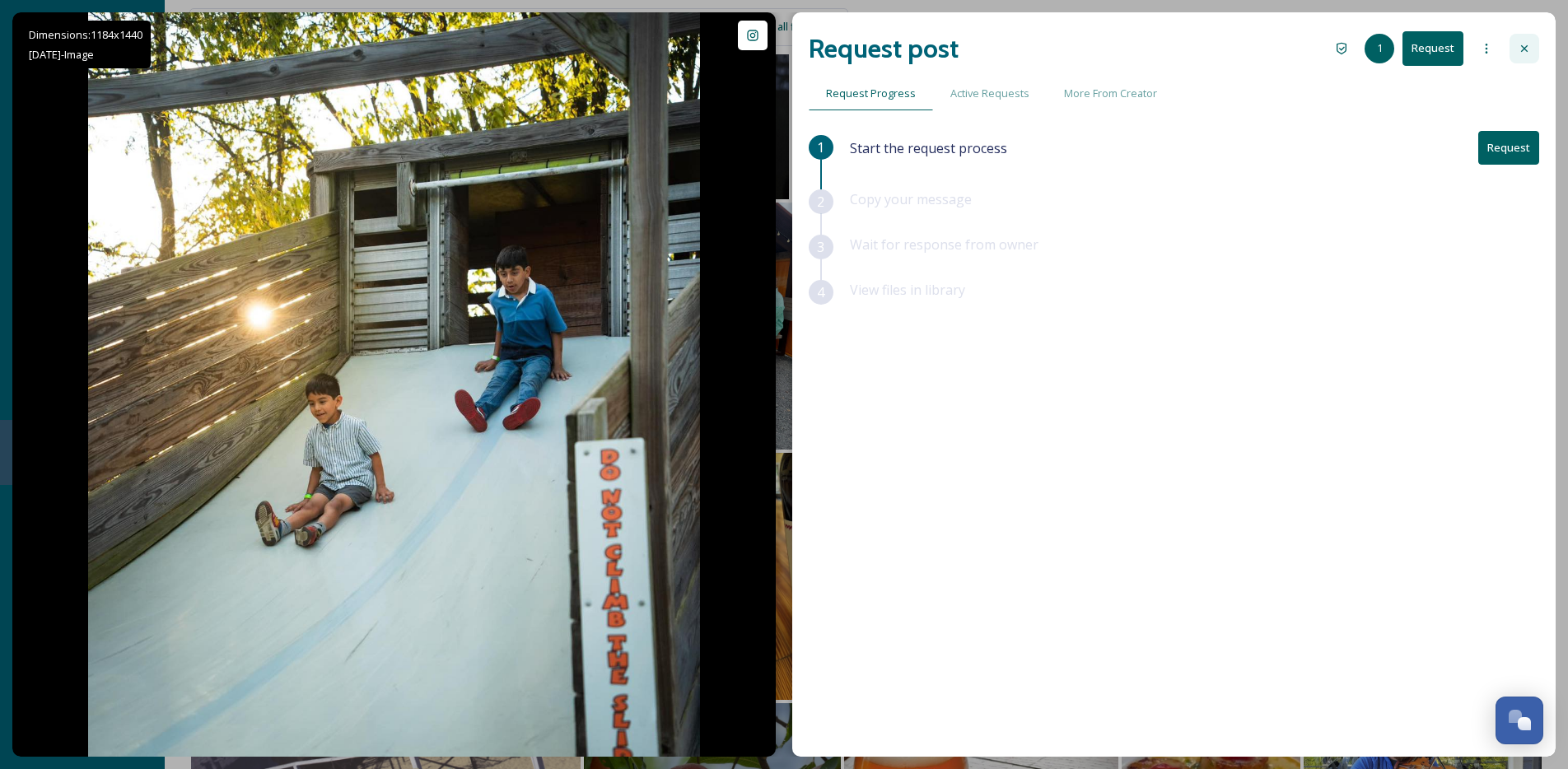
click at [1518, 45] on icon at bounding box center [1524, 48] width 13 height 13
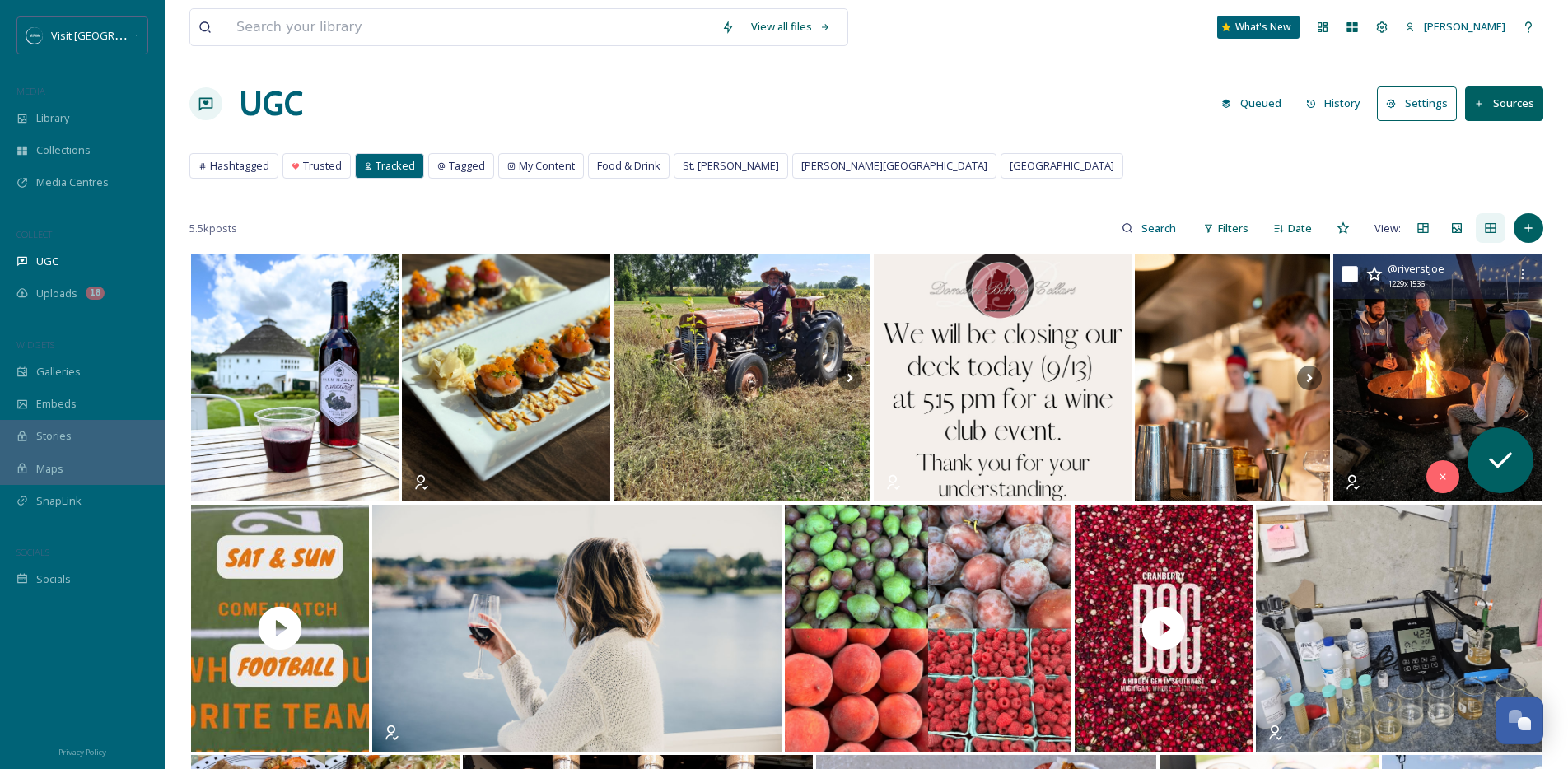
click at [437, 180] on div "Hashtagged Trusted Tracked Tagged My Content Food & Drink St. Joseph Benton Har…" at bounding box center [866, 169] width 1353 height 33
click at [446, 169] on div "Tagged" at bounding box center [460, 166] width 64 height 24
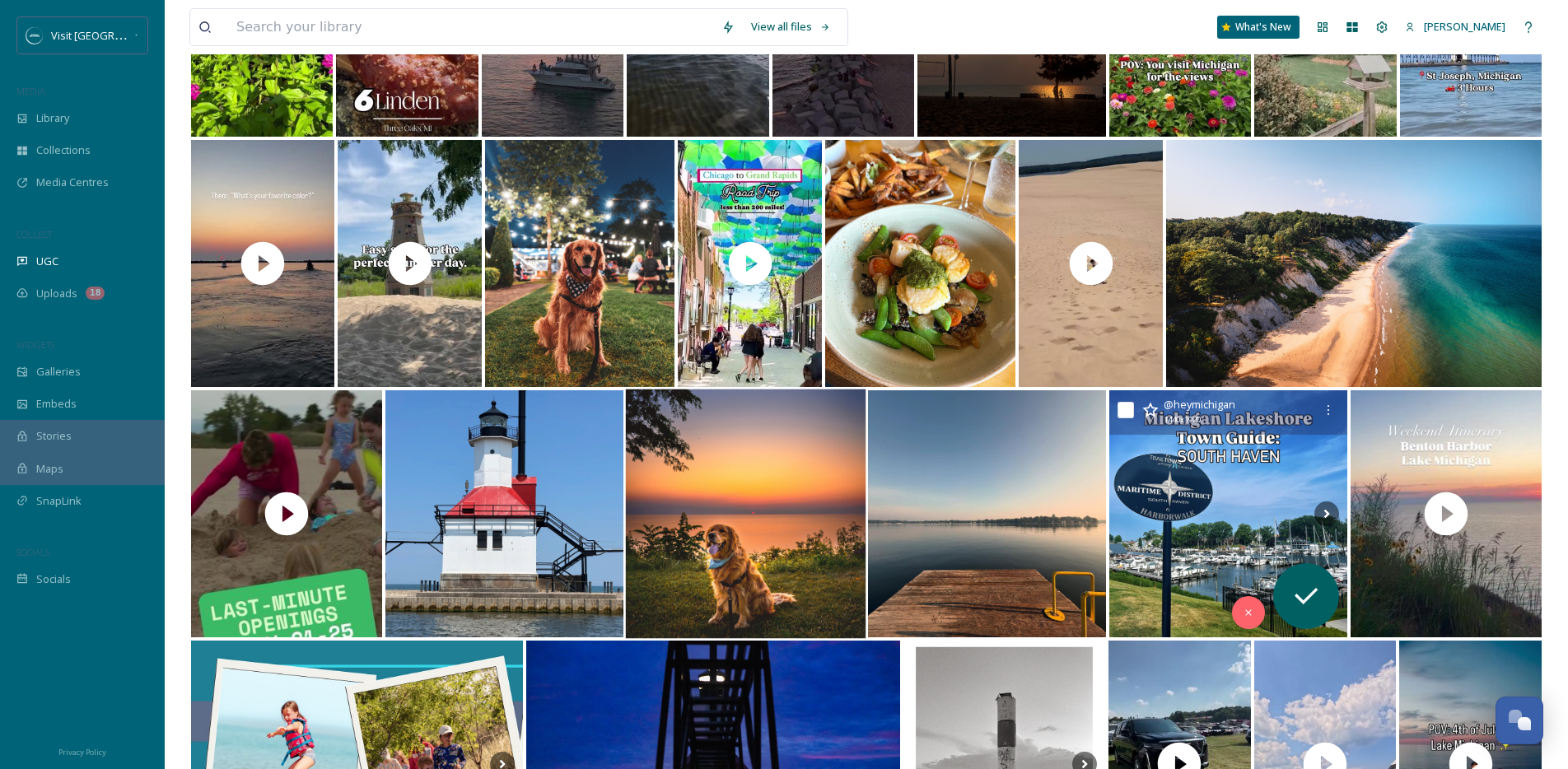
scroll to position [1137, 0]
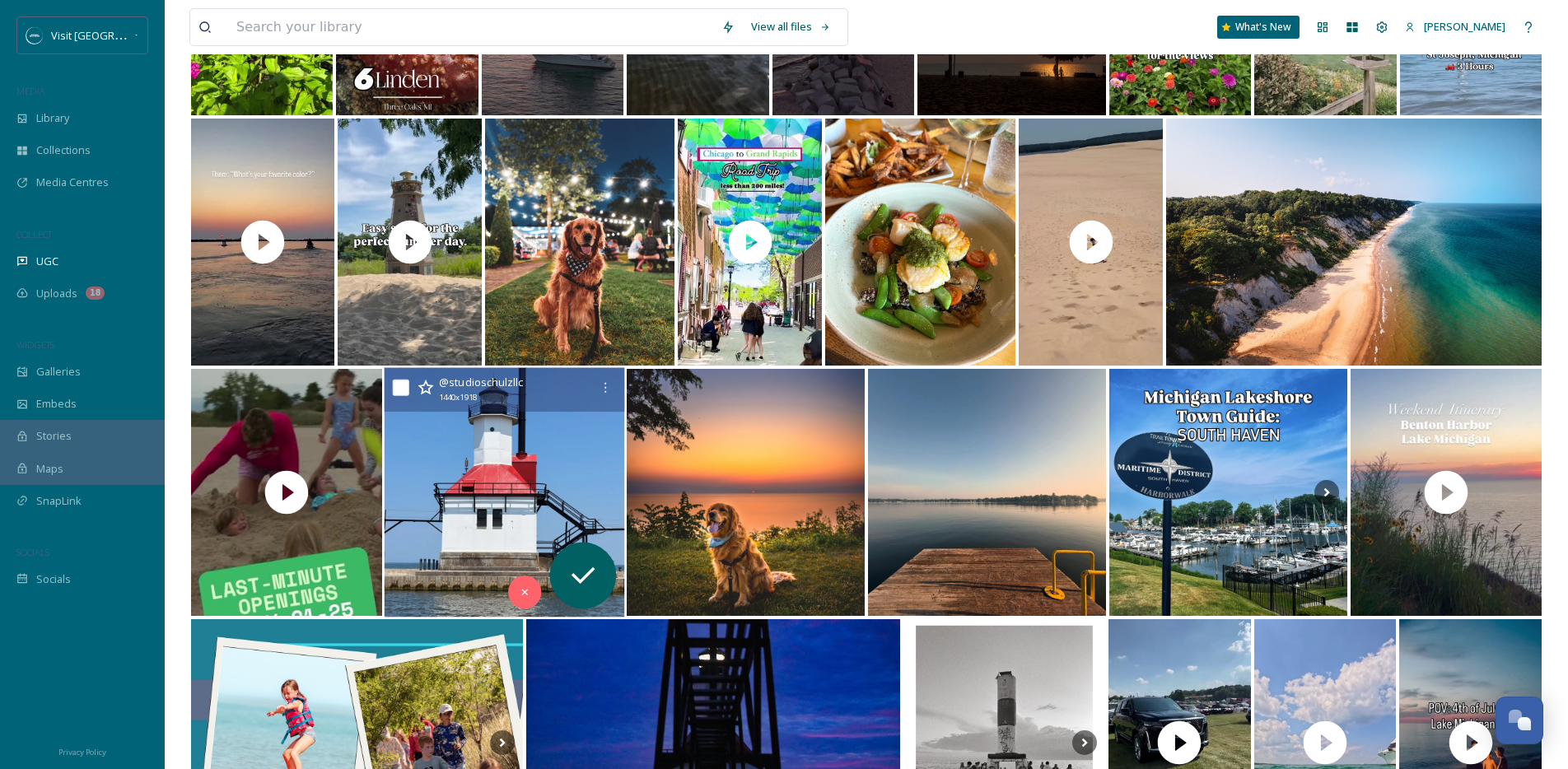
click at [558, 510] on img at bounding box center [504, 493] width 240 height 250
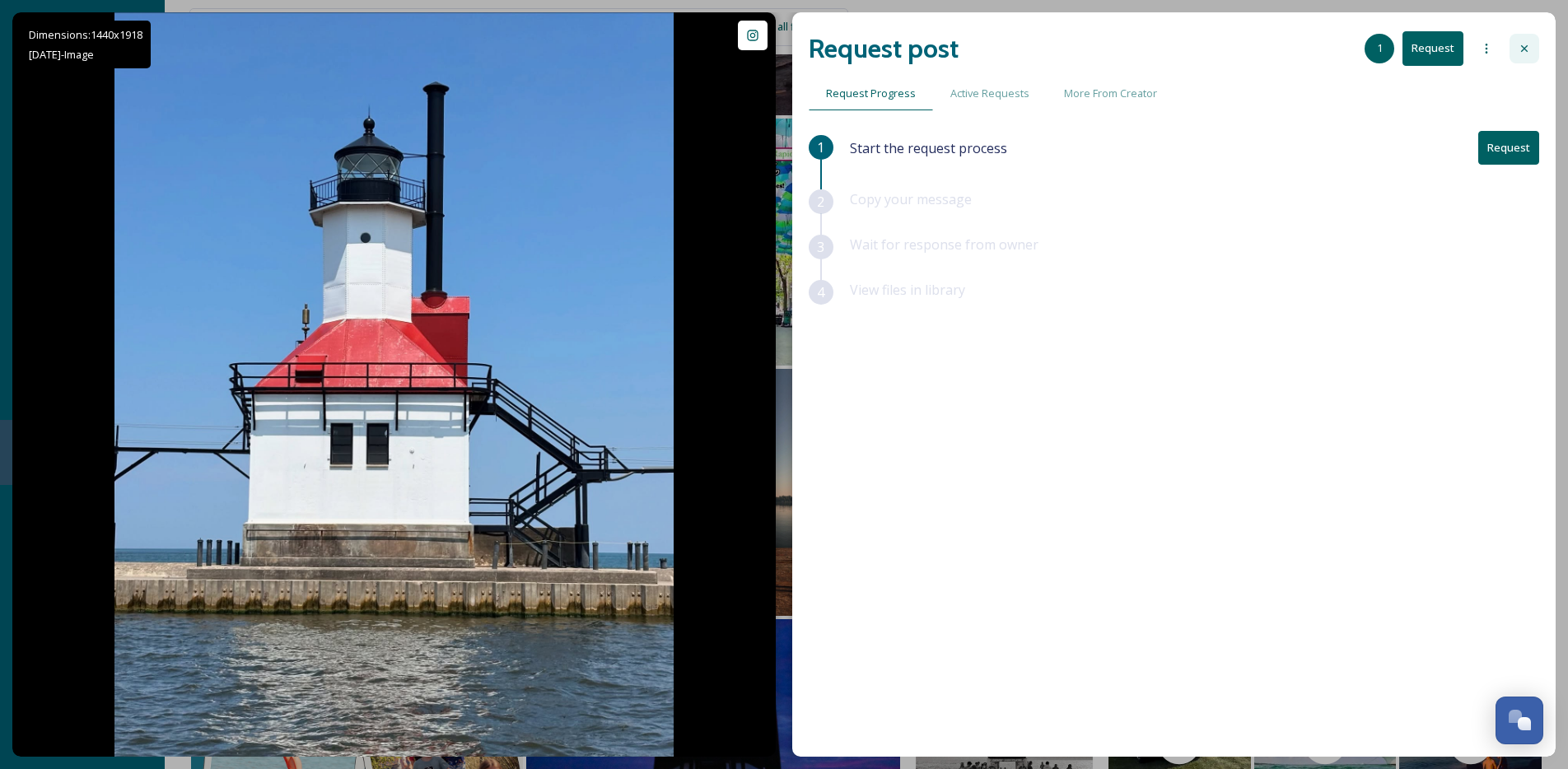
click at [1532, 39] on div at bounding box center [1524, 48] width 30 height 30
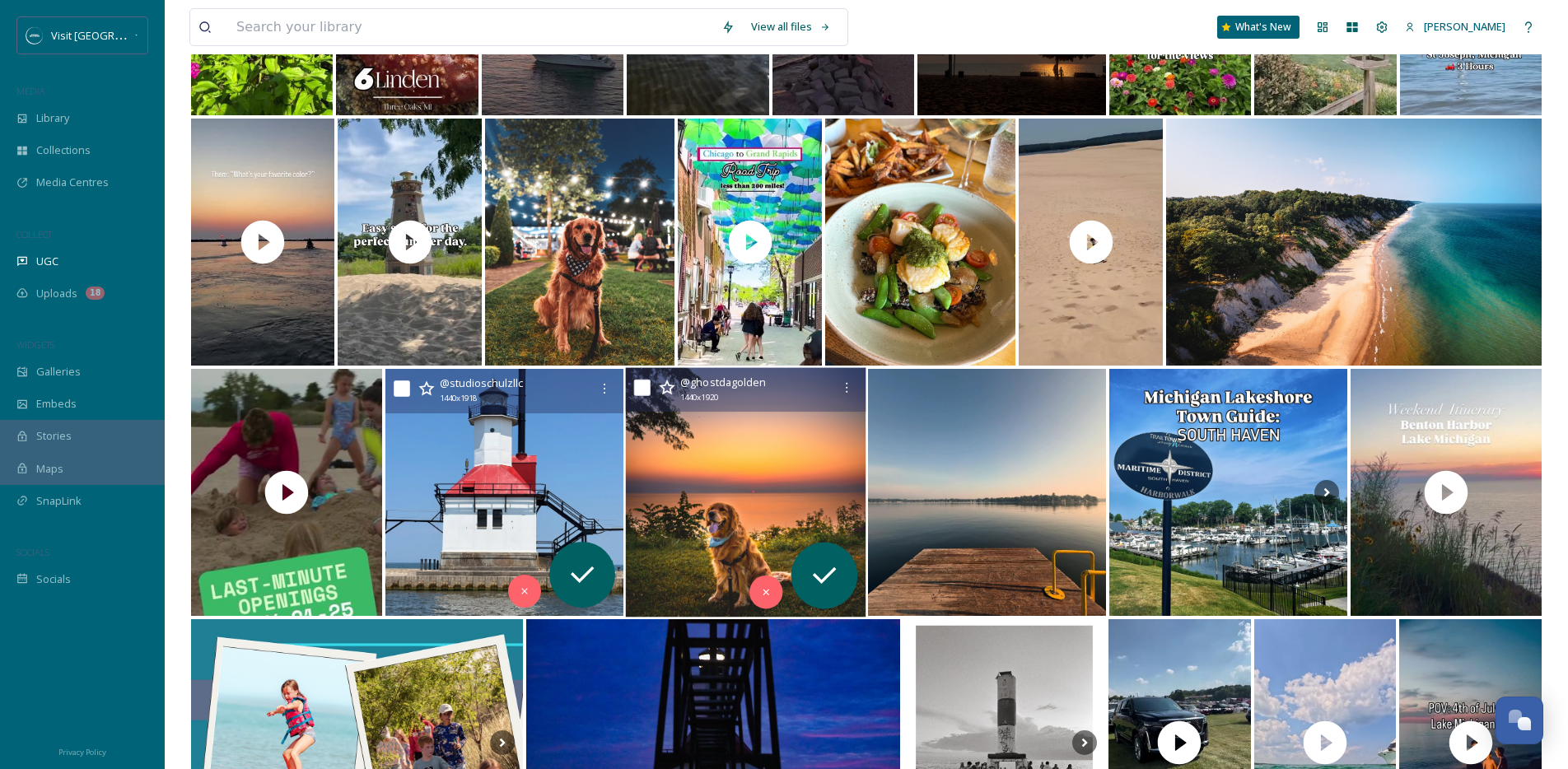
click at [772, 516] on img at bounding box center [745, 493] width 240 height 250
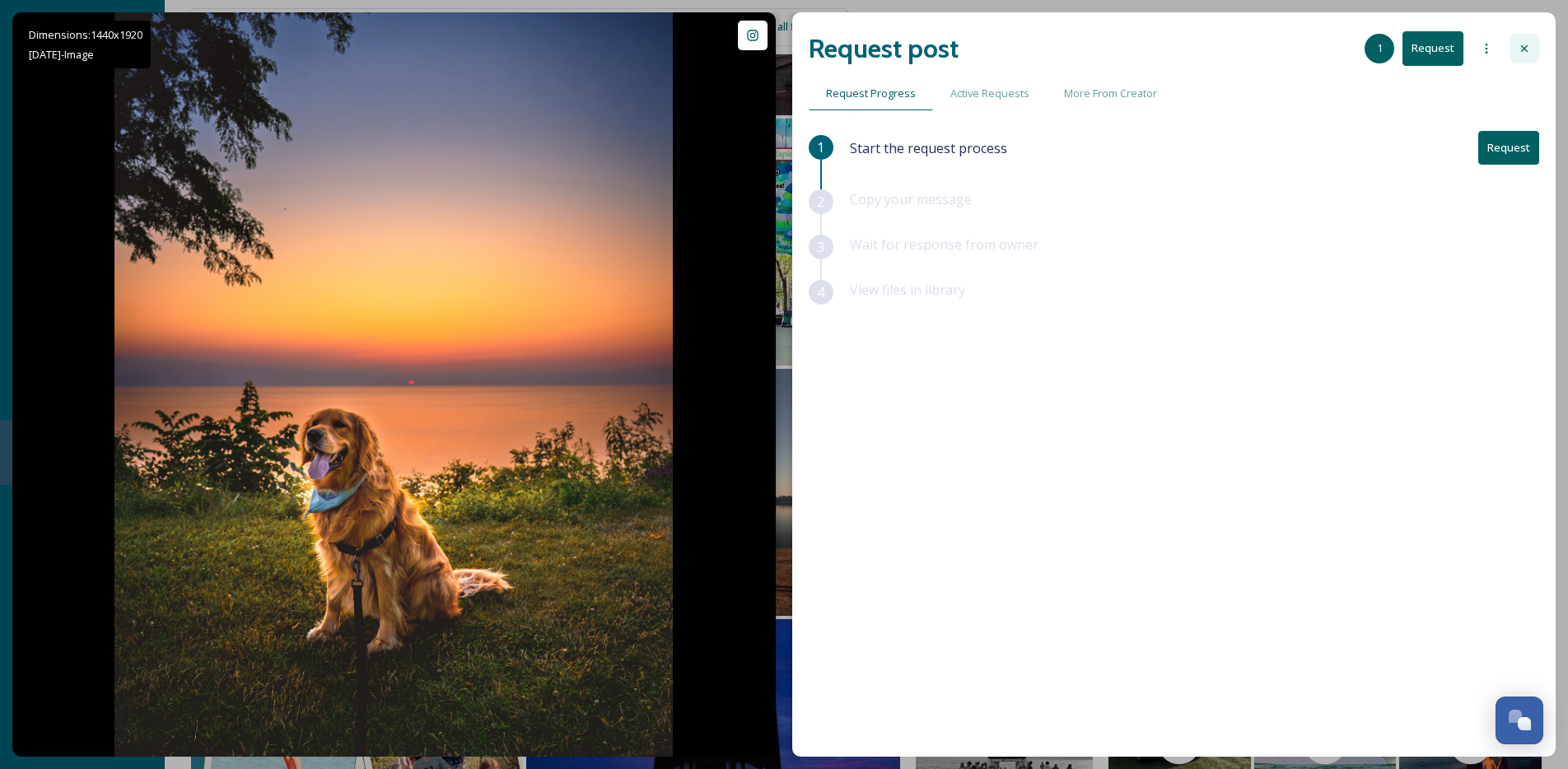
click at [1527, 57] on div at bounding box center [1524, 48] width 30 height 30
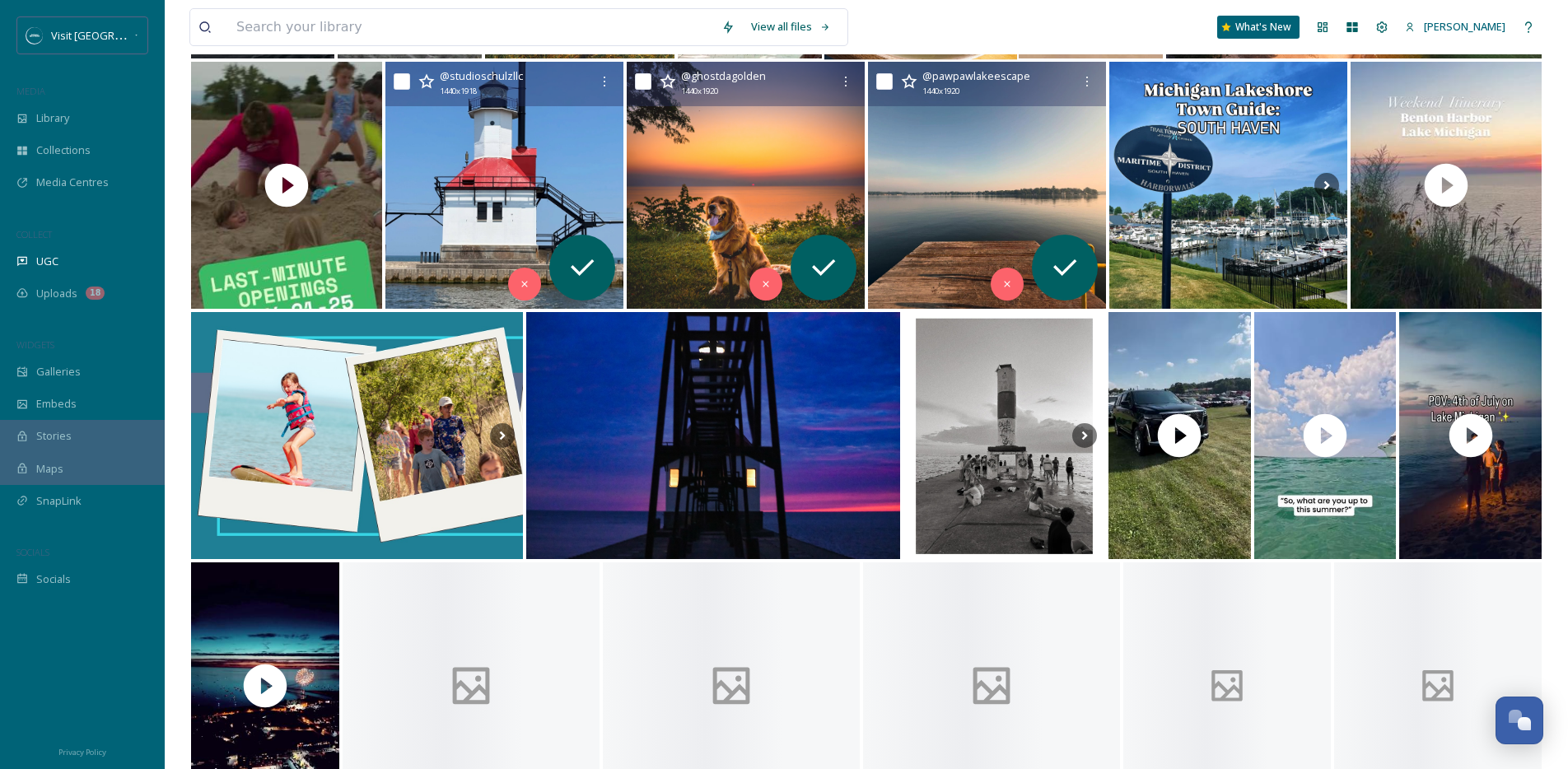
scroll to position [1503, 0]
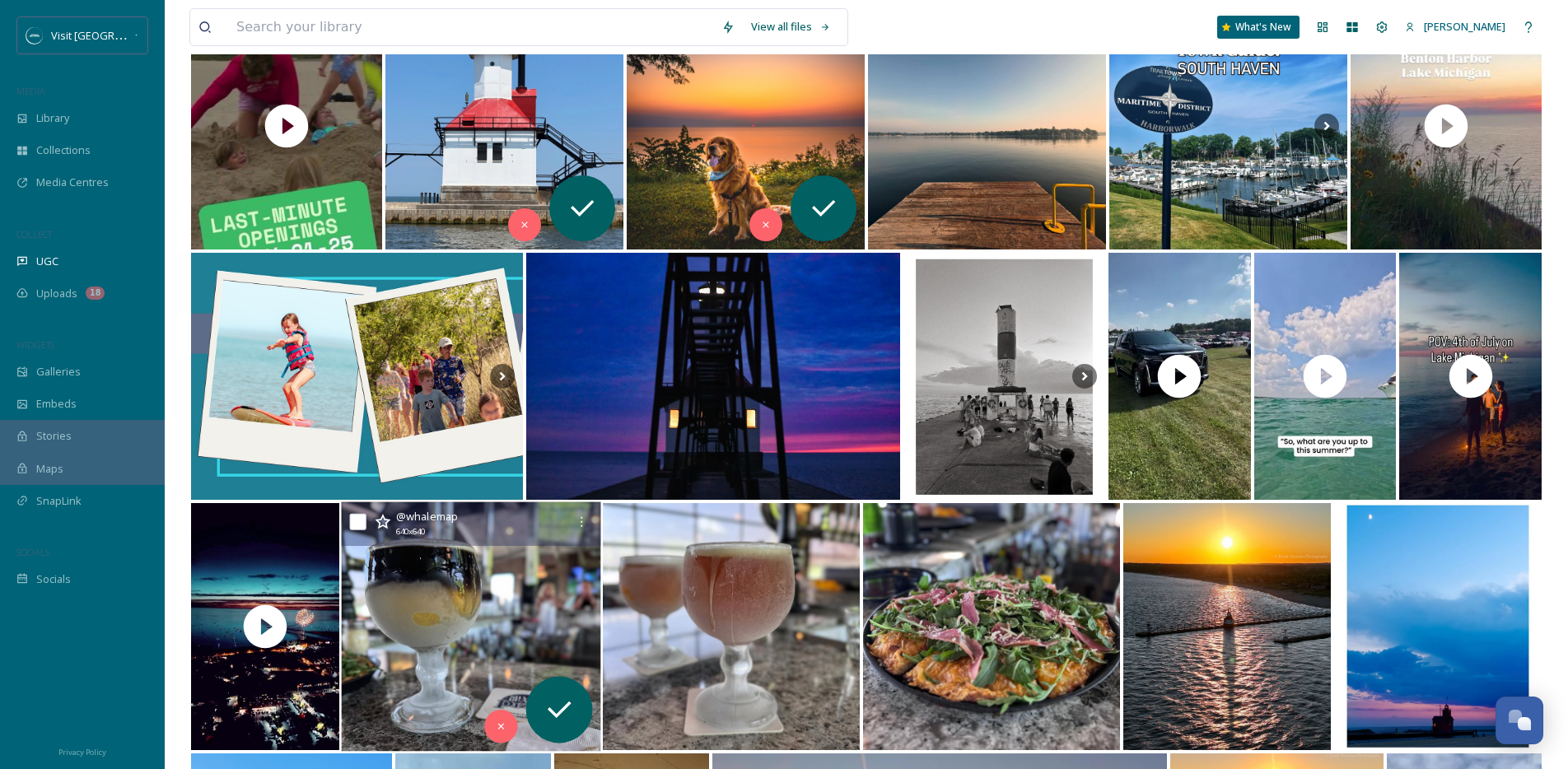
click at [459, 623] on img at bounding box center [470, 627] width 259 height 250
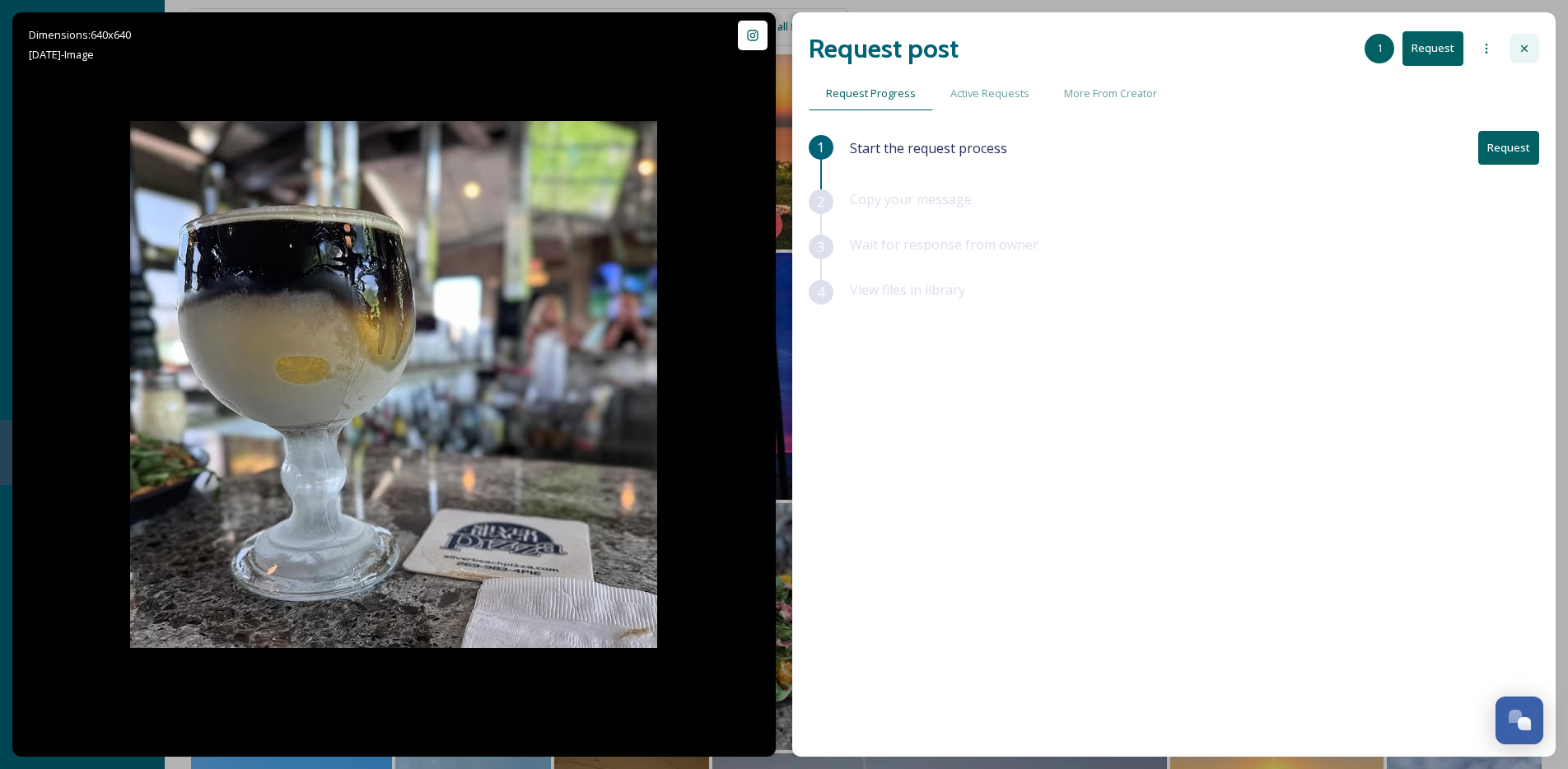
click at [1516, 52] on div at bounding box center [1524, 48] width 30 height 30
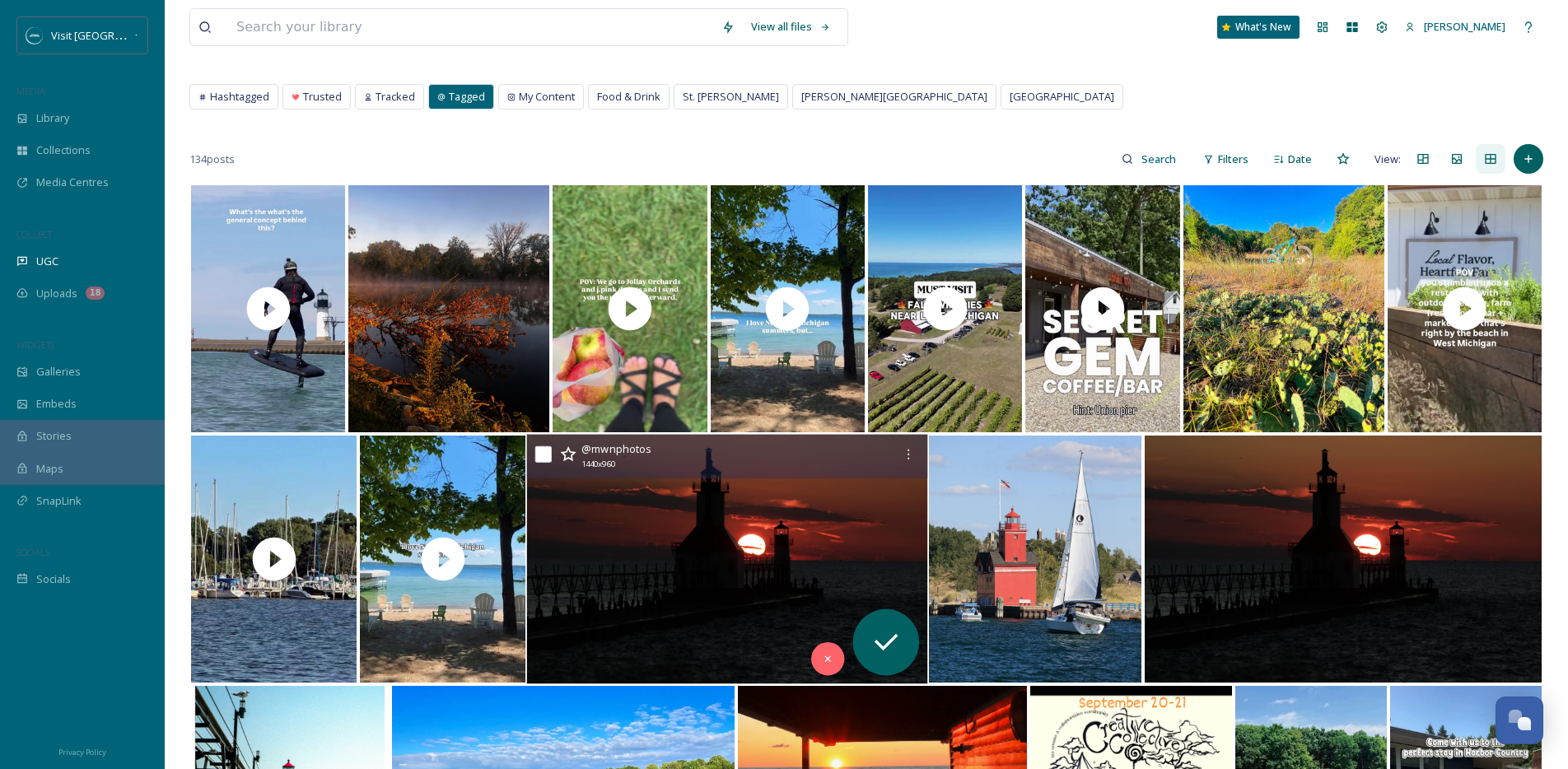
scroll to position [31, 0]
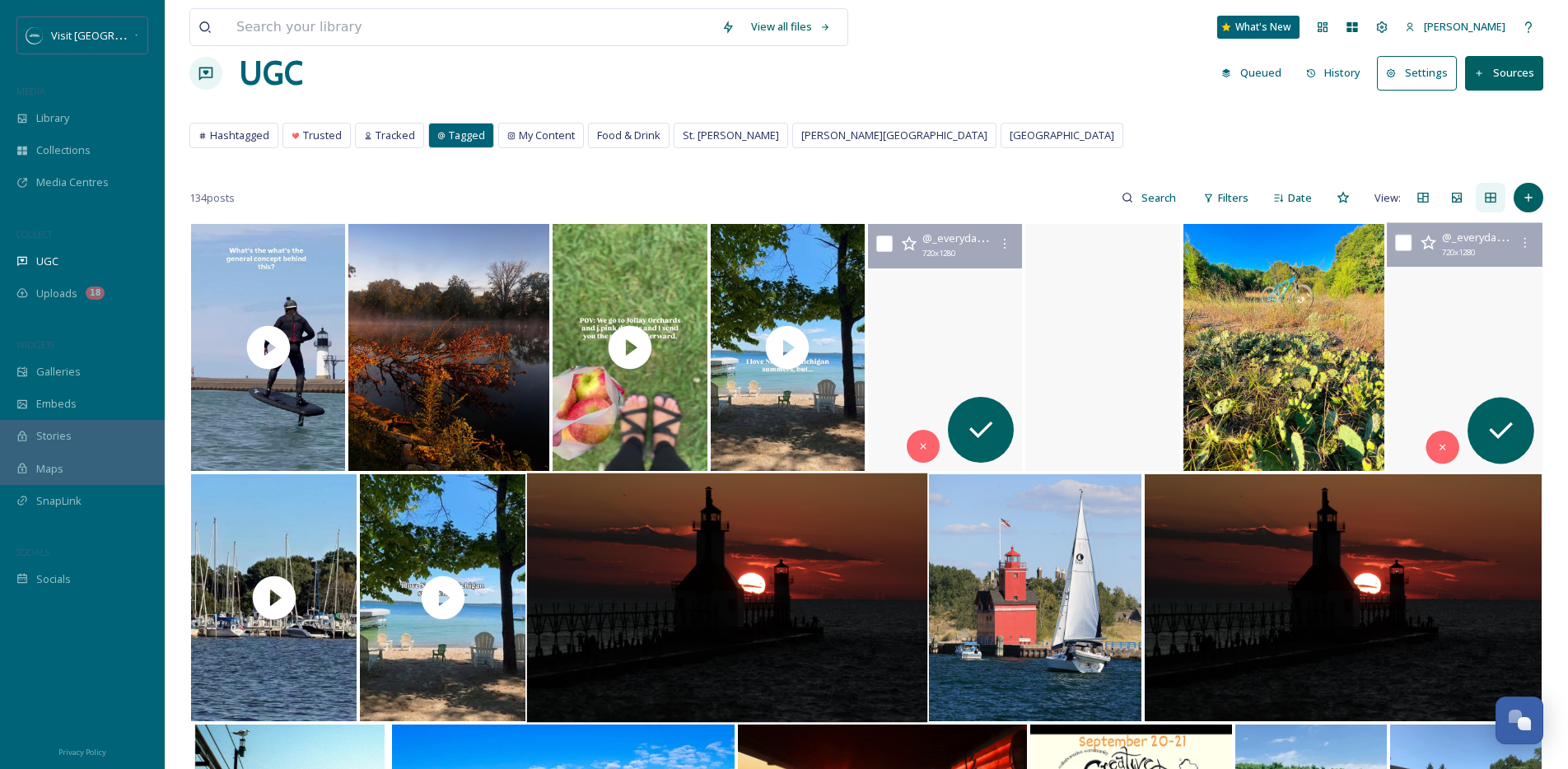
click at [1493, 313] on video "📍 Stony Lake, Michigan minutes from Silver Lake Sand Dunes, Muskegon, and Ludin…" at bounding box center [1464, 348] width 156 height 250
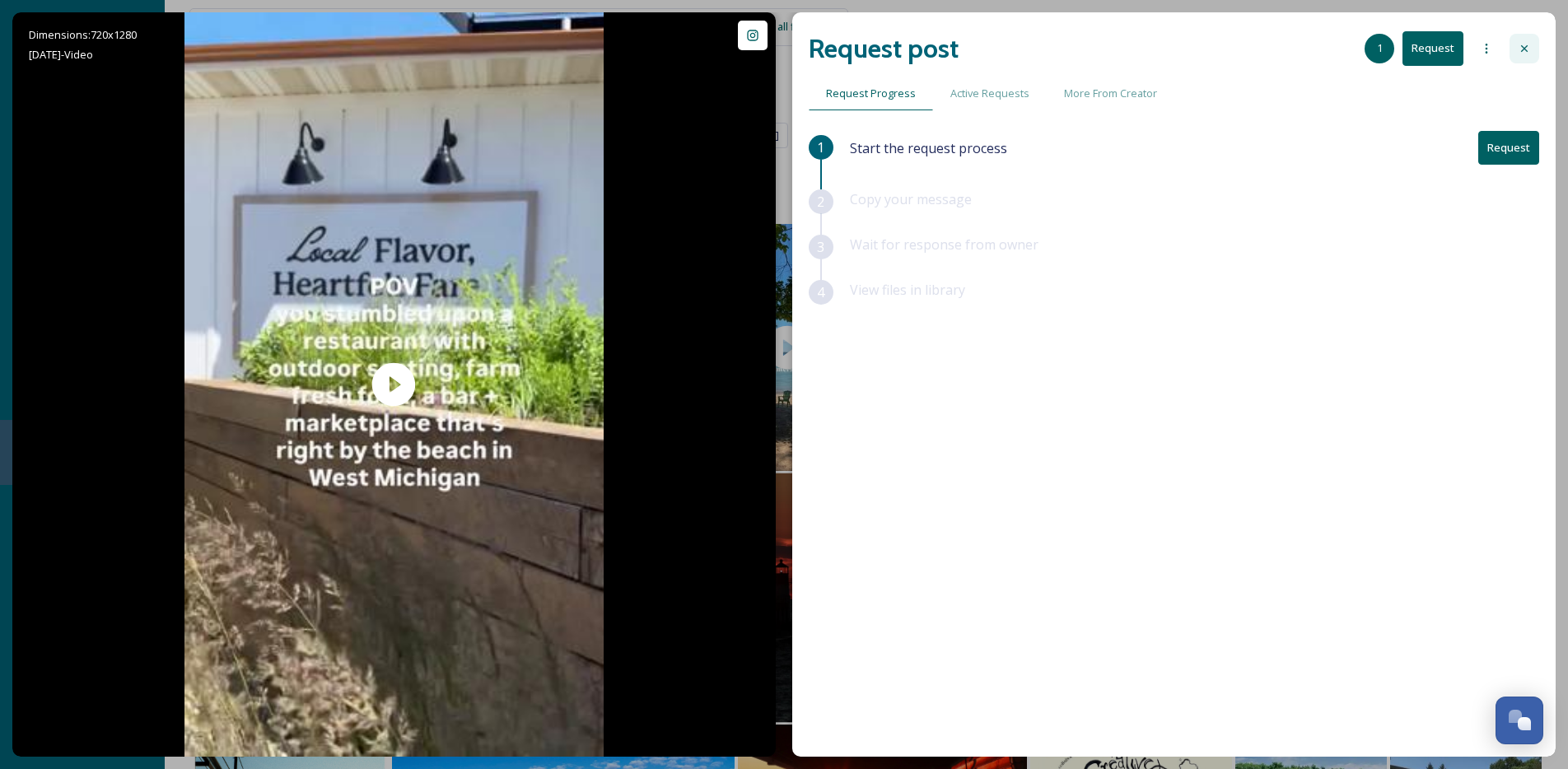
click at [1535, 52] on div at bounding box center [1524, 48] width 30 height 30
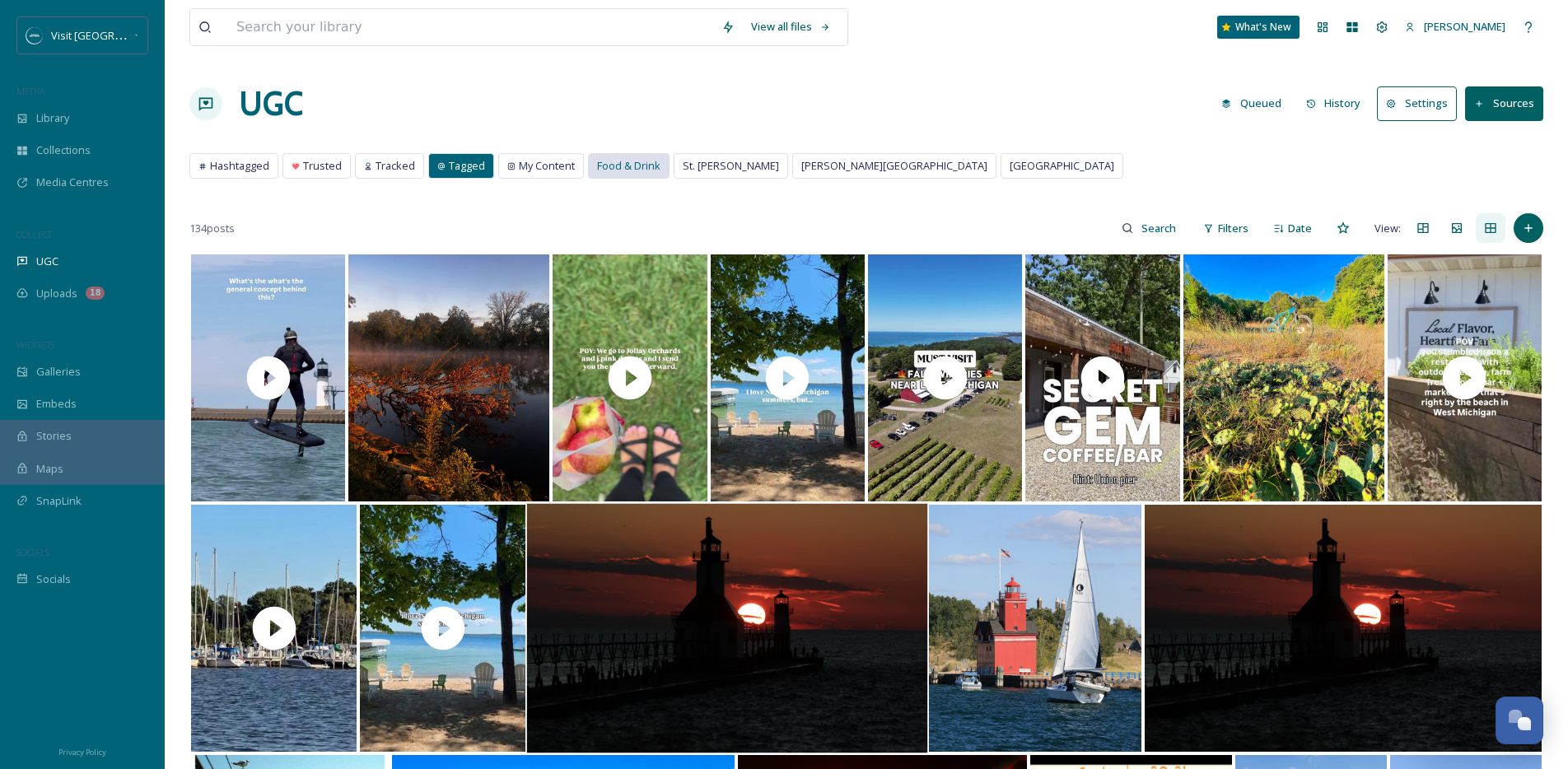
click at [649, 174] on div "Food & Drink" at bounding box center [628, 166] width 80 height 24
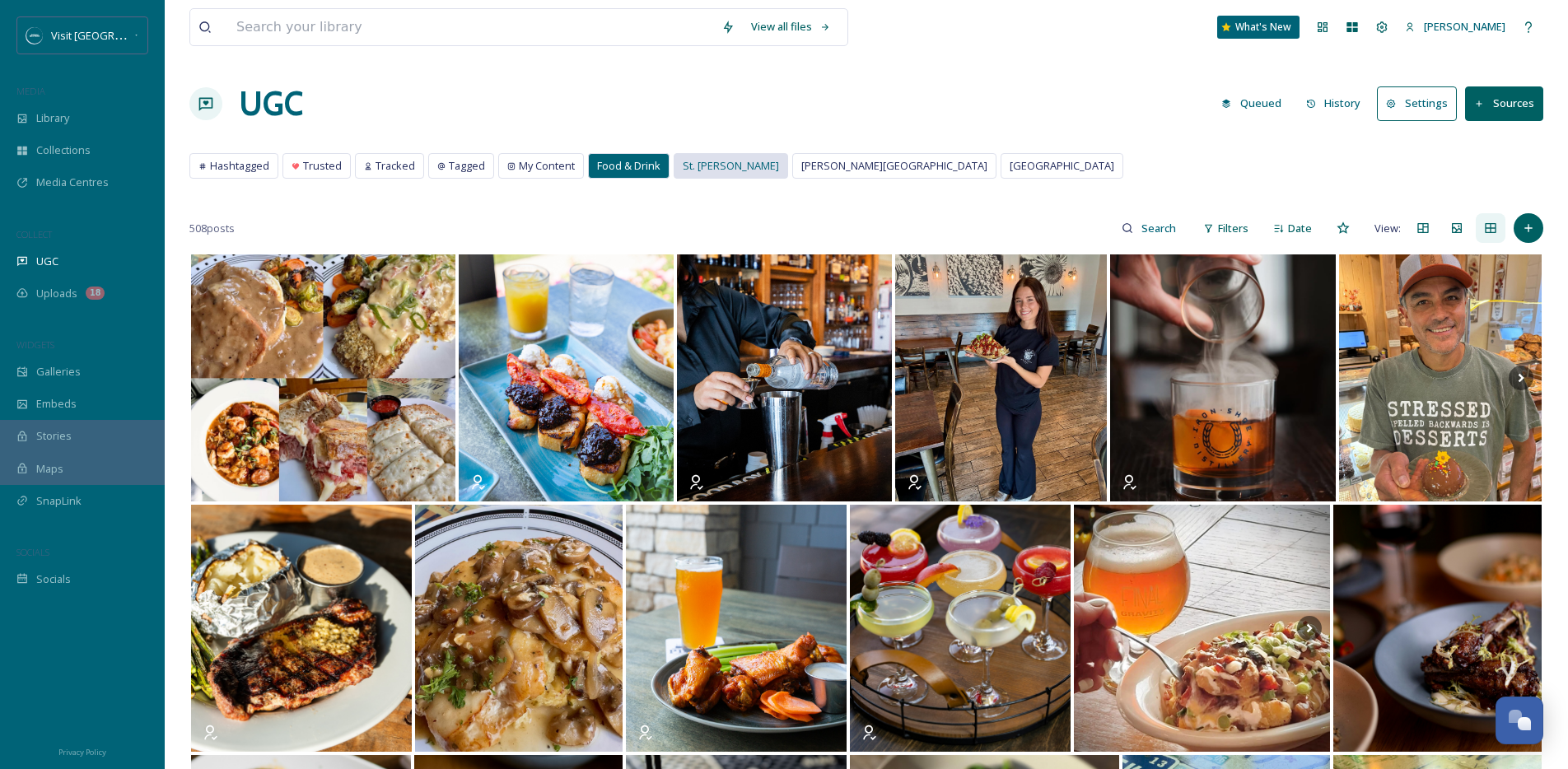
click at [718, 169] on span "St. [PERSON_NAME]" at bounding box center [731, 166] width 97 height 15
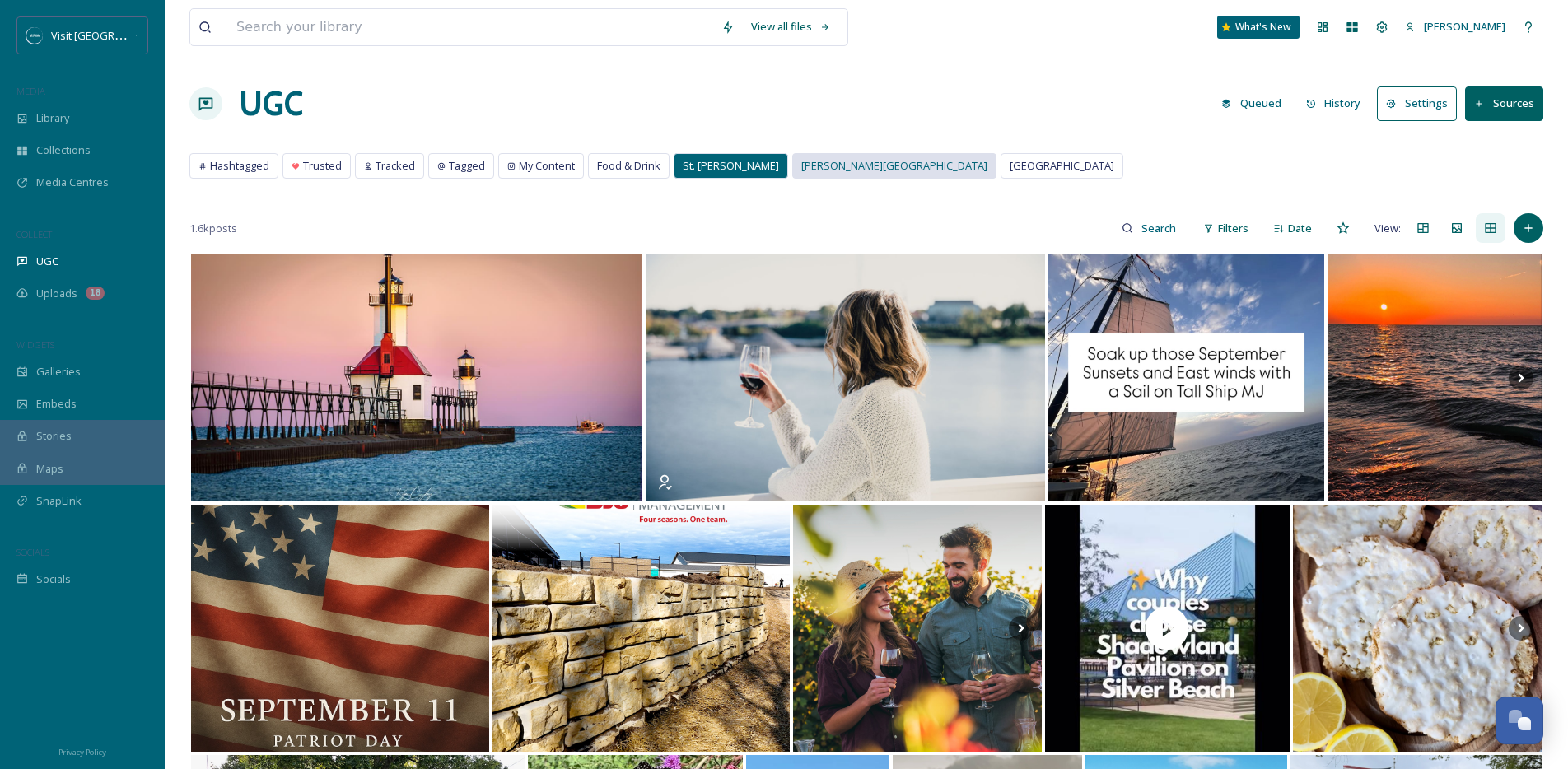
click at [801, 166] on span "[PERSON_NAME][GEOGRAPHIC_DATA]" at bounding box center [894, 166] width 186 height 15
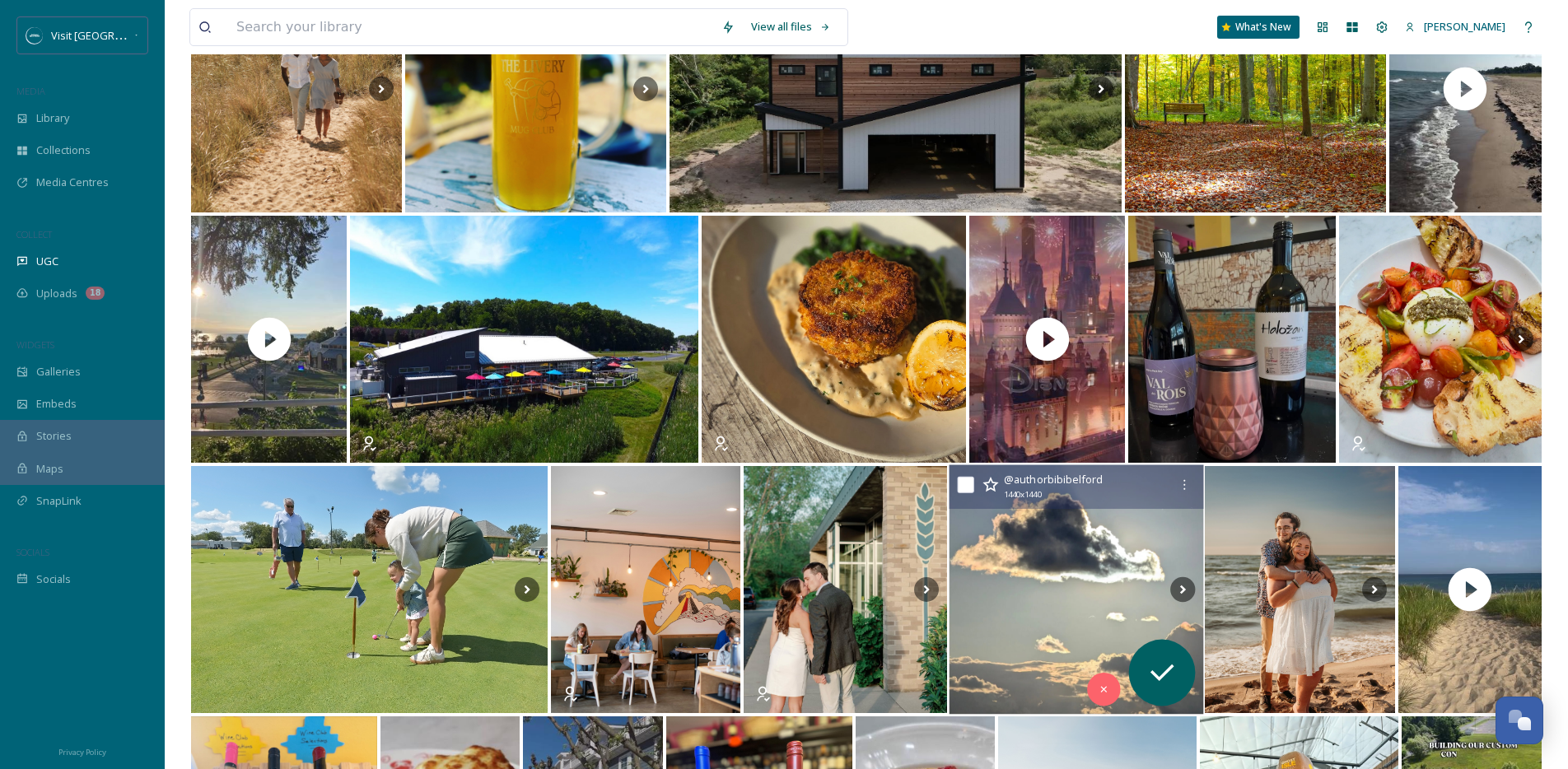
scroll to position [776, 0]
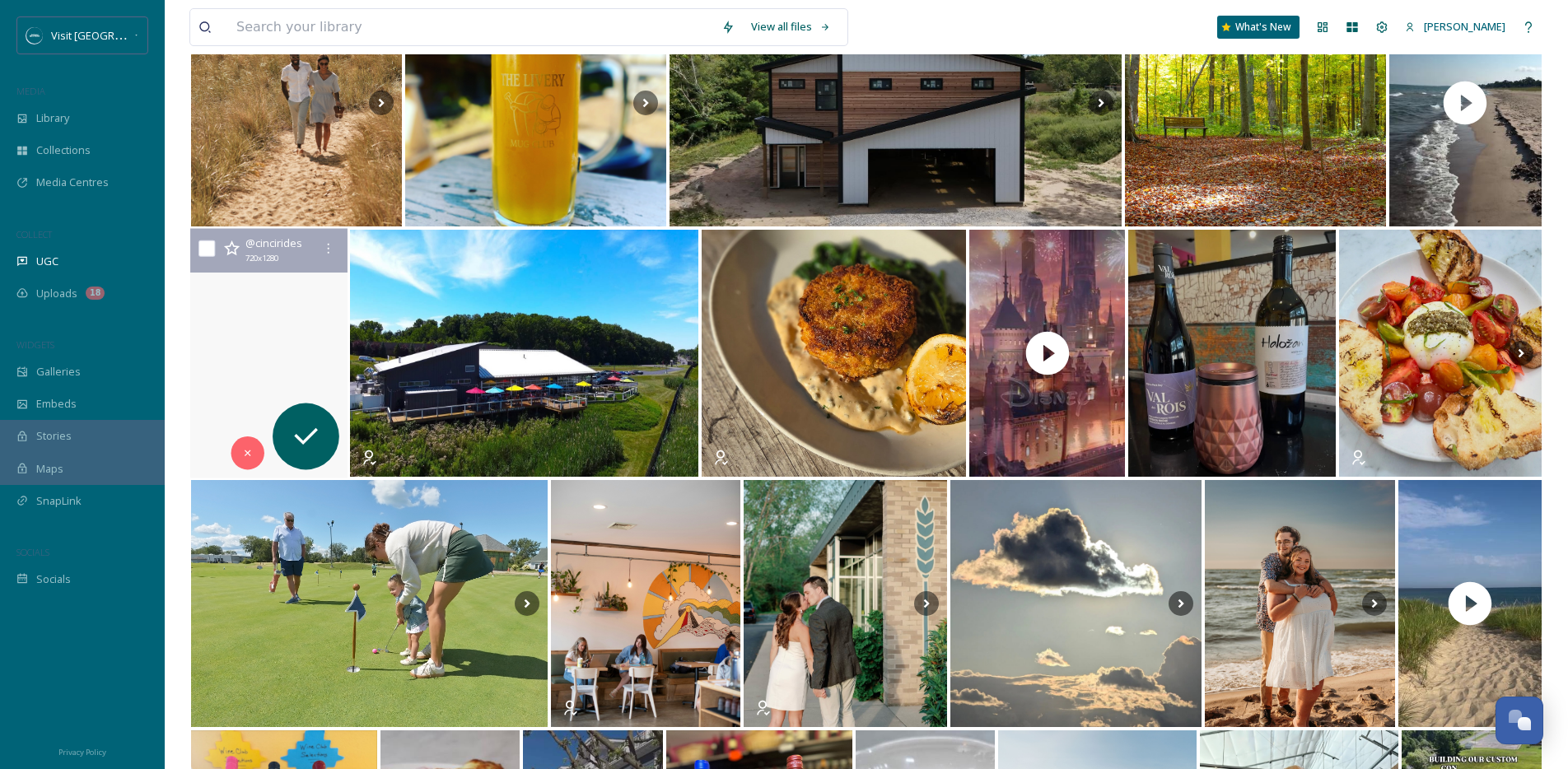
click at [264, 291] on video "Can’t believe the summer is over and I really can’t believe this is Michigan. H…" at bounding box center [269, 354] width 157 height 250
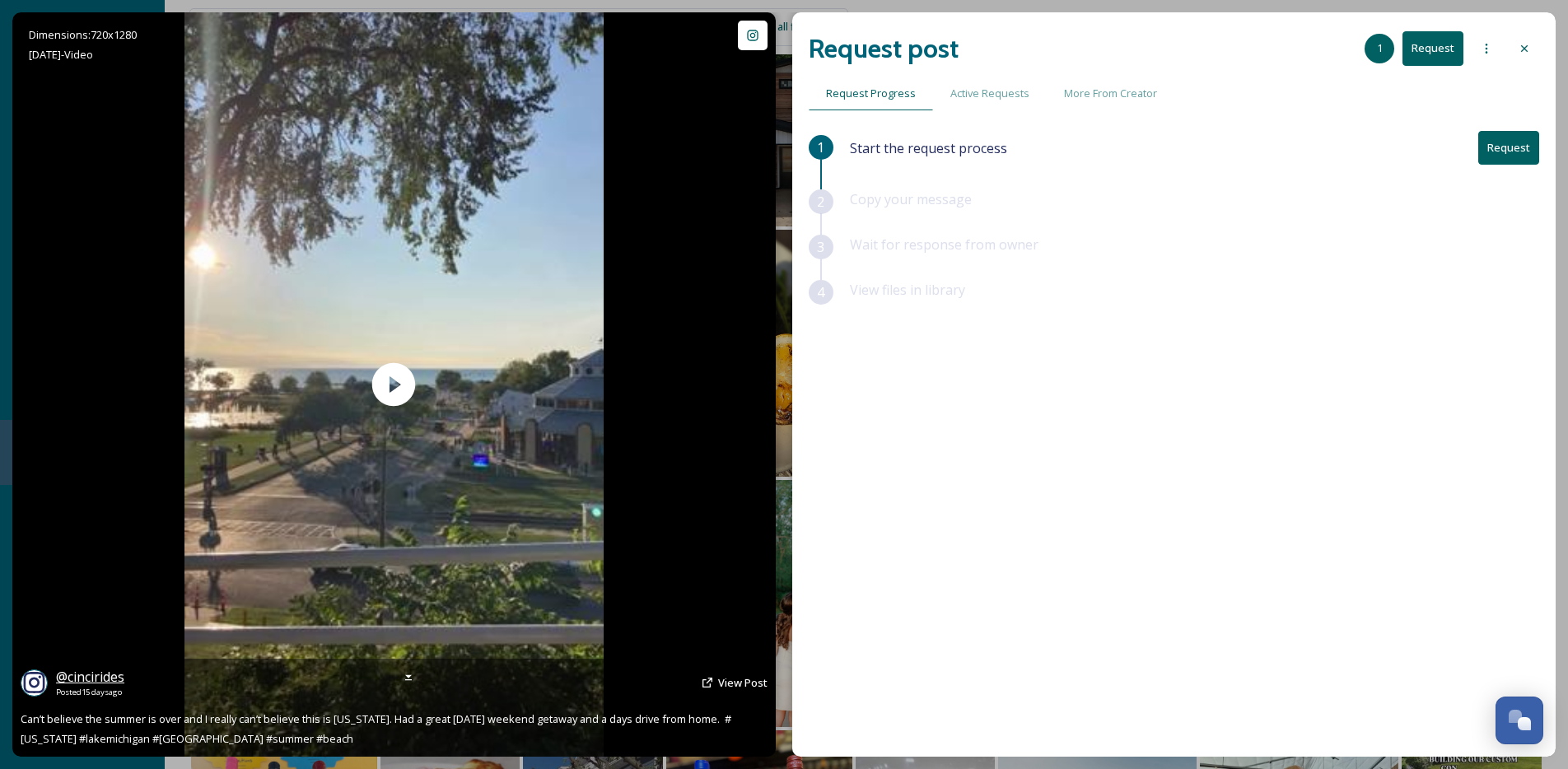
click at [76, 681] on span "@ cincirides" at bounding box center [90, 677] width 68 height 18
